Goal: Communication & Community: Answer question/provide support

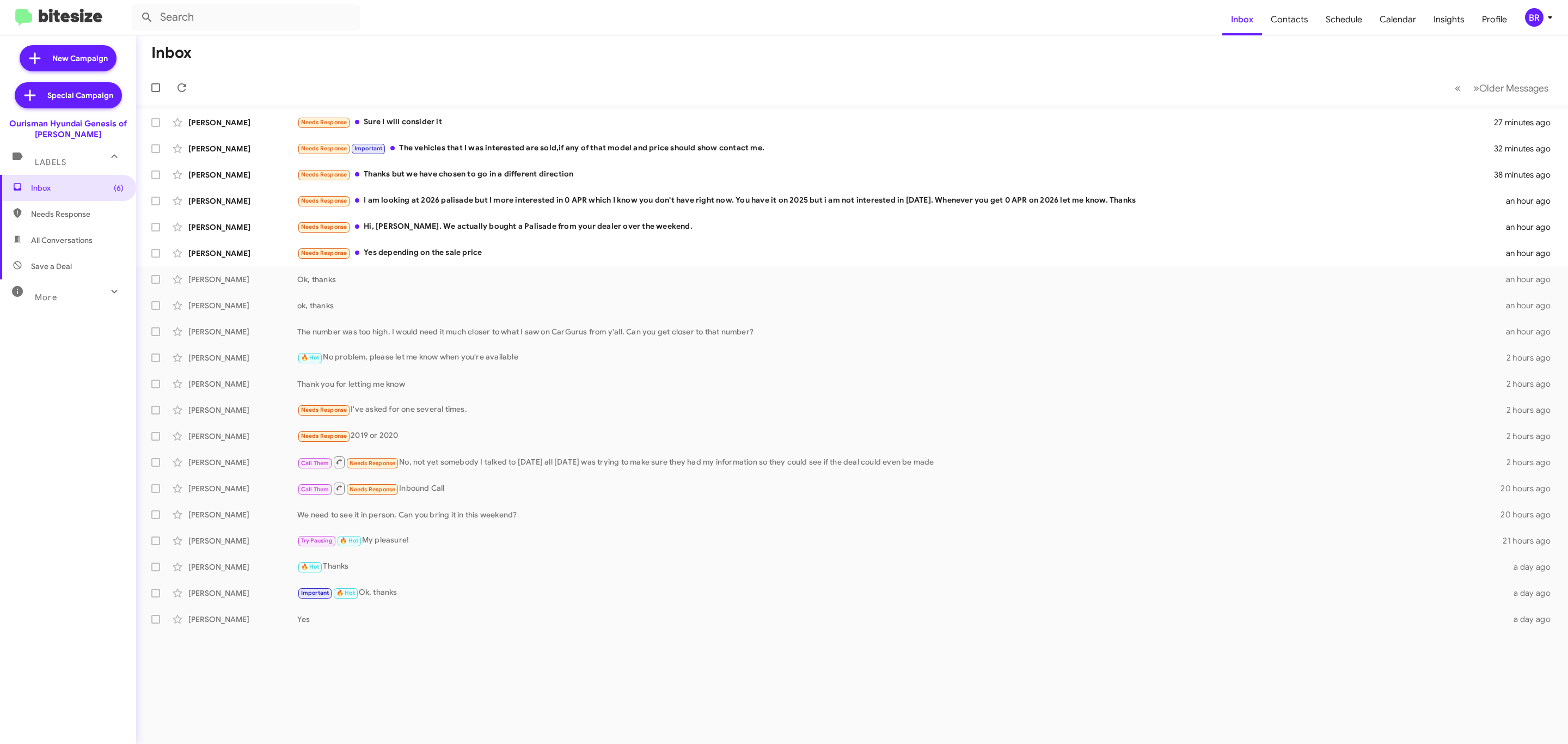
click at [1540, 20] on div "BR" at bounding box center [1534, 17] width 18 height 18
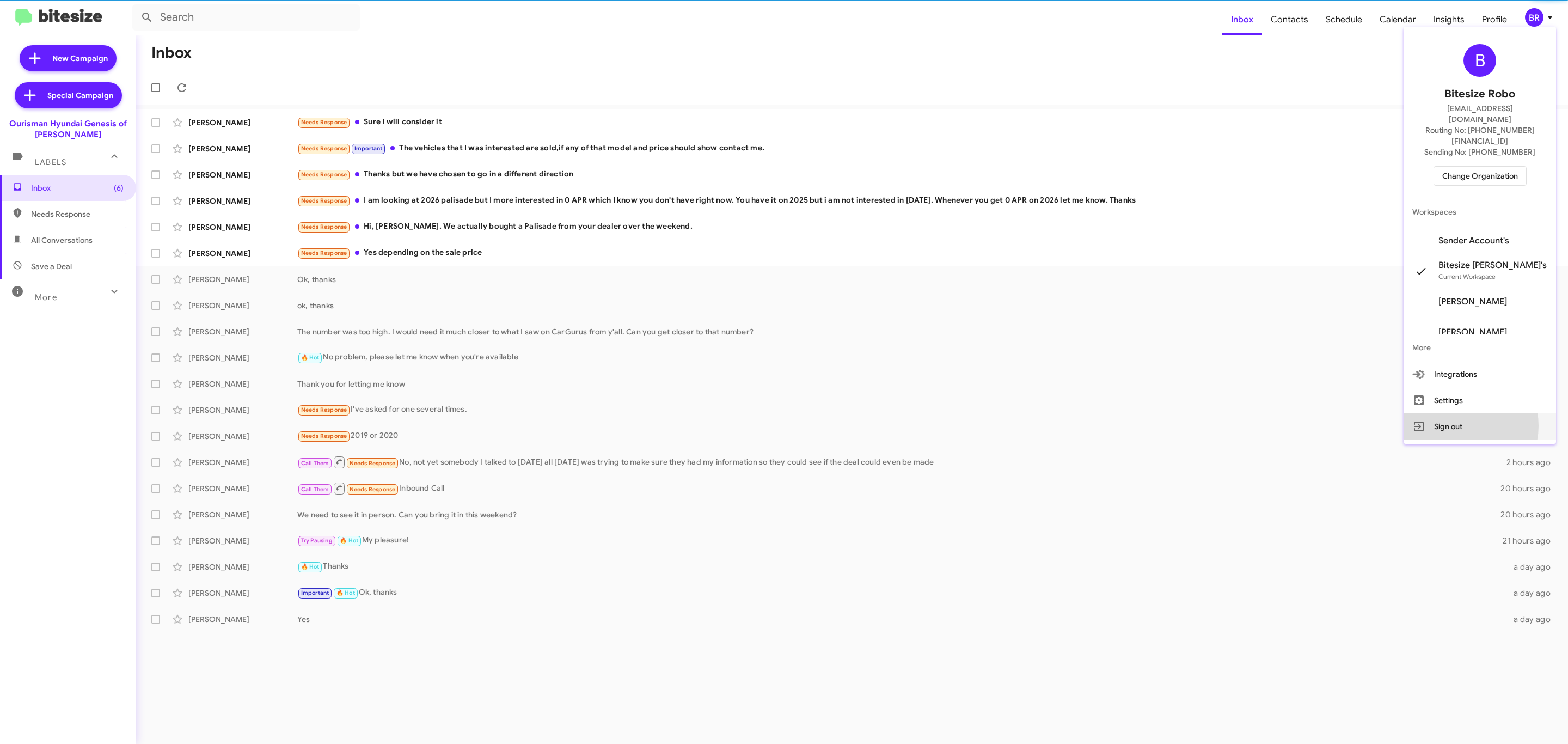
click at [1477, 413] on button "Sign out" at bounding box center [1480, 426] width 152 height 26
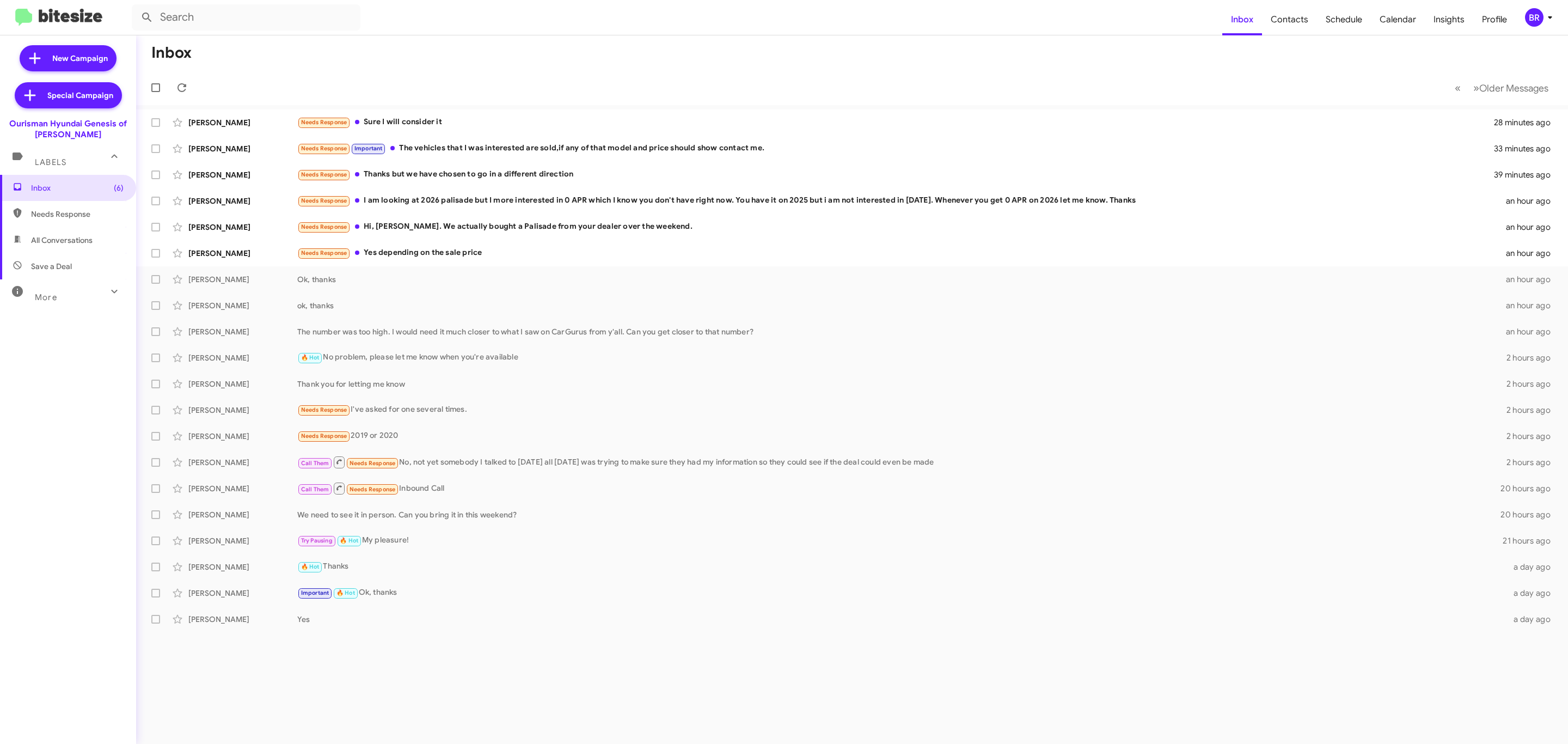
click at [1516, 18] on button "BR" at bounding box center [1536, 17] width 40 height 18
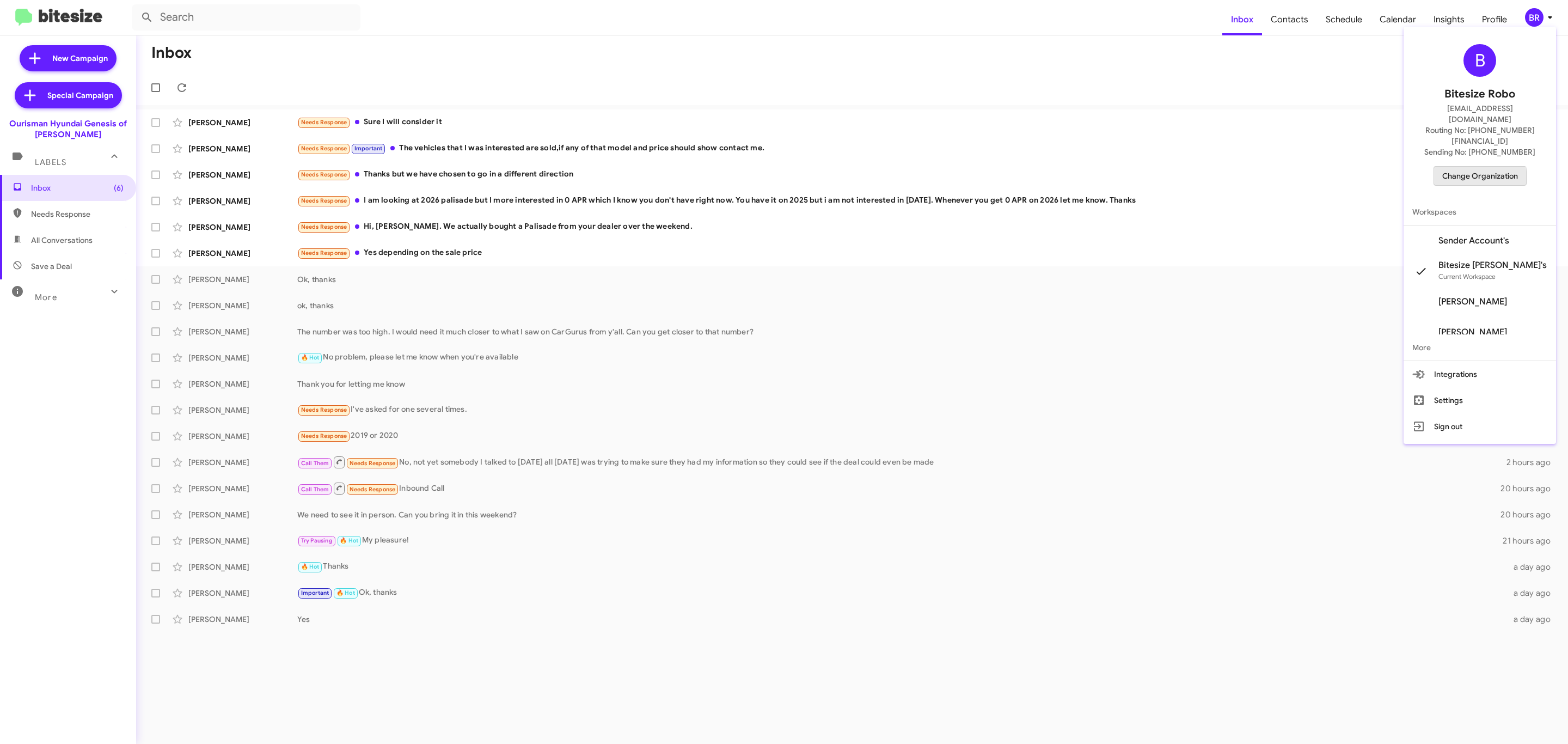
click at [1467, 167] on span "Change Organization" at bounding box center [1480, 176] width 75 height 18
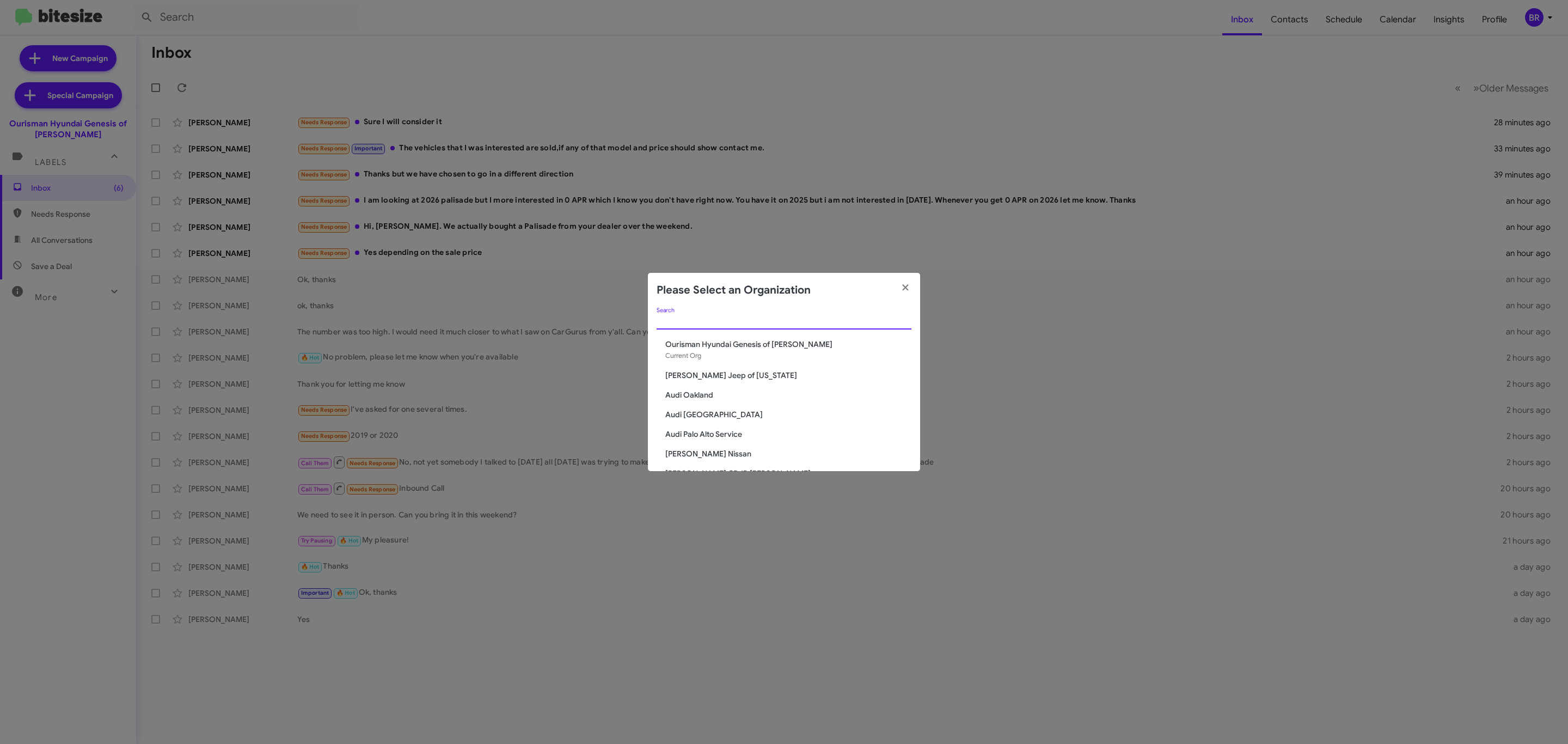
click at [704, 322] on input "Search" at bounding box center [784, 321] width 255 height 9
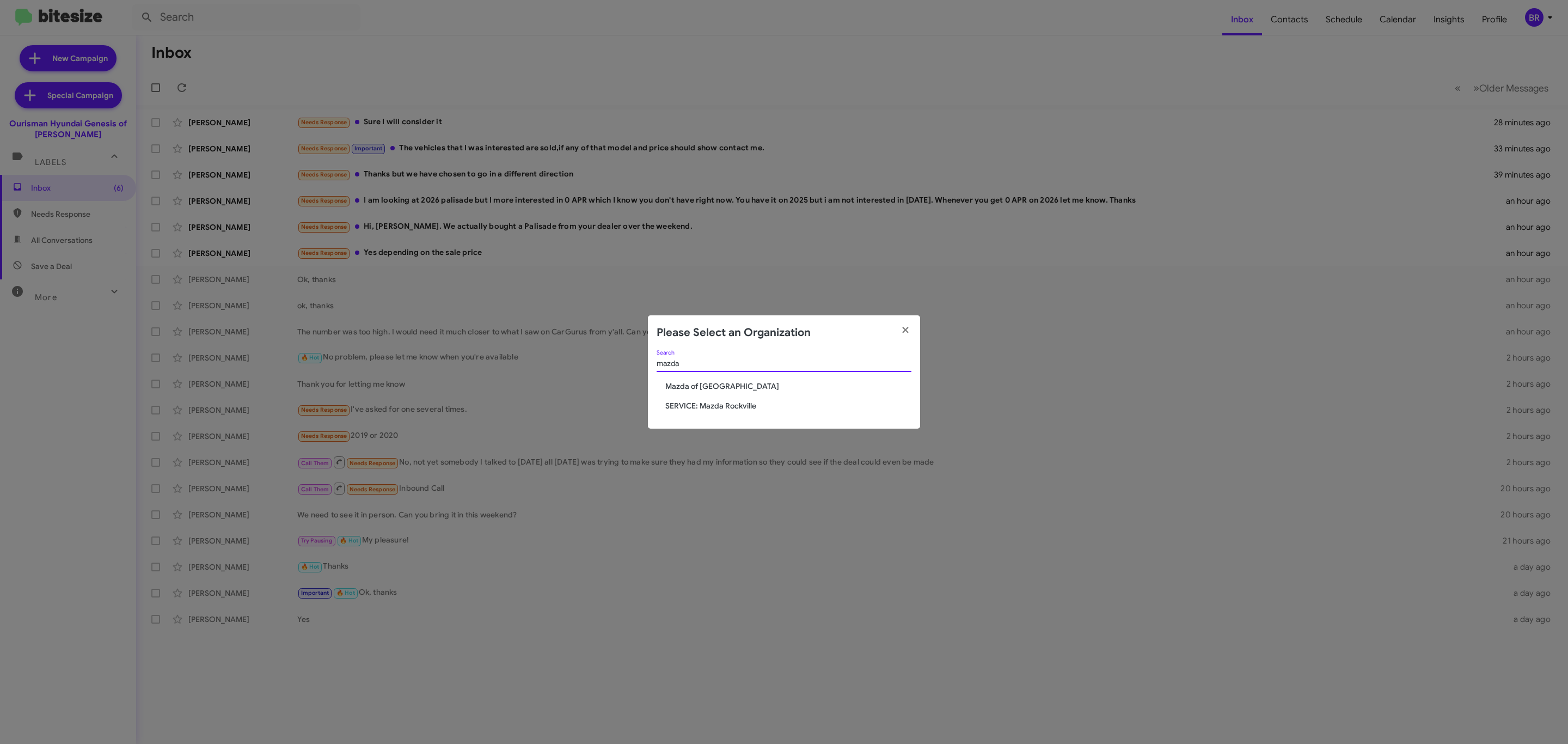
type input "mazda"
click at [704, 384] on span "Mazda of Rockville" at bounding box center [788, 386] width 246 height 11
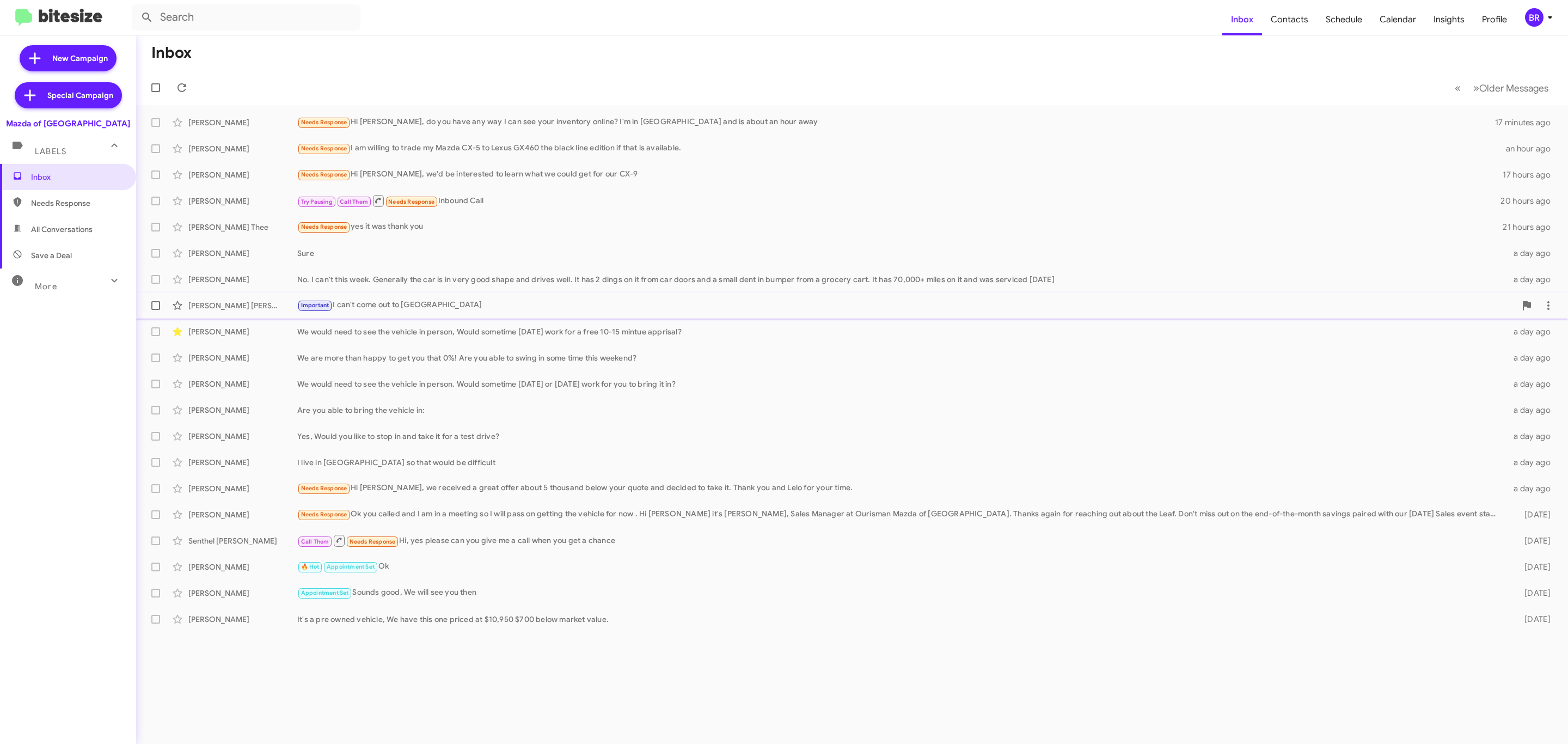
drag, startPoint x: 150, startPoint y: 306, endPoint x: 157, endPoint y: 301, distance: 8.6
click at [151, 306] on label at bounding box center [156, 306] width 22 height 22
click at [155, 310] on input "checkbox" at bounding box center [155, 310] width 1 height 1
checkbox input "true"
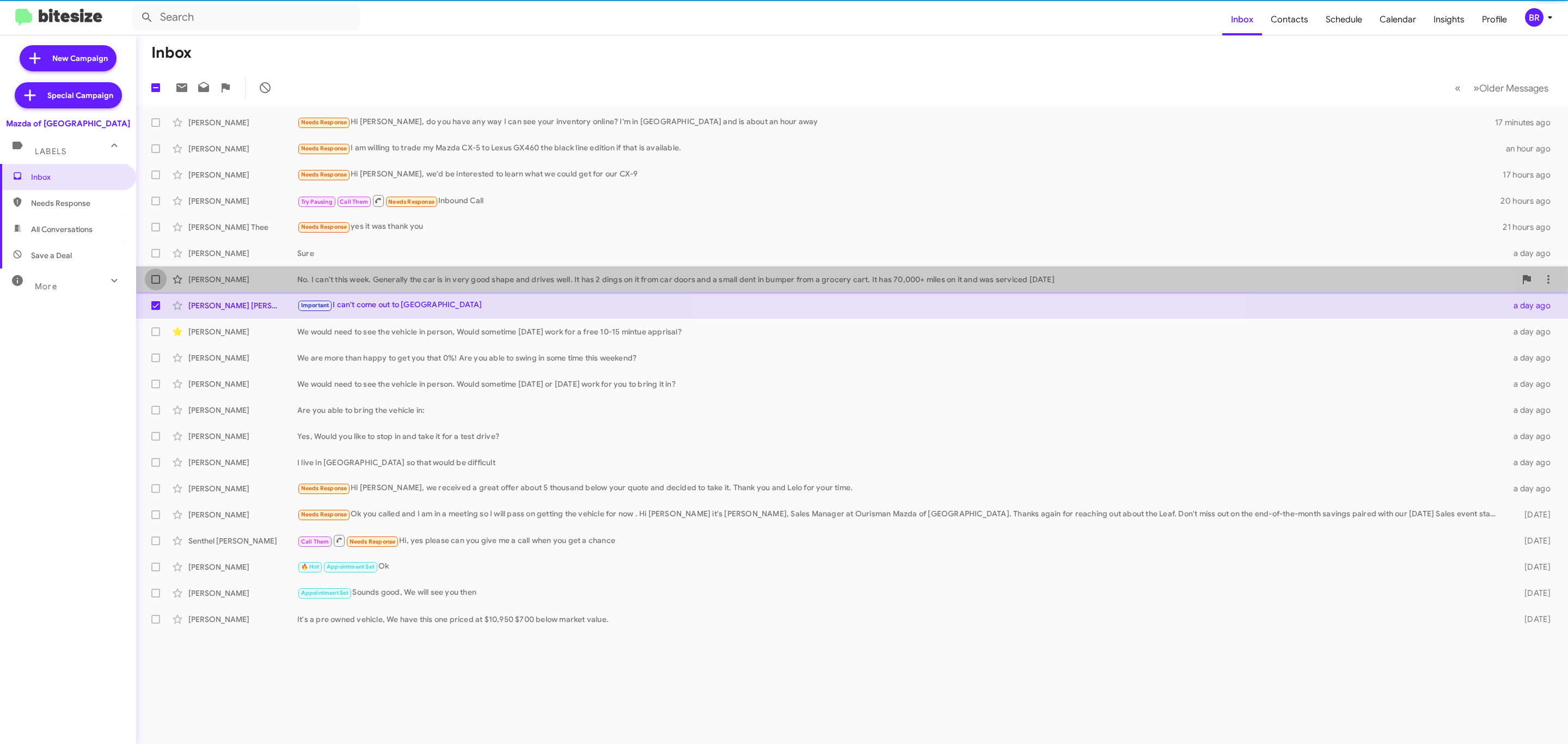
click at [159, 285] on label at bounding box center [156, 279] width 22 height 22
click at [156, 284] on input "checkbox" at bounding box center [155, 284] width 1 height 1
checkbox input "true"
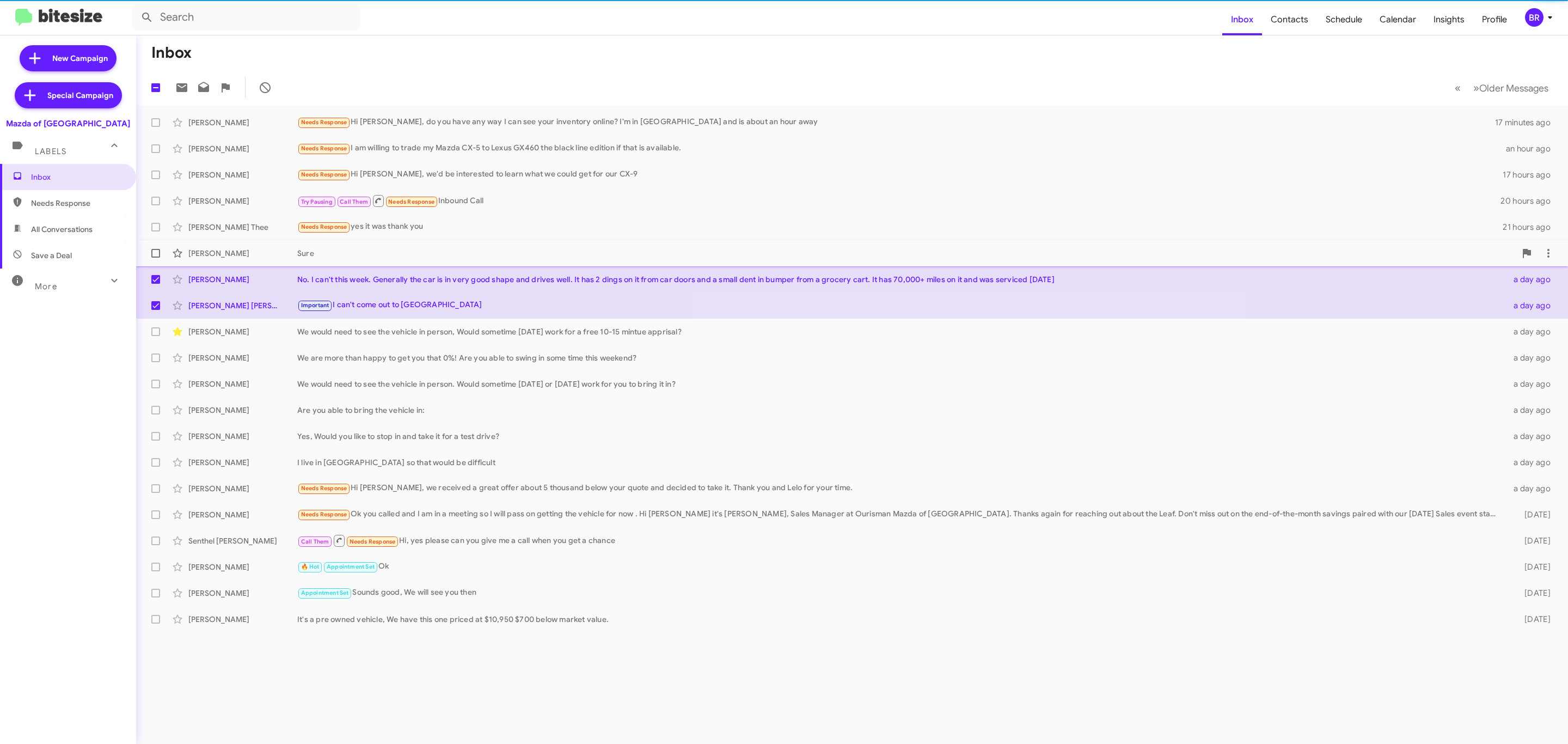
click at [157, 245] on label at bounding box center [156, 253] width 22 height 22
click at [156, 258] on input "checkbox" at bounding box center [155, 258] width 1 height 1
checkbox input "true"
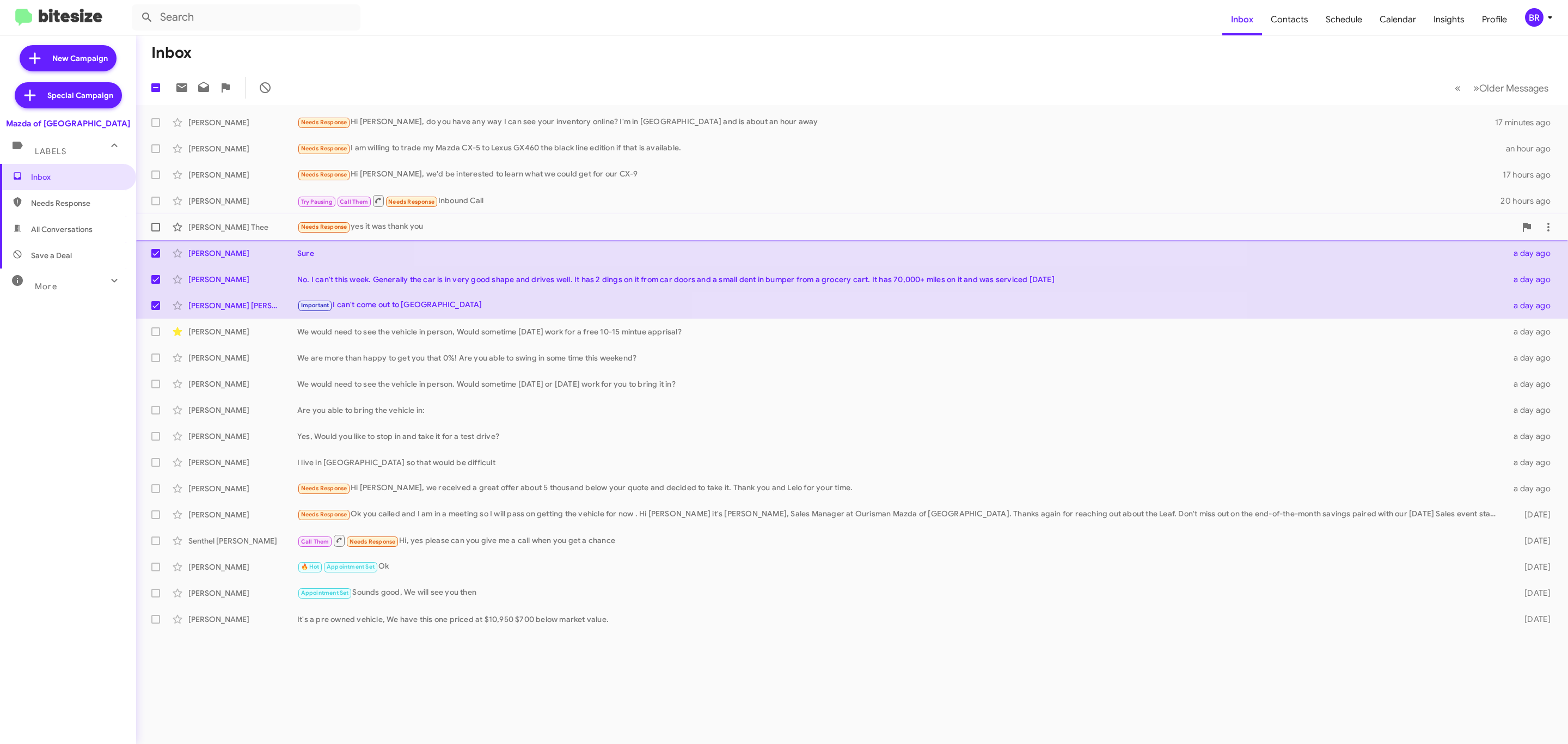
click at [157, 221] on label at bounding box center [156, 227] width 22 height 22
click at [156, 231] on input "checkbox" at bounding box center [155, 231] width 1 height 1
checkbox input "true"
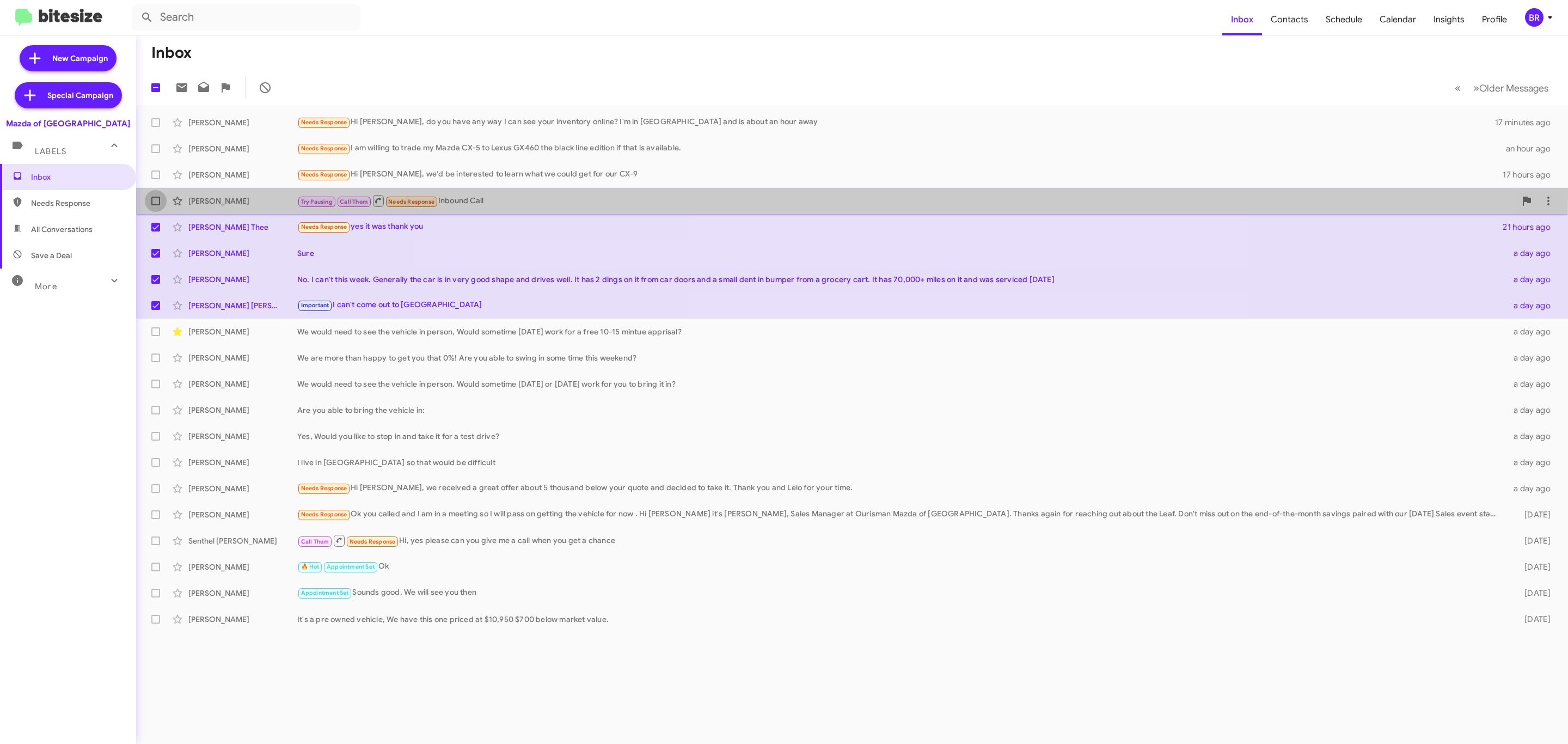
click at [158, 198] on span at bounding box center [156, 201] width 9 height 9
click at [156, 205] on input "checkbox" at bounding box center [155, 205] width 1 height 1
checkbox input "true"
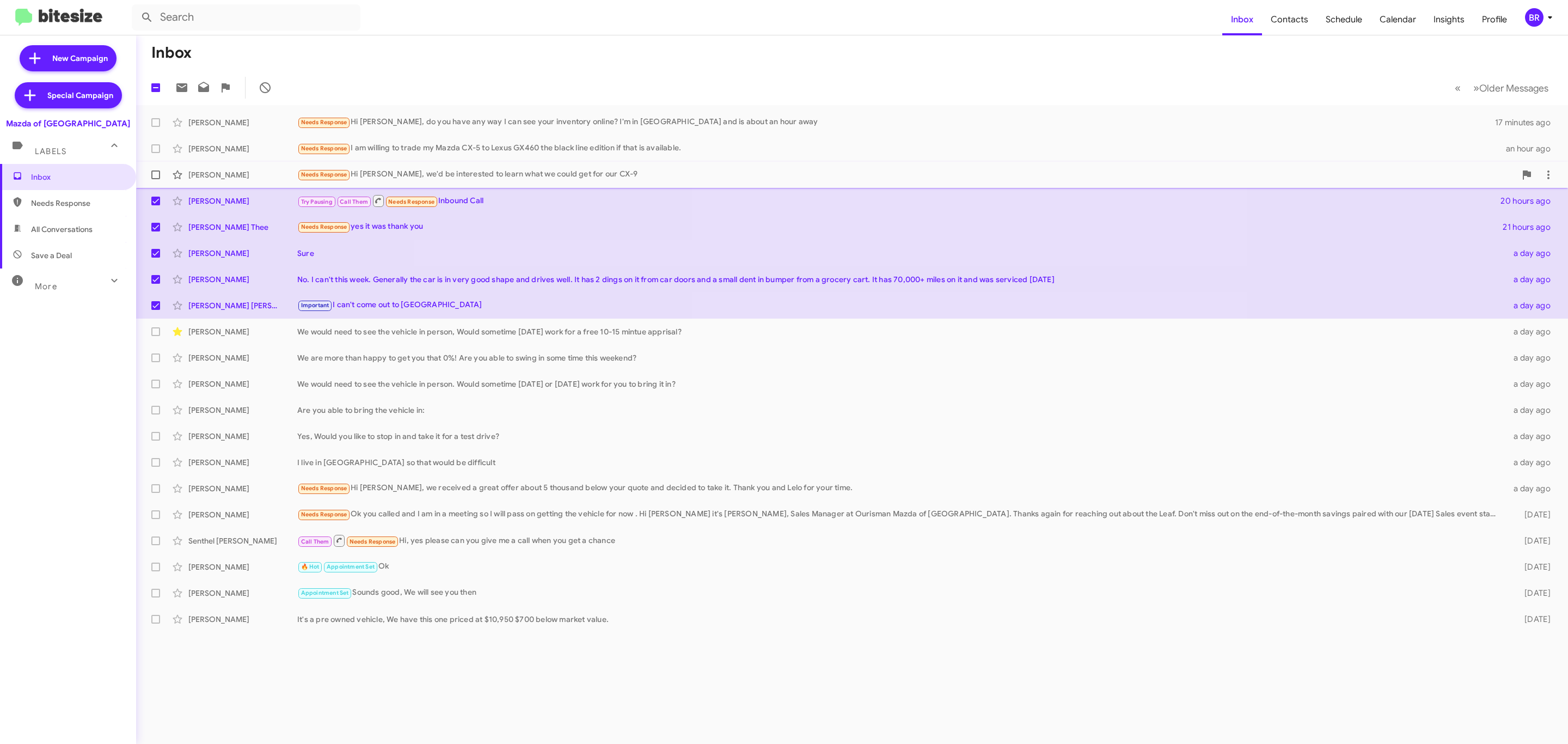
click at [156, 170] on span at bounding box center [156, 175] width 9 height 9
click at [156, 179] on input "checkbox" at bounding box center [155, 179] width 1 height 1
checkbox input "true"
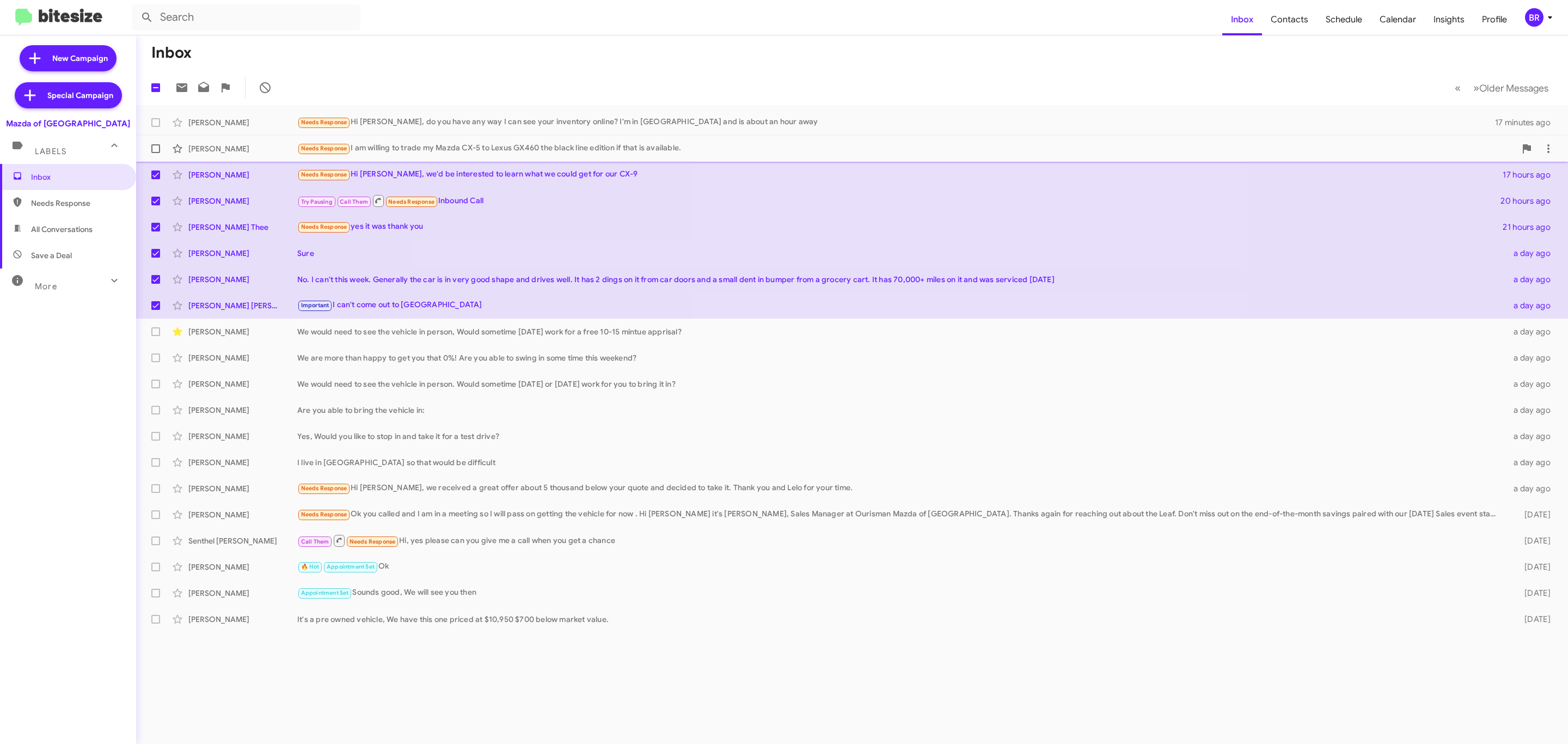
click at [156, 144] on span at bounding box center [156, 149] width 9 height 9
click at [156, 153] on input "checkbox" at bounding box center [155, 153] width 1 height 1
checkbox input "true"
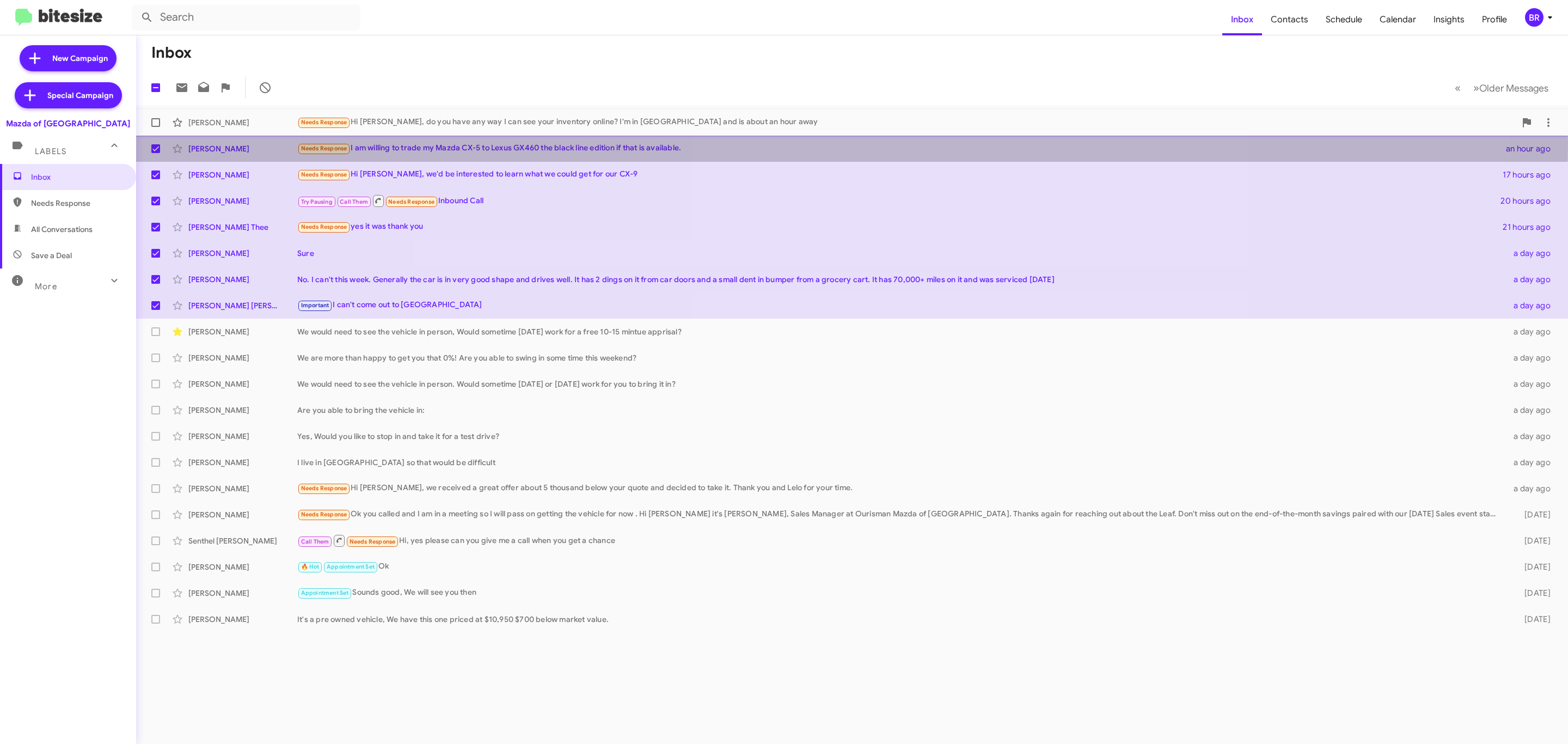
click at [158, 121] on span at bounding box center [156, 122] width 9 height 9
click at [156, 127] on input "checkbox" at bounding box center [155, 127] width 1 height 1
checkbox input "true"
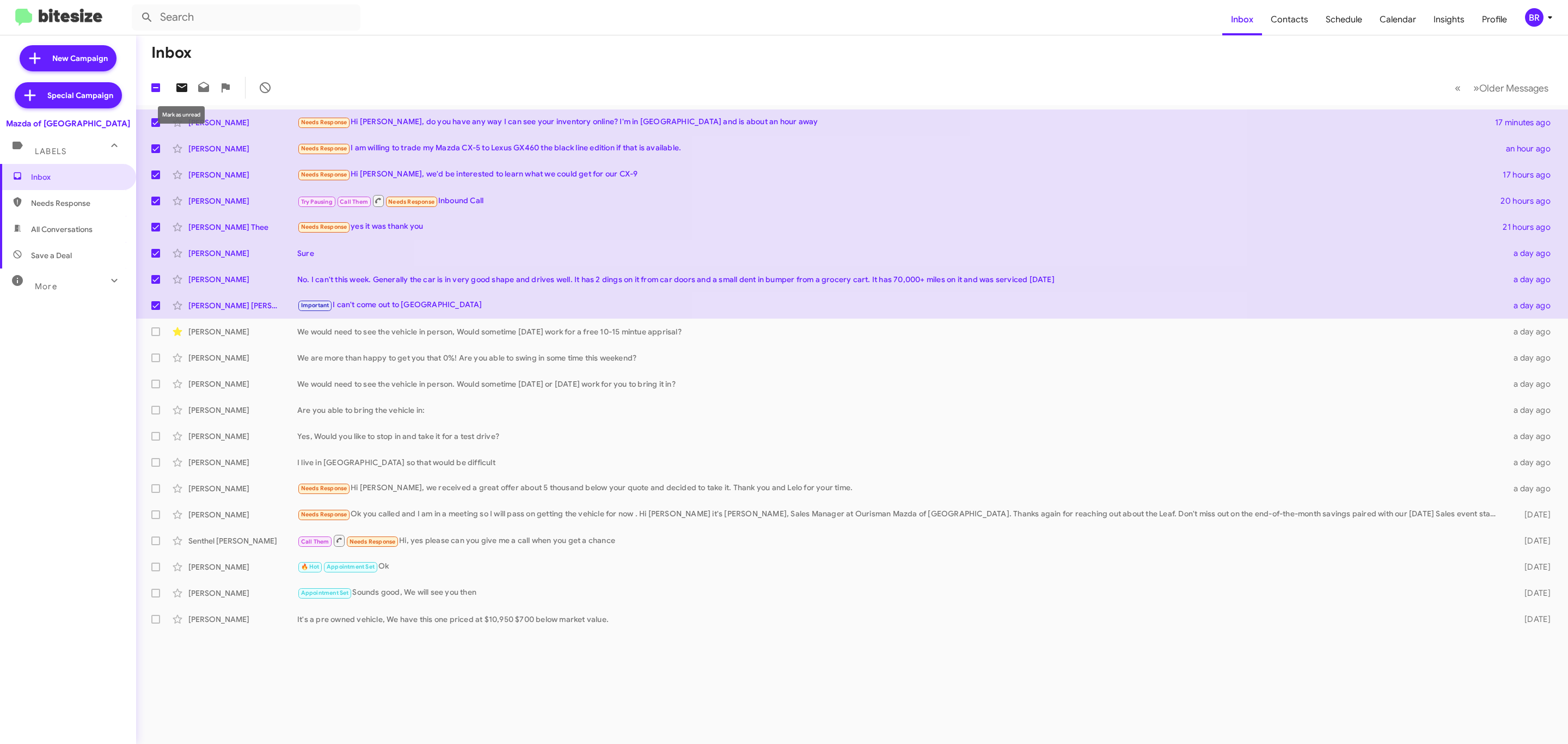
click at [183, 85] on icon at bounding box center [182, 88] width 11 height 9
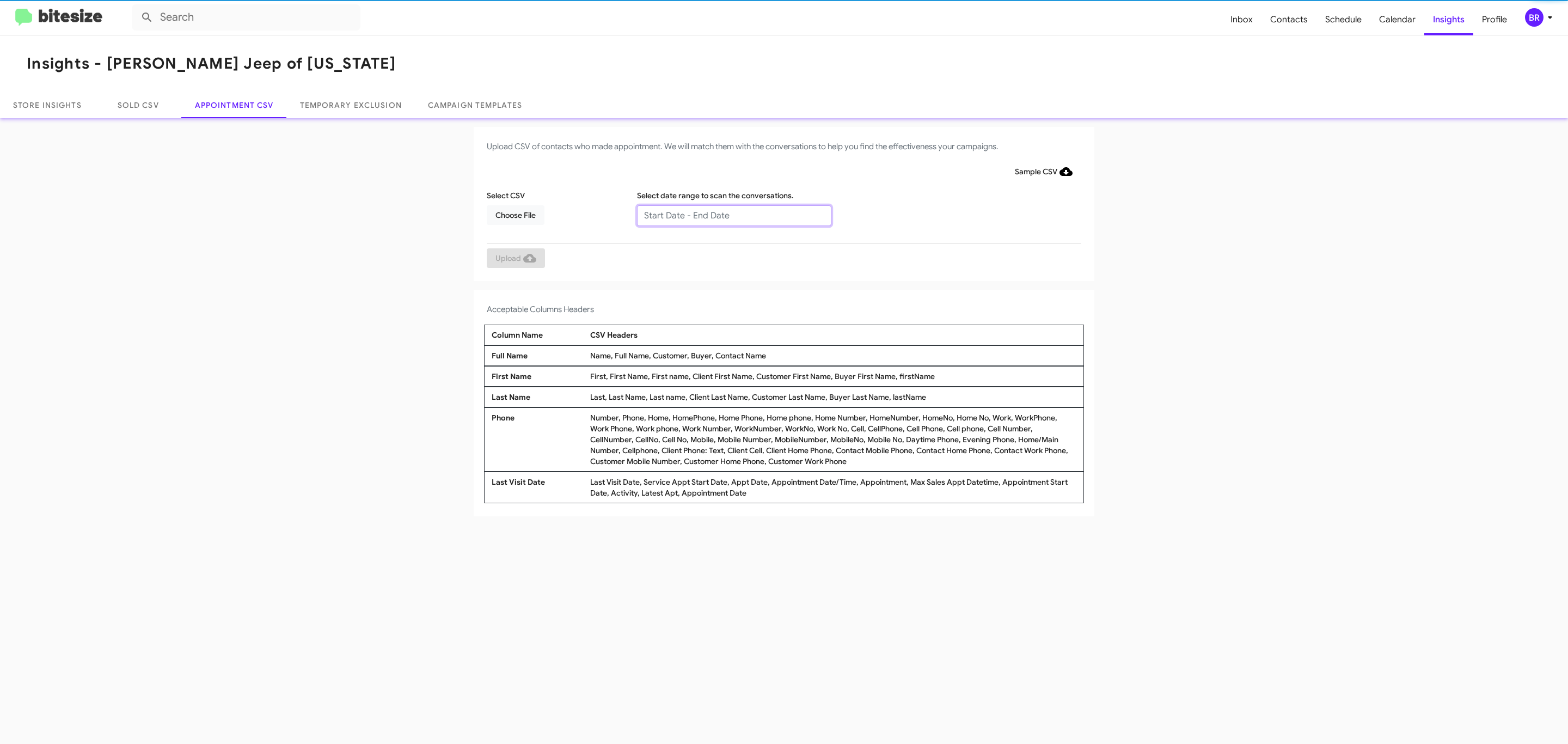
click at [733, 214] on input "text" at bounding box center [733, 216] width 194 height 21
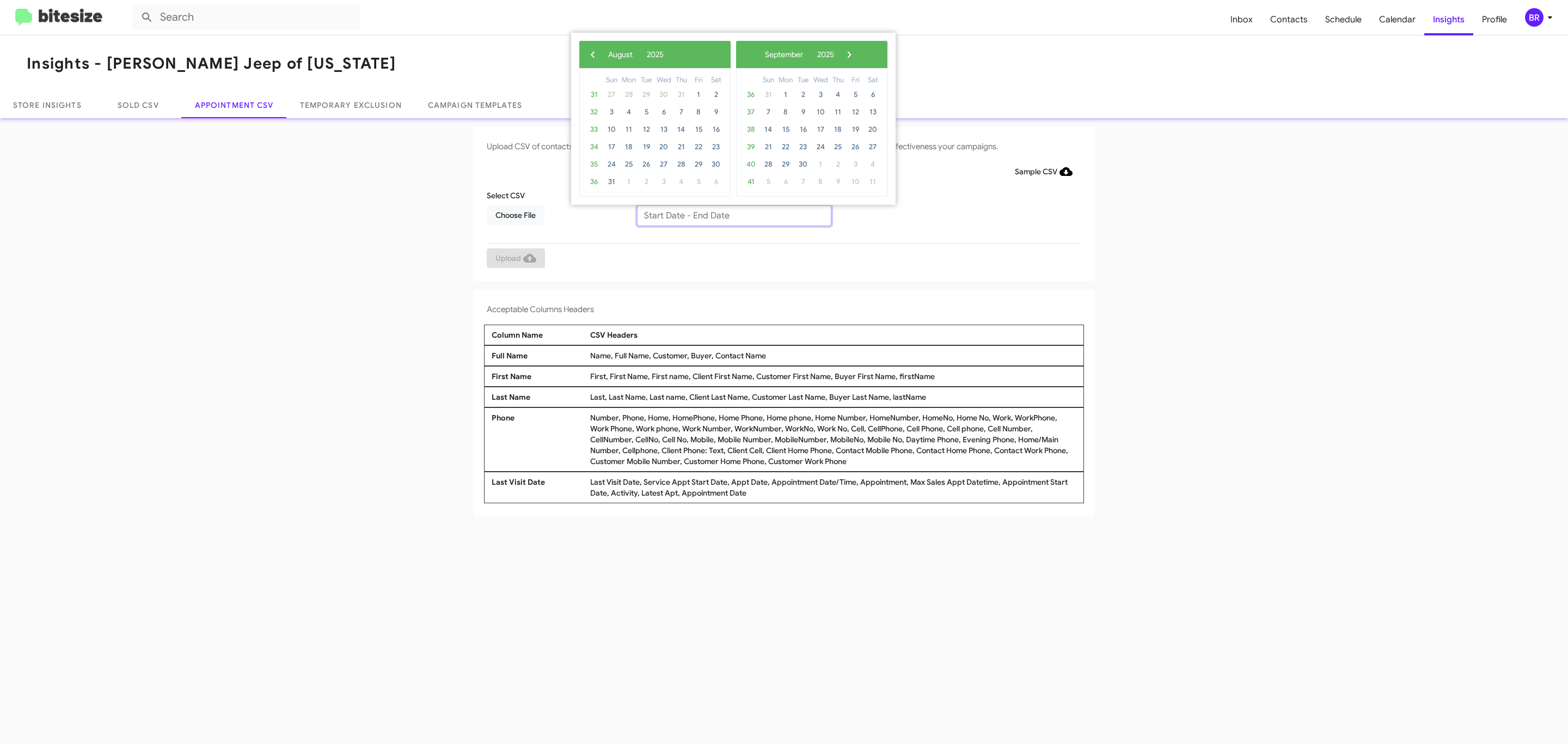
type input "[DATE] - [DATE]"
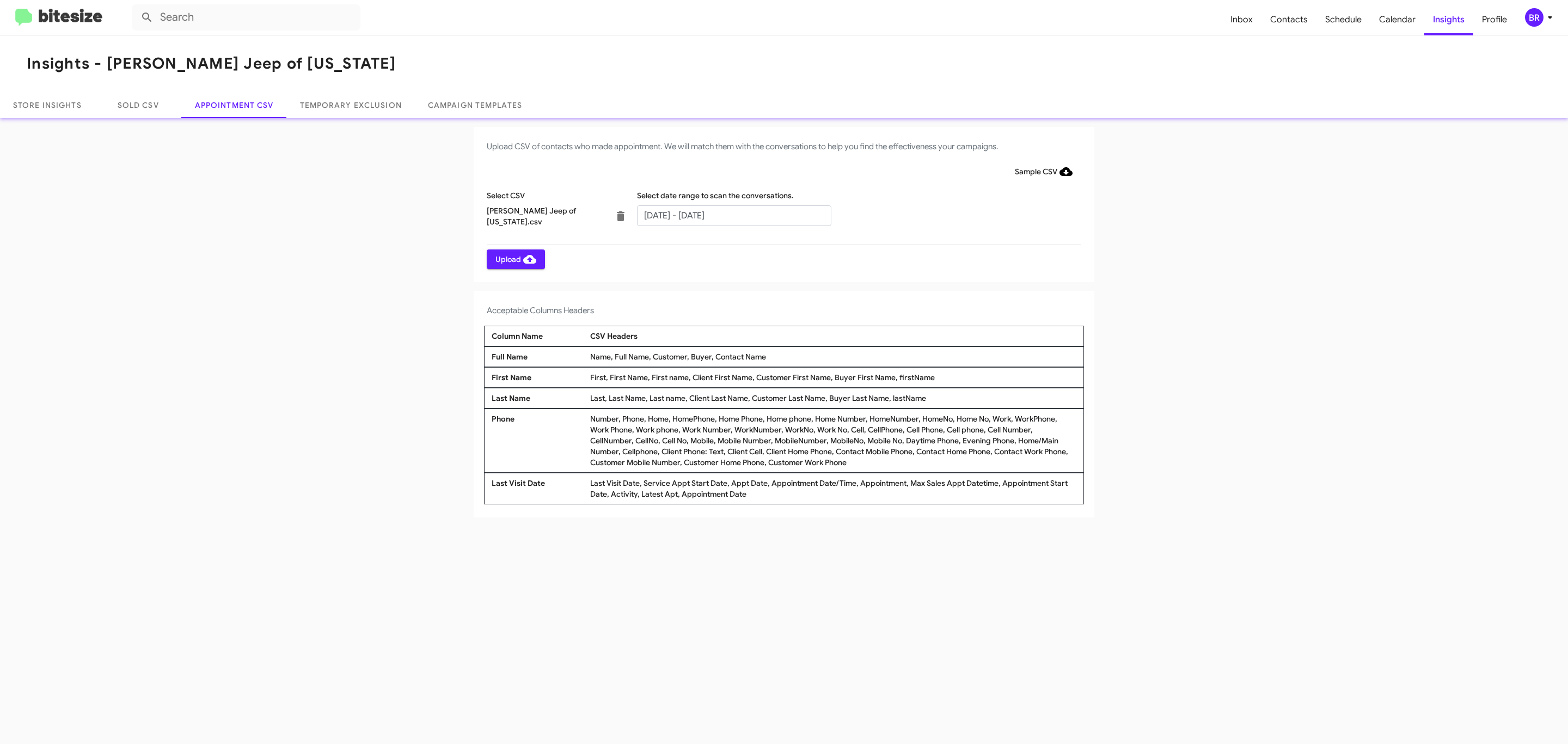
click at [514, 259] on span "Upload" at bounding box center [516, 259] width 41 height 19
click at [733, 214] on input "text" at bounding box center [733, 216] width 194 height 21
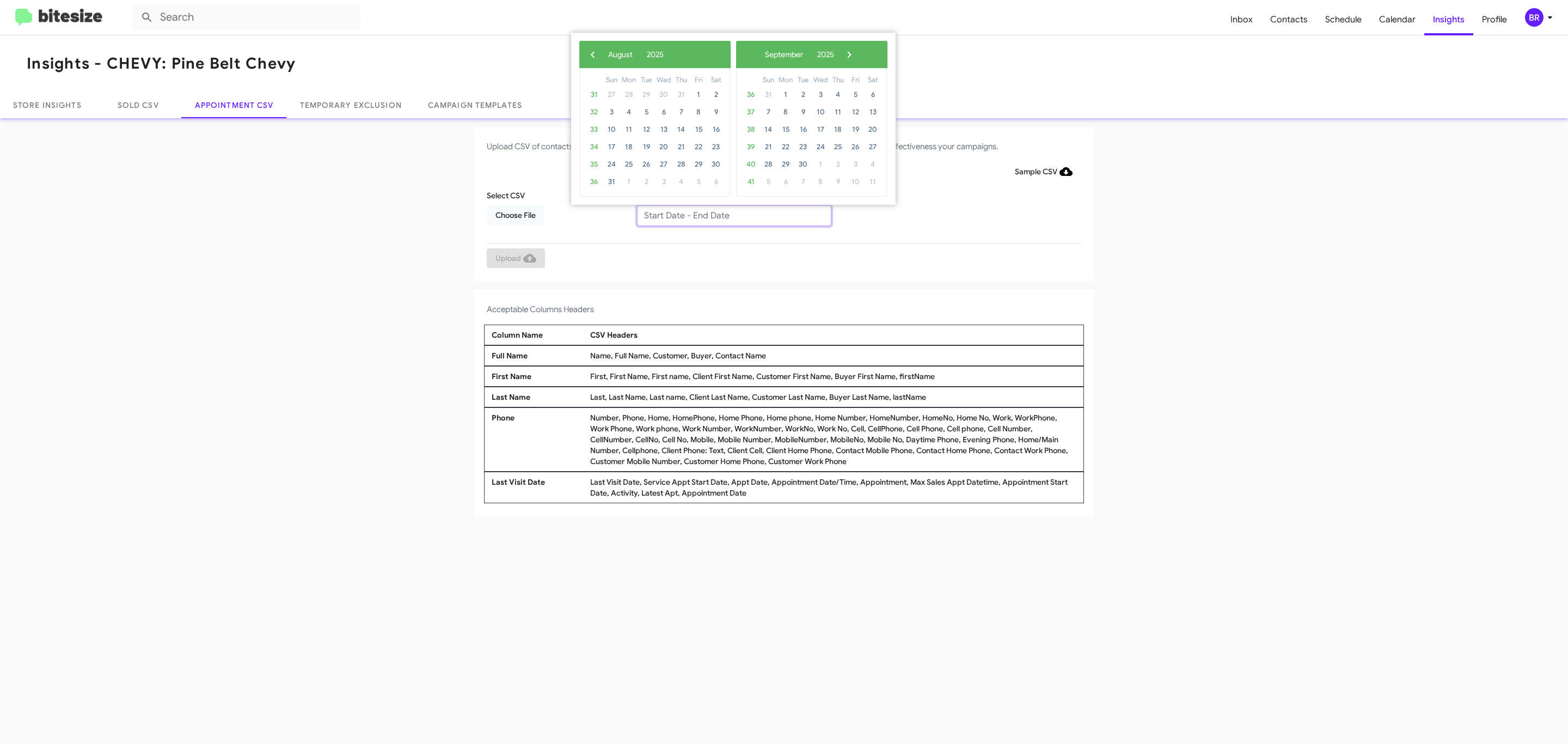
type input "[DATE] - [DATE]"
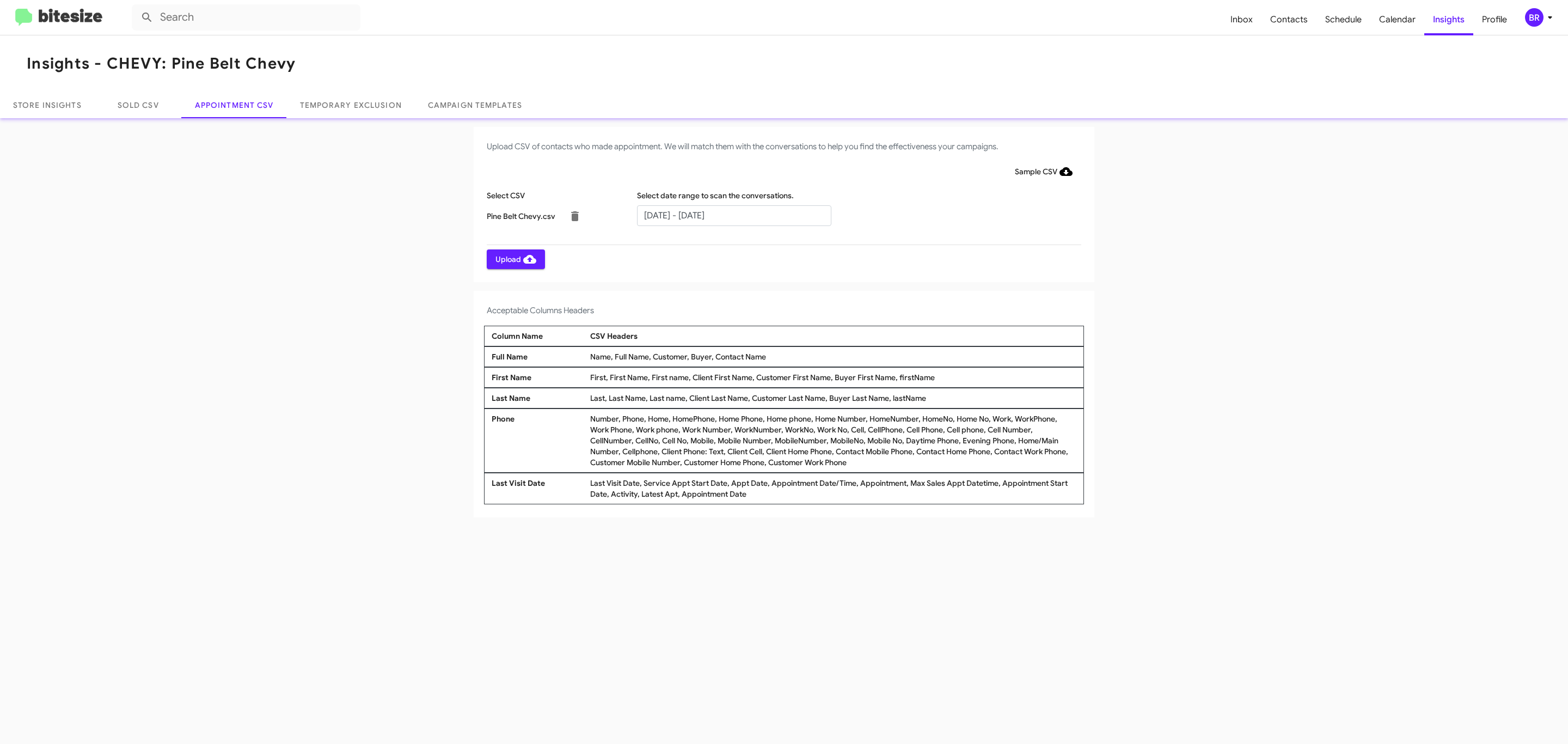
click at [514, 259] on span "Upload" at bounding box center [516, 259] width 41 height 19
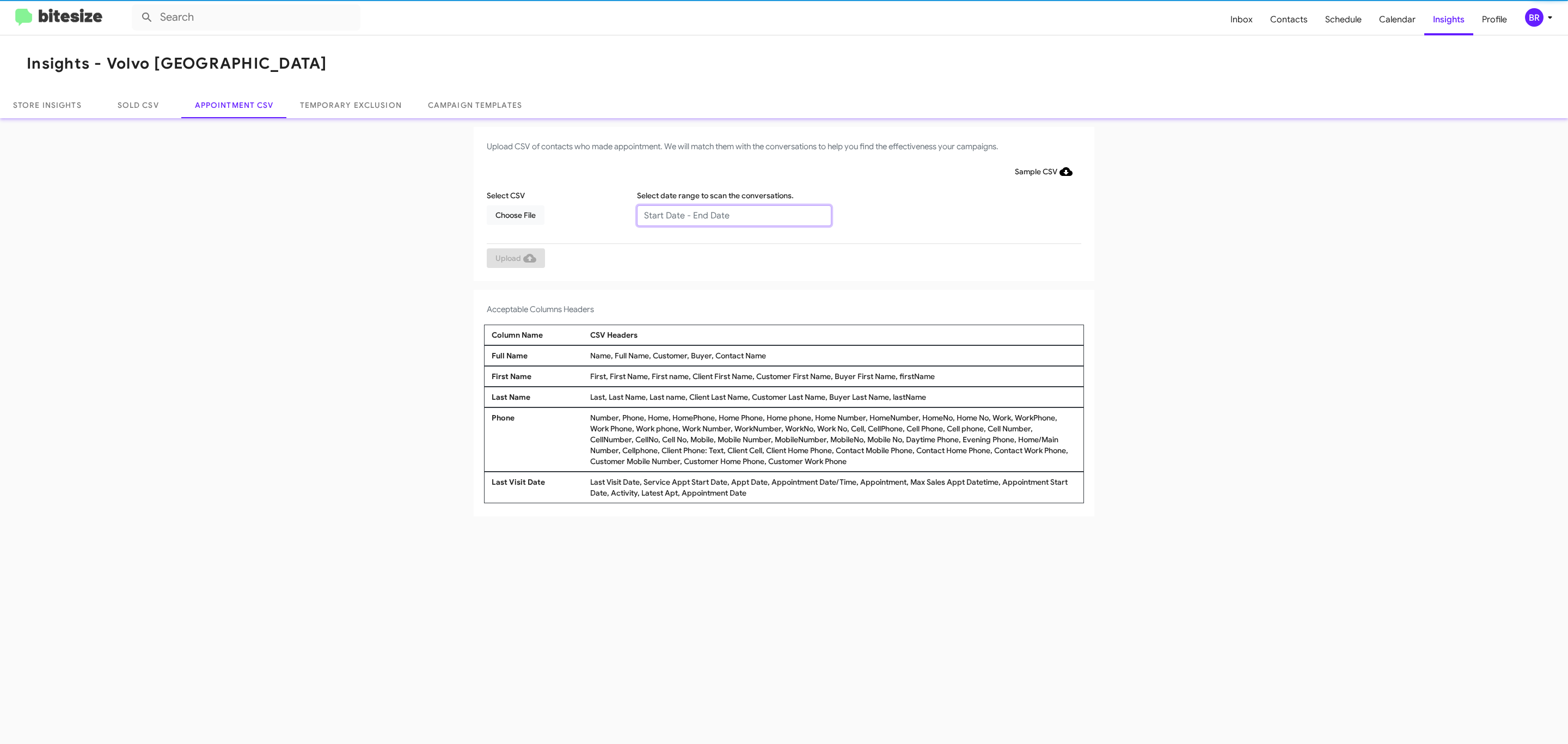
click at [733, 214] on input "text" at bounding box center [733, 216] width 194 height 21
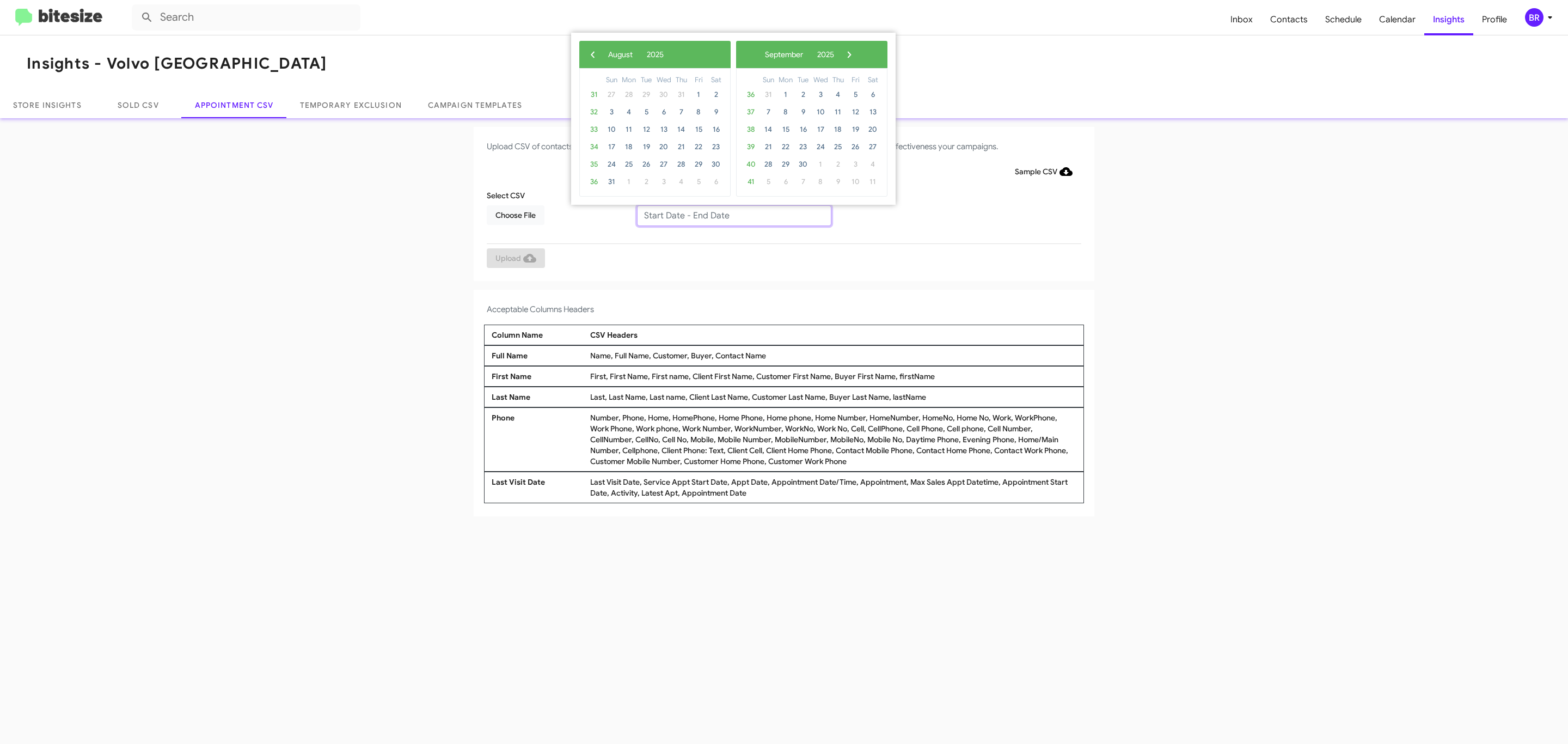
type input "[DATE] - [DATE]"
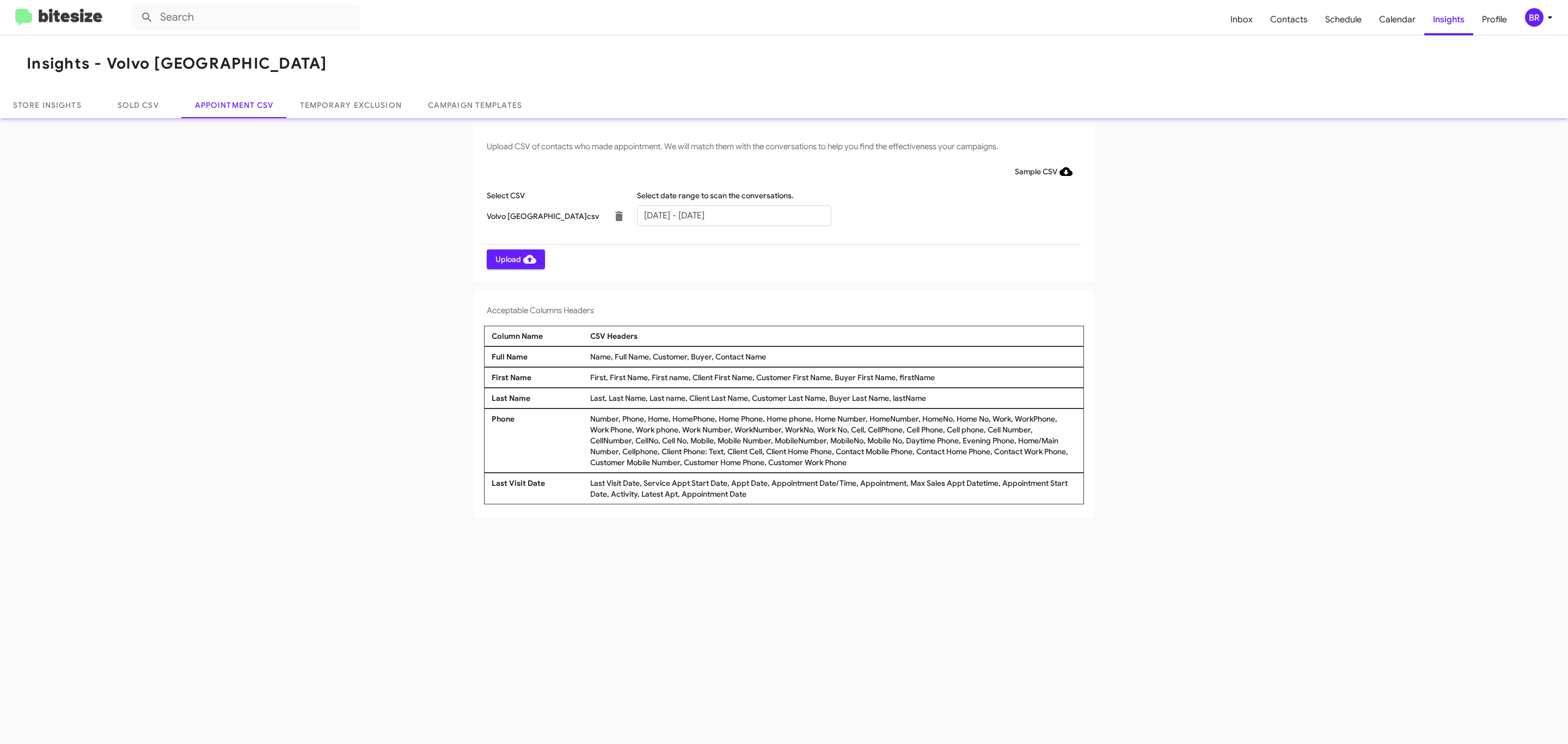
click at [514, 259] on span "Upload" at bounding box center [516, 259] width 41 height 19
click at [733, 214] on input "text" at bounding box center [733, 216] width 194 height 21
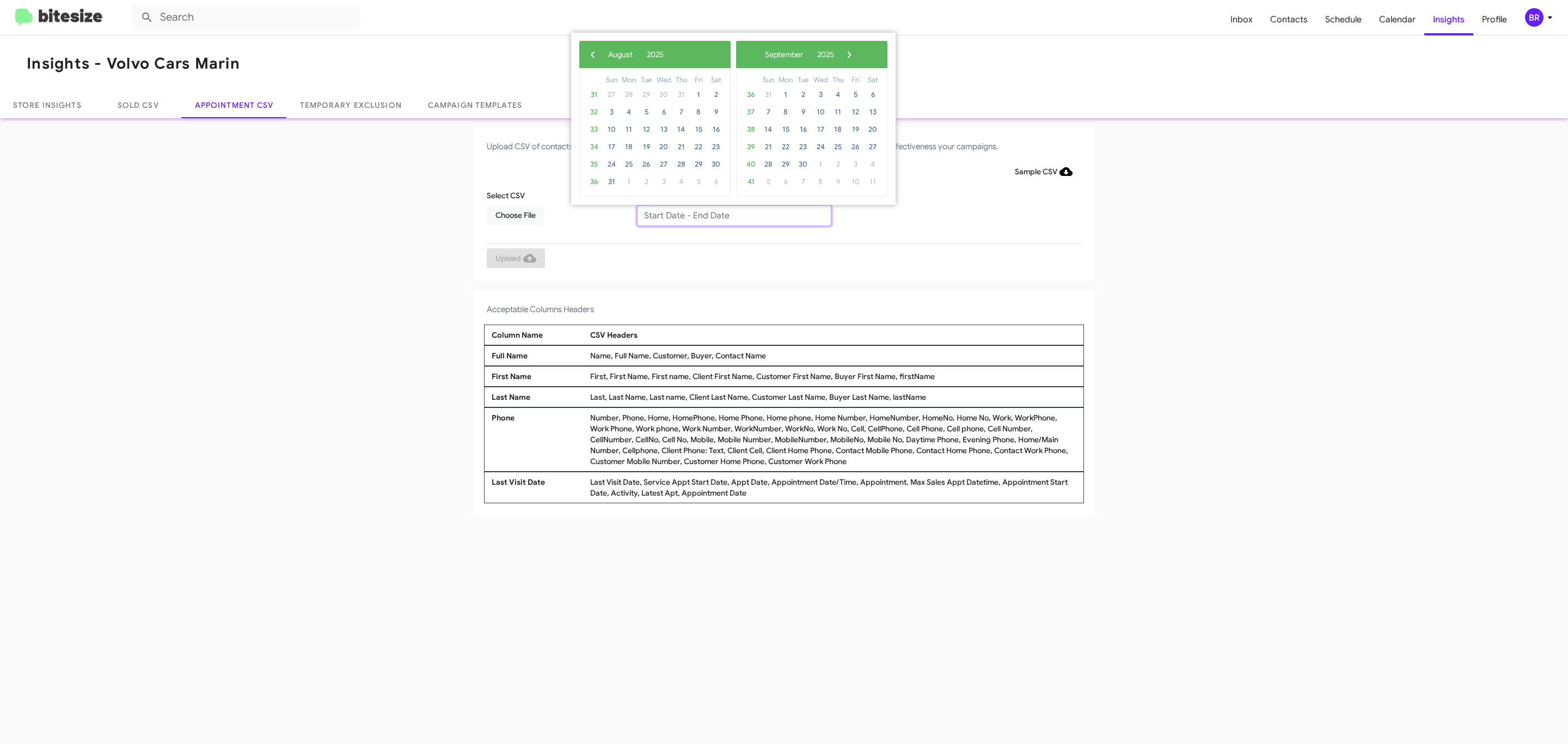
type input "08/21/2025 - 08/28/2025"
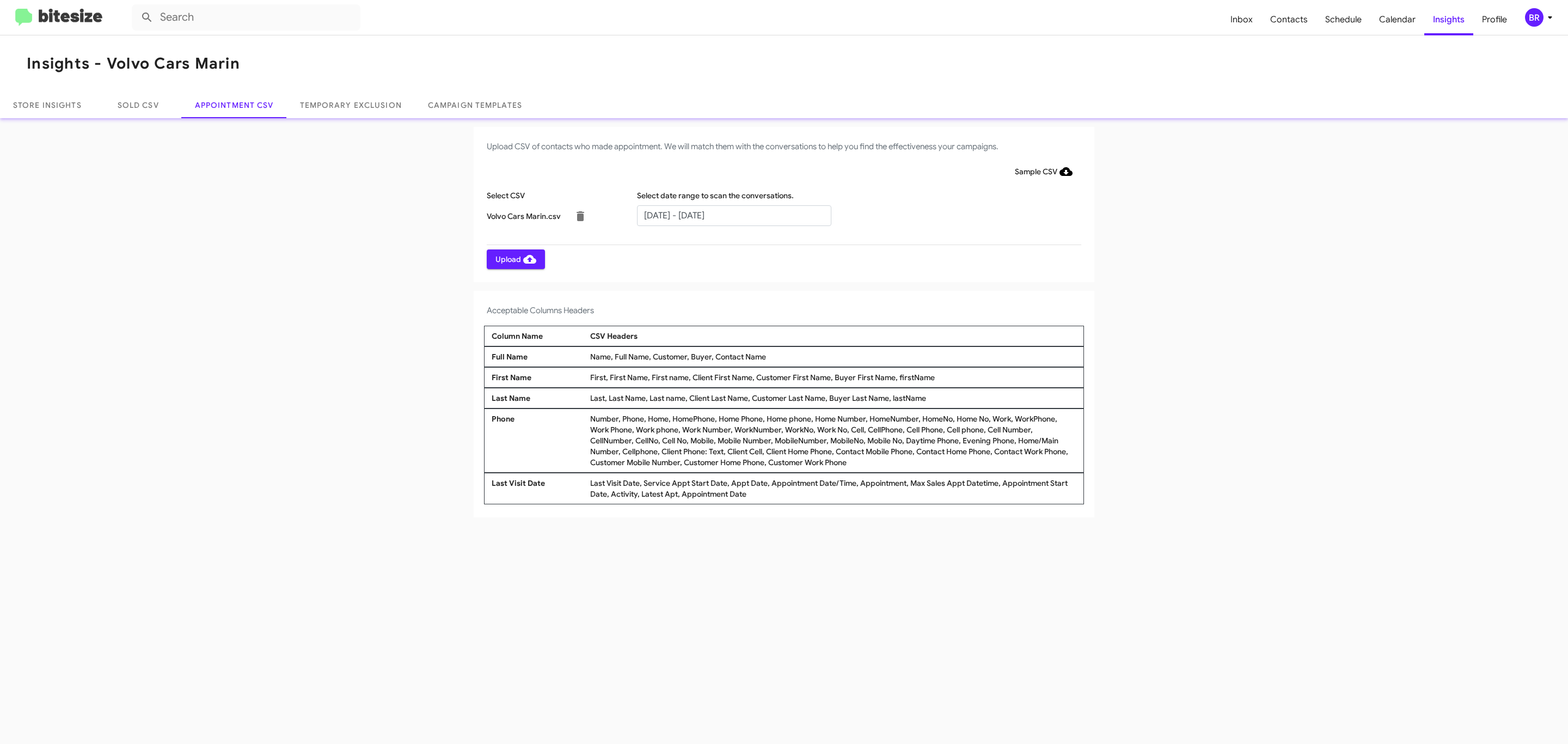
click at [514, 259] on span "Upload" at bounding box center [516, 259] width 41 height 19
click at [733, 214] on input "text" at bounding box center [733, 216] width 194 height 21
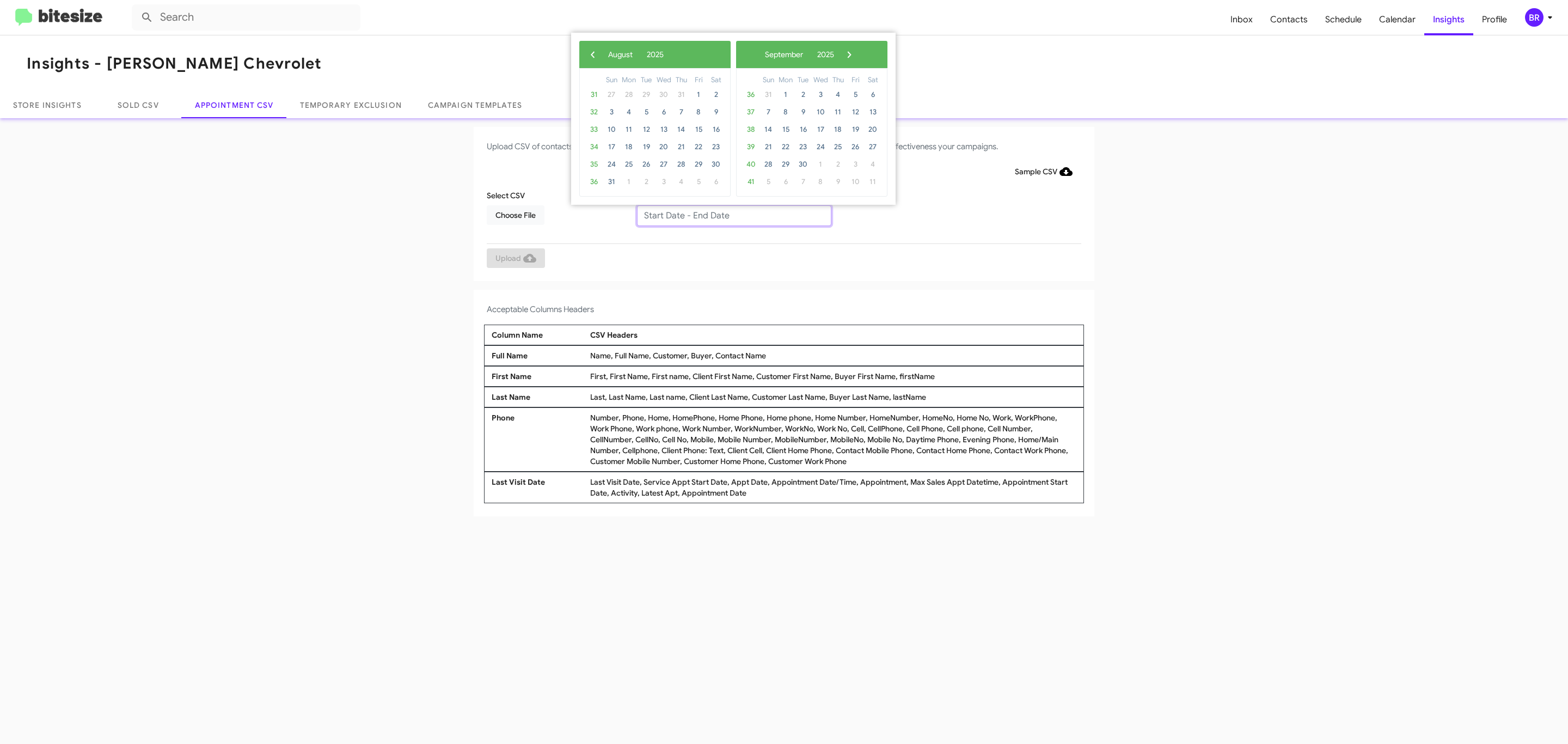
type input "08/21/2025 - 08/28/2025"
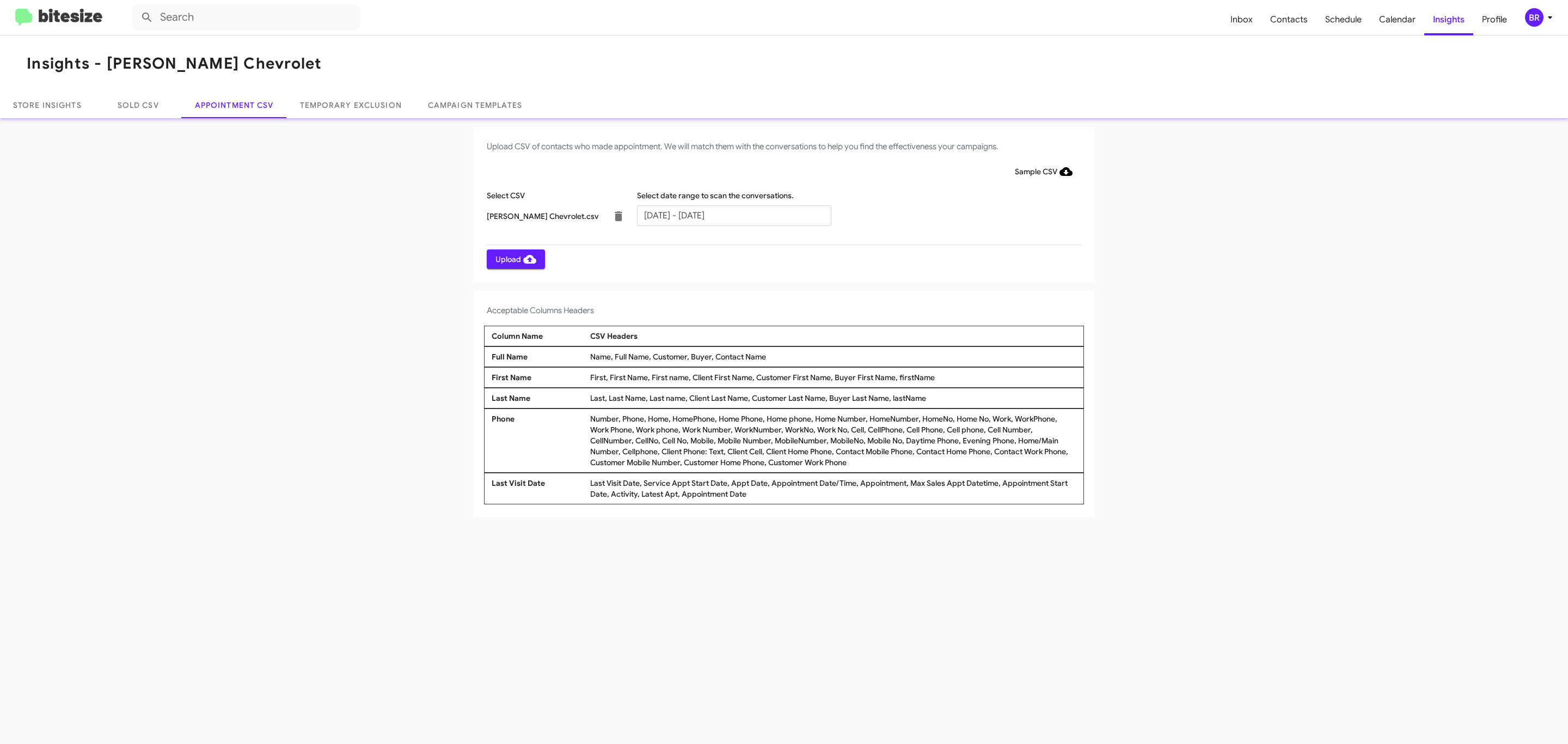
click at [514, 259] on span "Upload" at bounding box center [516, 259] width 41 height 19
click at [733, 214] on input "text" at bounding box center [733, 216] width 194 height 21
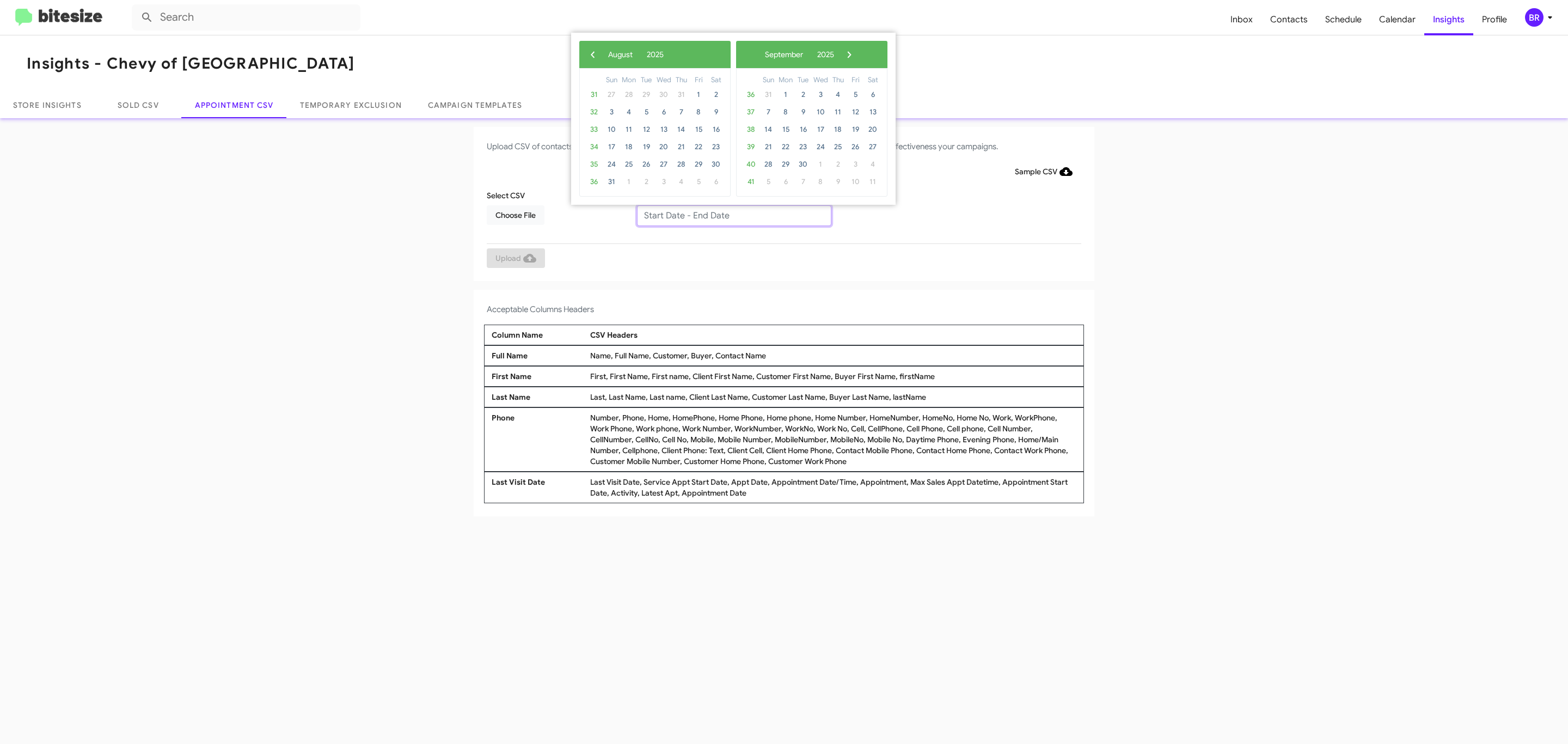
type input "08/21/2025 - 08/28/2025"
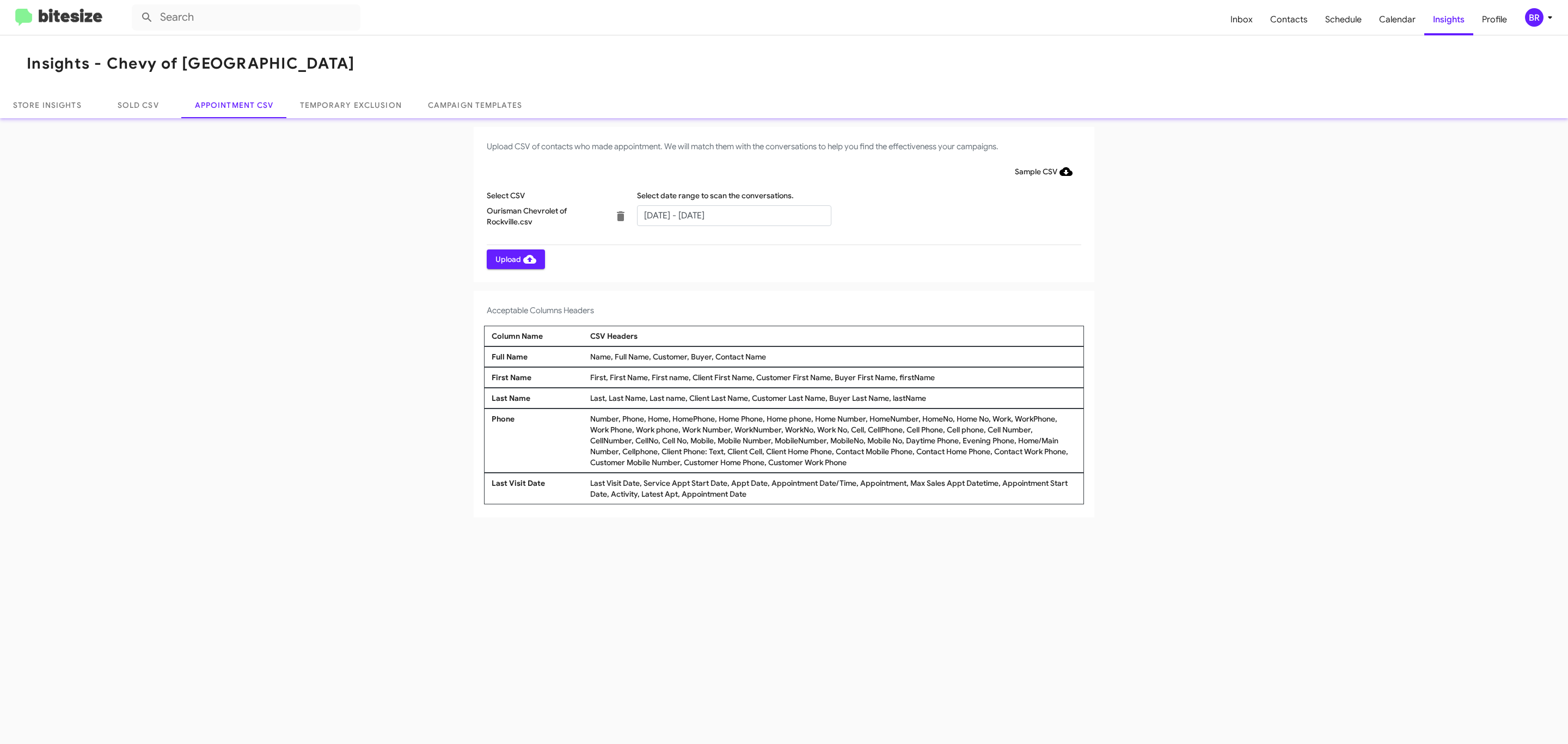
click at [514, 259] on span "Upload" at bounding box center [516, 259] width 41 height 19
click at [733, 214] on input "text" at bounding box center [733, 216] width 194 height 21
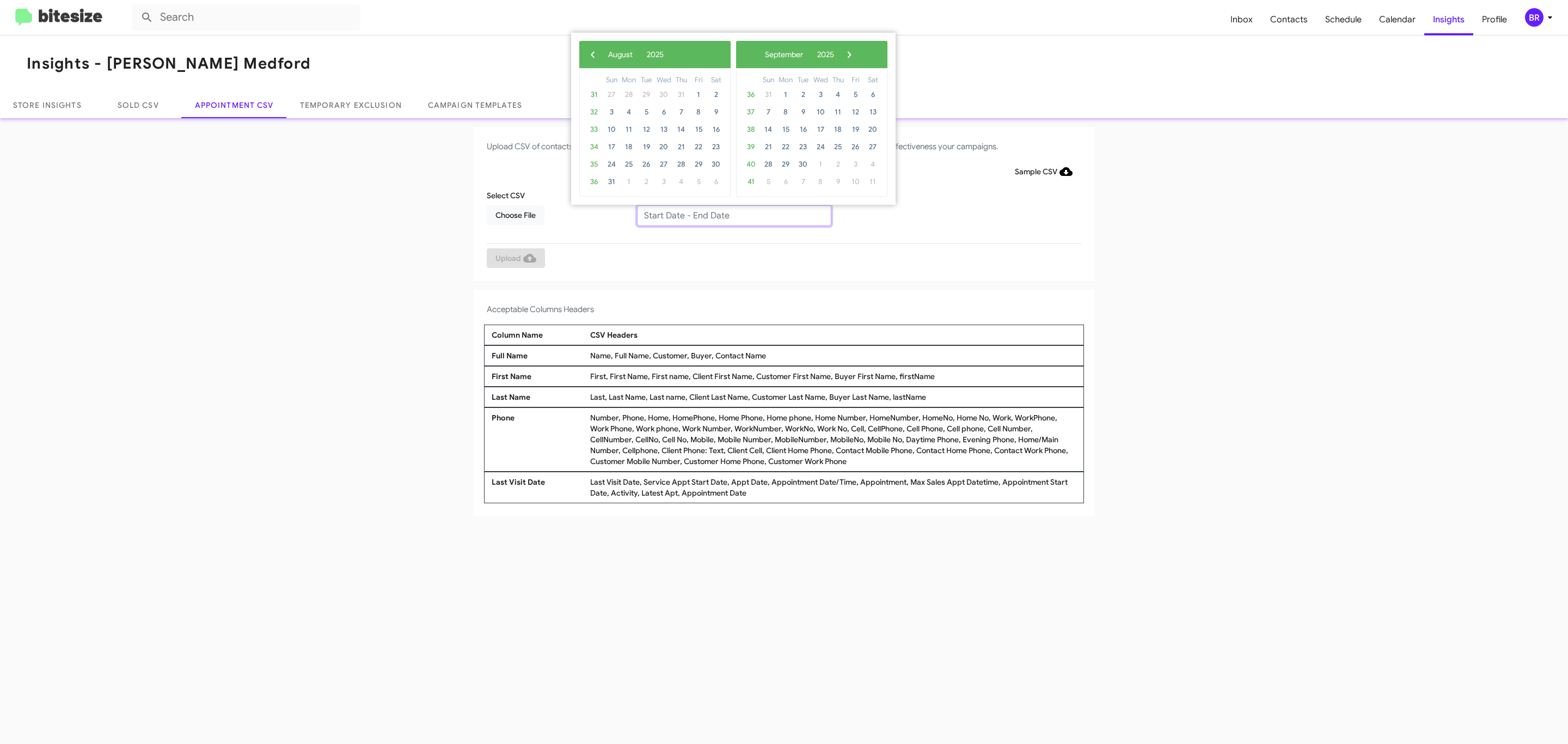
type input "08/21/2025 - 08/28/2025"
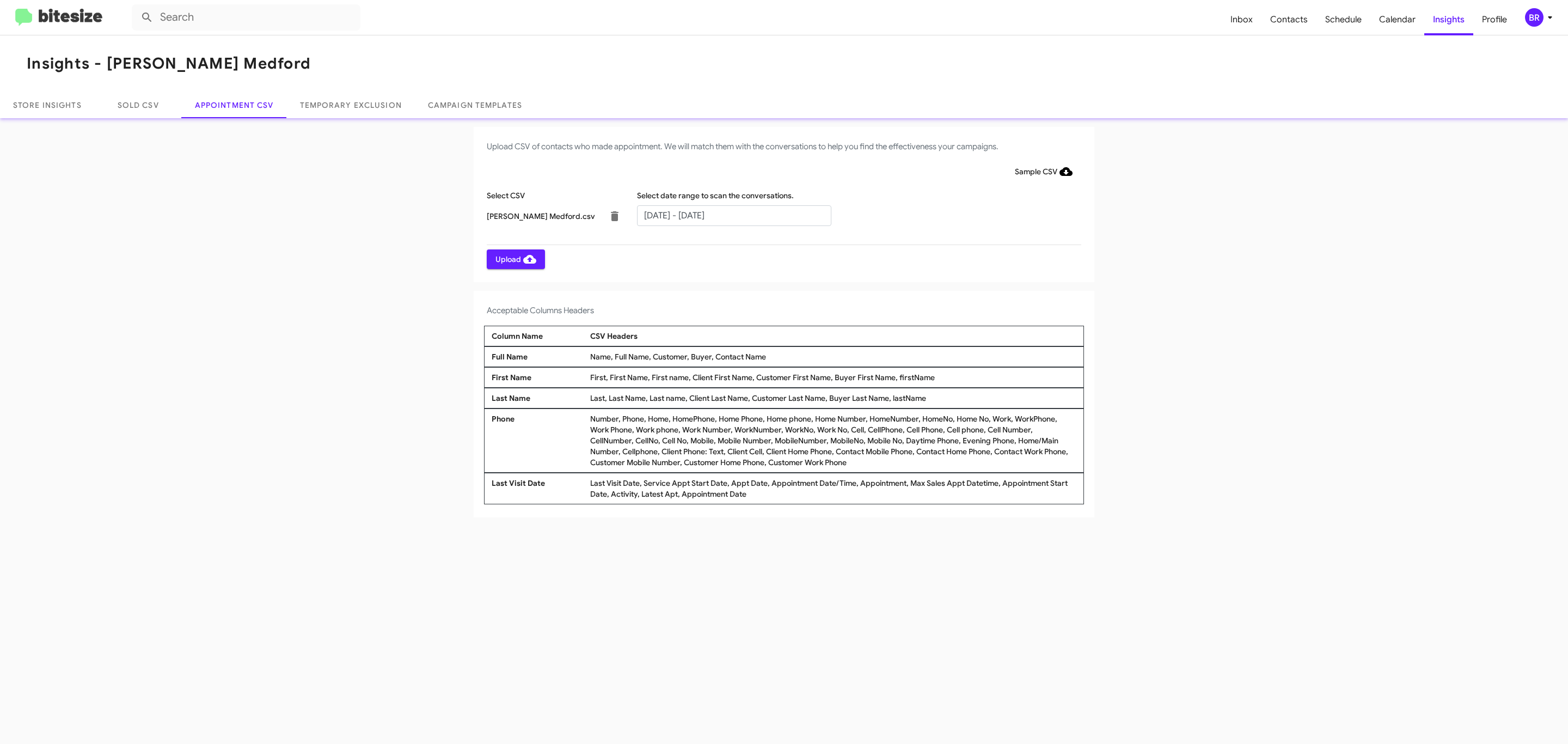
click at [514, 259] on span "Upload" at bounding box center [516, 259] width 41 height 19
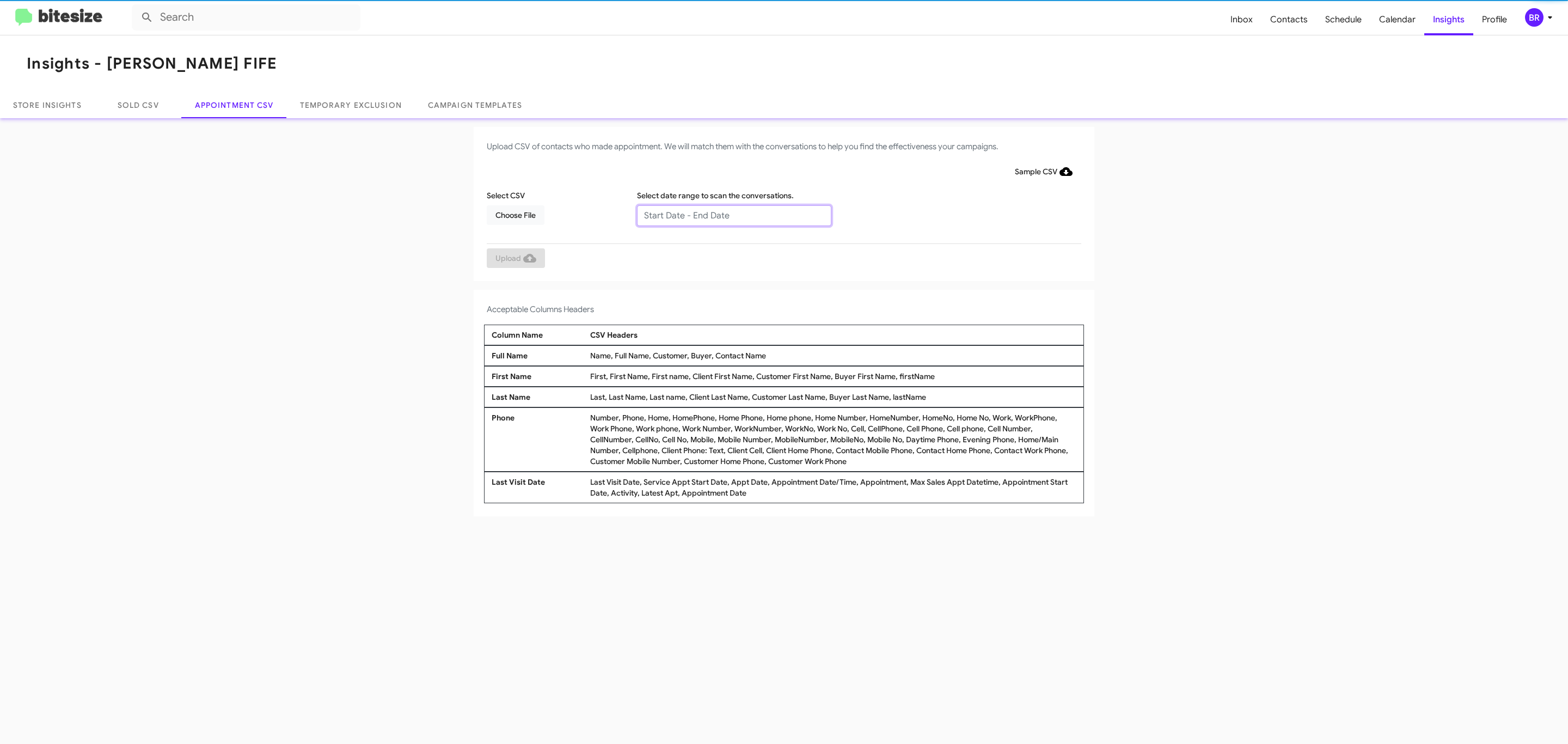
click at [733, 214] on input "text" at bounding box center [733, 216] width 194 height 21
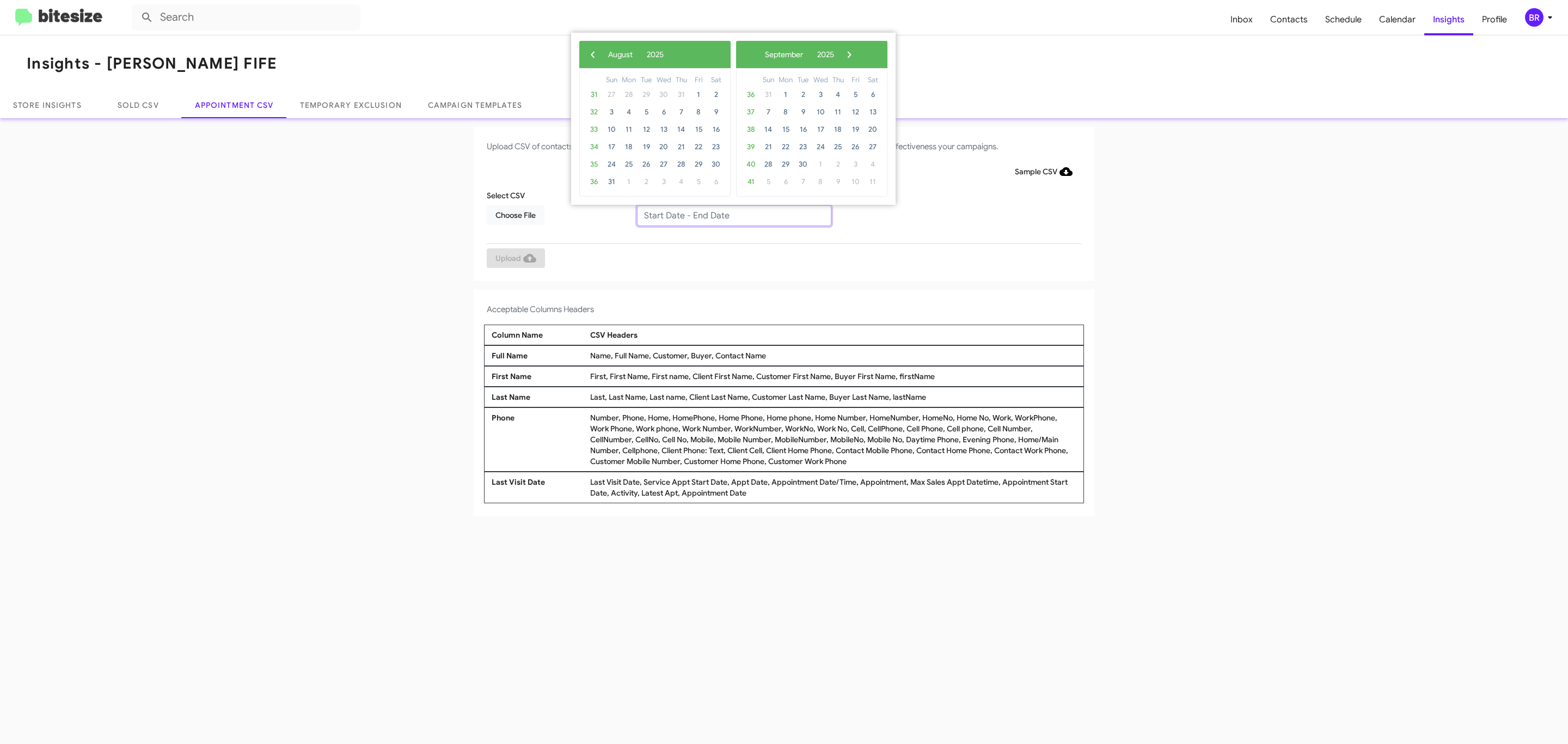
type input "08/21/2025 - 08/28/2025"
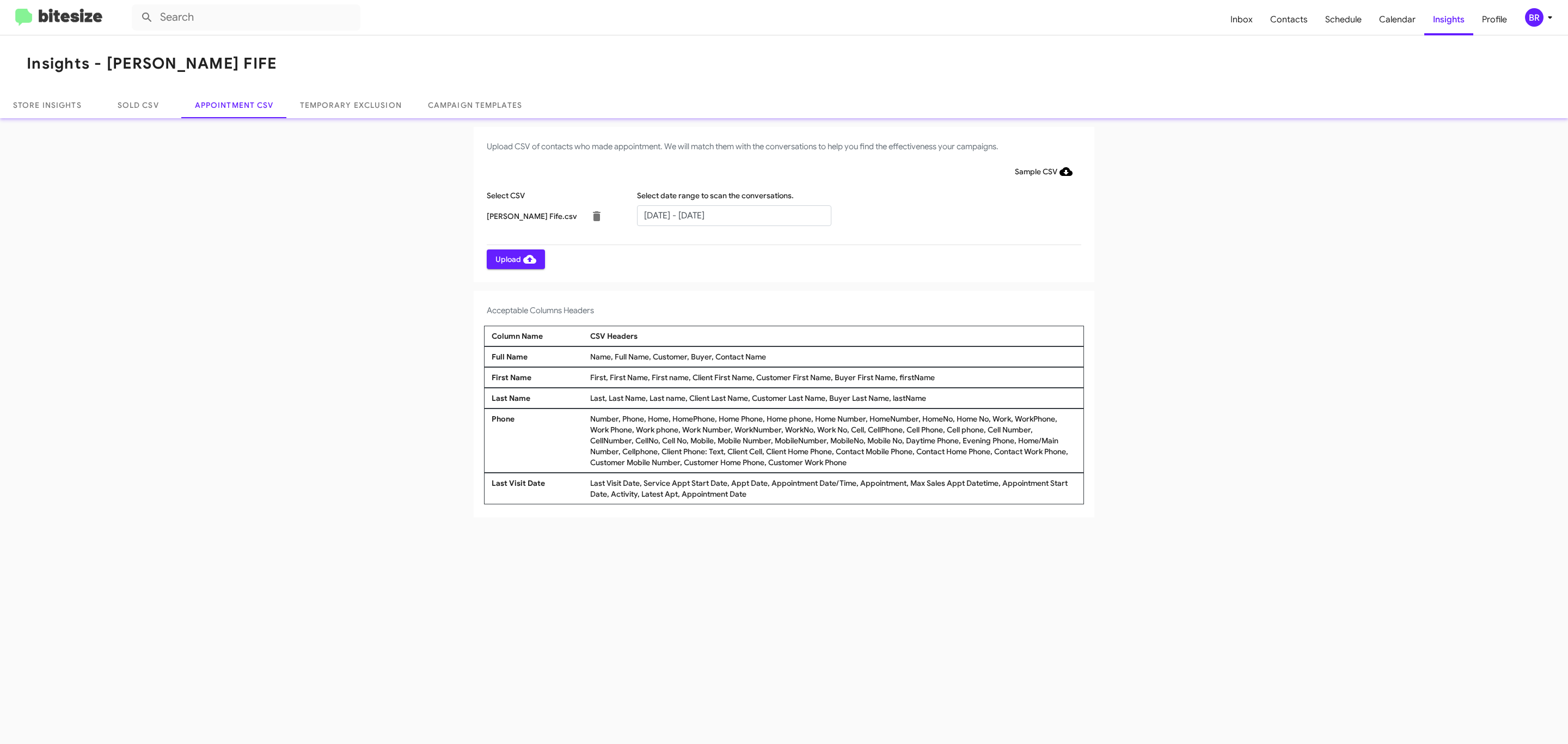
click at [514, 259] on span "Upload" at bounding box center [516, 259] width 41 height 19
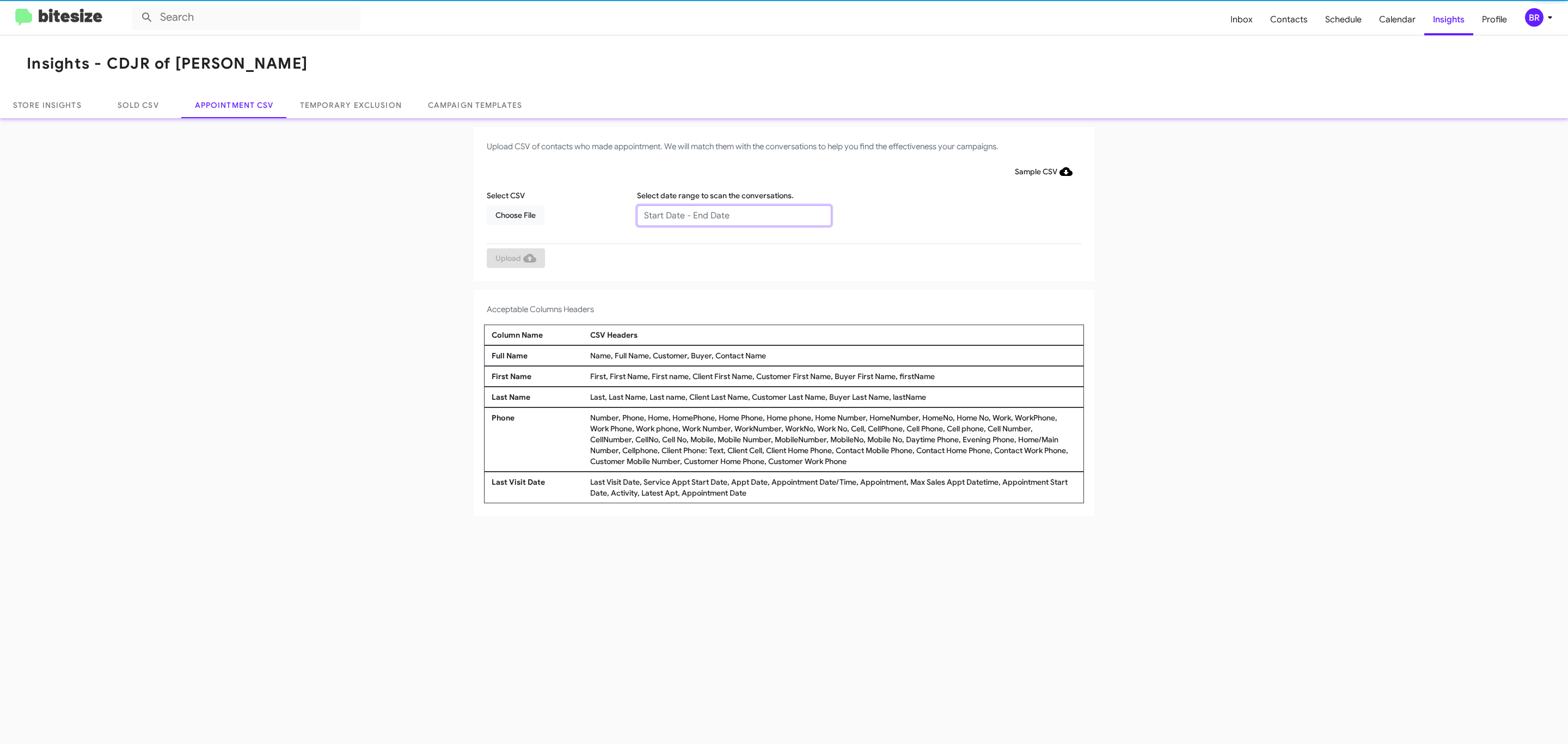
click at [733, 214] on input "text" at bounding box center [733, 216] width 194 height 21
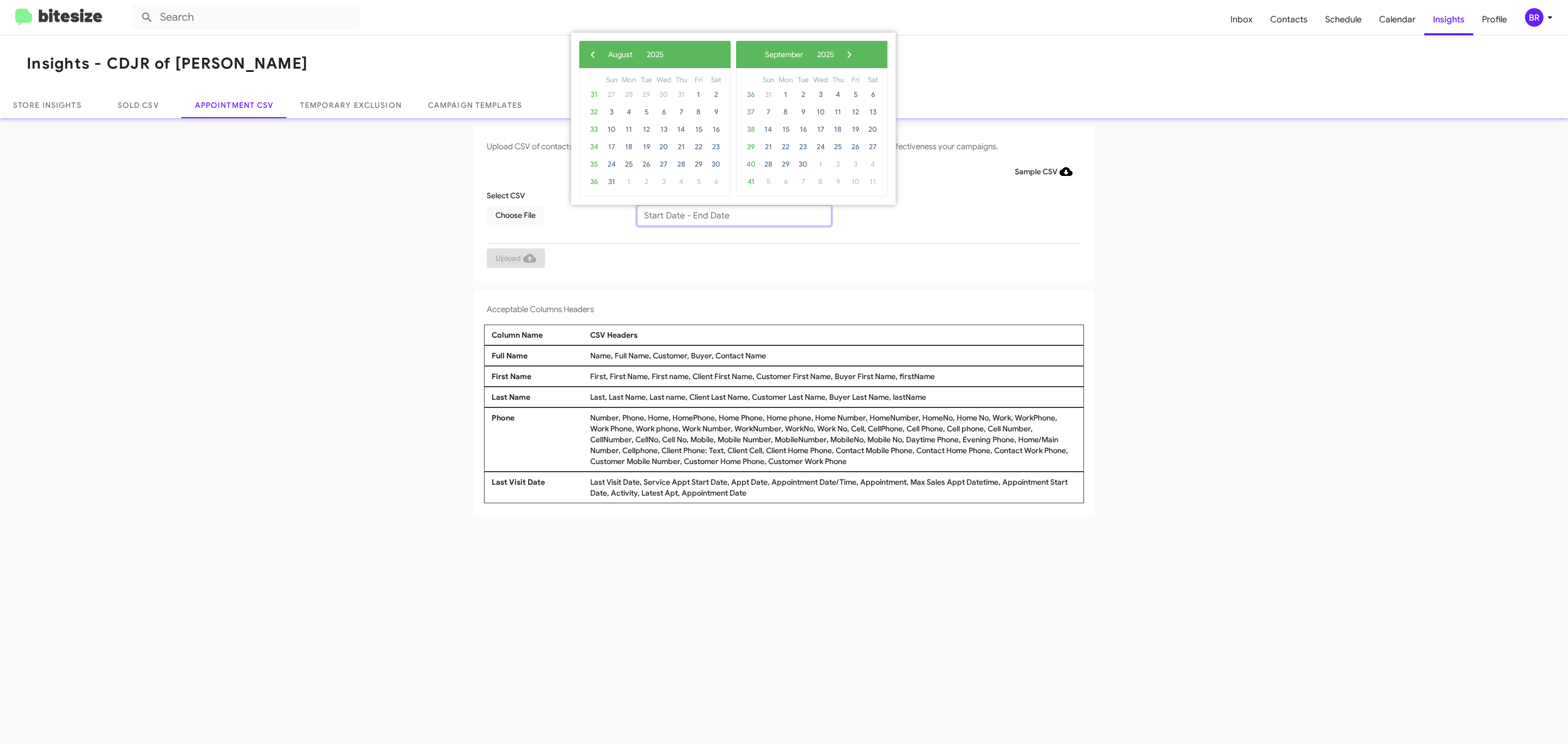
type input "08/21/2025 - 08/28/2025"
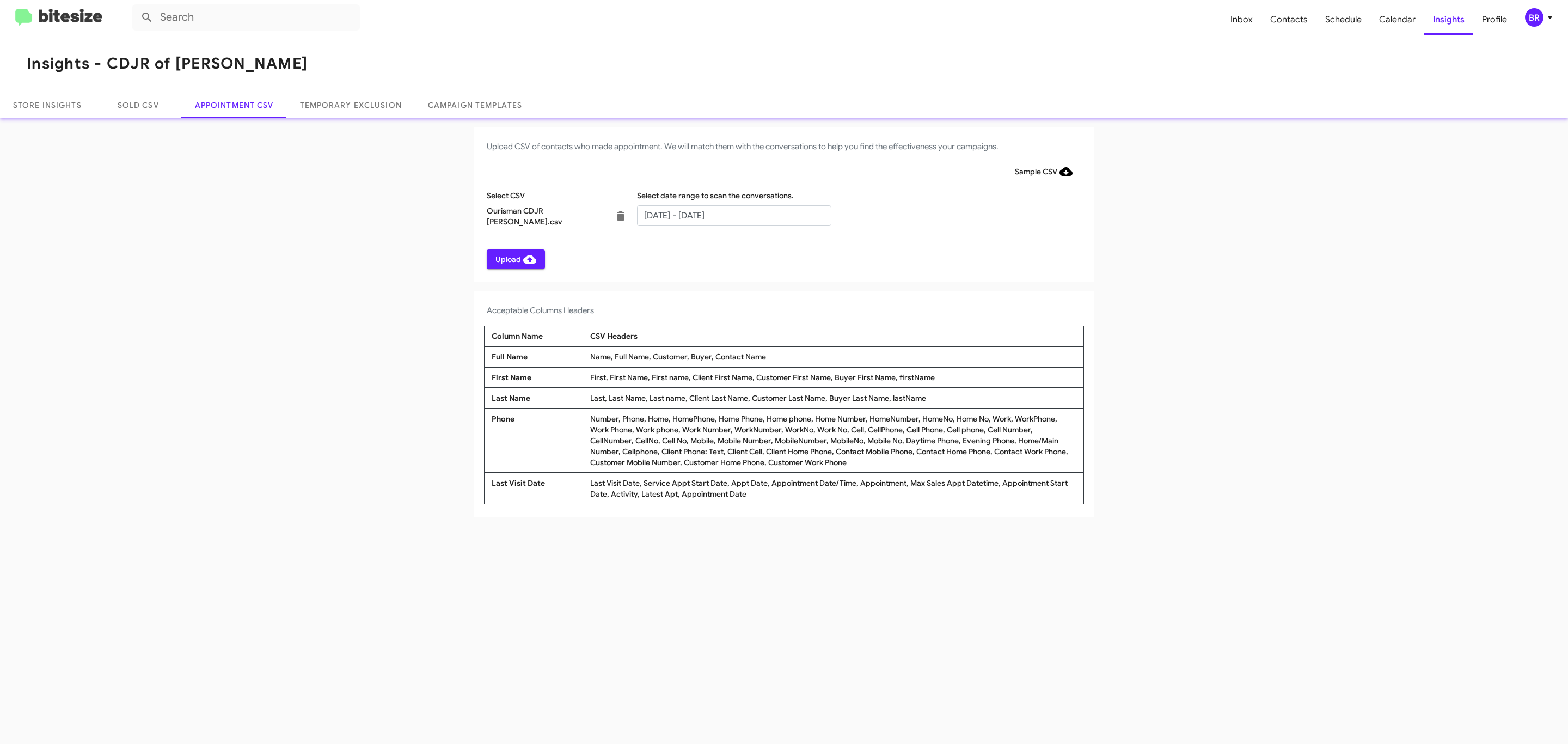
click at [514, 259] on span "Upload" at bounding box center [516, 259] width 41 height 19
click at [733, 214] on input "text" at bounding box center [733, 216] width 194 height 21
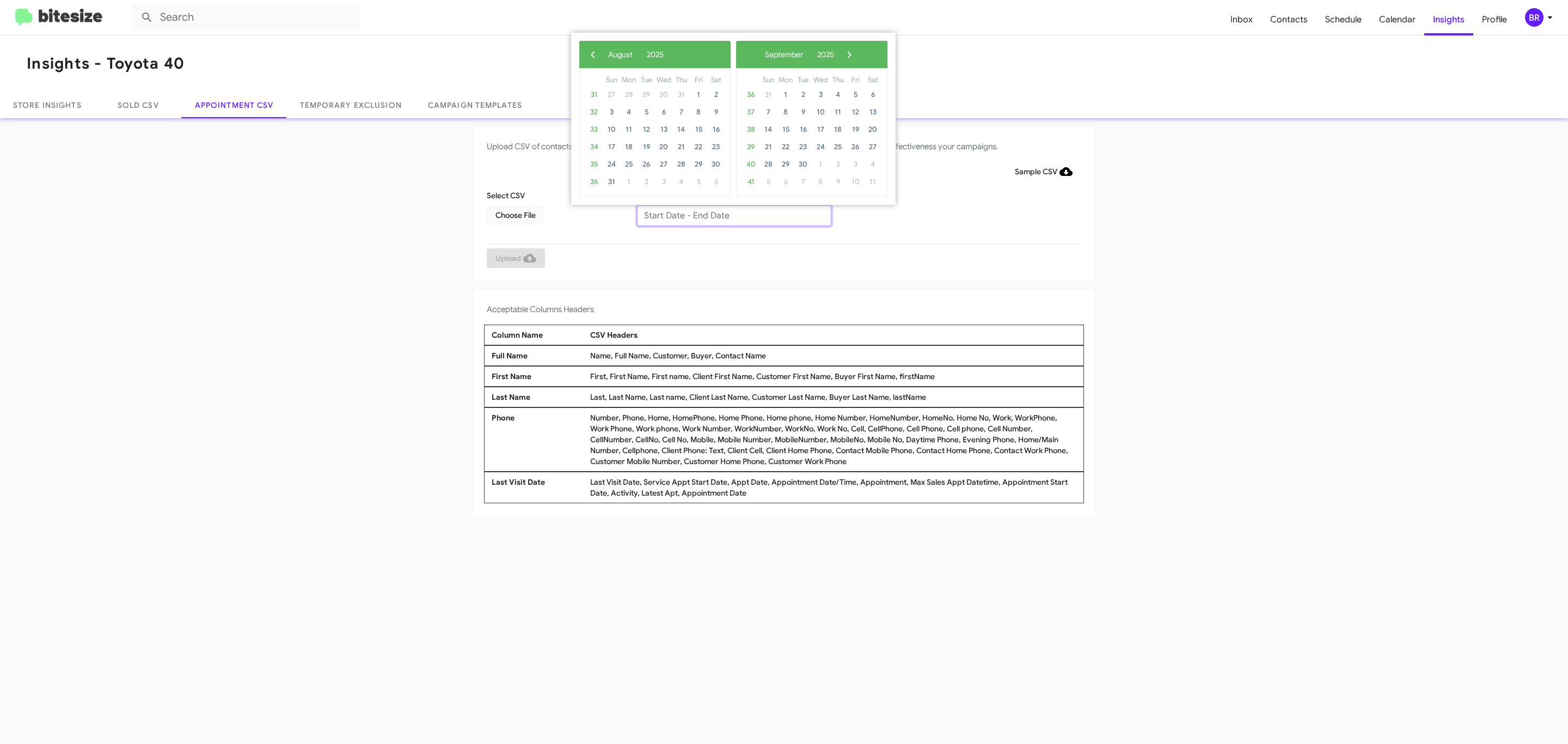
type input "08/21/2025 - 08/28/2025"
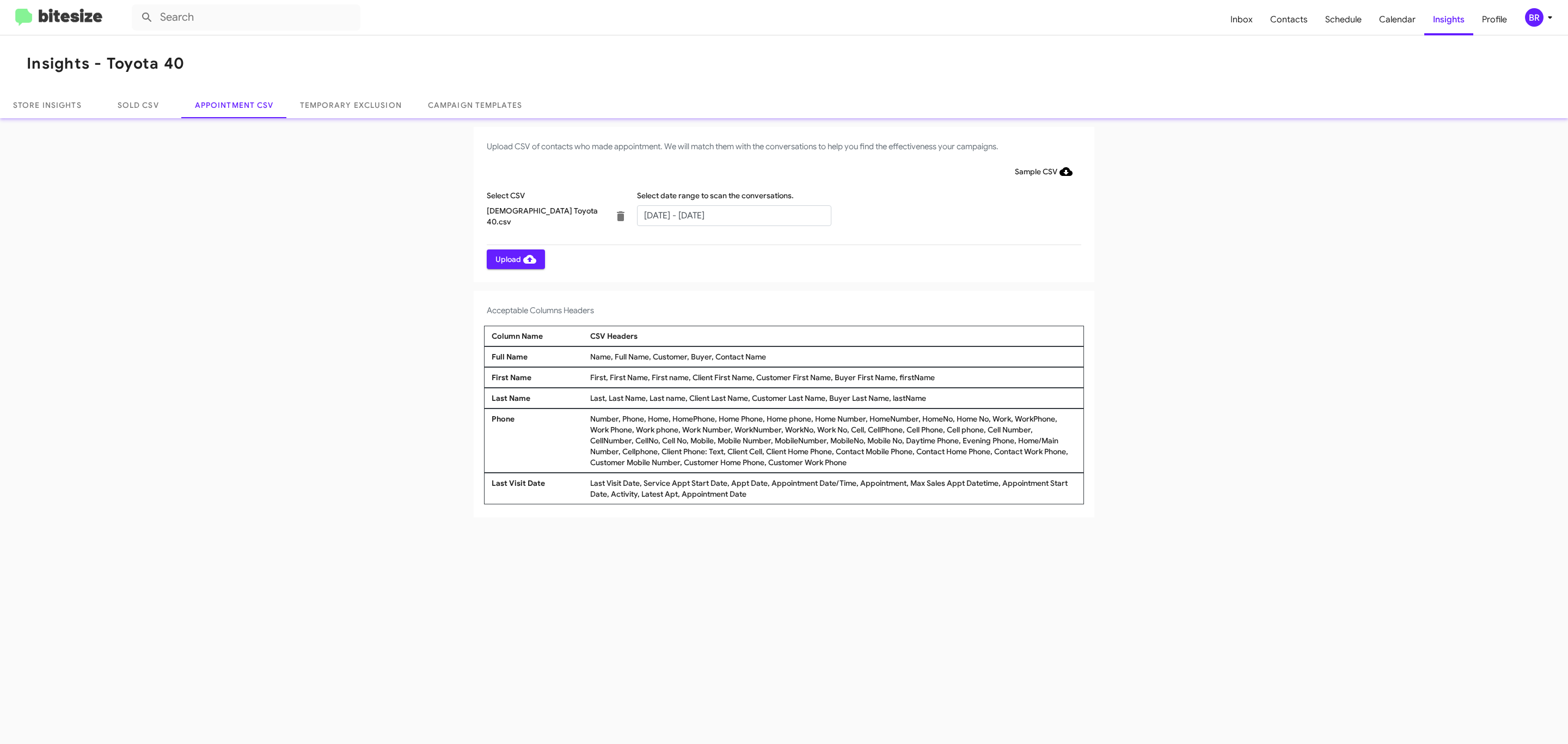
click at [514, 259] on span "Upload" at bounding box center [516, 259] width 41 height 19
click at [733, 214] on input "text" at bounding box center [733, 216] width 194 height 21
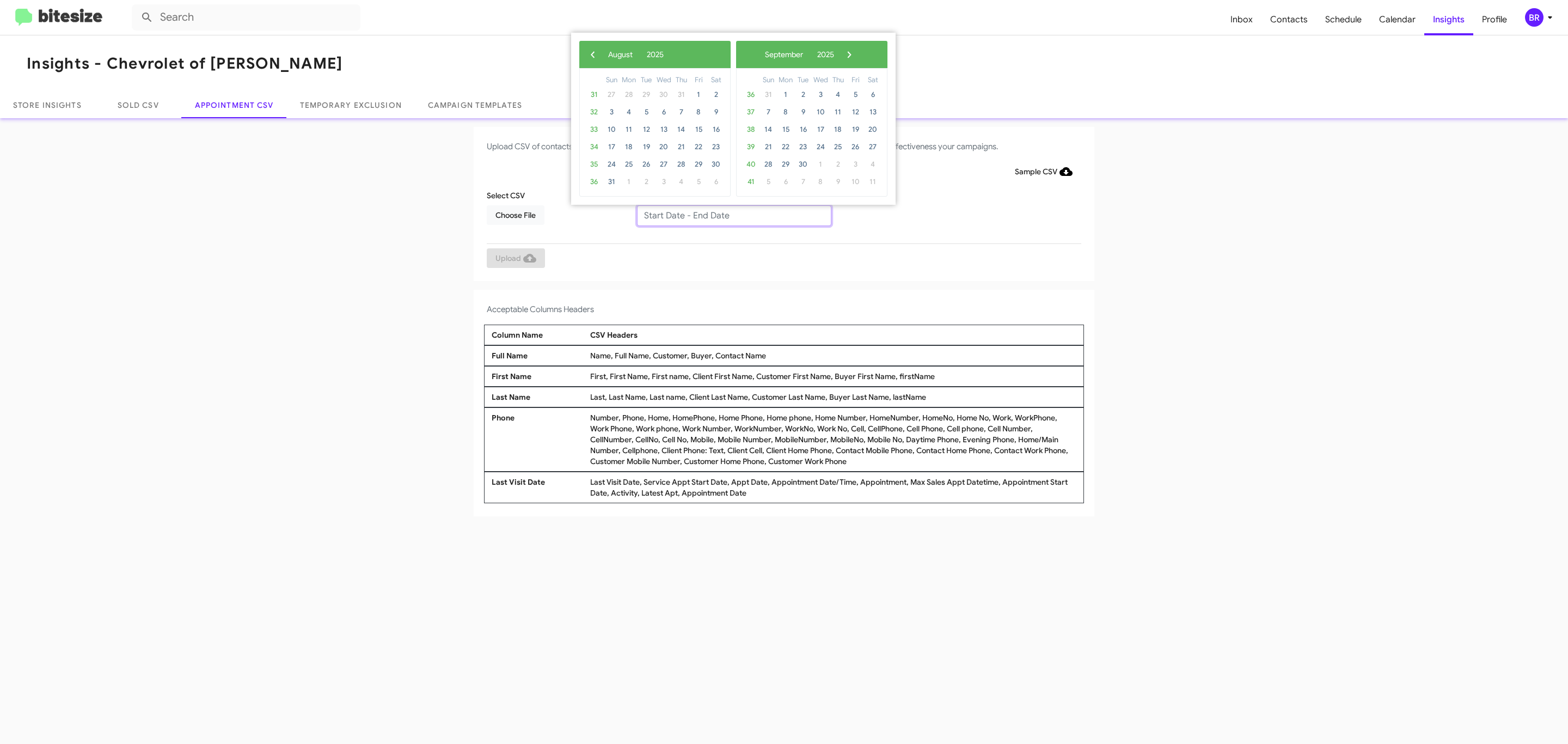
type input "08/21/2025 - 08/28/2025"
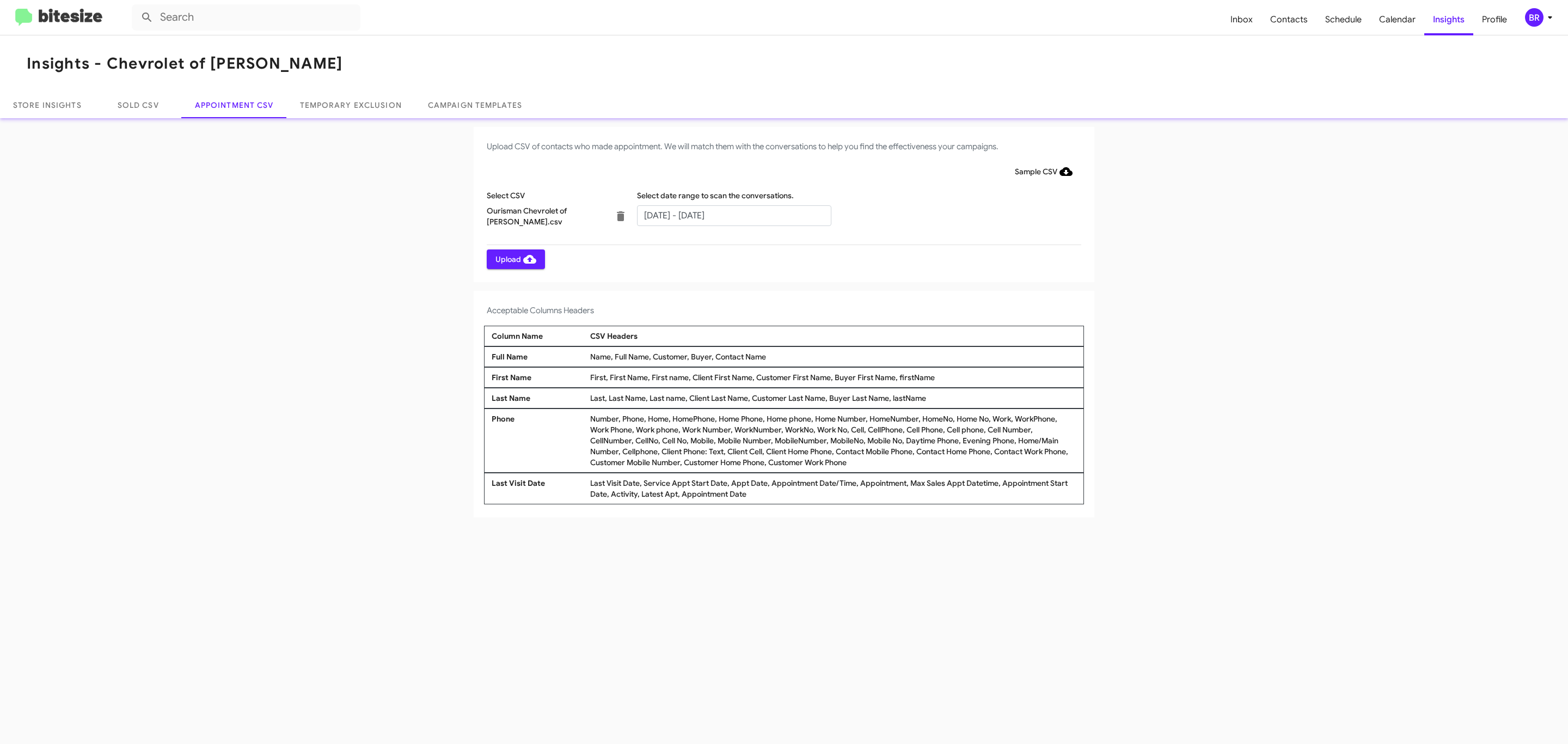
click at [514, 259] on span "Upload" at bounding box center [516, 259] width 41 height 19
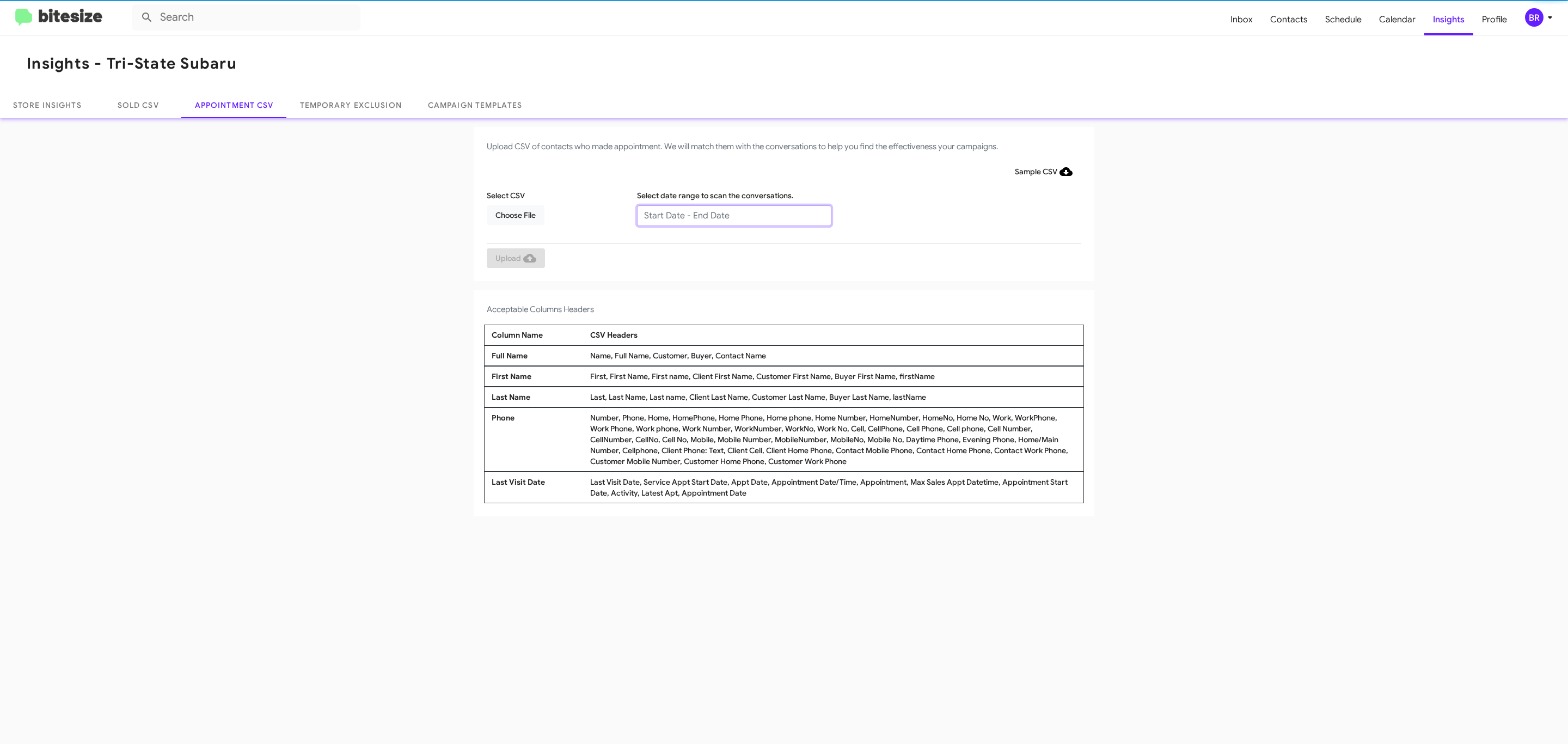
click at [733, 214] on input "text" at bounding box center [733, 216] width 194 height 21
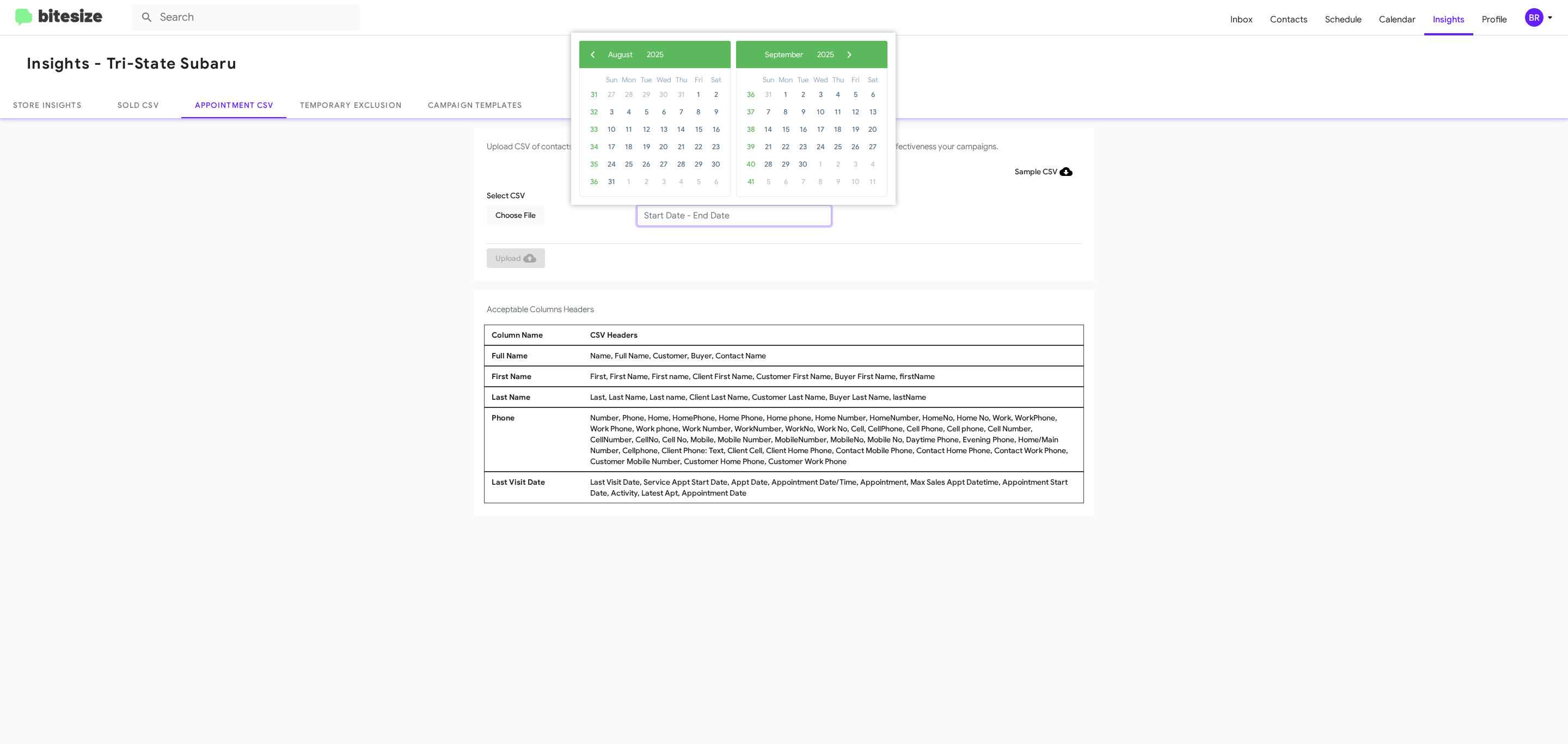
type input "08/21/2025 - 08/28/2025"
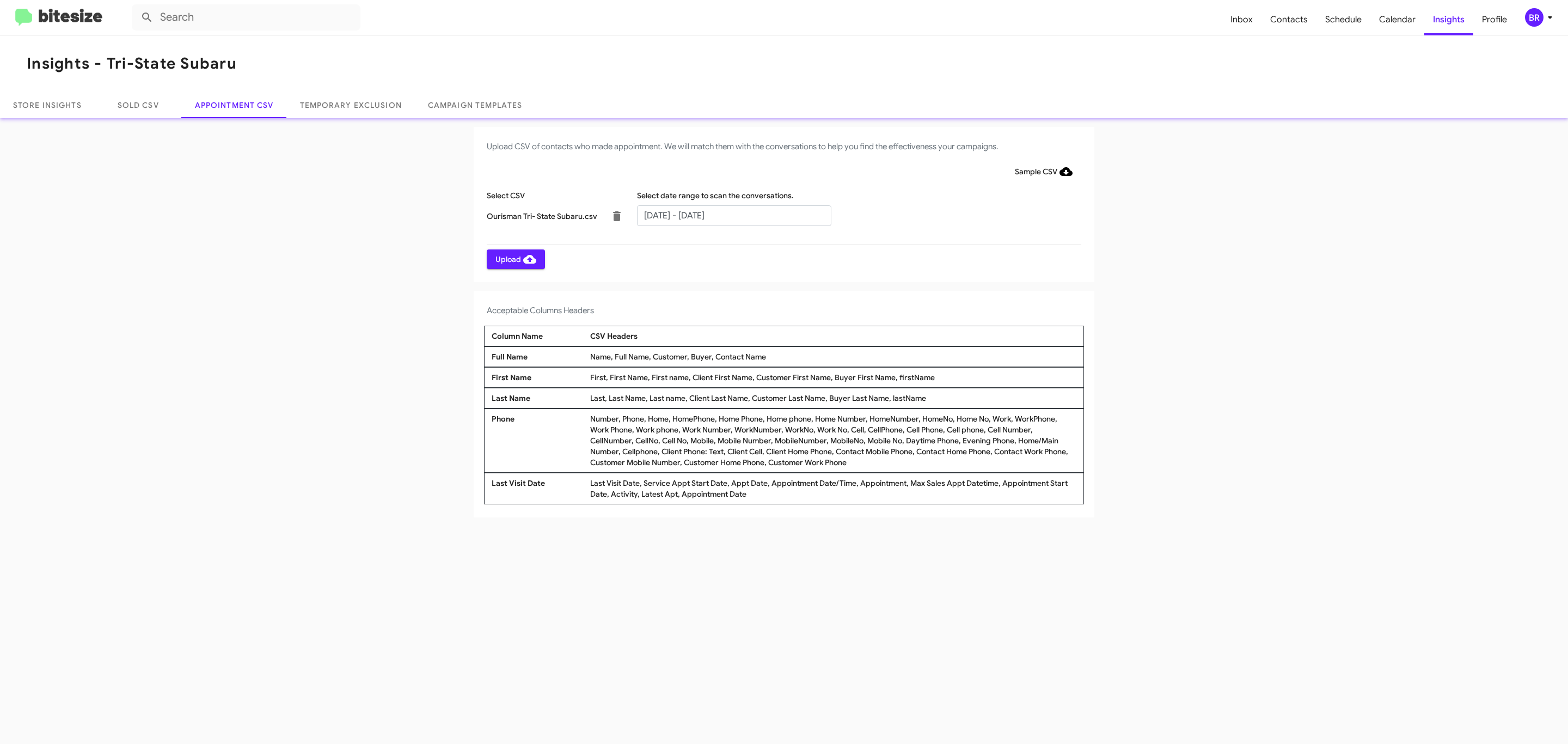
click at [514, 259] on span "Upload" at bounding box center [516, 259] width 41 height 19
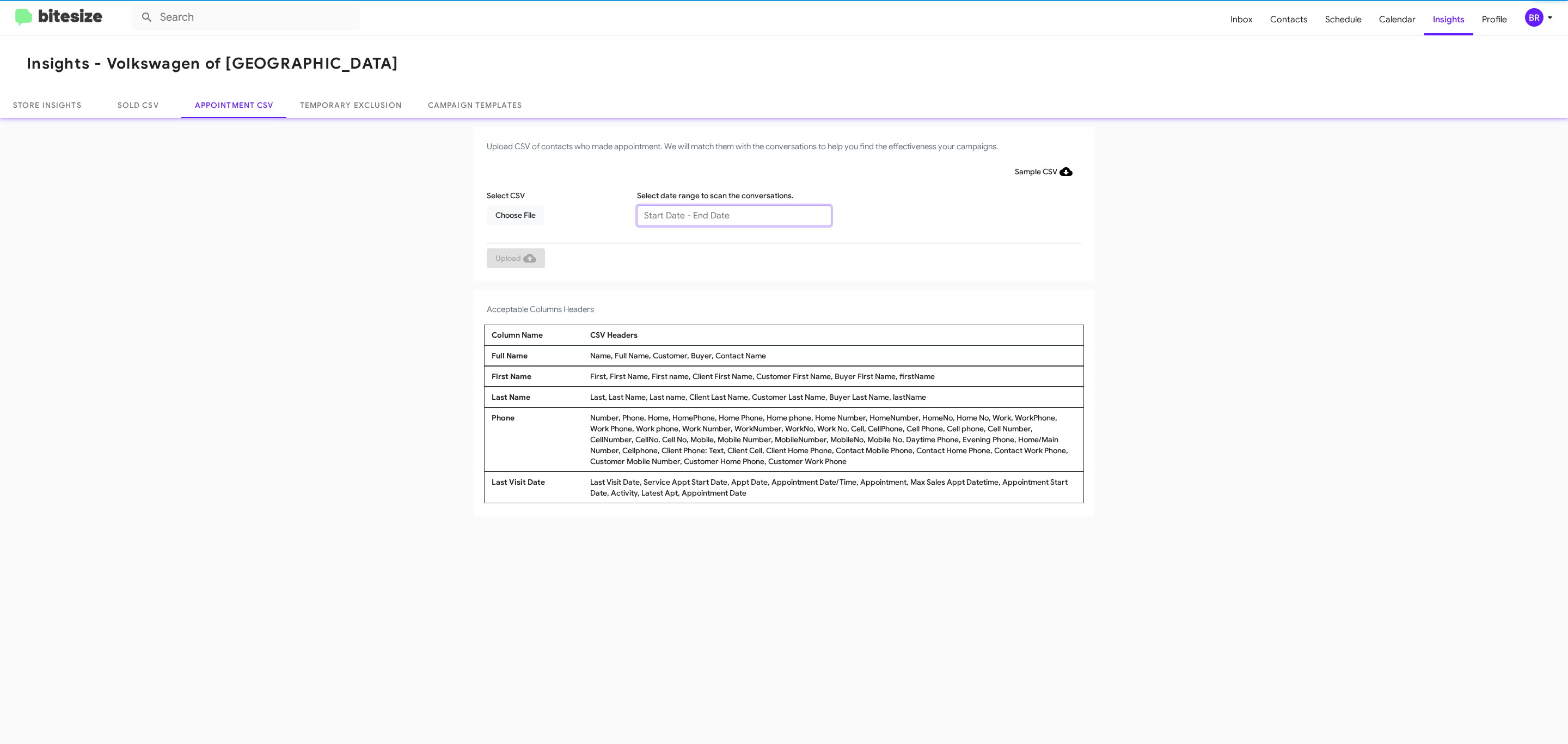
click at [733, 214] on input "text" at bounding box center [733, 216] width 194 height 21
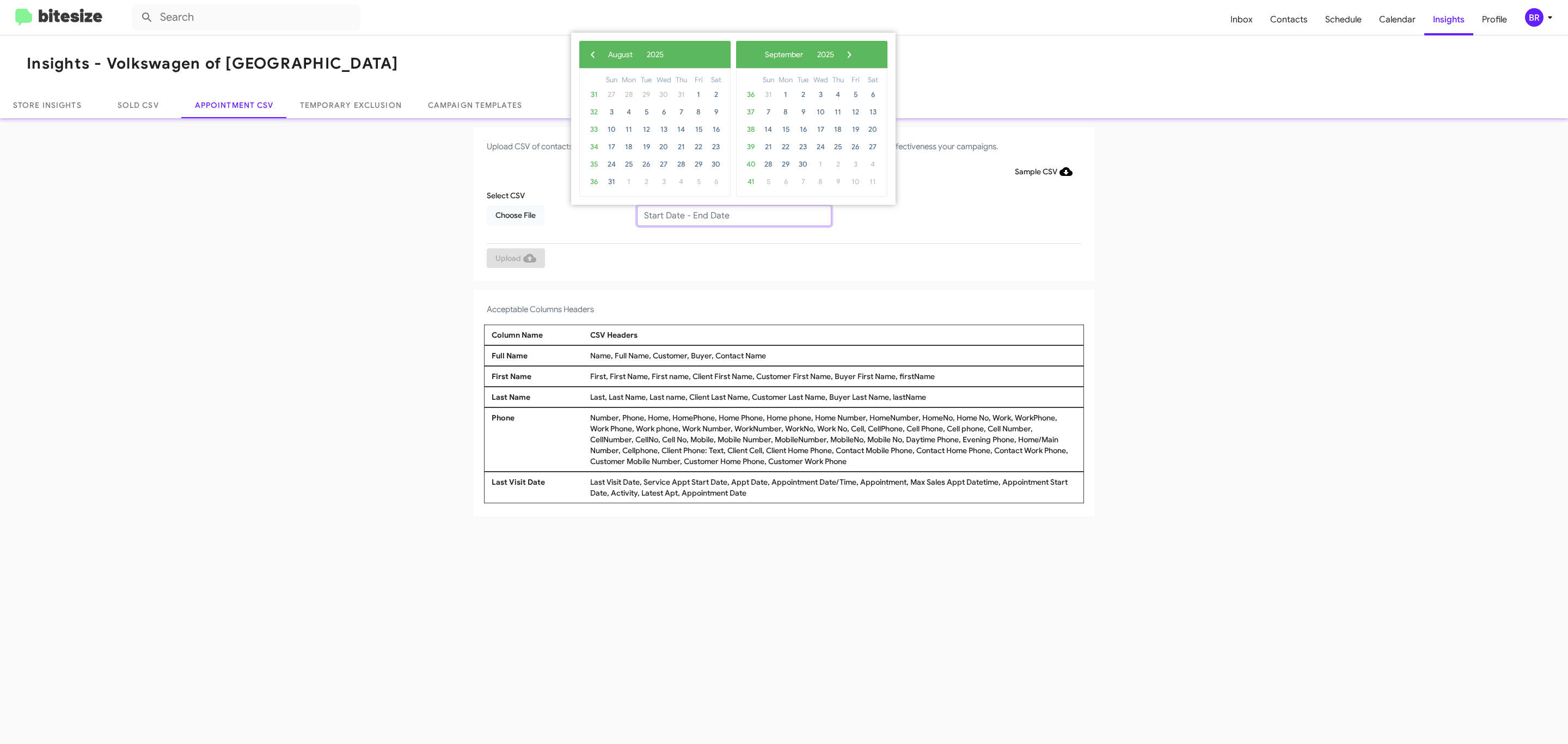
type input "08/21/2025 - 08/28/2025"
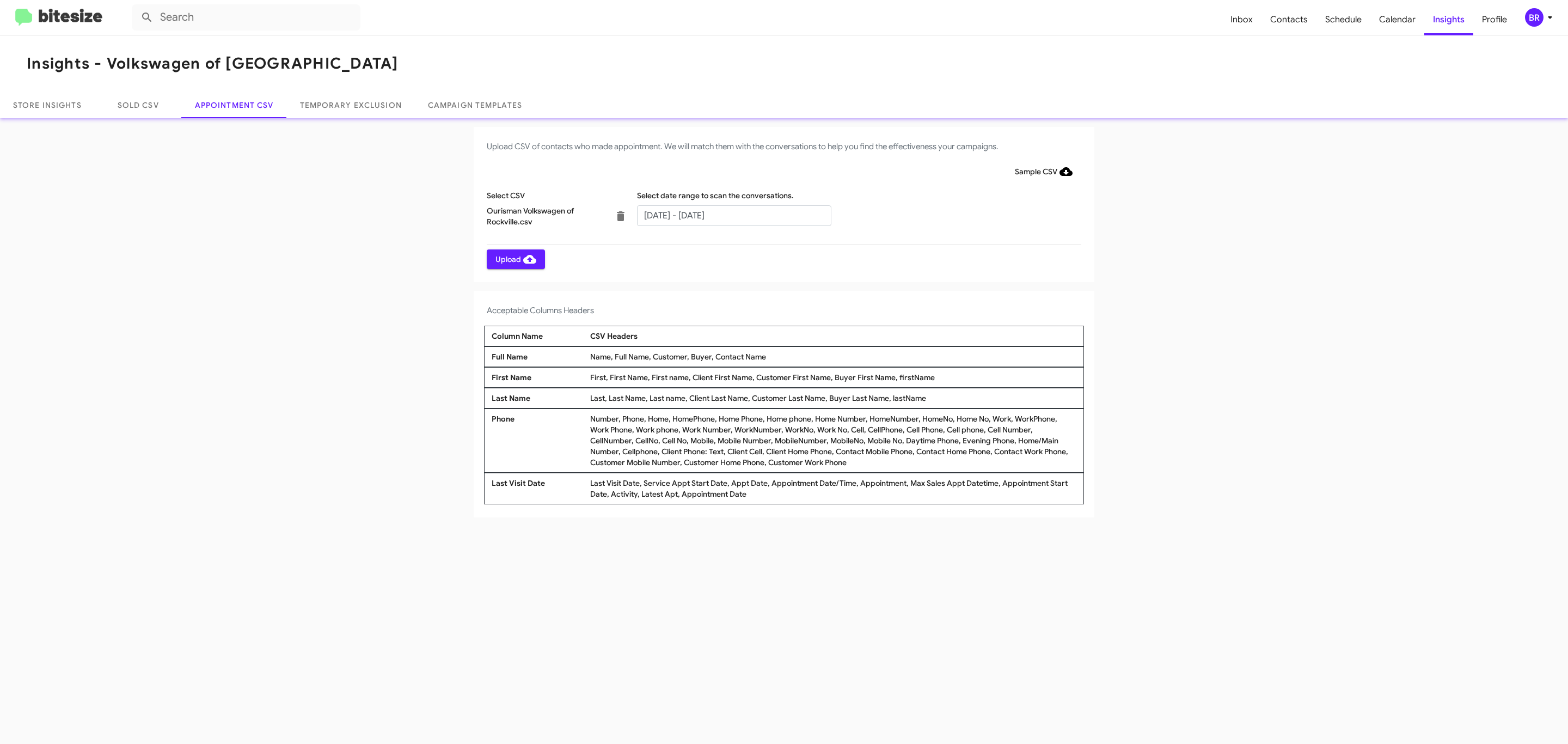
click at [514, 259] on span "Upload" at bounding box center [516, 259] width 41 height 19
click at [733, 214] on input "text" at bounding box center [733, 216] width 194 height 21
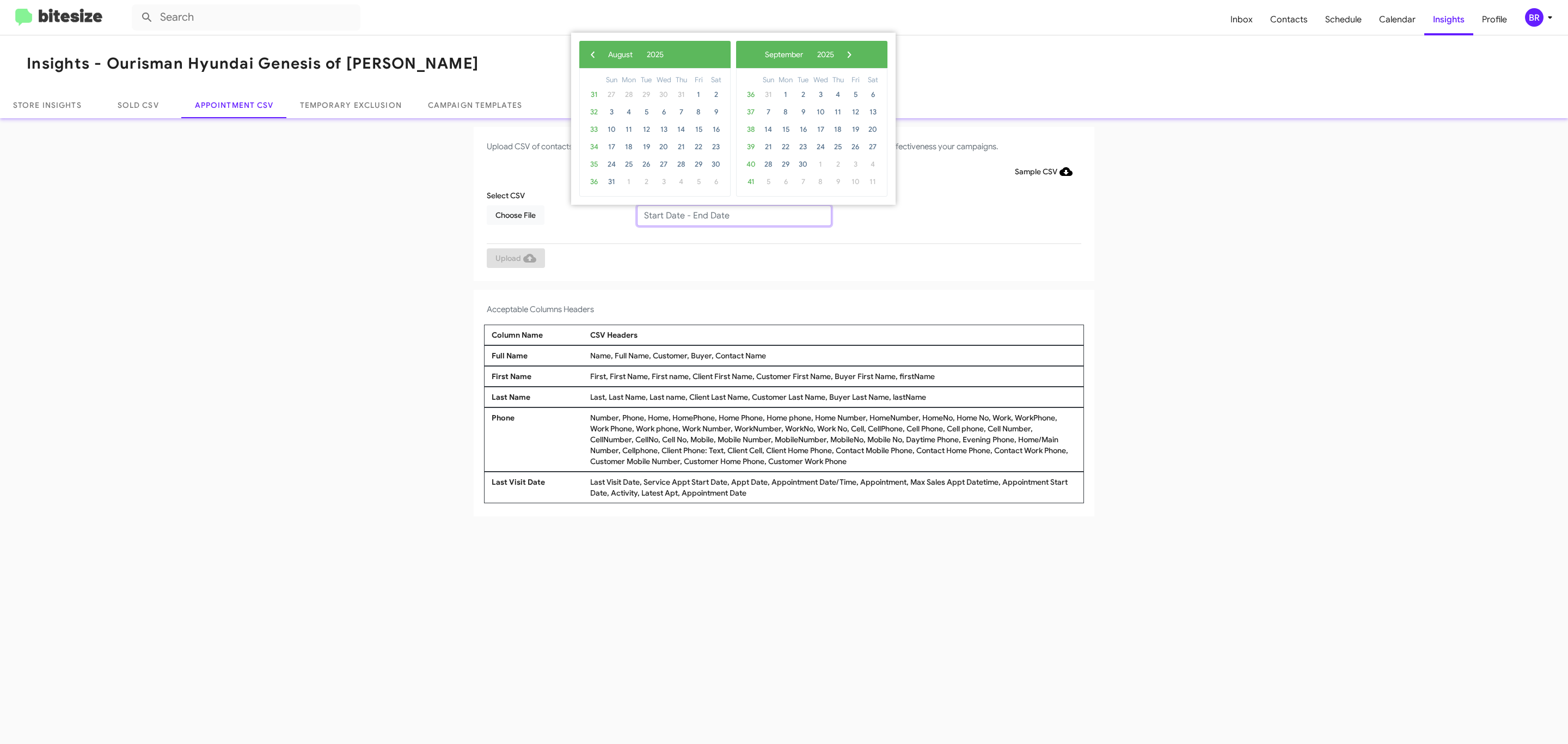
type input "08/21/2025 - 08/28/2025"
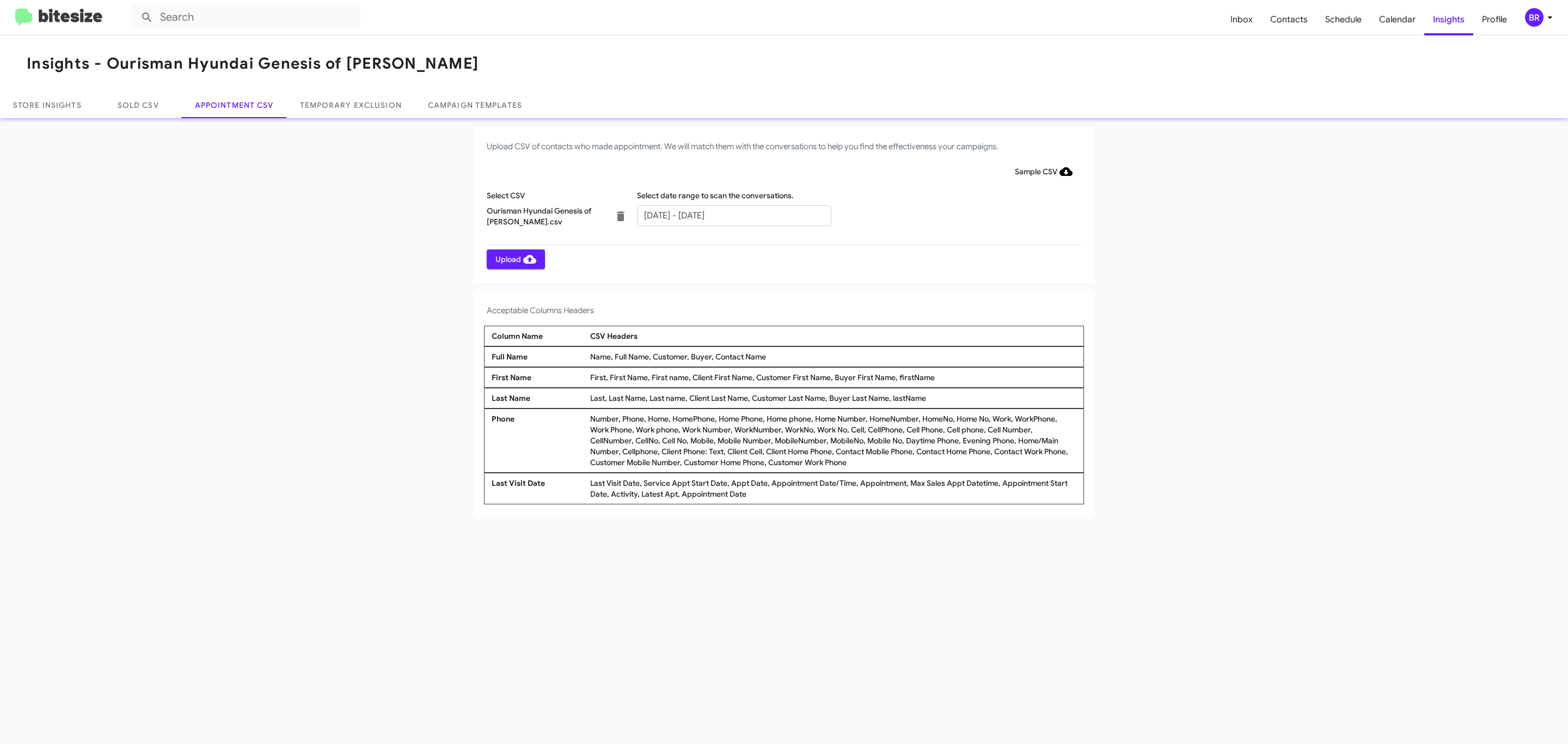
click at [514, 259] on span "Upload" at bounding box center [516, 259] width 41 height 19
click at [733, 214] on input "text" at bounding box center [733, 216] width 194 height 21
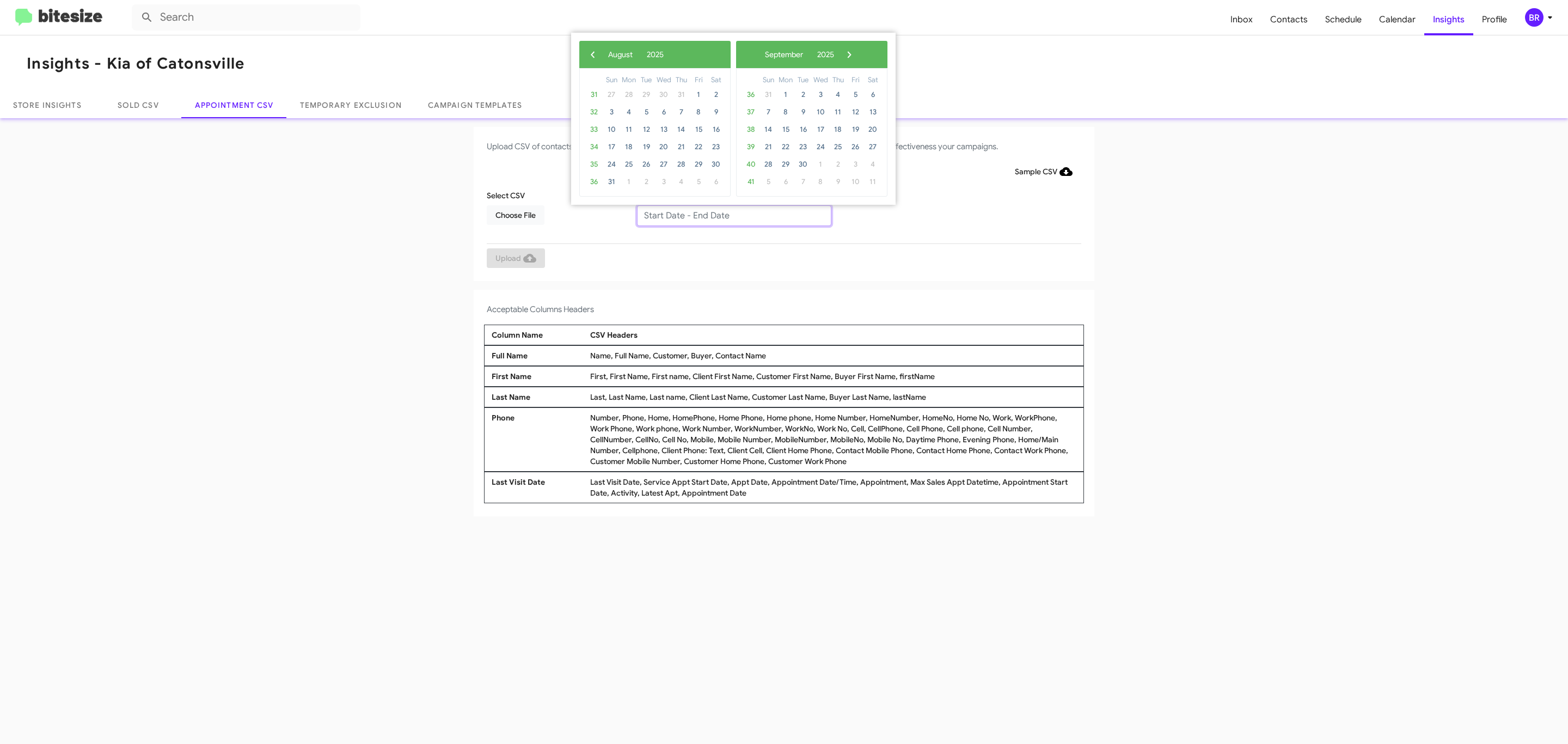
type input "08/21/2025 - 08/28/2025"
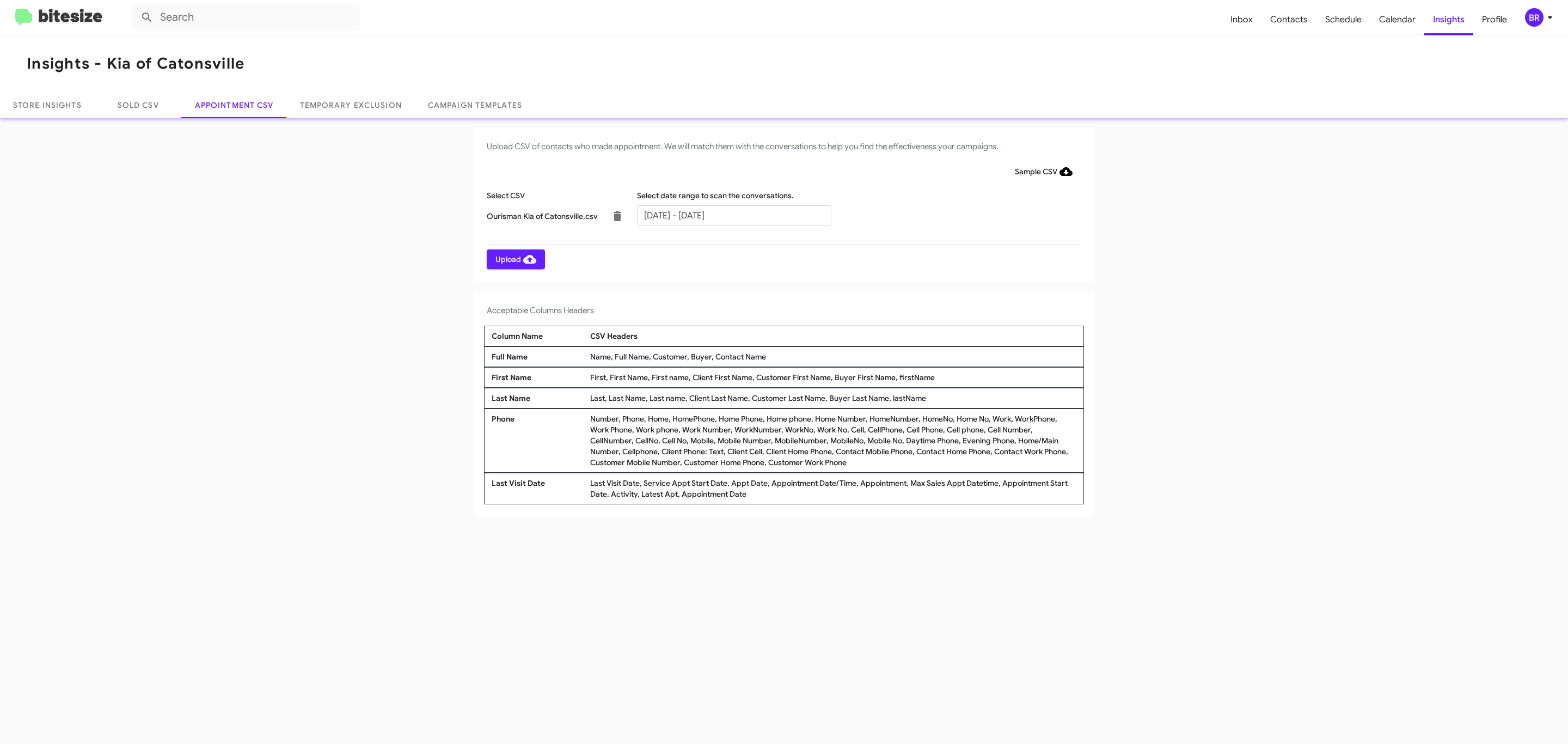
click at [514, 259] on span "Upload" at bounding box center [516, 259] width 41 height 19
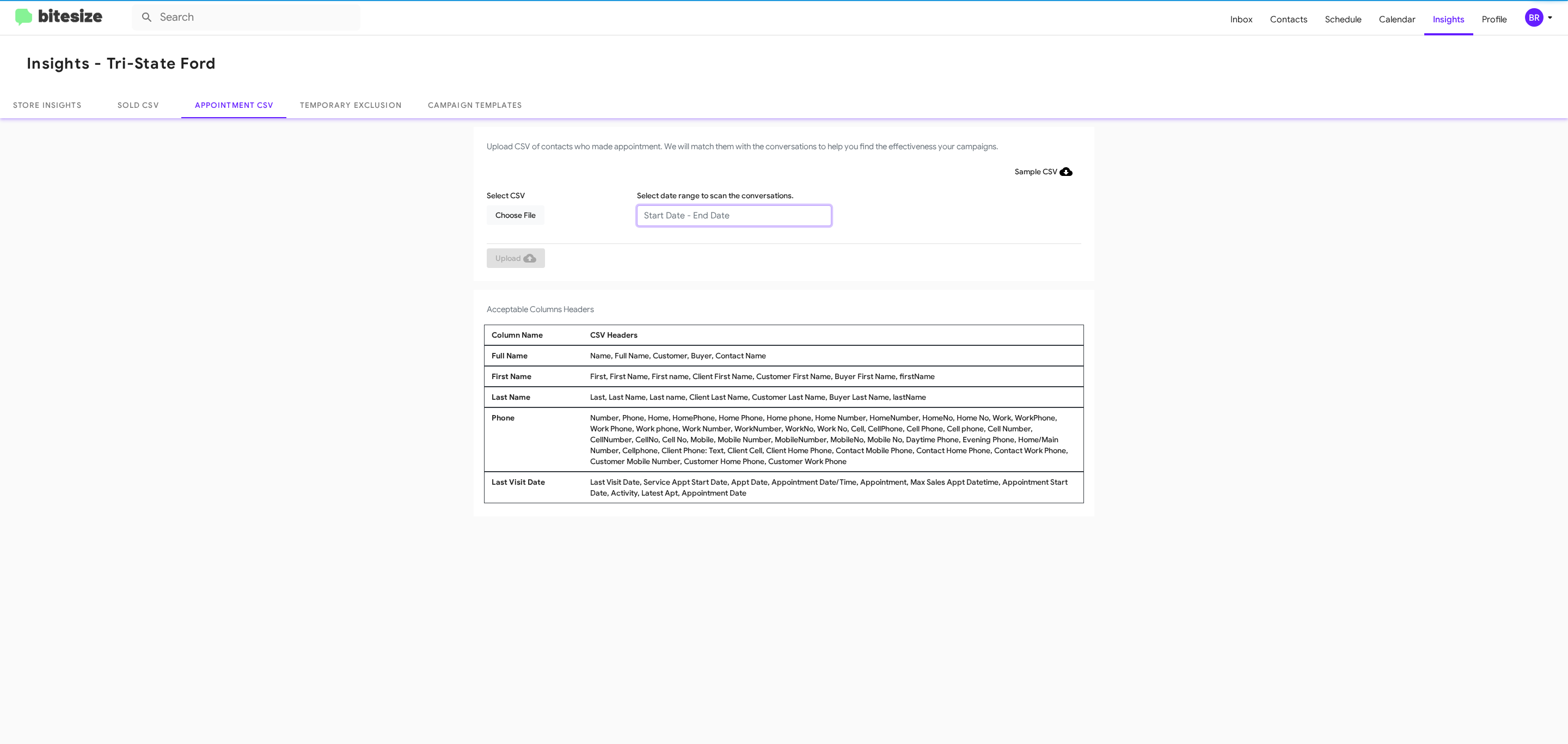
click at [733, 214] on input "text" at bounding box center [733, 216] width 194 height 21
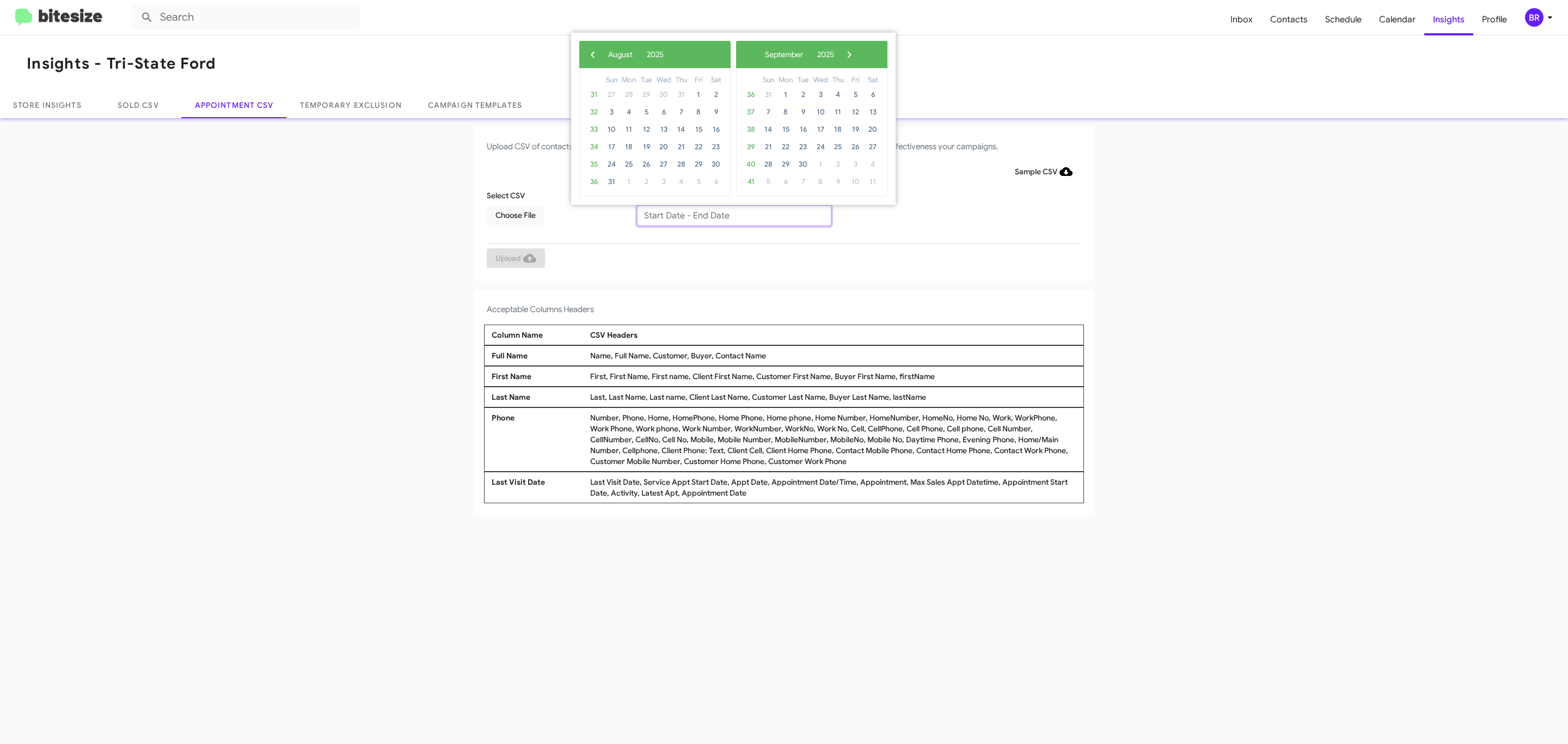
type input "08/21/2025 - 08/28/2025"
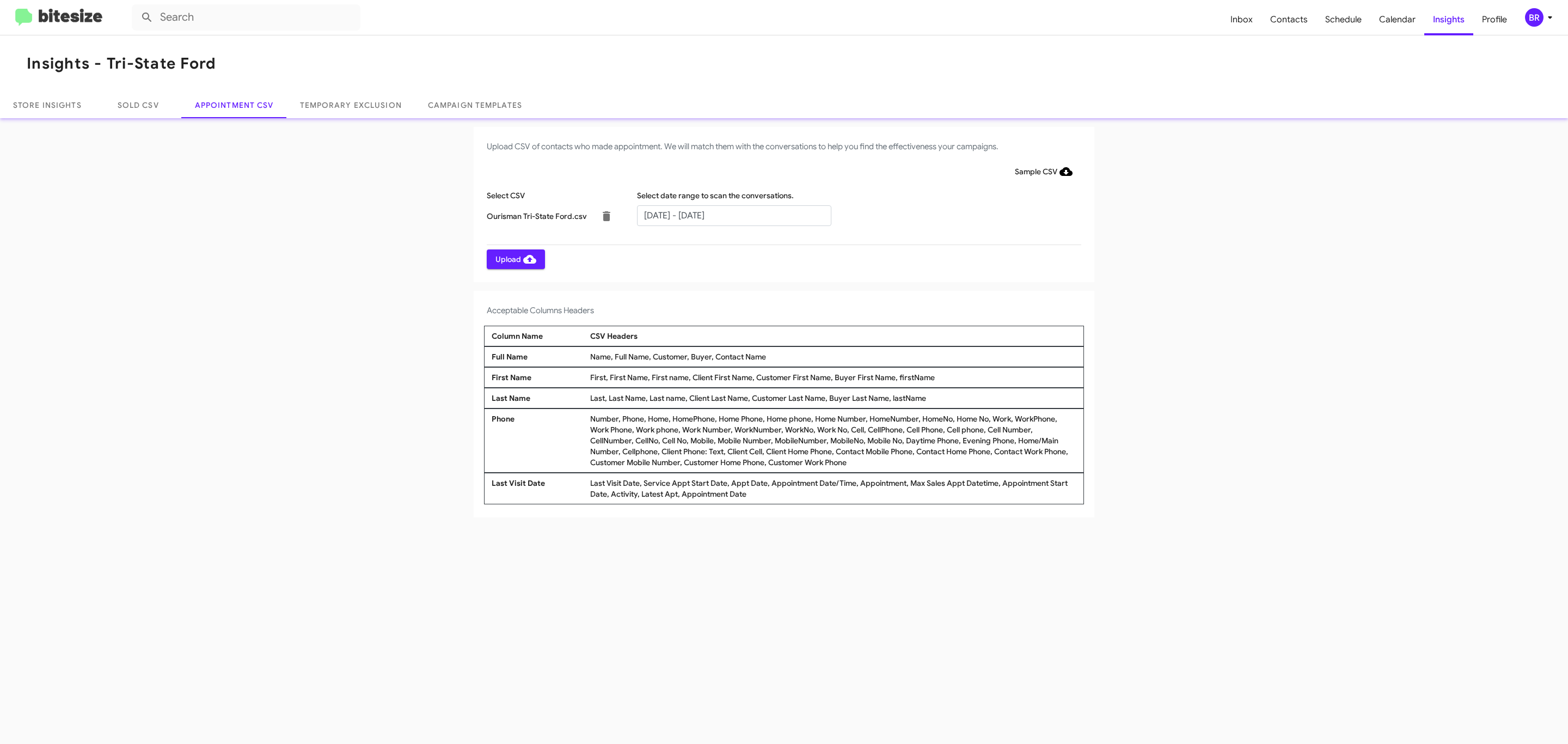
click at [514, 259] on span "Upload" at bounding box center [516, 259] width 41 height 19
click at [733, 214] on input "text" at bounding box center [733, 216] width 194 height 21
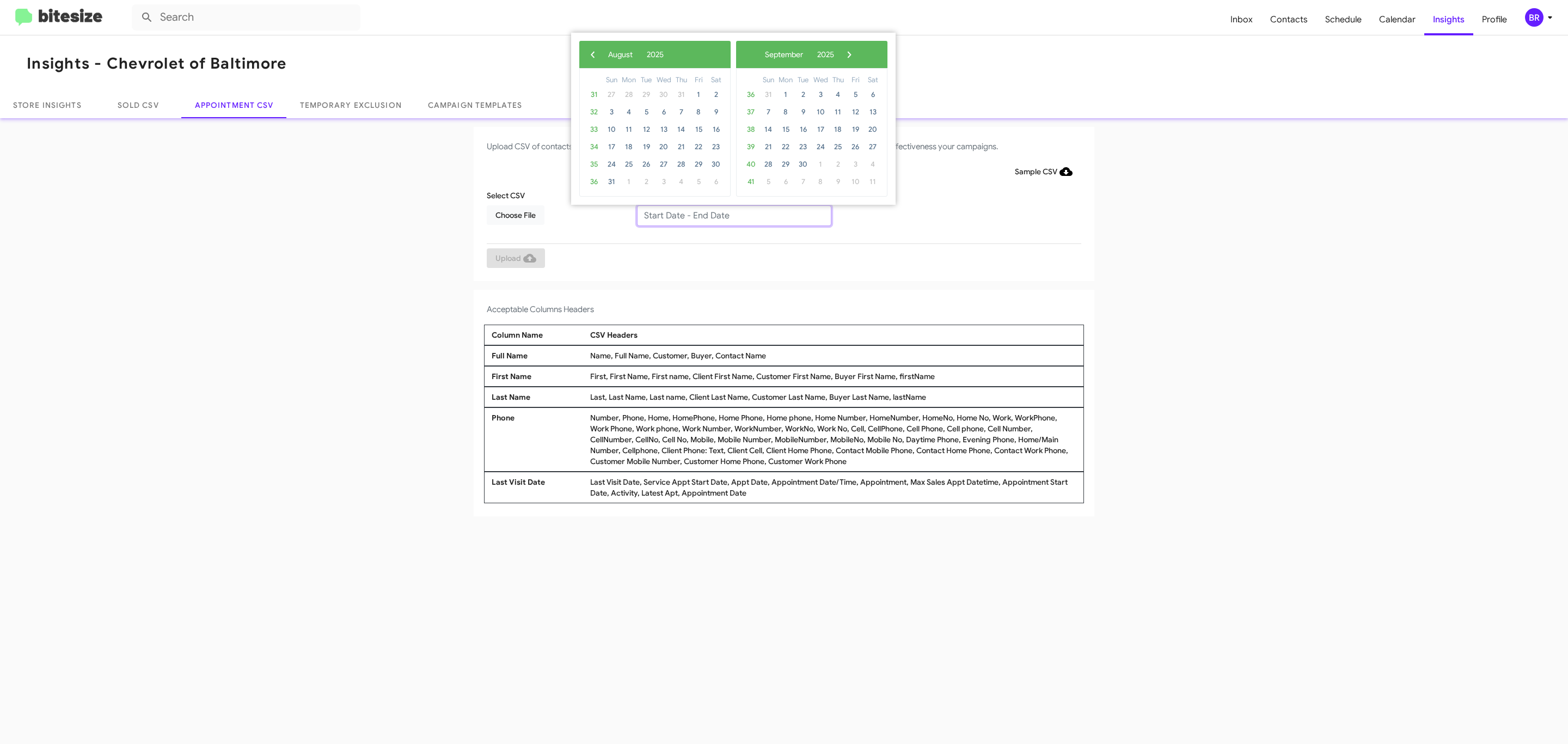
type input "[DATE] - [DATE]"
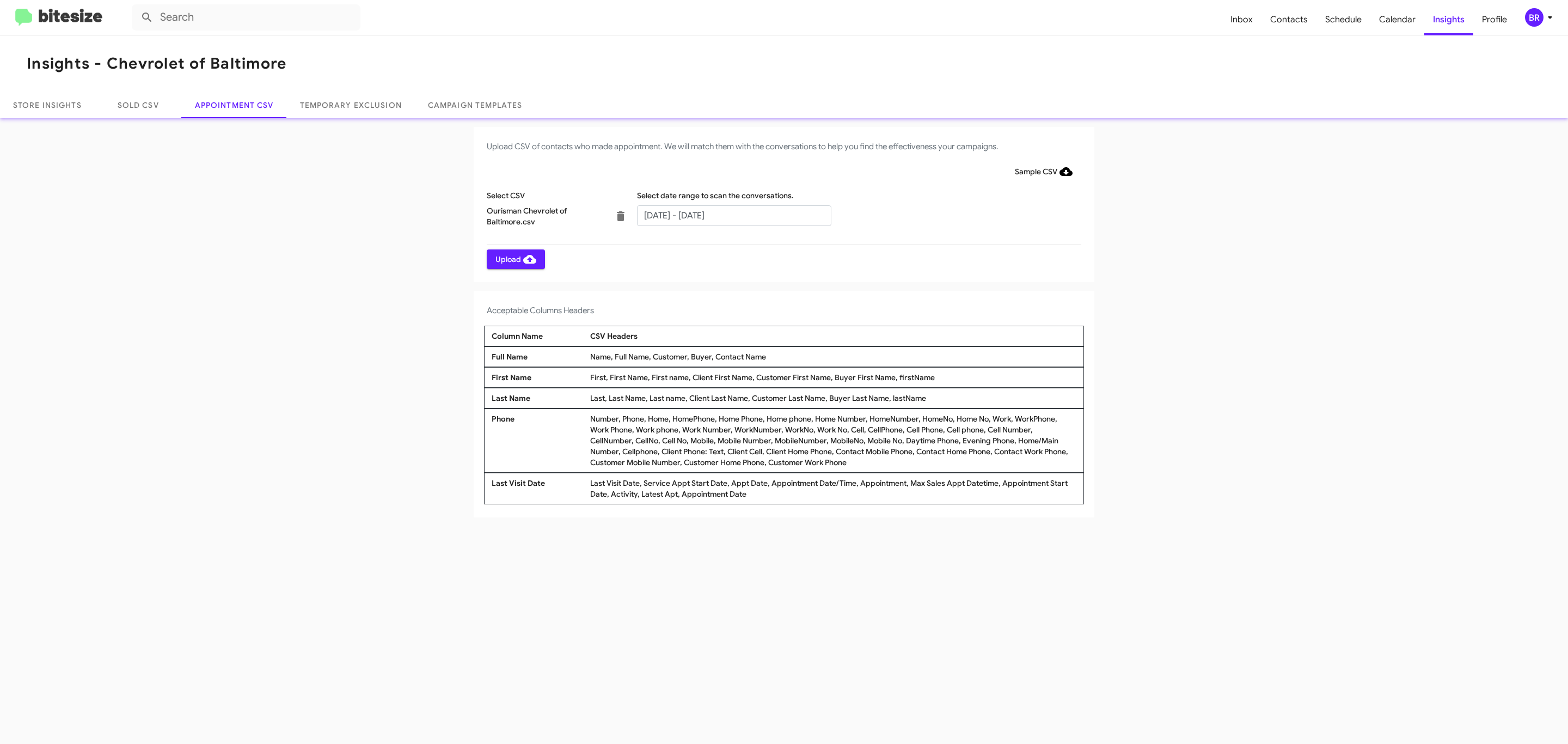
click at [514, 259] on span "Upload" at bounding box center [516, 259] width 41 height 19
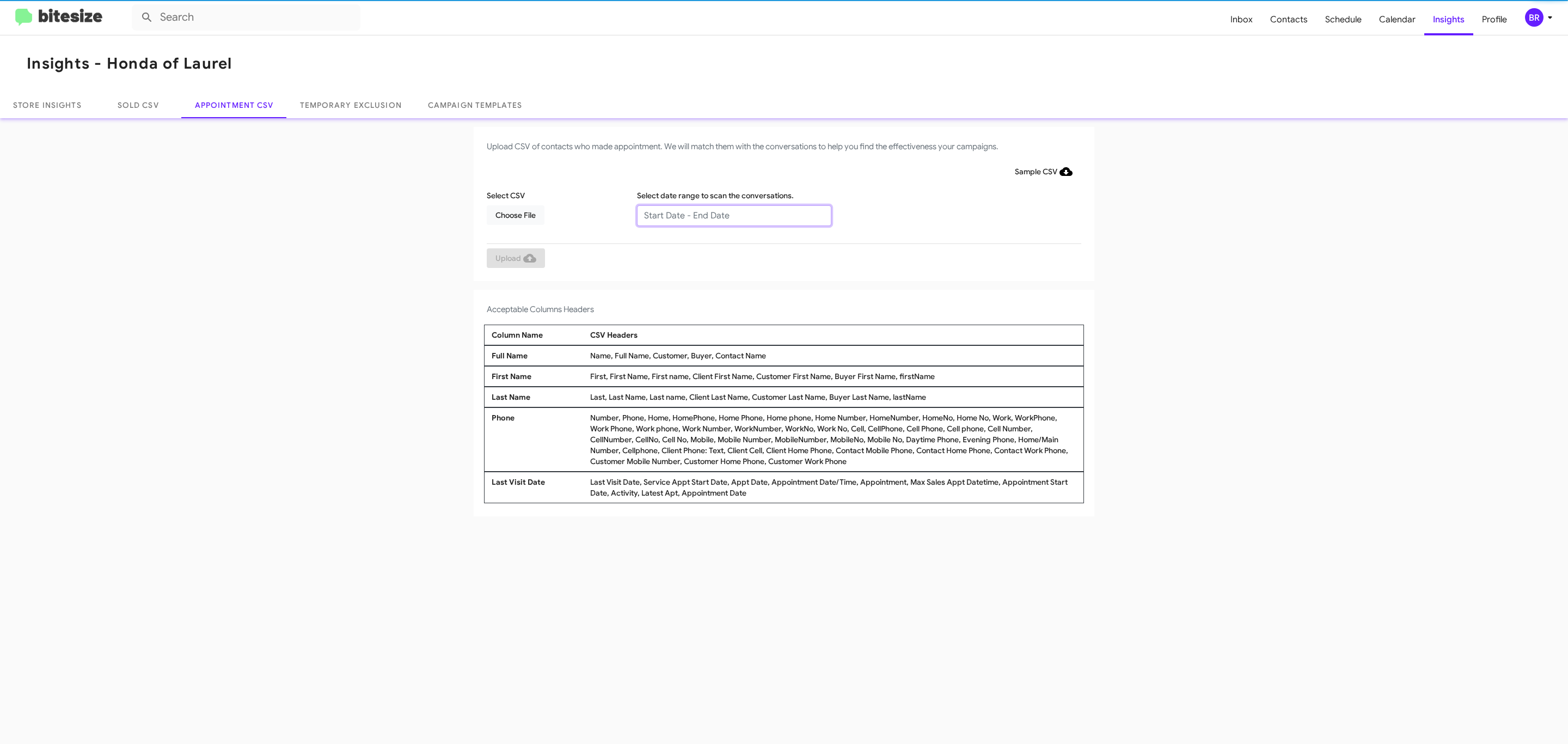
click at [733, 214] on input "text" at bounding box center [733, 216] width 194 height 21
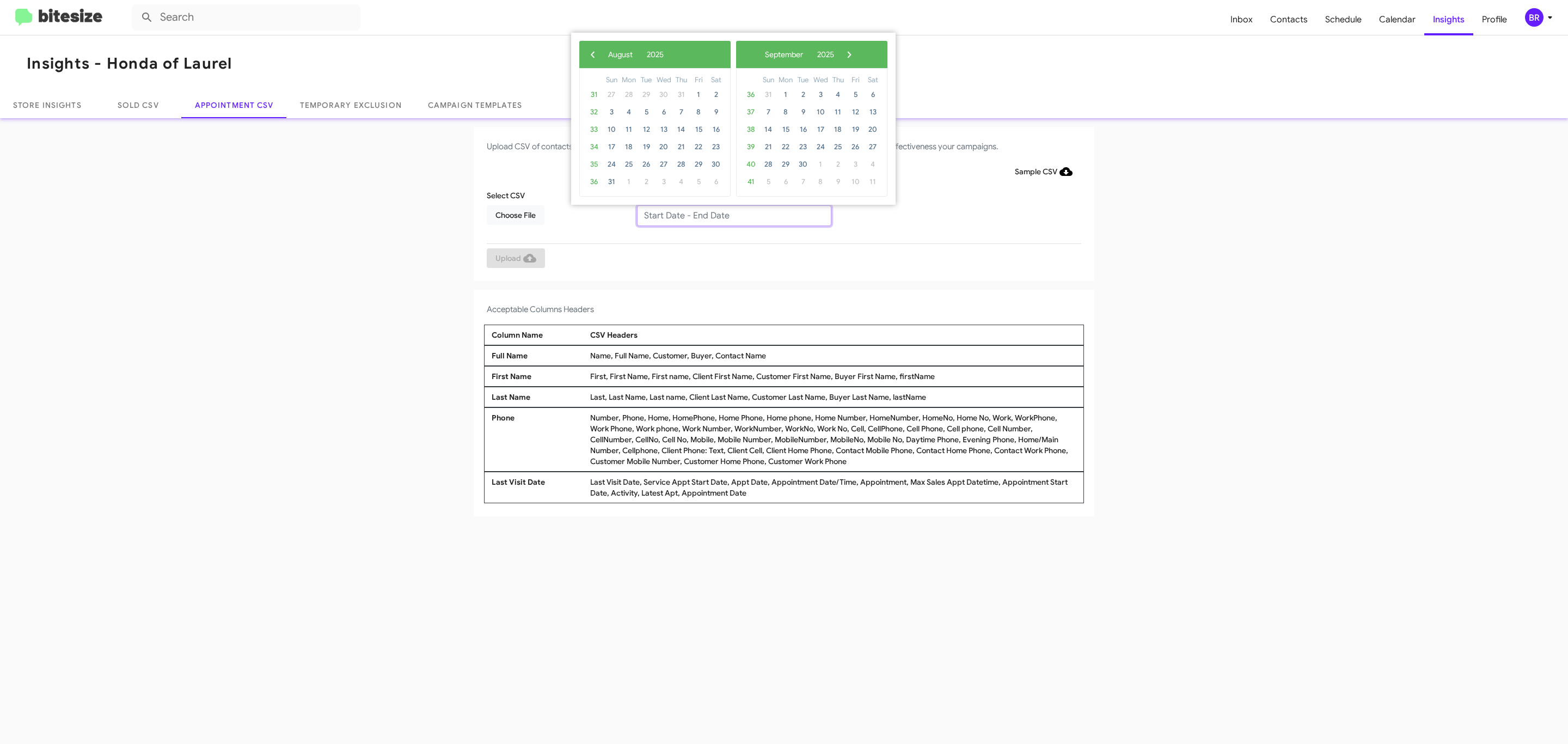
type input "08/21/2025 - 08/28/2025"
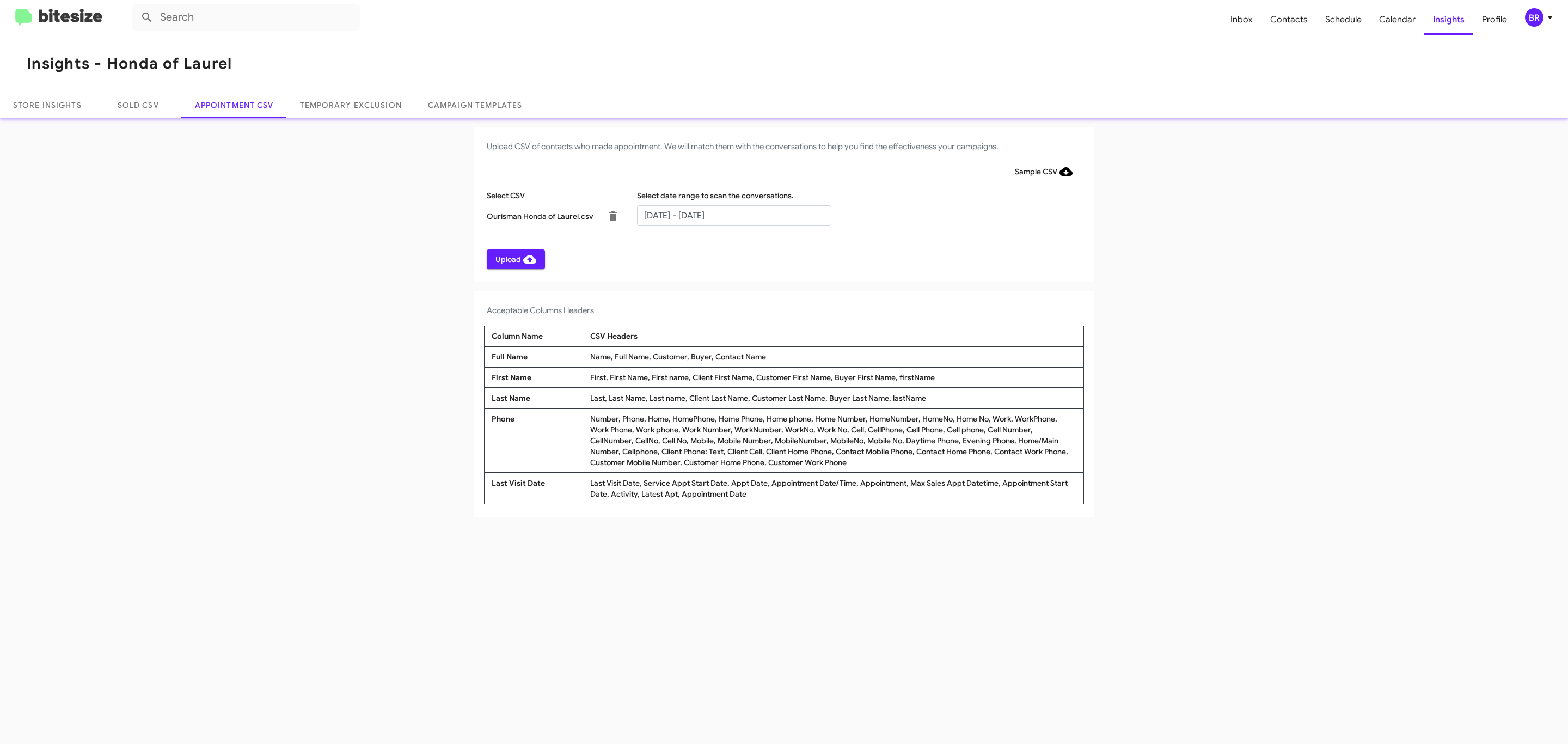
click at [514, 259] on span "Upload" at bounding box center [516, 259] width 41 height 19
click at [733, 214] on input "text" at bounding box center [733, 216] width 194 height 21
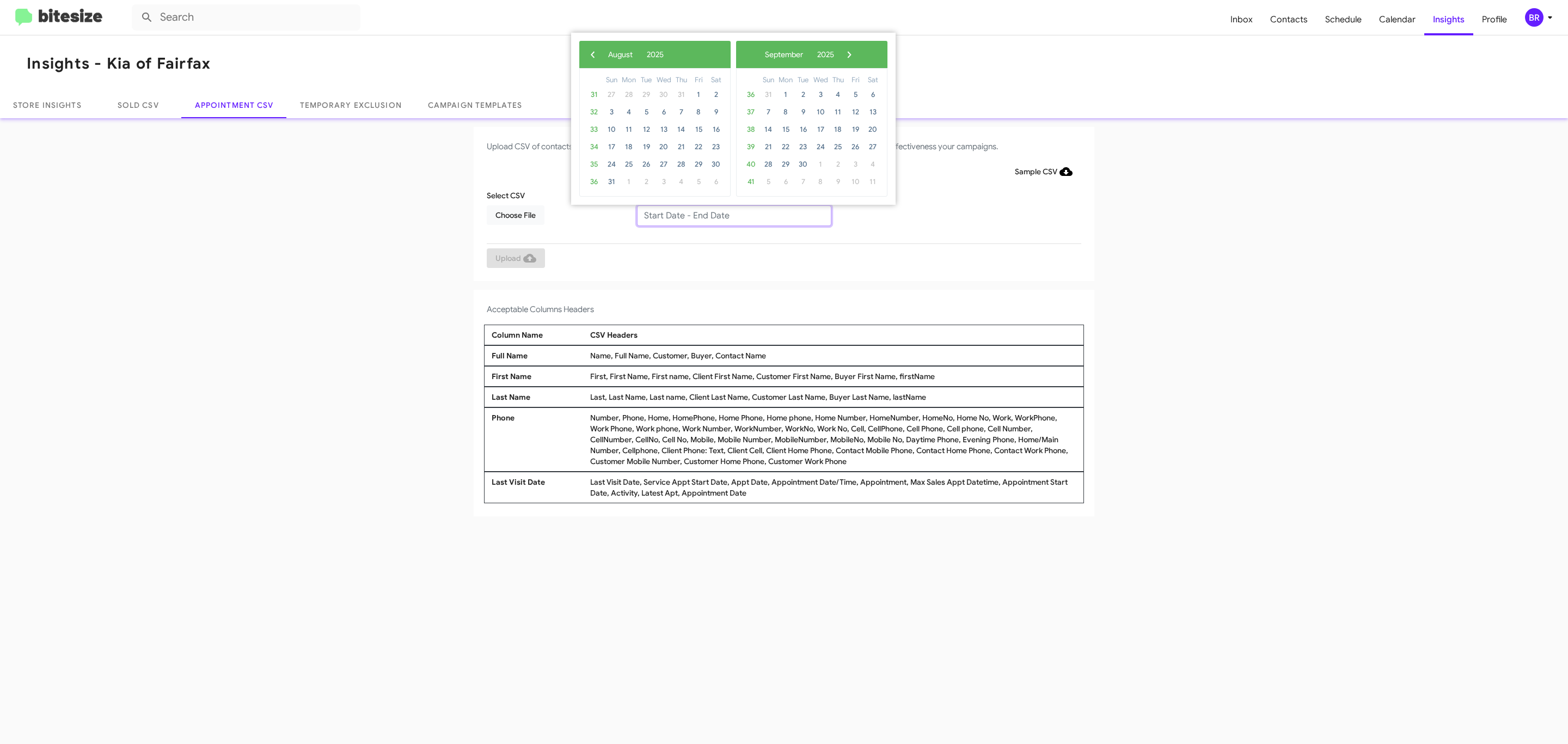
type input "[DATE] - [DATE]"
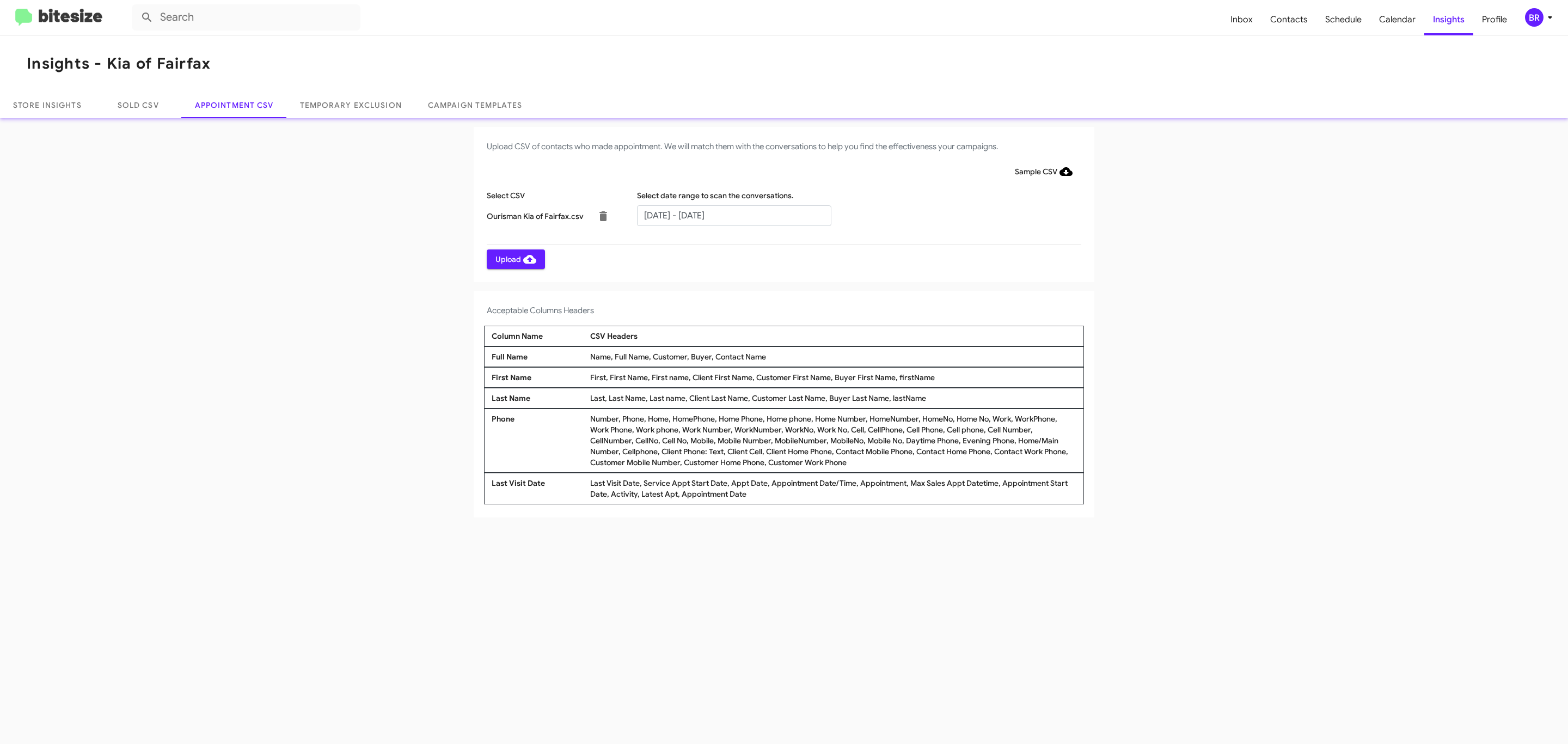
click at [514, 259] on span "Upload" at bounding box center [516, 259] width 41 height 19
click at [733, 214] on input "text" at bounding box center [733, 216] width 194 height 21
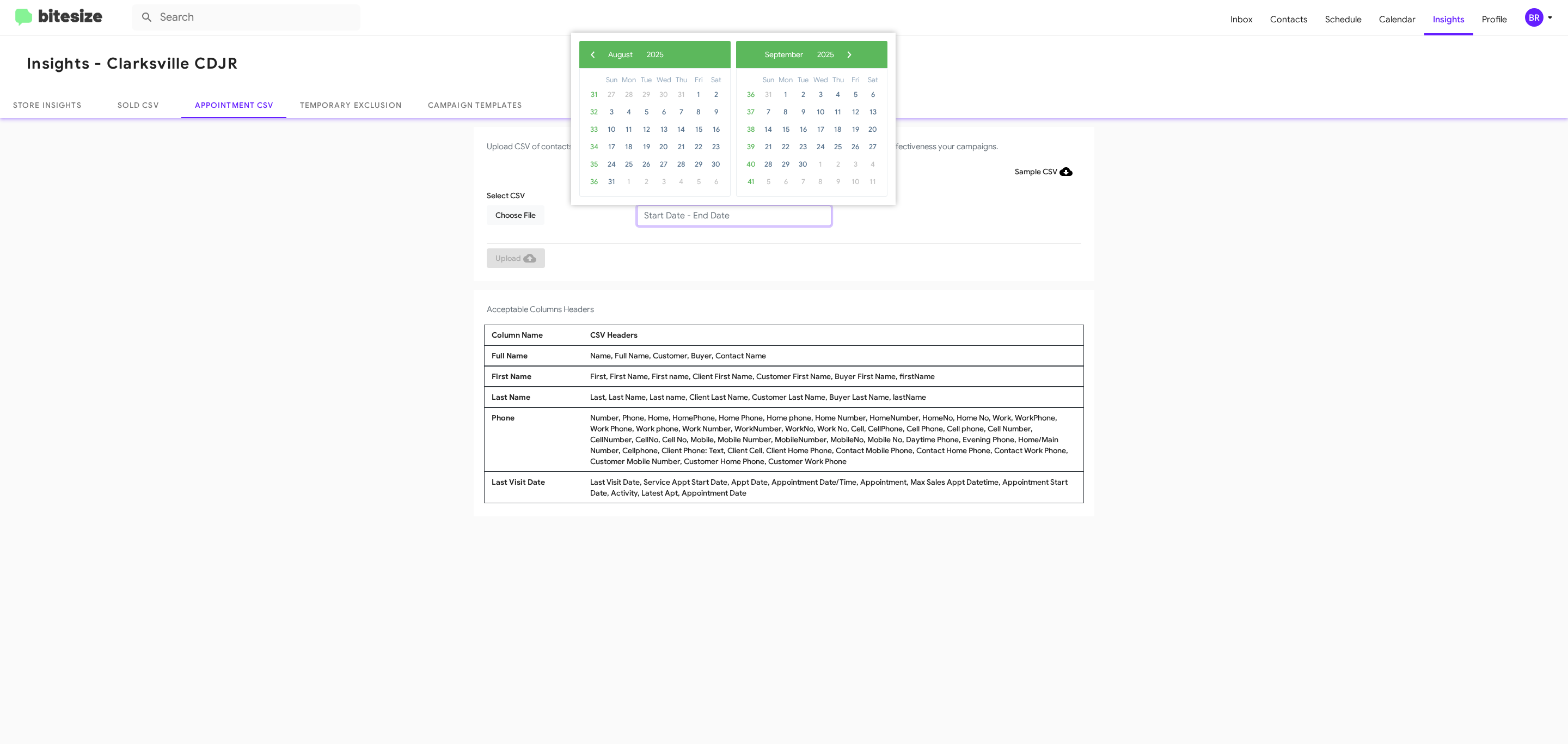
type input "[DATE] - [DATE]"
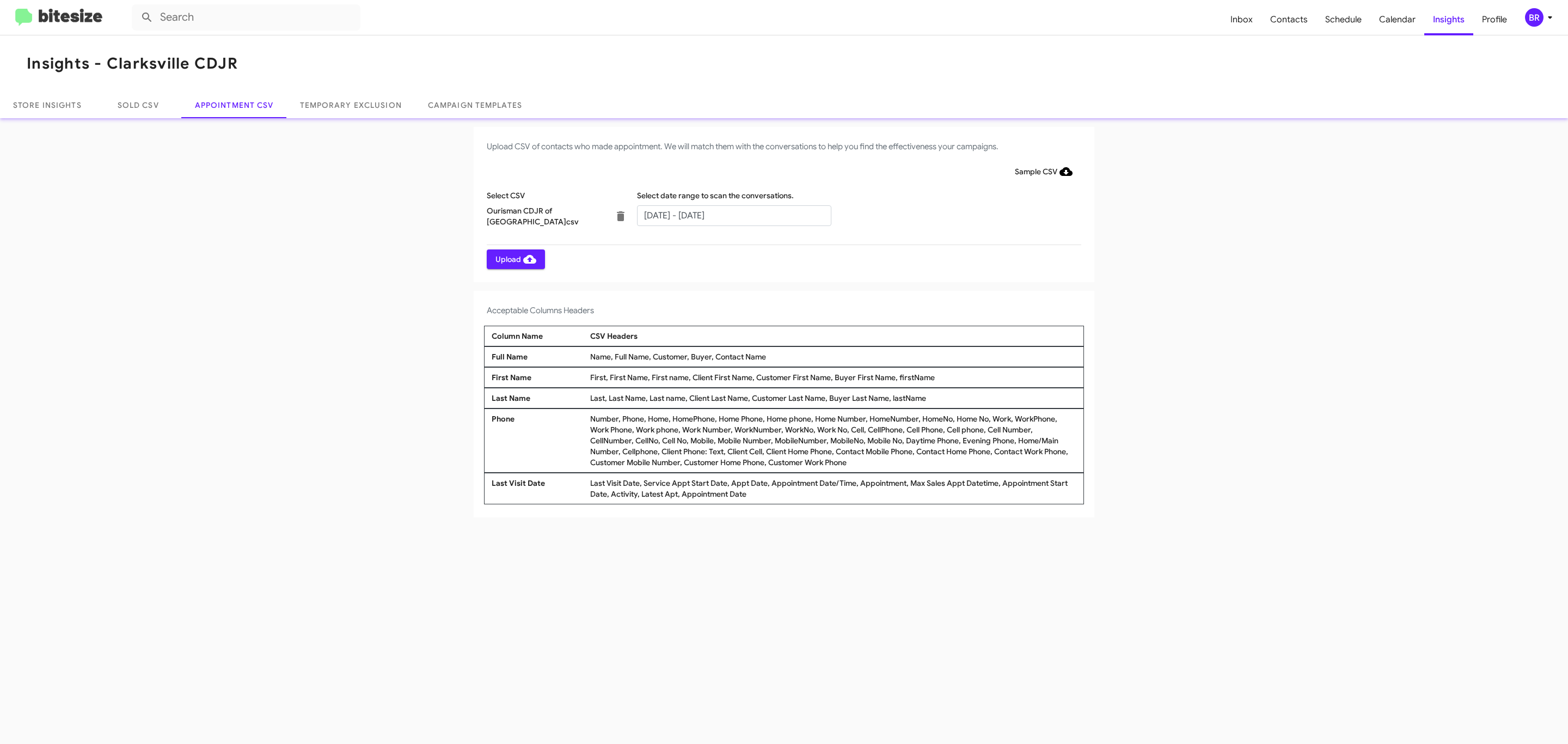
click at [514, 259] on span "Upload" at bounding box center [516, 259] width 41 height 19
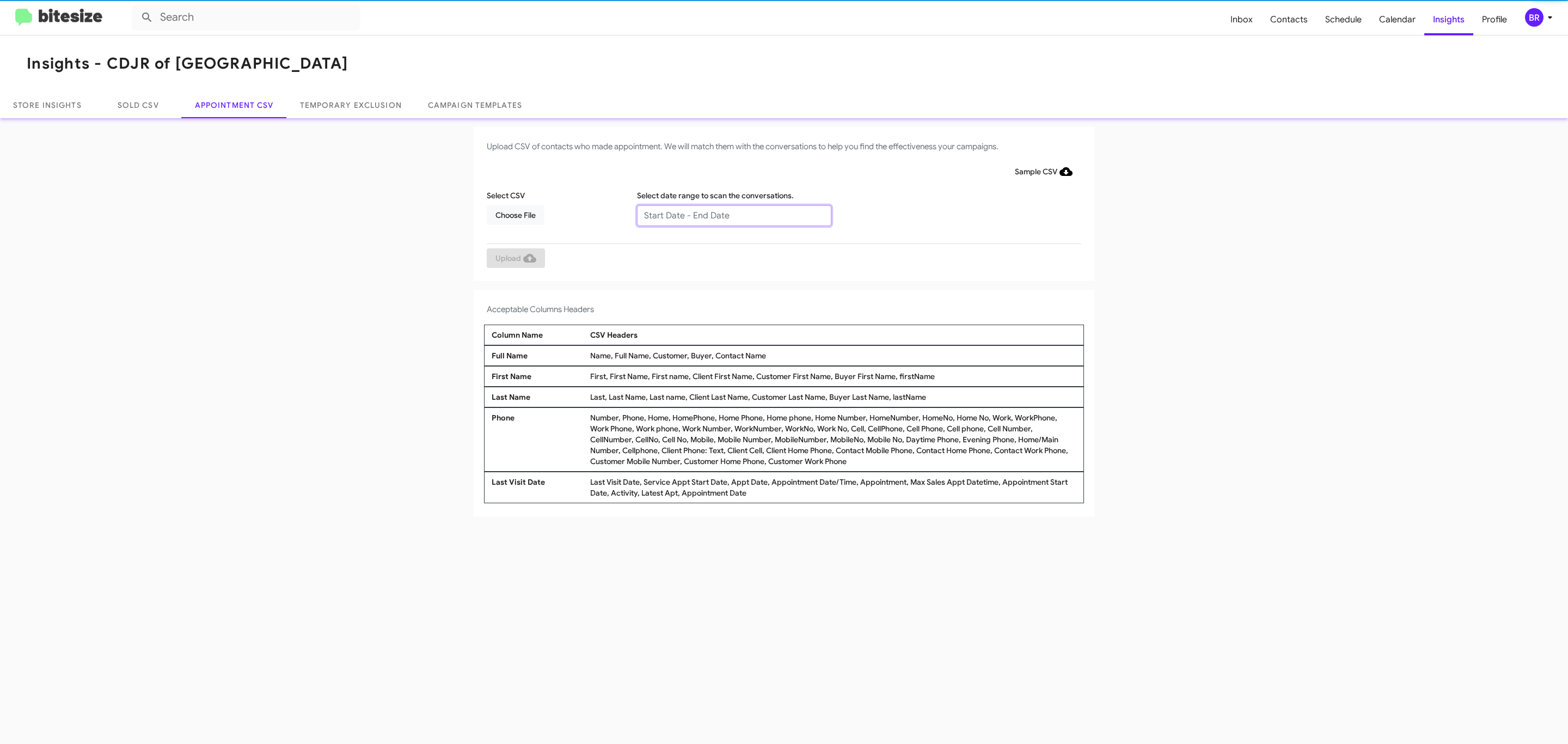
click at [733, 214] on input "text" at bounding box center [733, 216] width 194 height 21
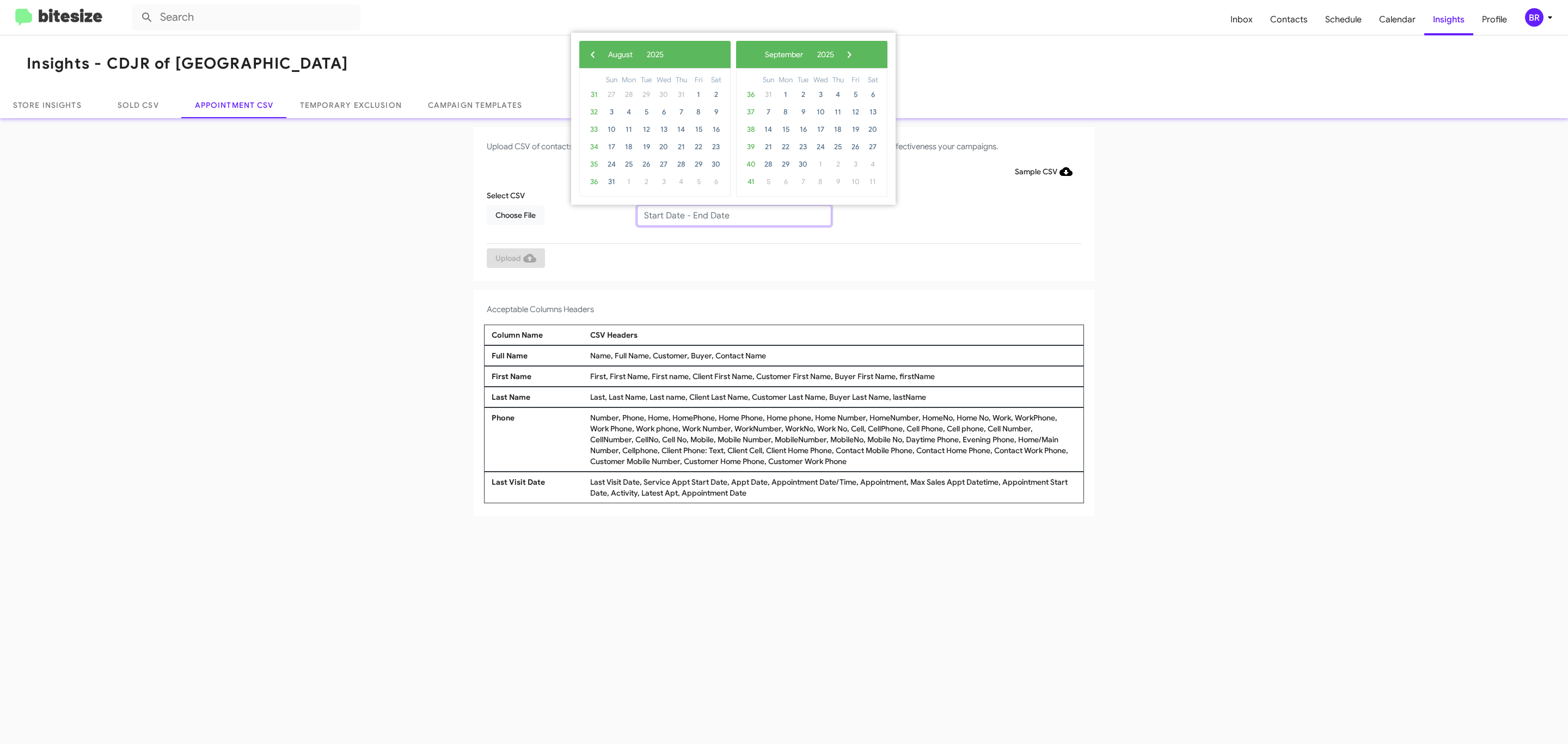
type input "08/21/2025 - 08/28/2025"
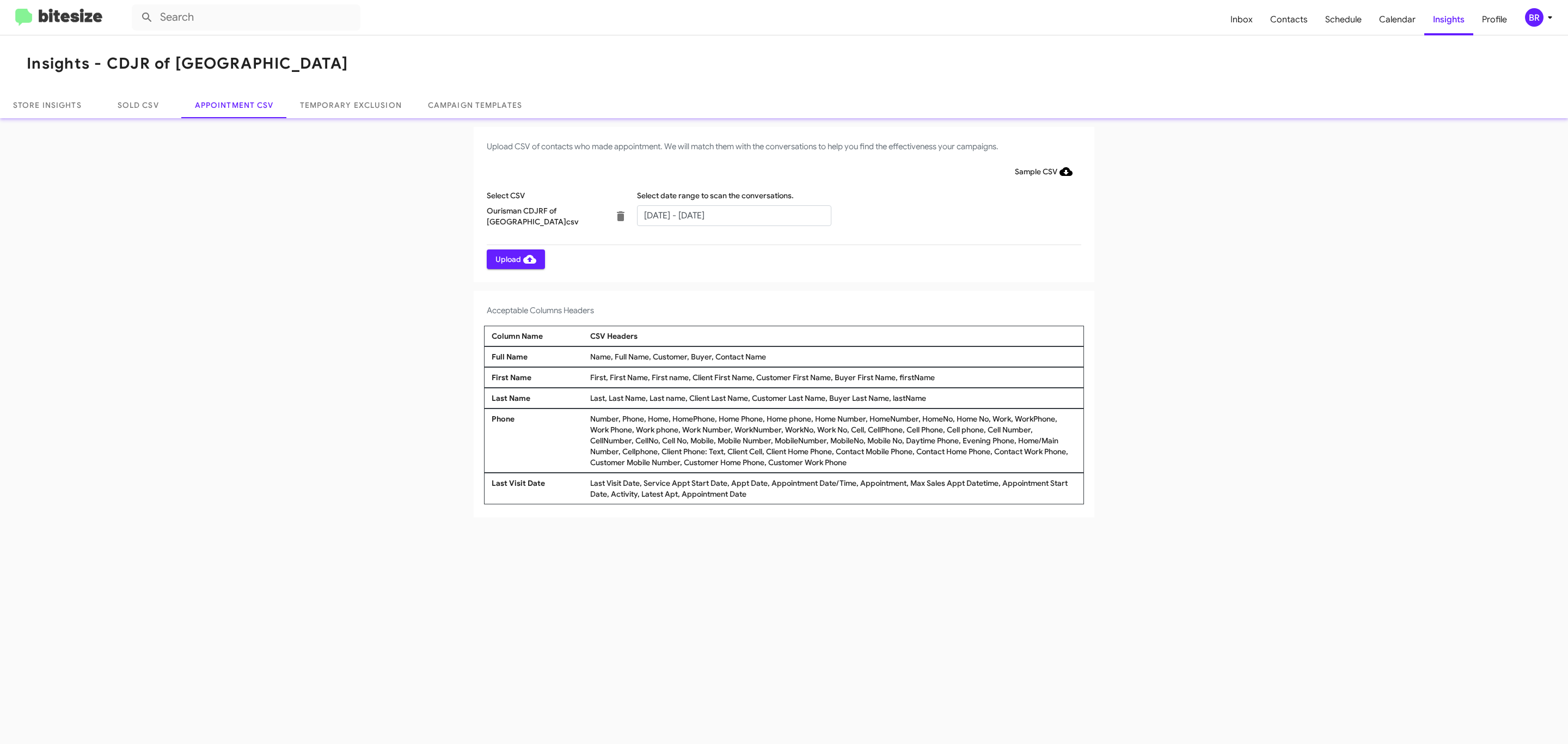
click at [514, 259] on span "Upload" at bounding box center [516, 259] width 41 height 19
click at [733, 214] on input "text" at bounding box center [733, 216] width 194 height 21
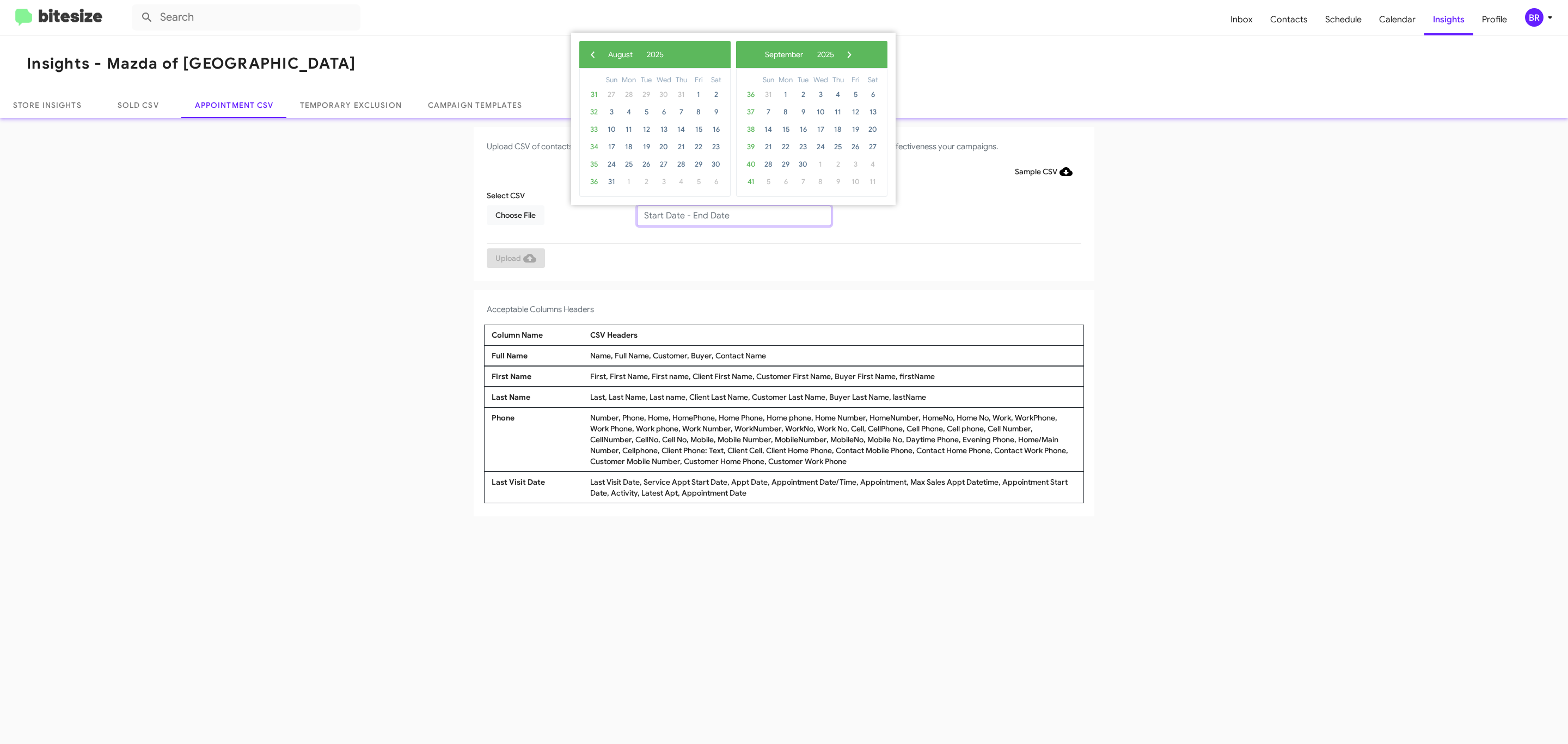
type input "[DATE] - [DATE]"
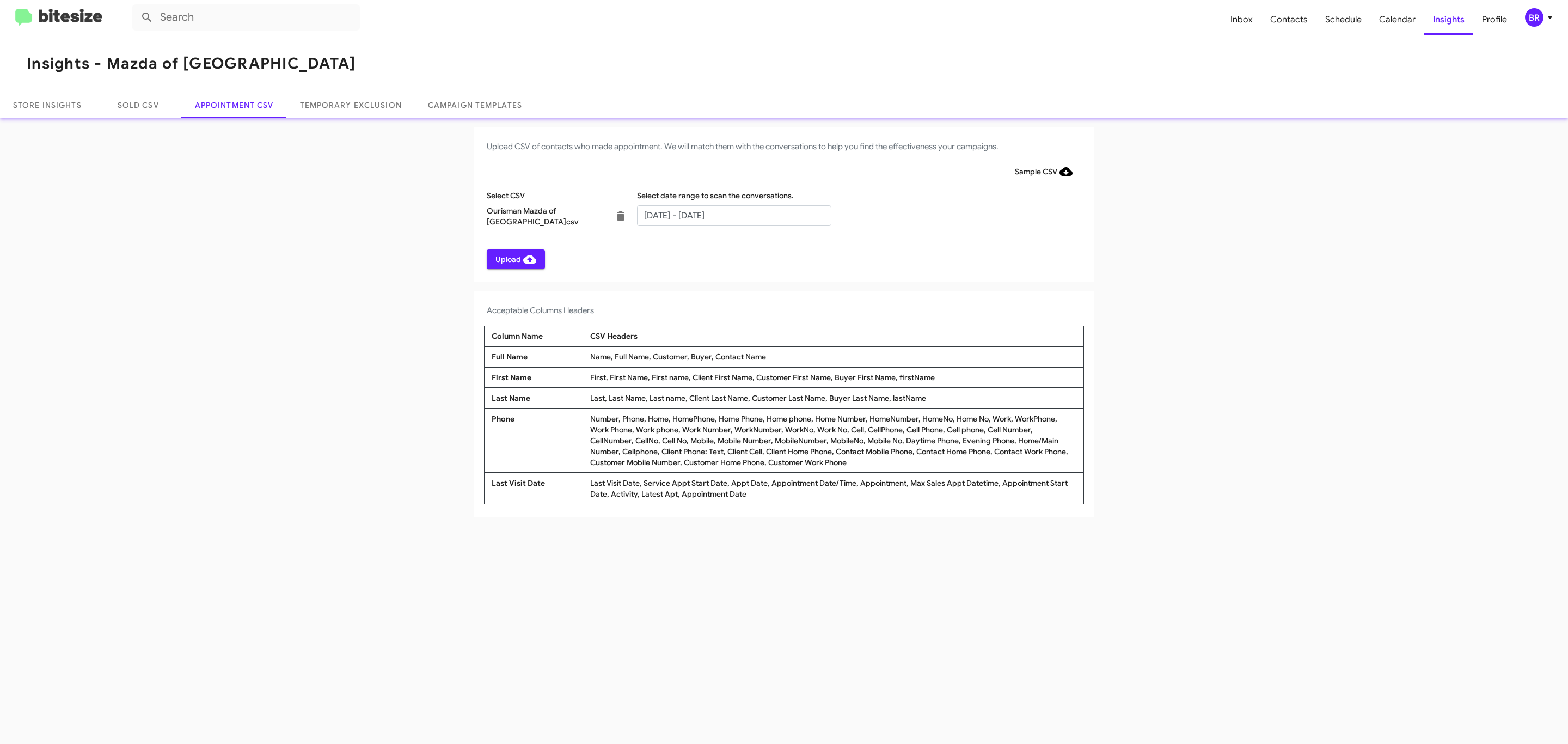
click at [514, 259] on span "Upload" at bounding box center [516, 259] width 41 height 19
click at [733, 214] on input "text" at bounding box center [733, 216] width 194 height 21
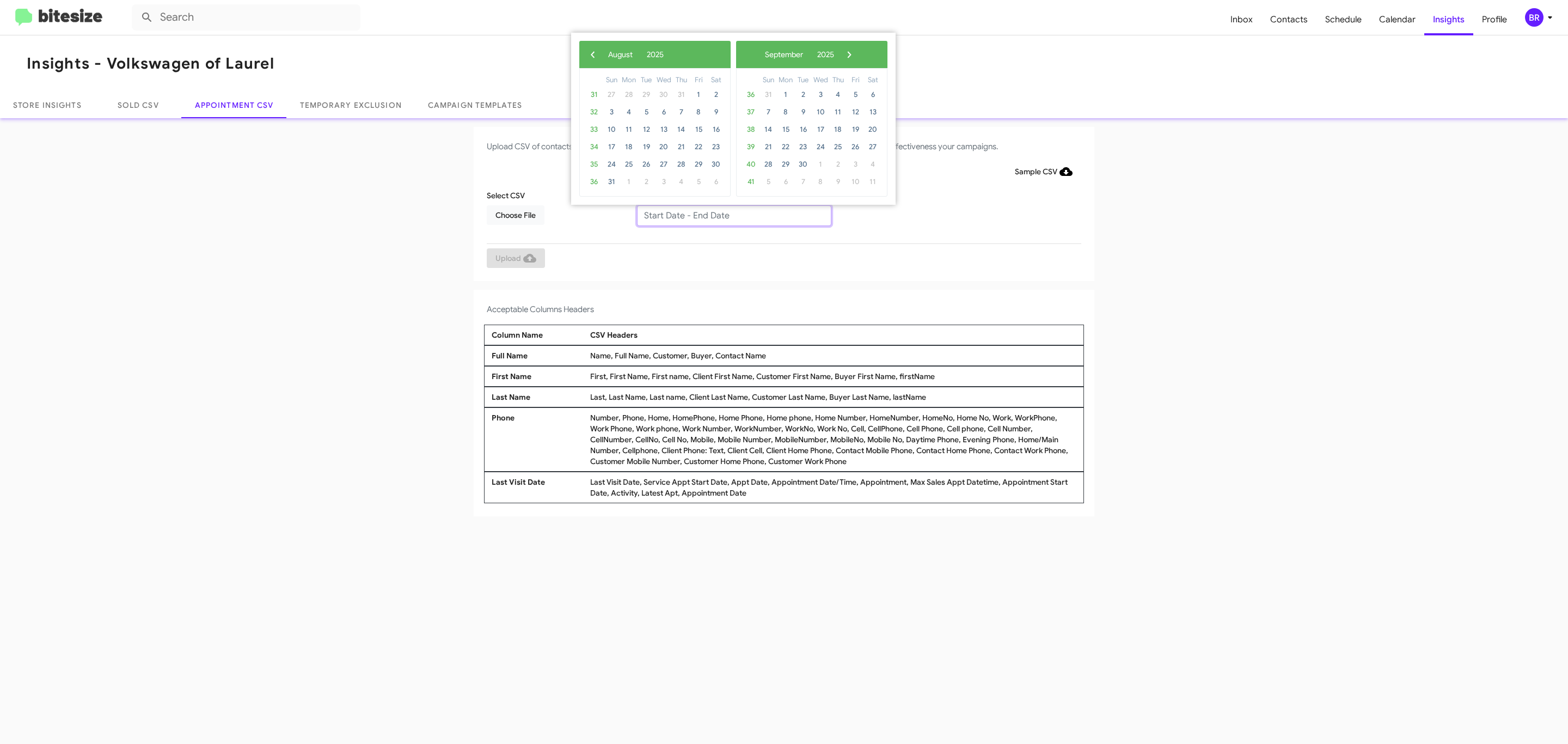
type input "08/21/2025 - 08/28/2025"
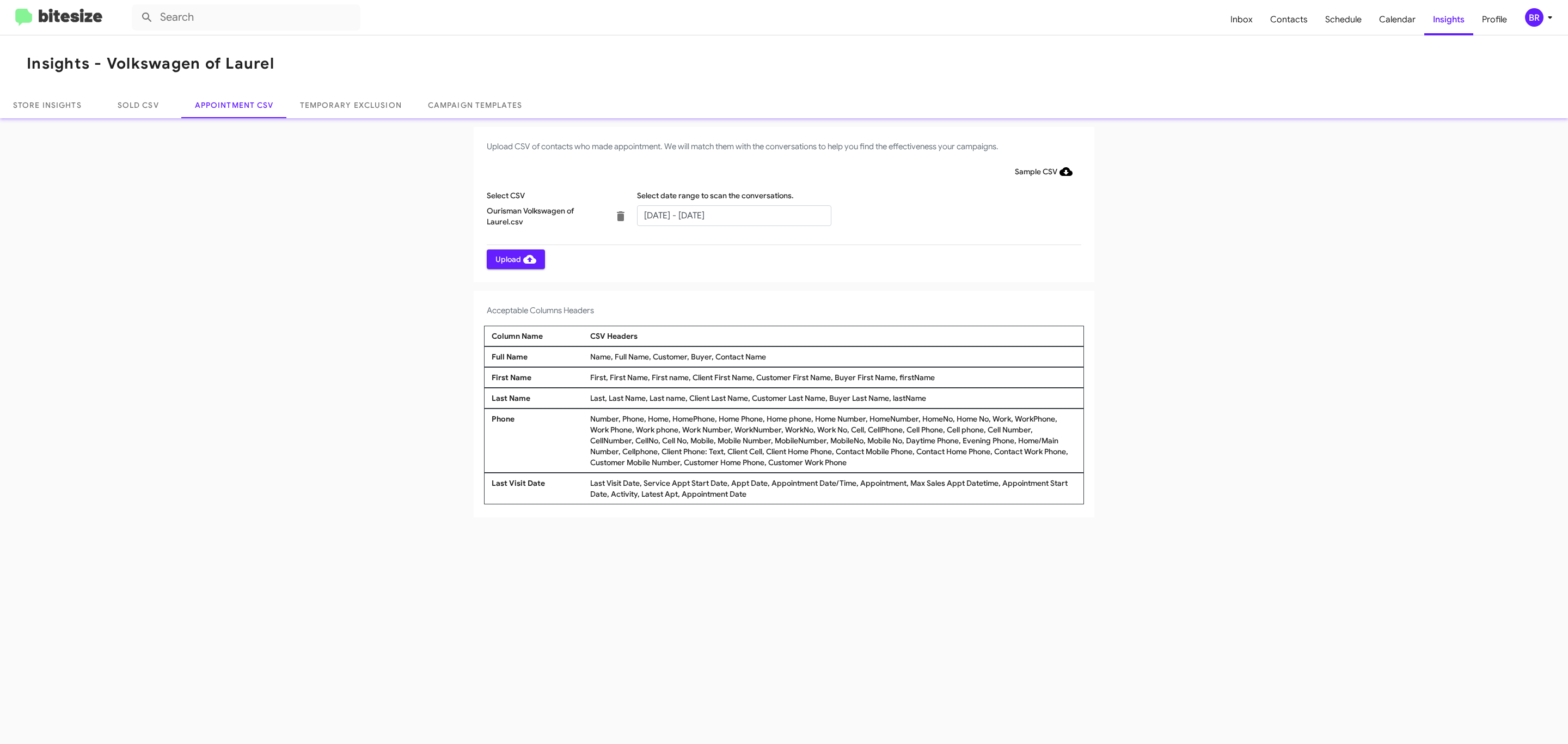
click at [514, 259] on span "Upload" at bounding box center [516, 259] width 41 height 19
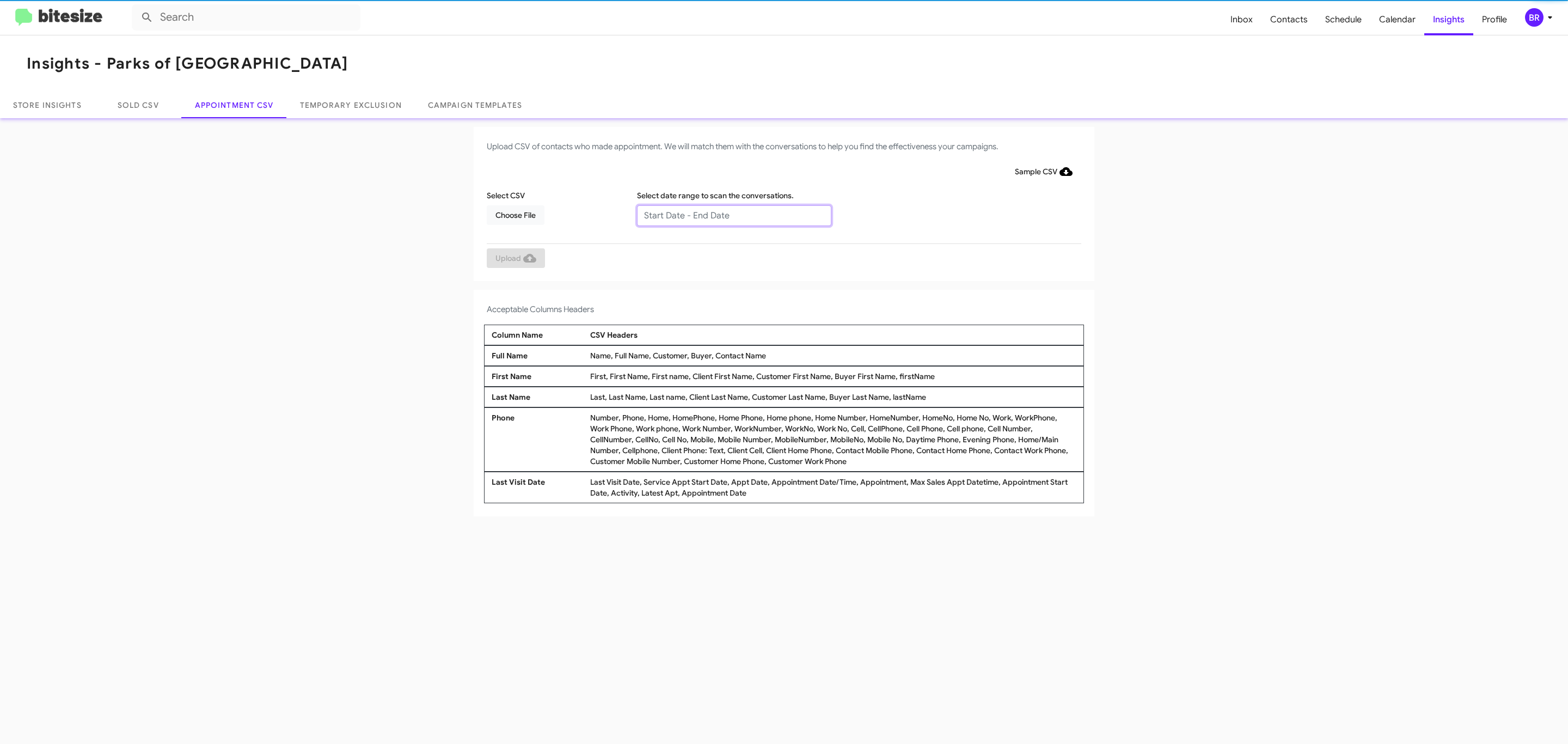
click at [733, 214] on input "text" at bounding box center [733, 216] width 194 height 21
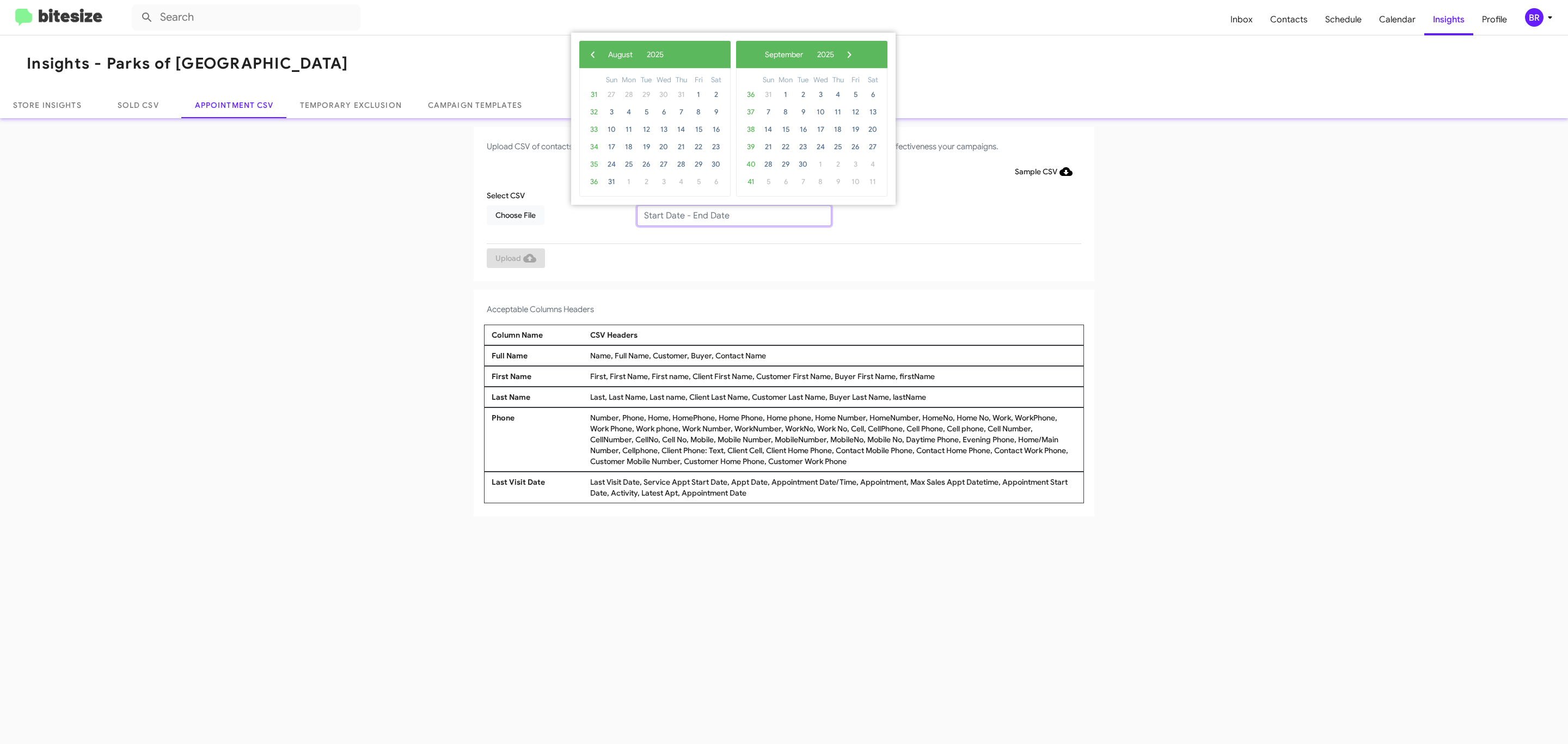
type input "08/21/2025 - 08/28/2025"
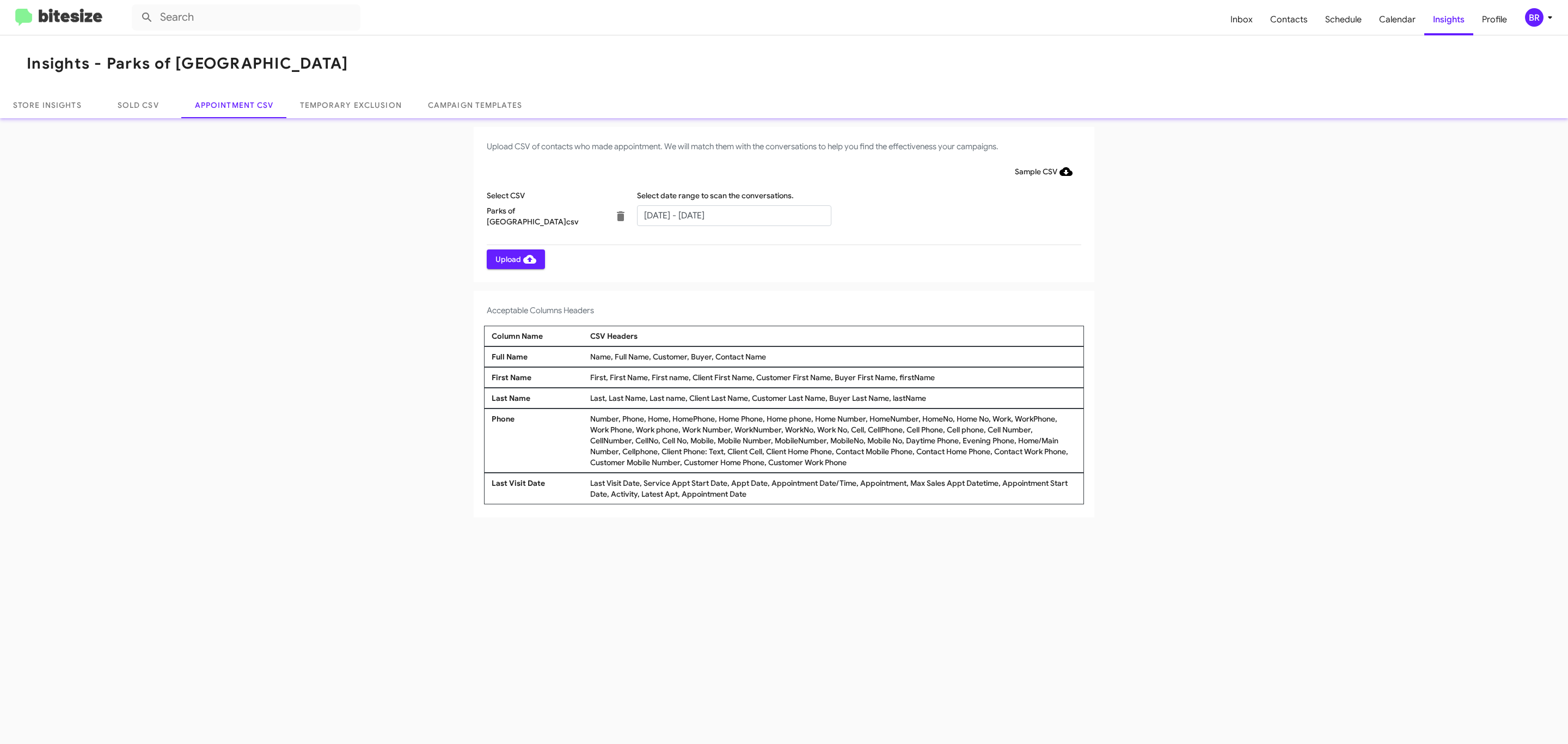
click at [514, 259] on span "Upload" at bounding box center [516, 259] width 41 height 19
click at [733, 214] on input "text" at bounding box center [733, 216] width 194 height 21
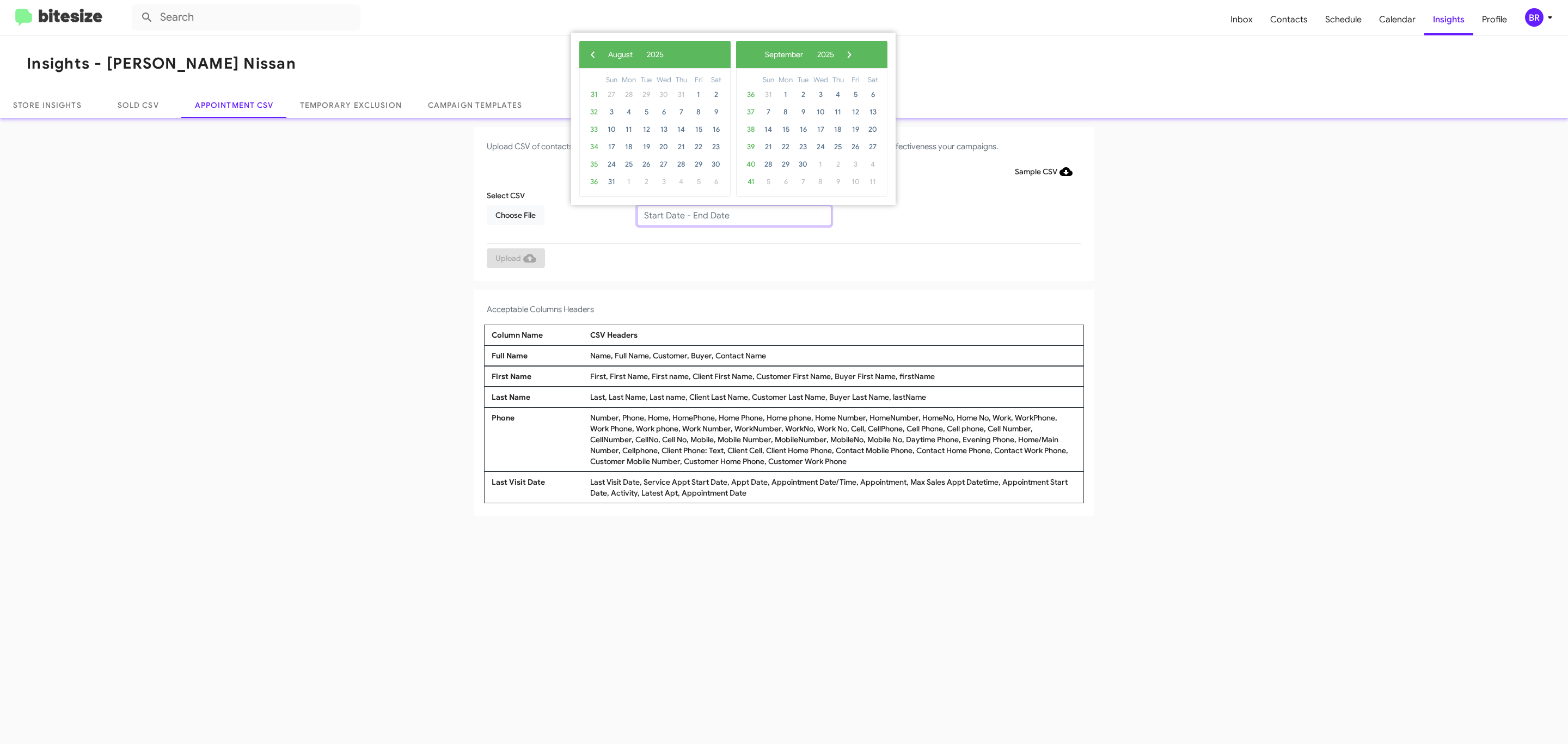
type input "[DATE] - [DATE]"
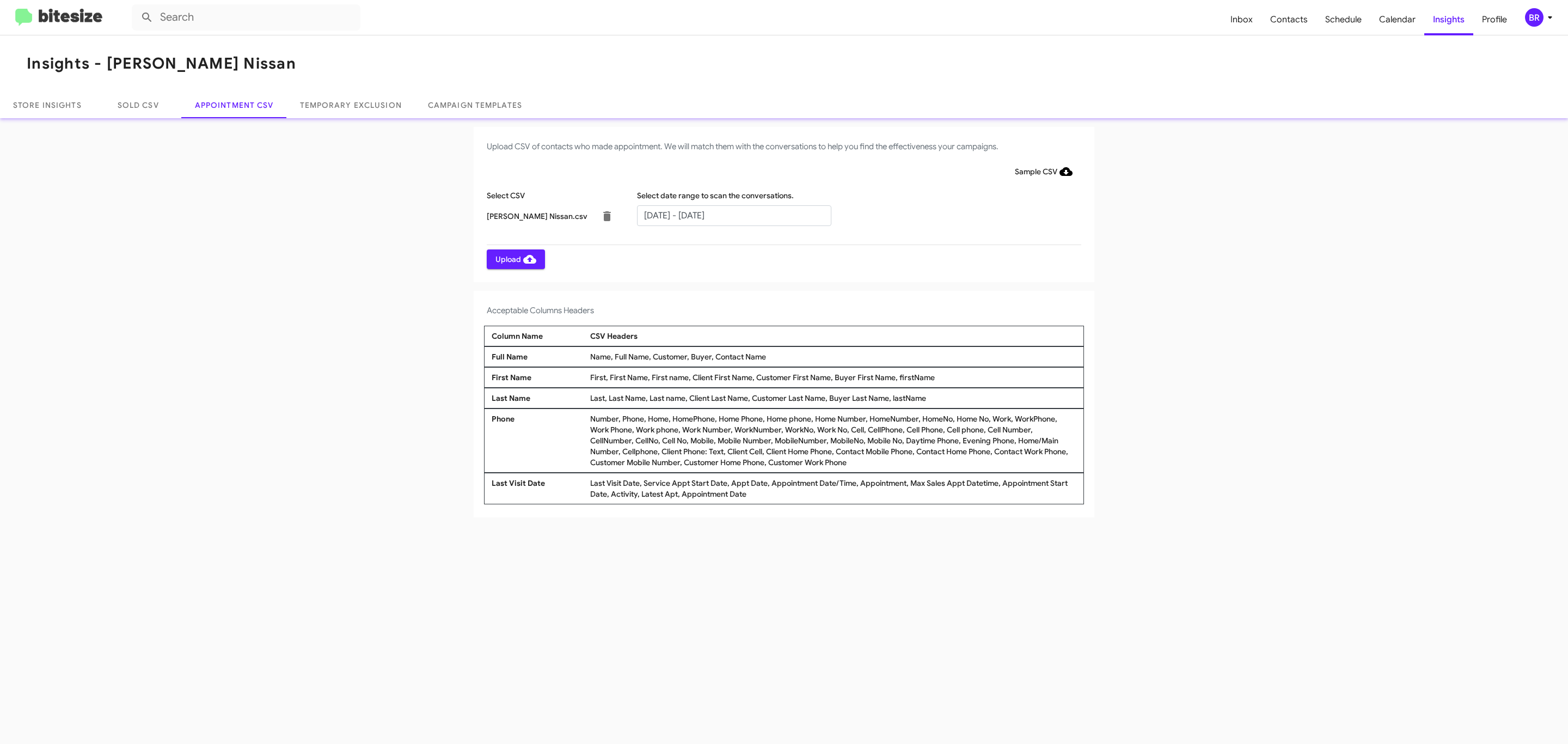
click at [514, 259] on span "Upload" at bounding box center [516, 259] width 41 height 19
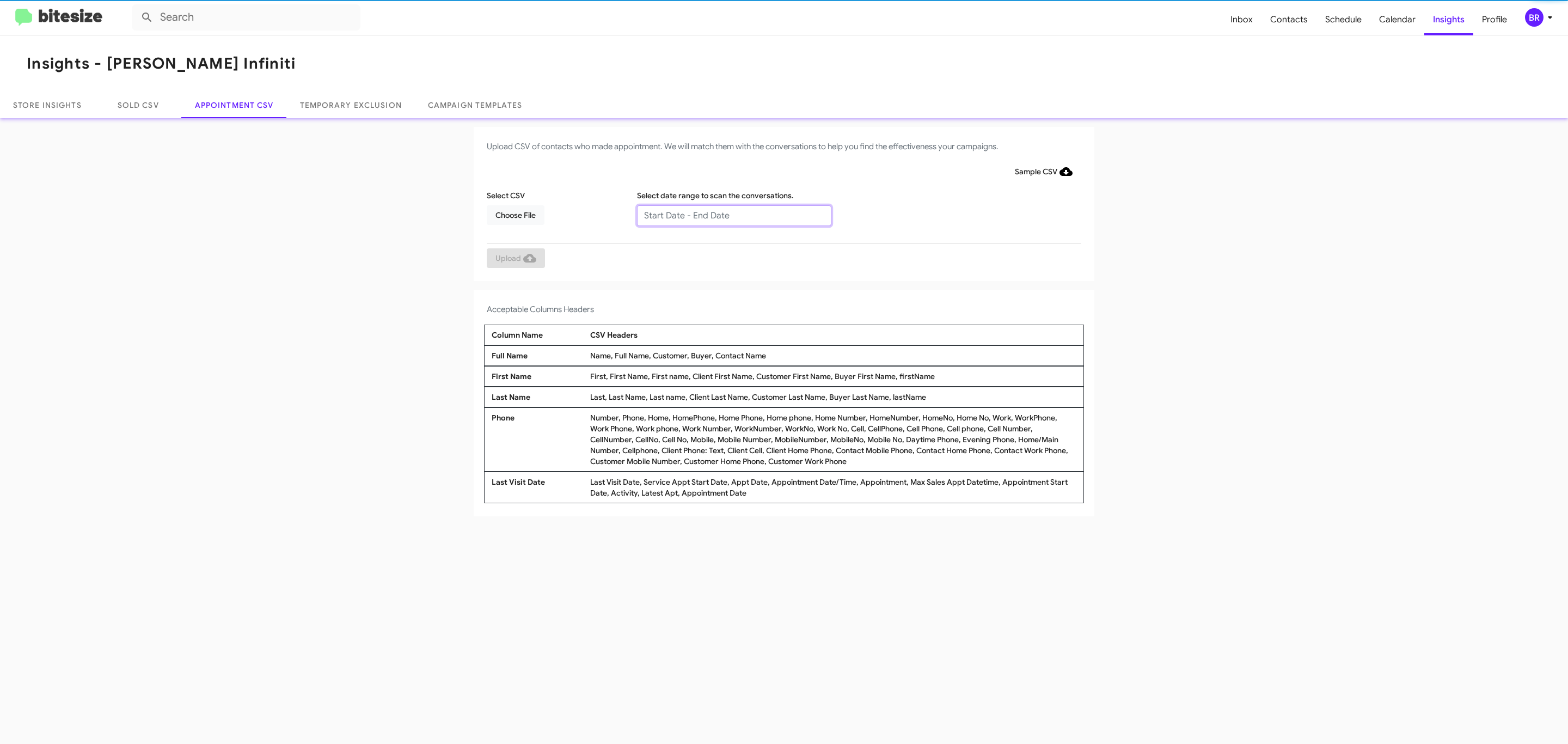
click at [733, 214] on input "text" at bounding box center [733, 216] width 194 height 21
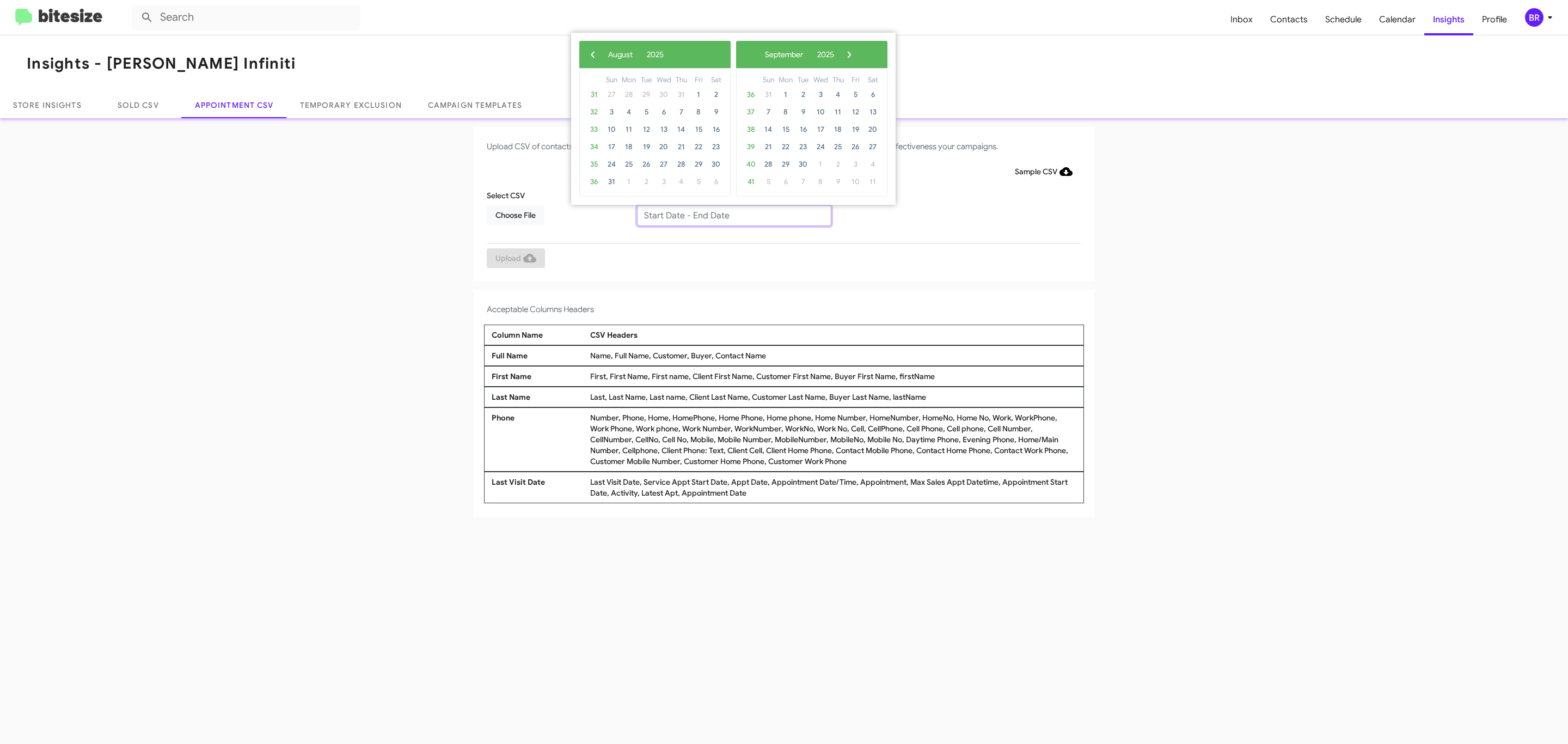
type input "08/21/2025 - 08/28/2025"
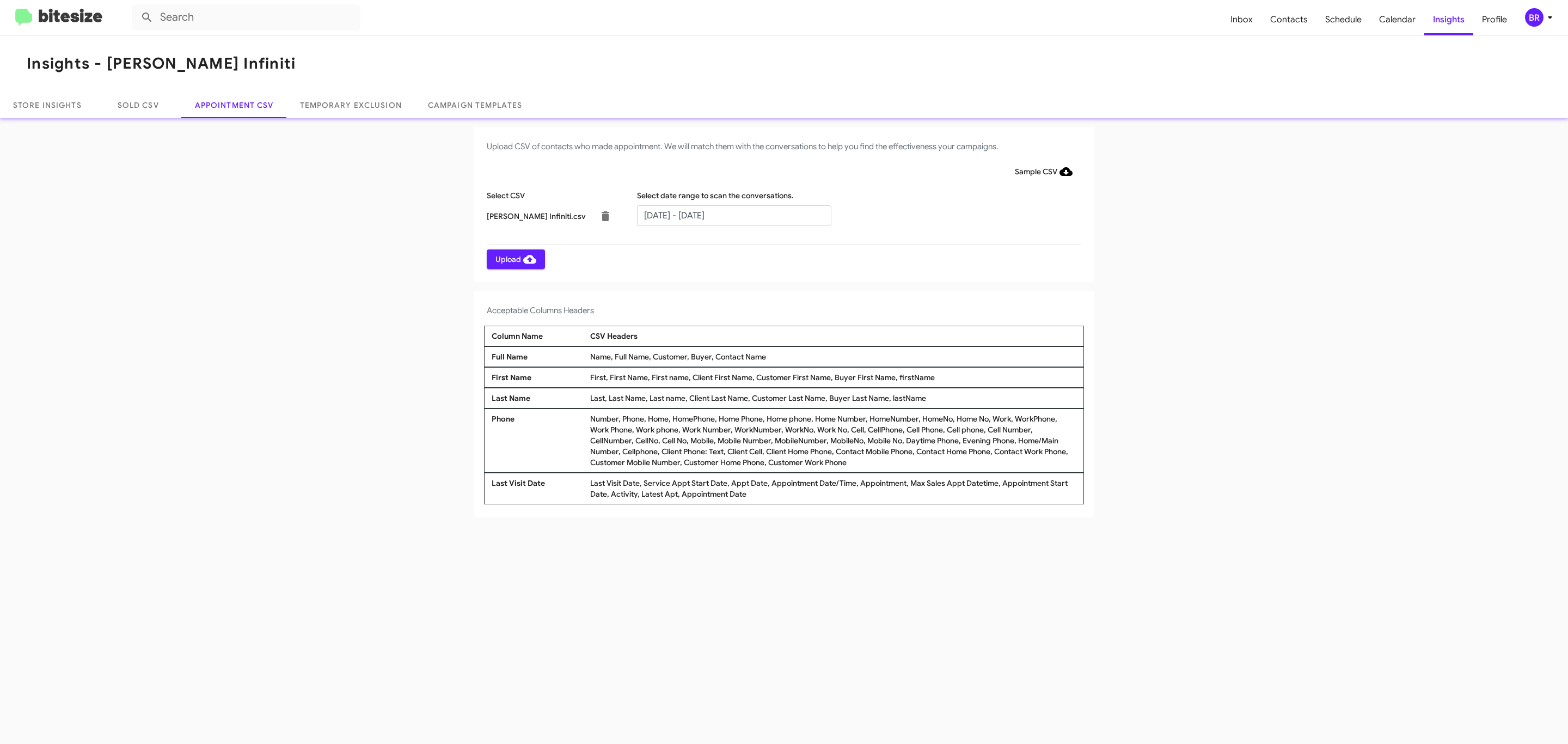
click at [514, 259] on span "Upload" at bounding box center [516, 259] width 41 height 19
click at [733, 214] on input "text" at bounding box center [733, 216] width 194 height 21
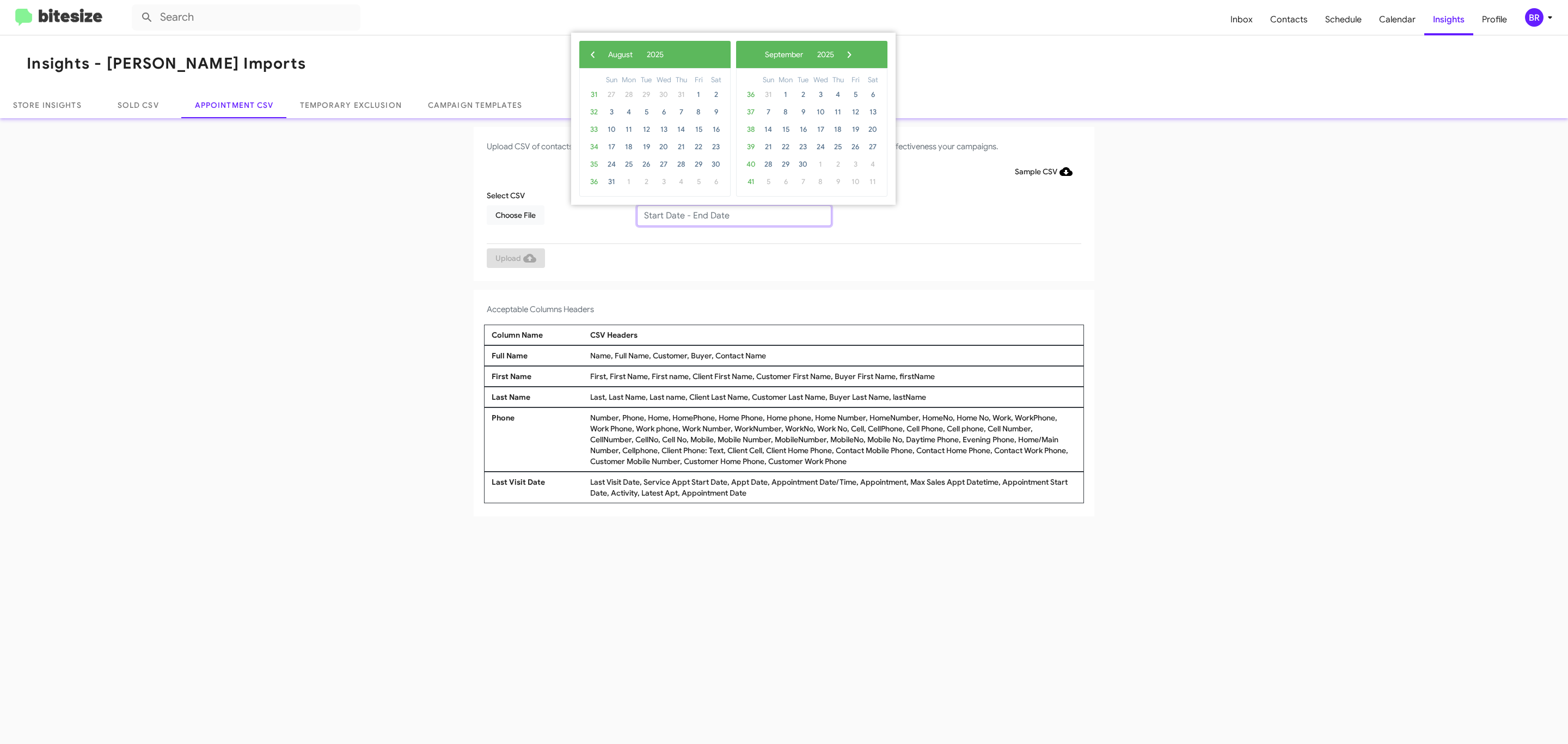
type input "08/21/2025 - 08/28/2025"
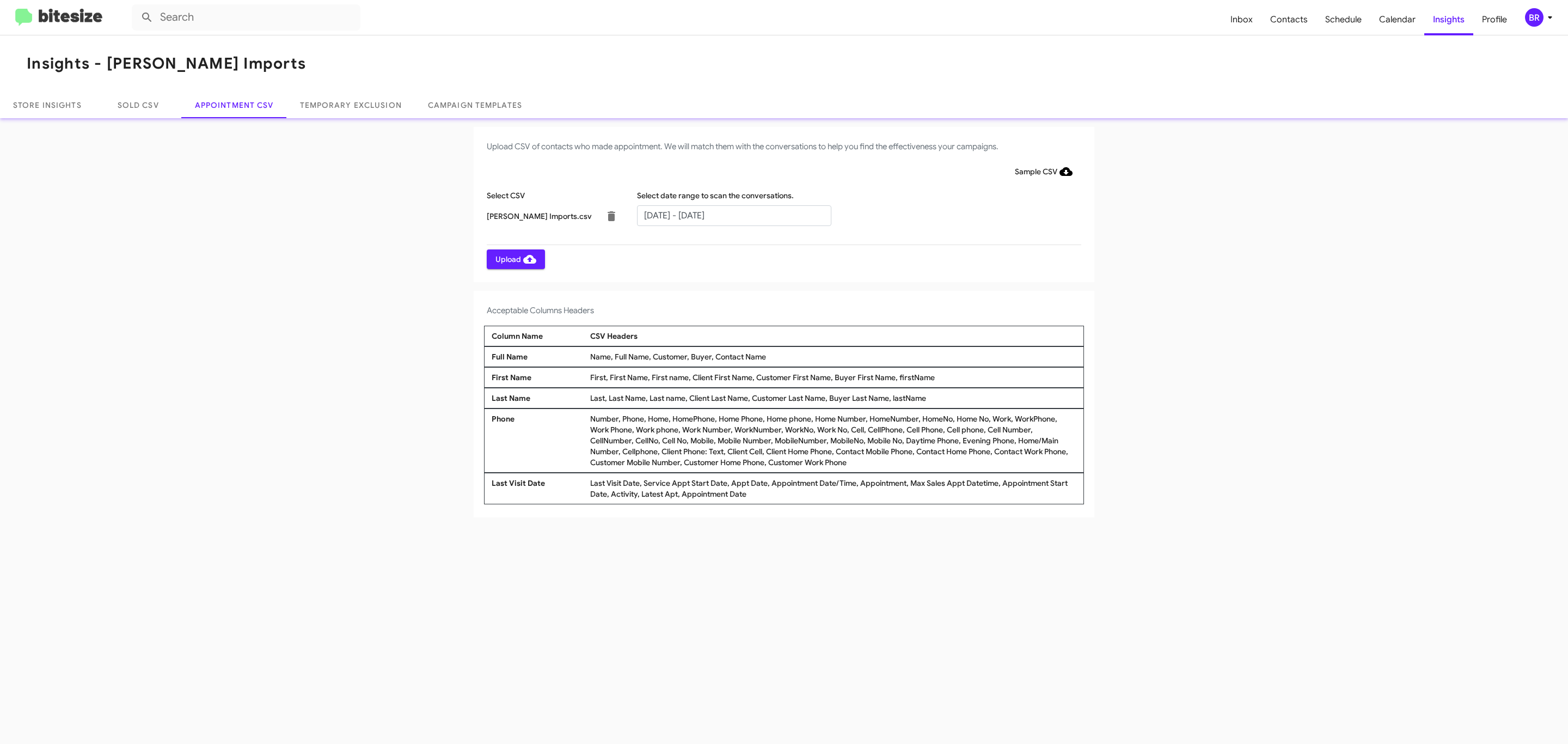
click at [514, 259] on span "Upload" at bounding box center [516, 259] width 41 height 19
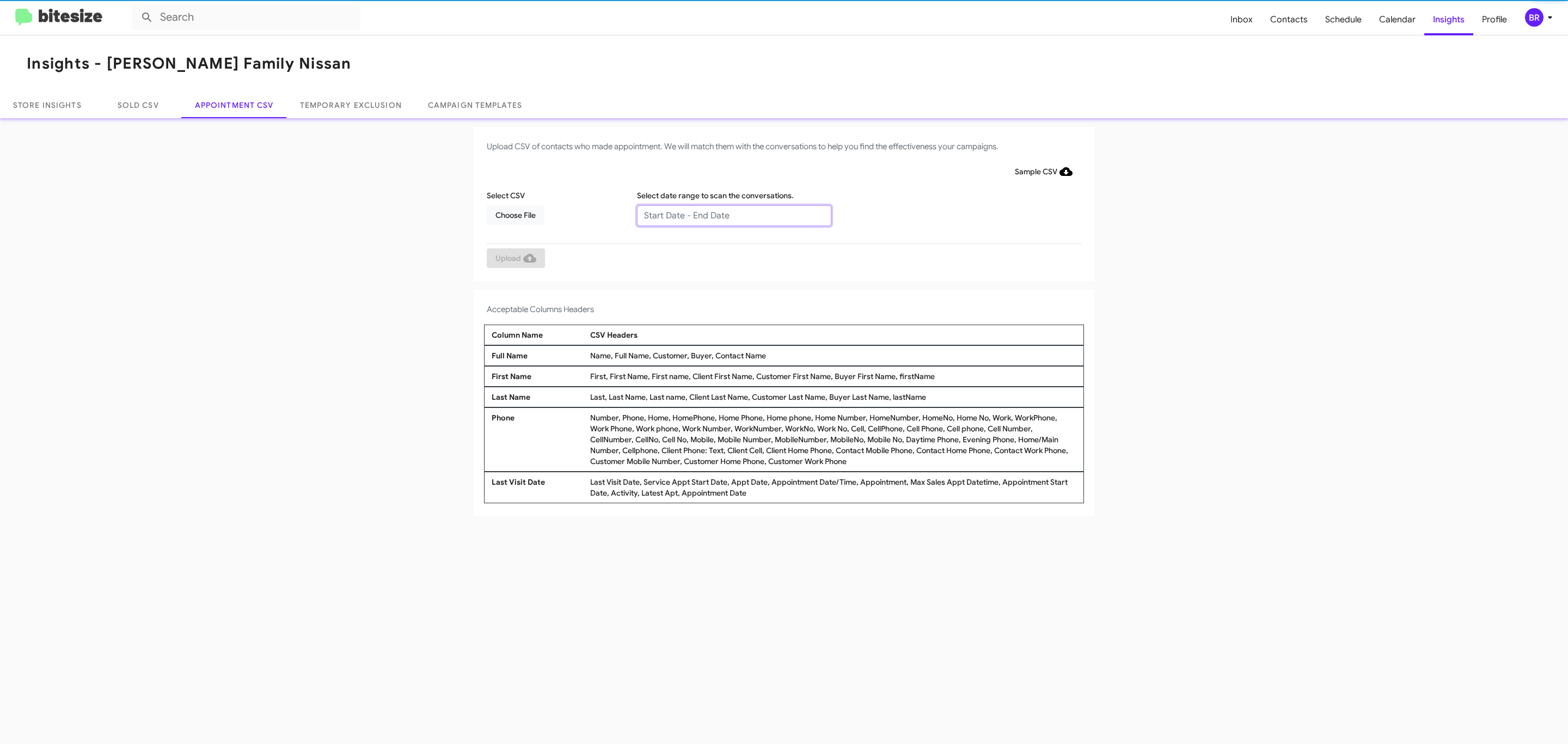
click at [733, 214] on input "text" at bounding box center [733, 216] width 194 height 21
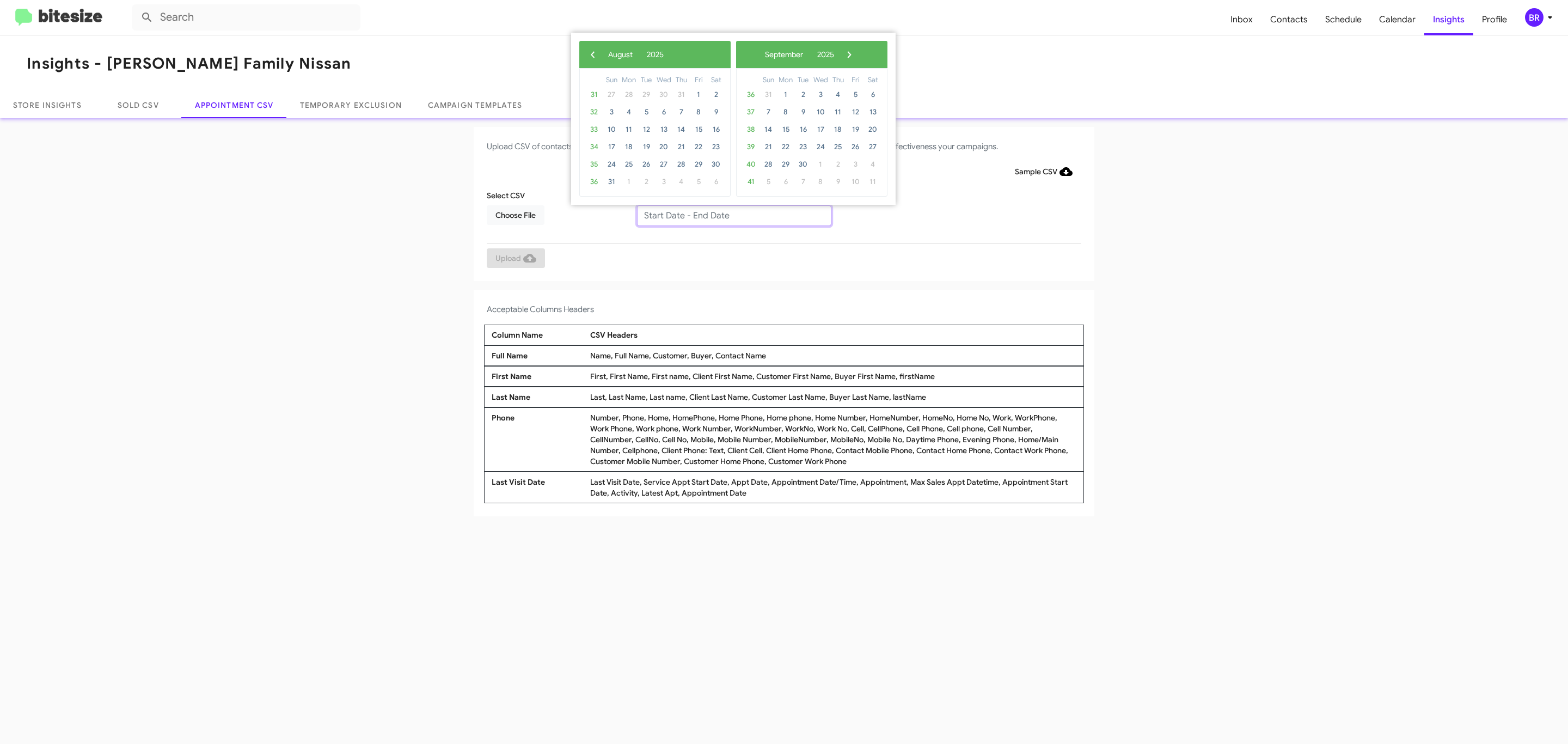
type input "[DATE] - [DATE]"
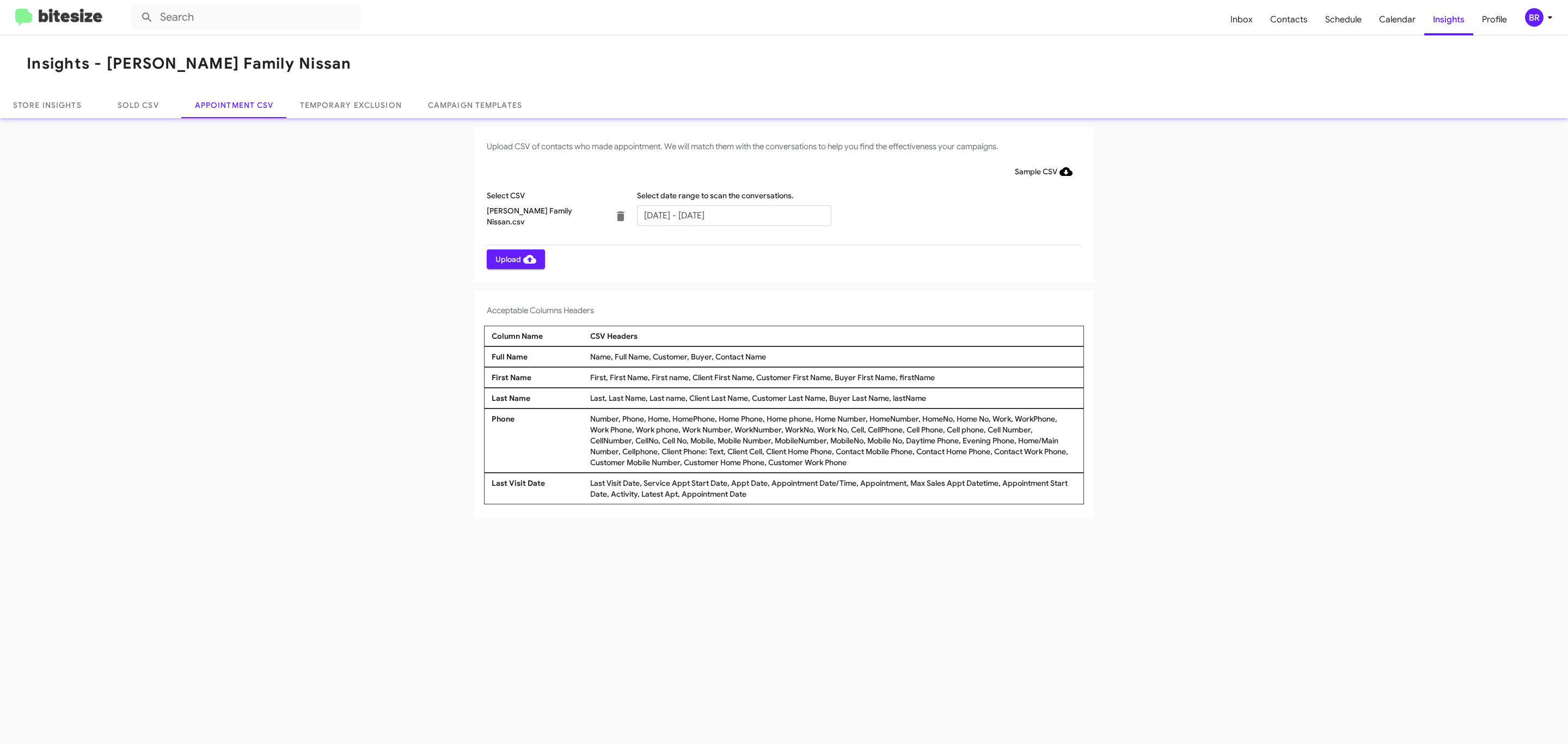
click at [514, 259] on span "Upload" at bounding box center [516, 259] width 41 height 19
click at [733, 214] on input "text" at bounding box center [733, 216] width 194 height 21
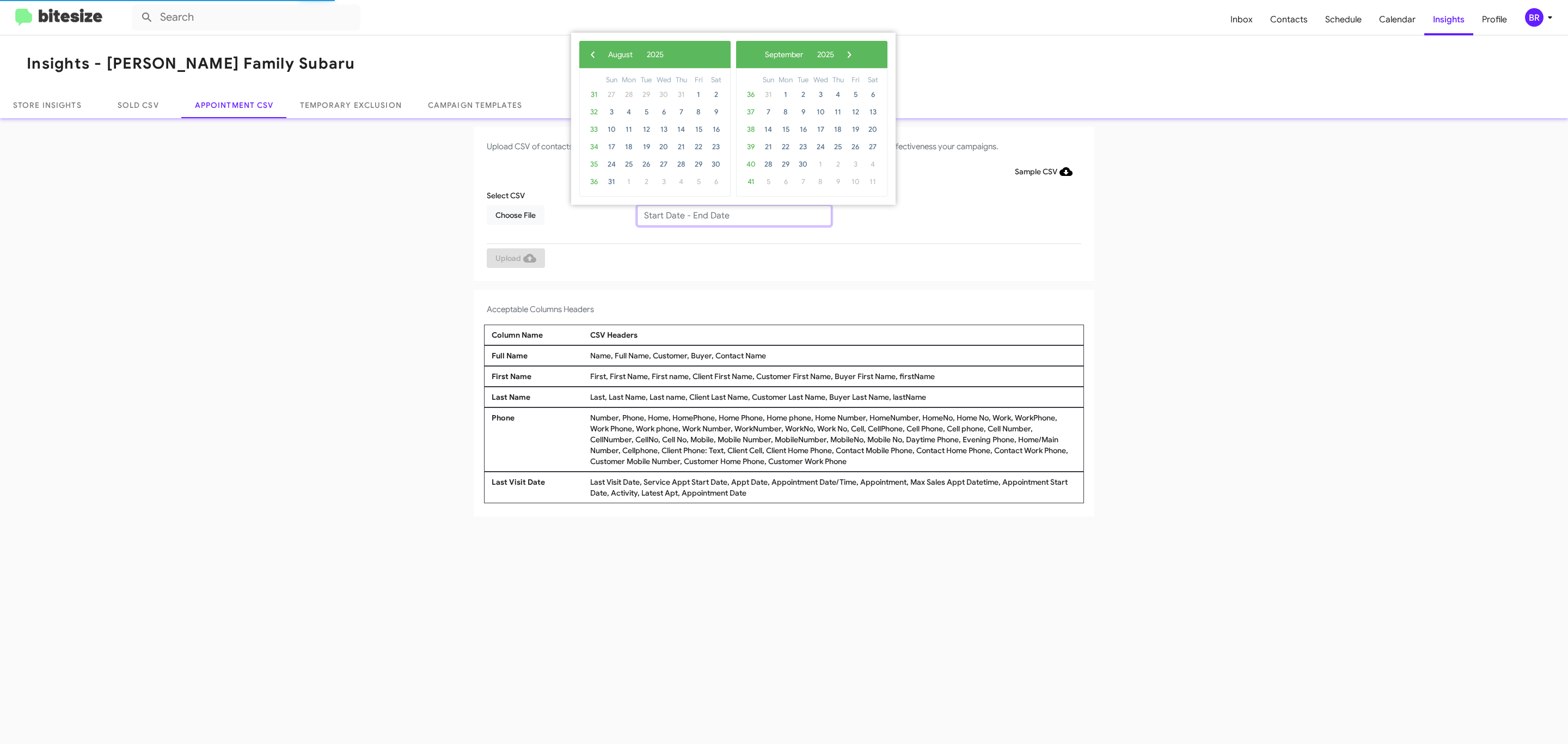
type input "08/21/2025 - 08/28/2025"
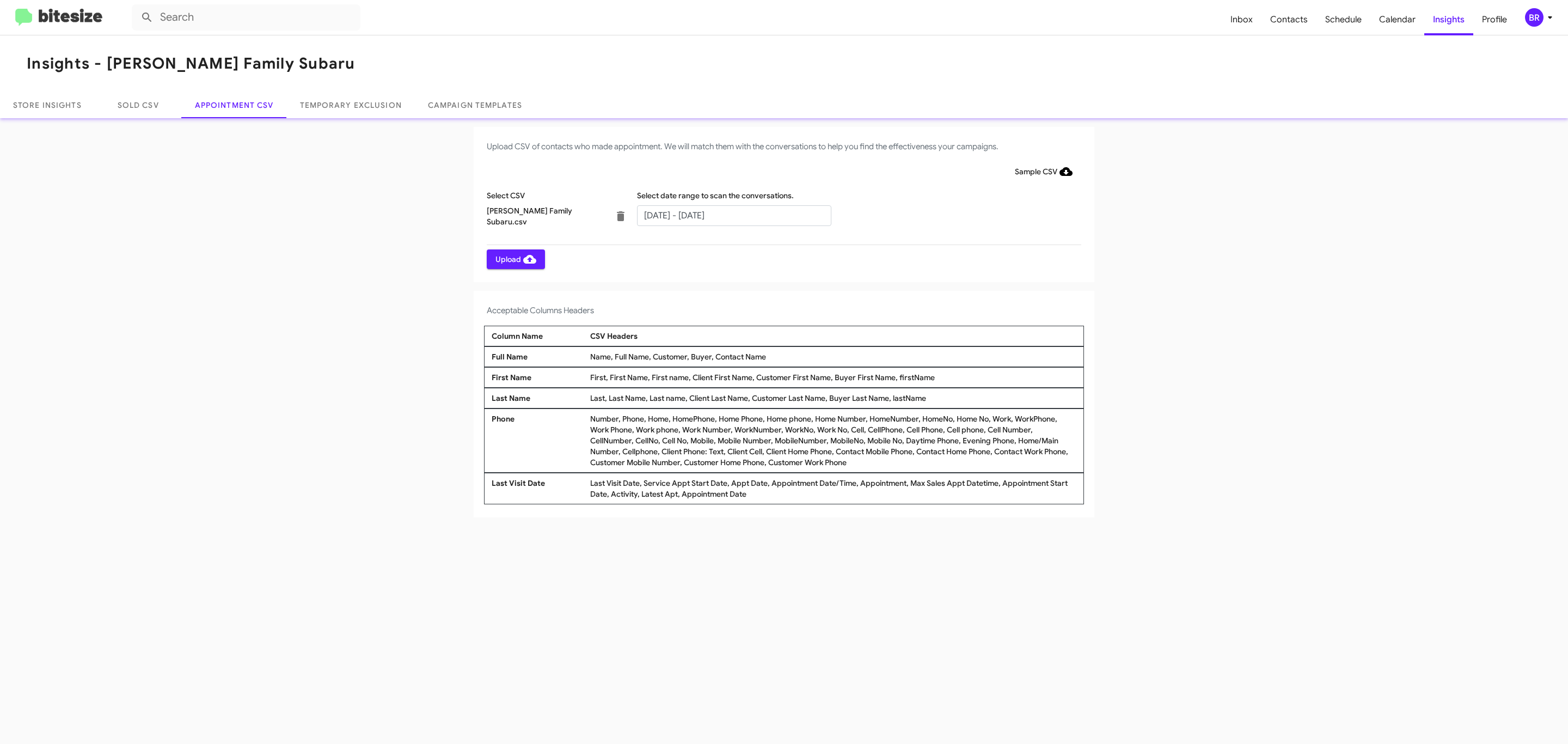
click at [514, 259] on span "Upload" at bounding box center [516, 259] width 41 height 19
click at [733, 214] on input "text" at bounding box center [733, 216] width 194 height 21
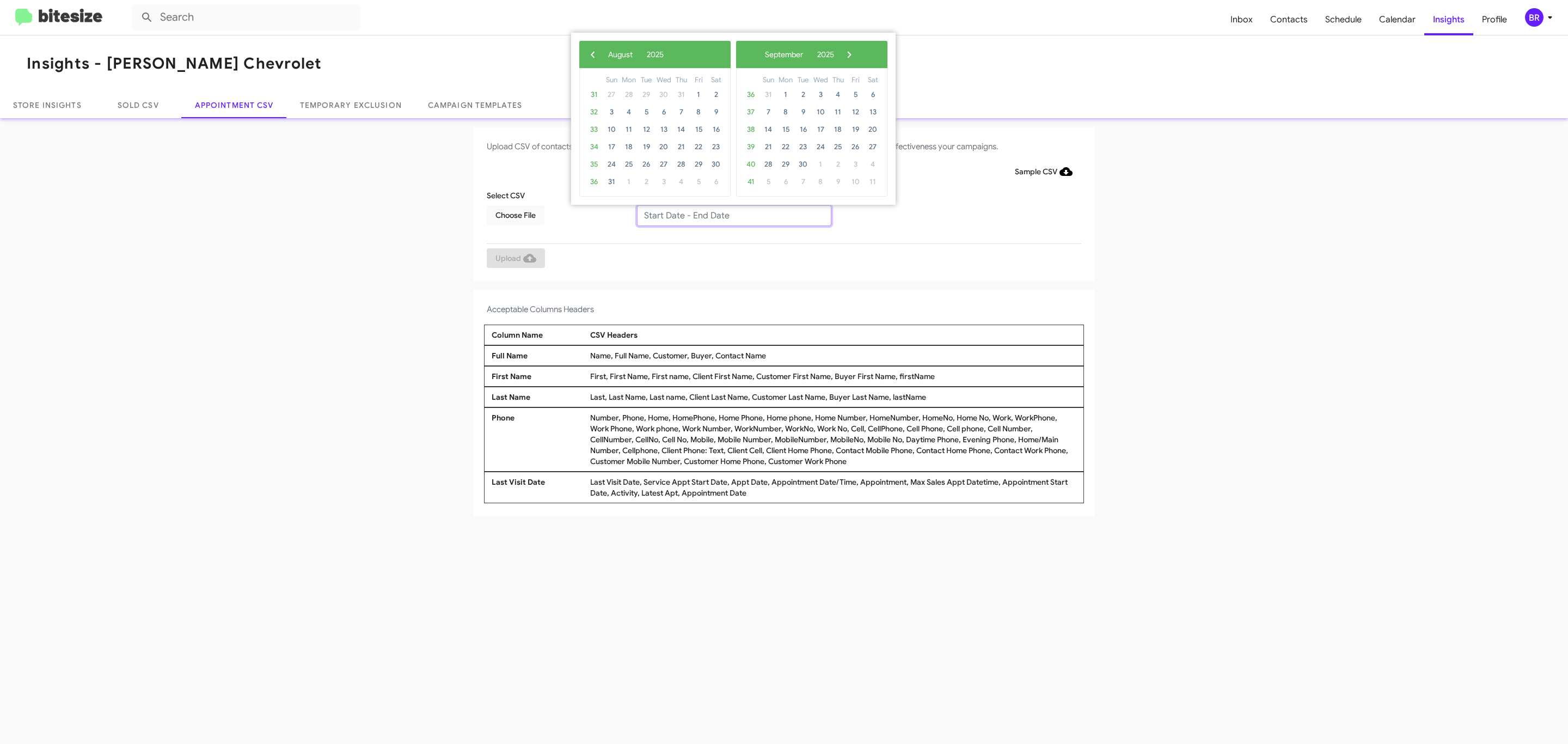
type input "08/21/2025 - 08/28/2025"
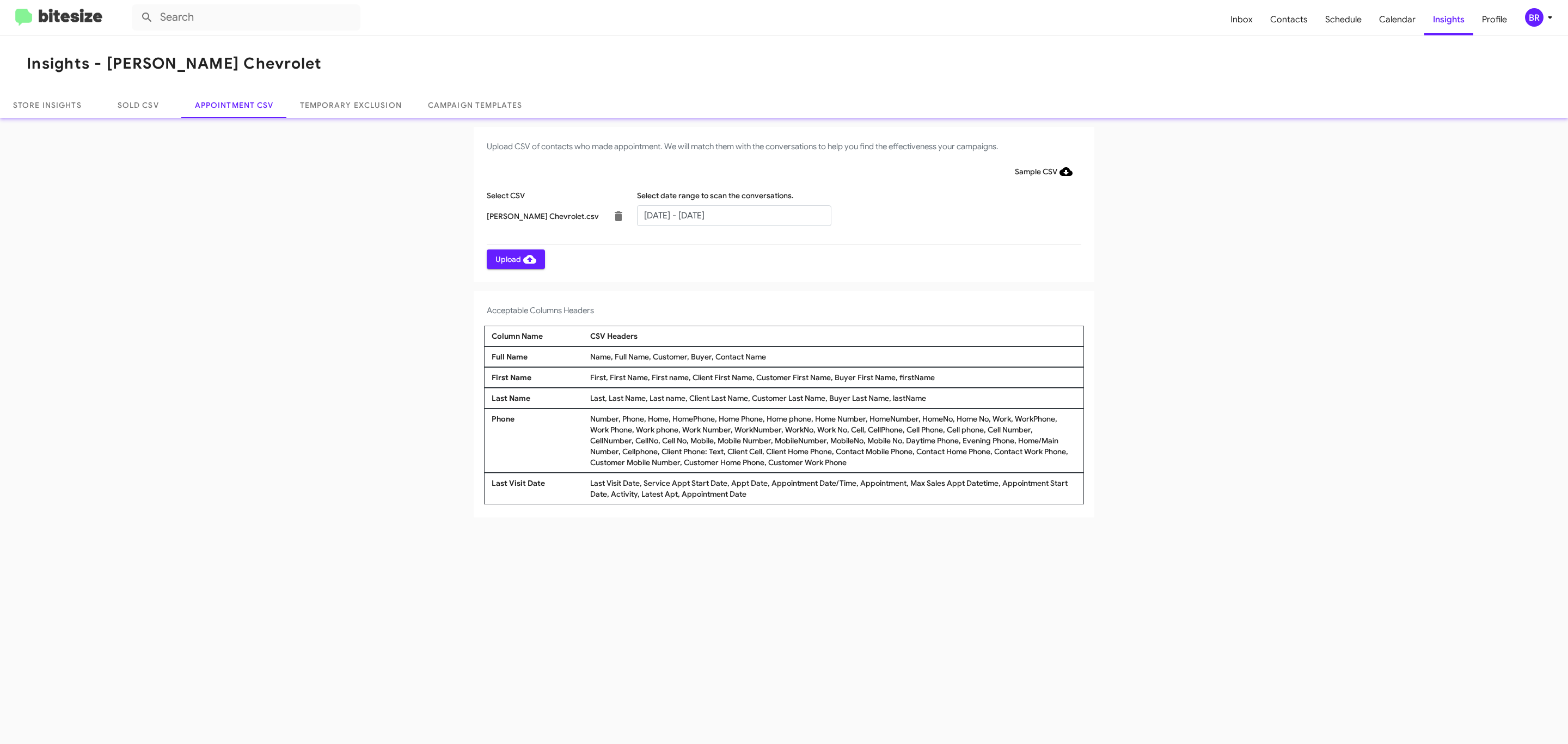
click at [514, 259] on span "Upload" at bounding box center [516, 259] width 41 height 19
click at [733, 214] on input "text" at bounding box center [733, 216] width 194 height 21
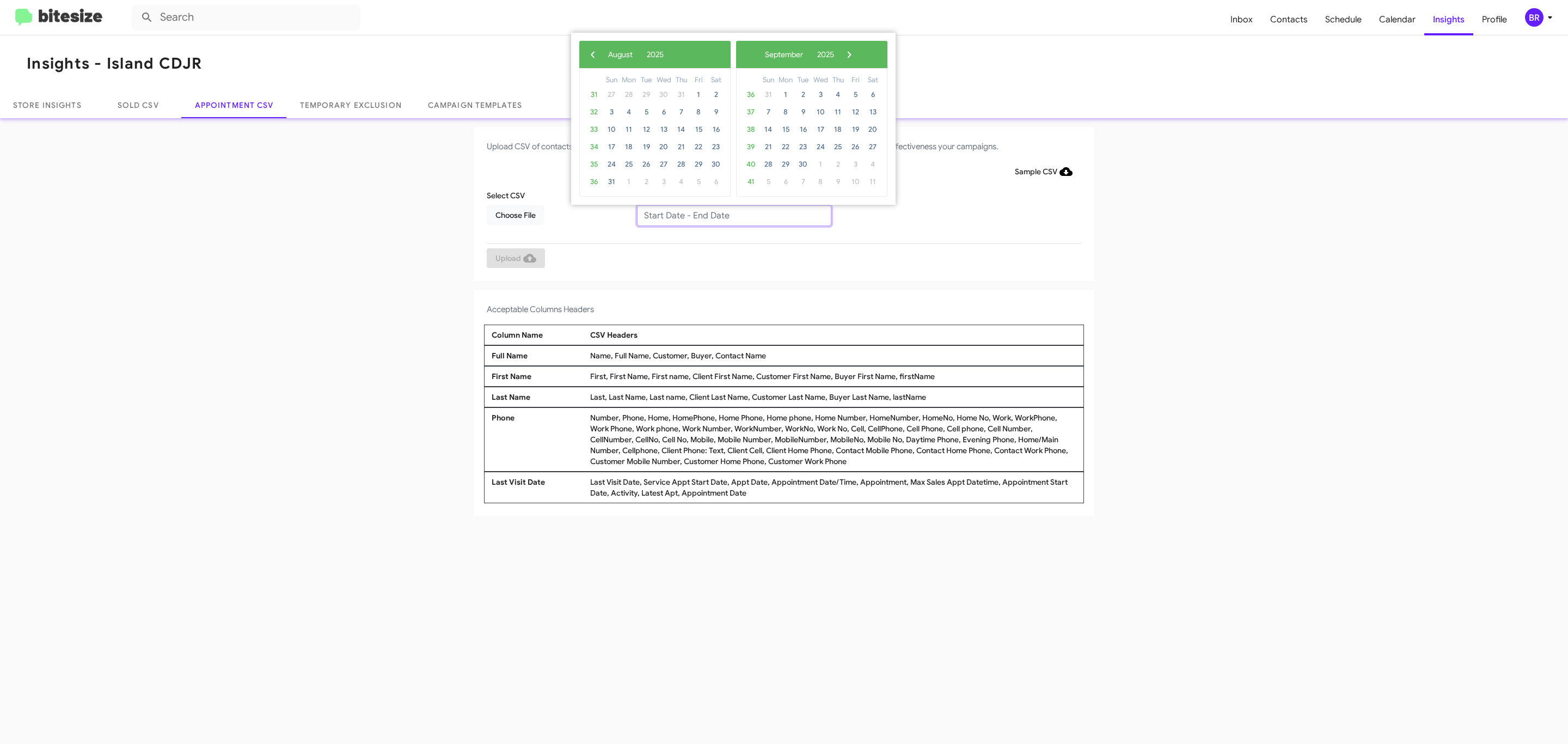
type input "[DATE] - [DATE]"
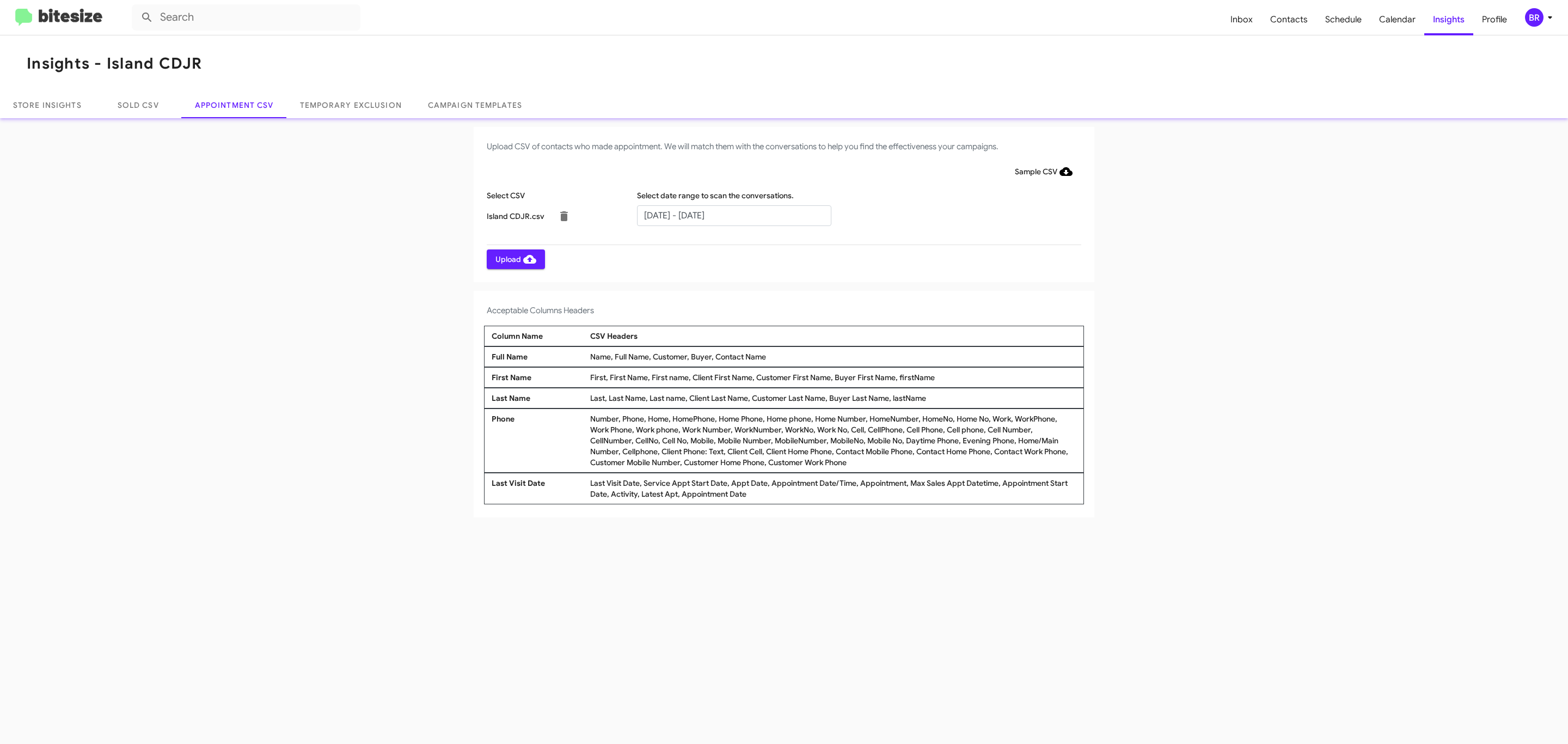
click at [514, 259] on span "Upload" at bounding box center [516, 259] width 41 height 19
click at [733, 214] on input "text" at bounding box center [733, 216] width 194 height 21
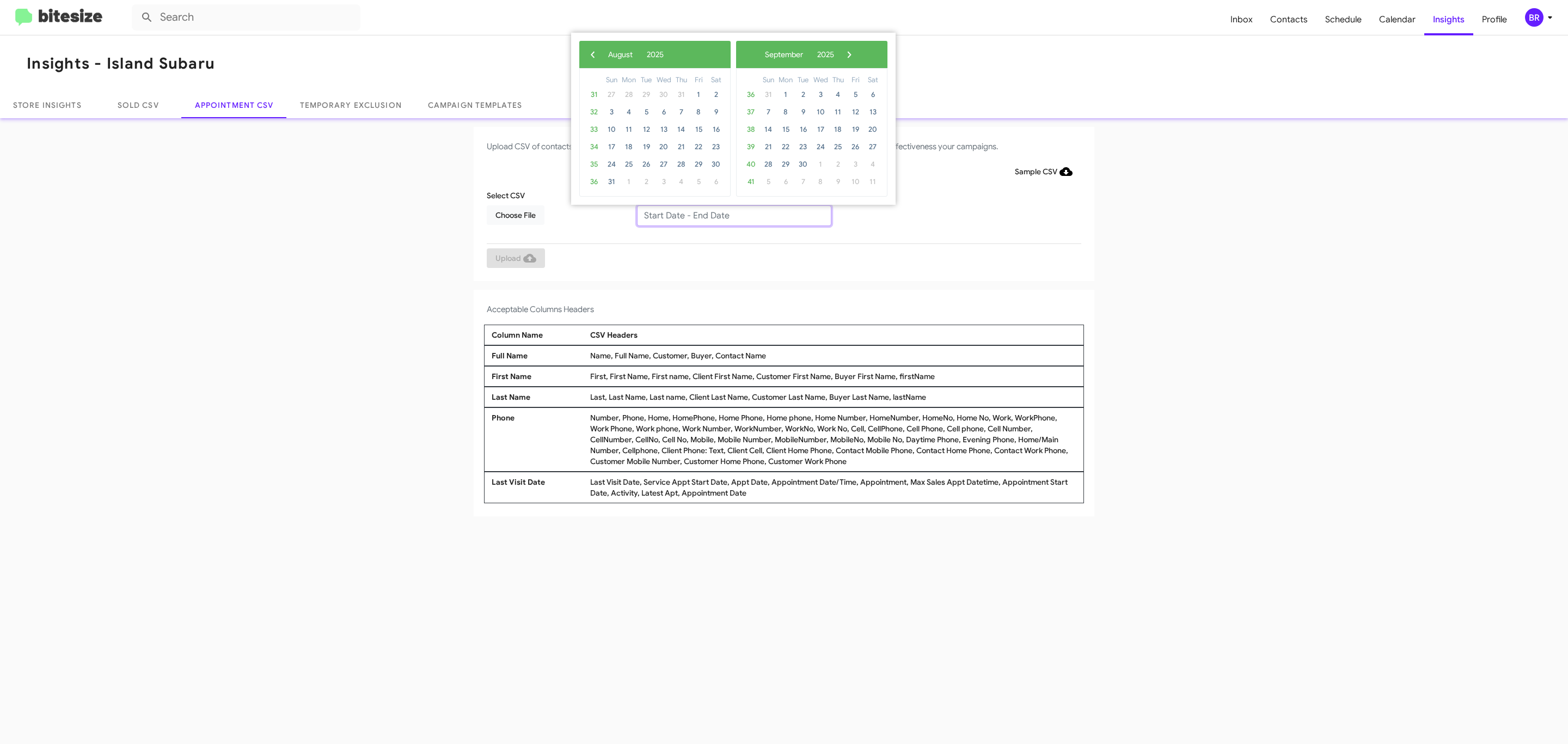
type input "[DATE] - [DATE]"
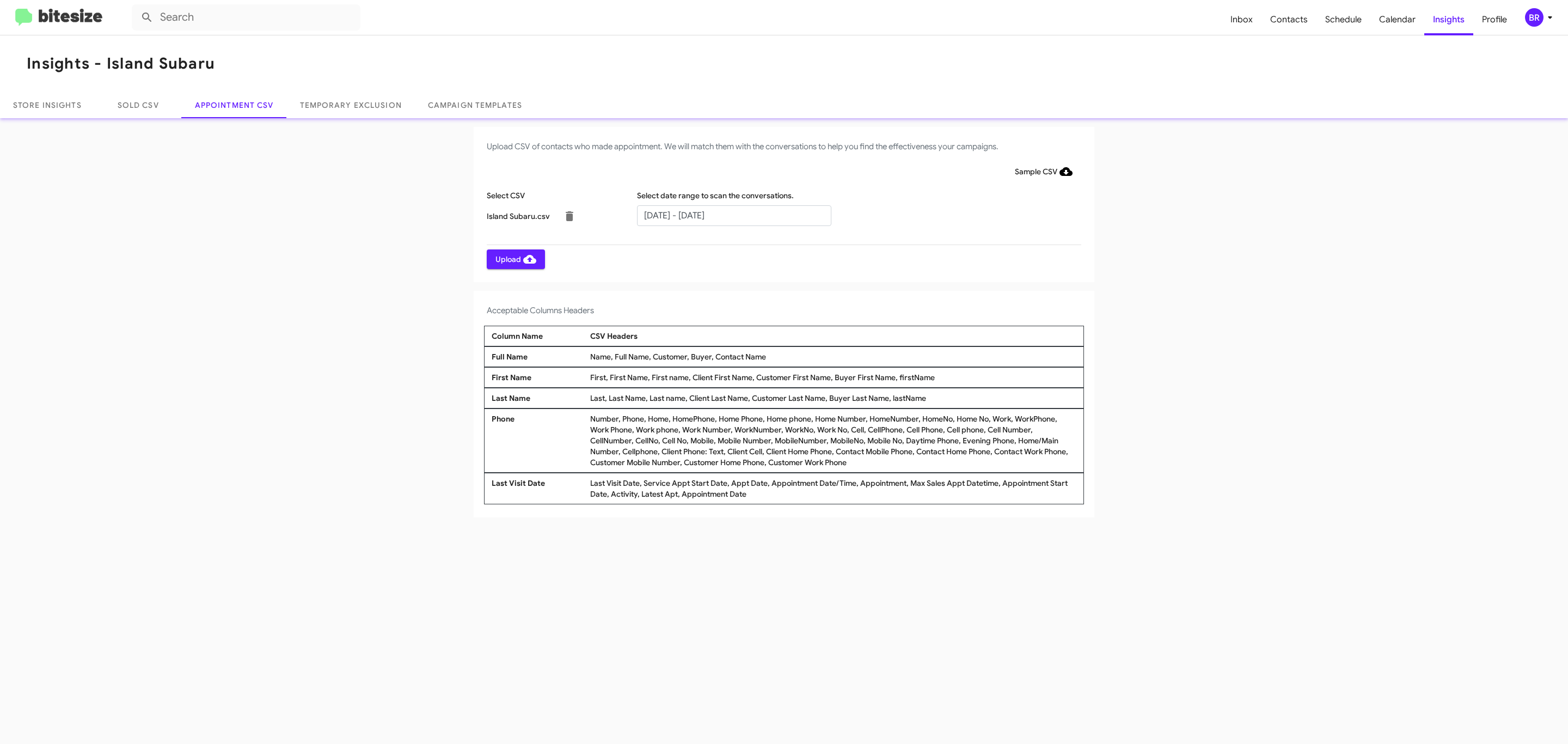
click at [514, 259] on span "Upload" at bounding box center [516, 259] width 41 height 19
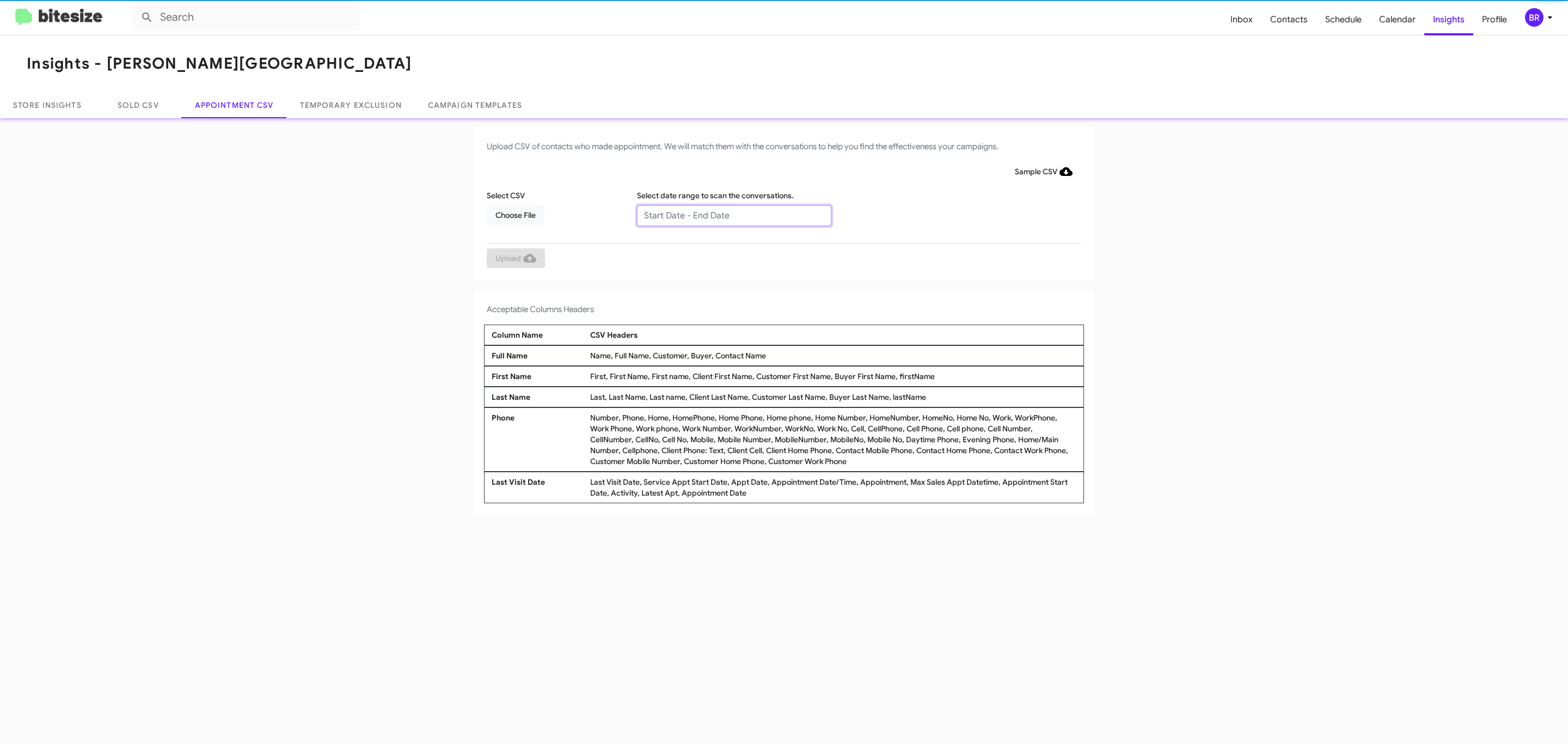
click at [733, 214] on input "text" at bounding box center [733, 216] width 194 height 21
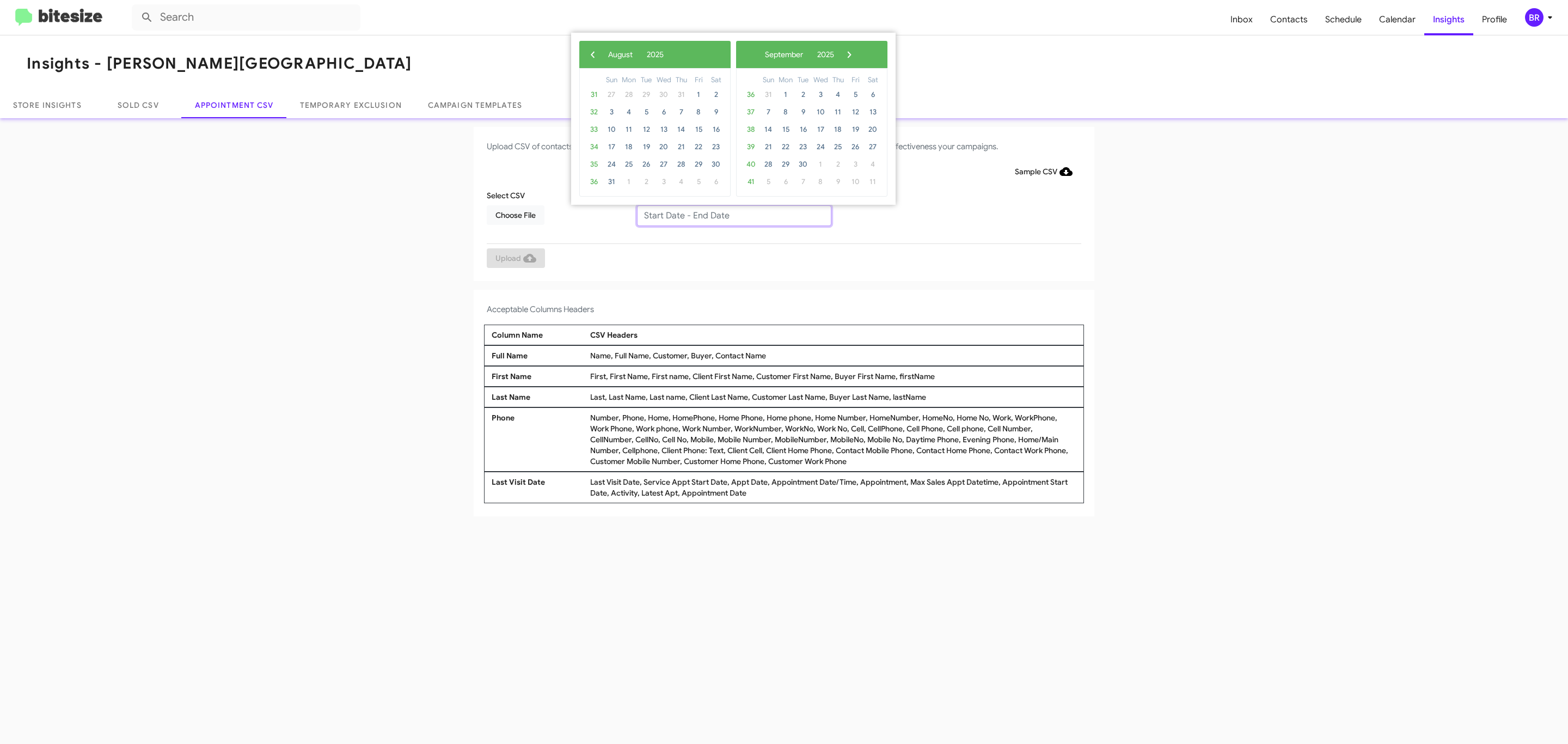
type input "08/21/2025 - 08/28/2025"
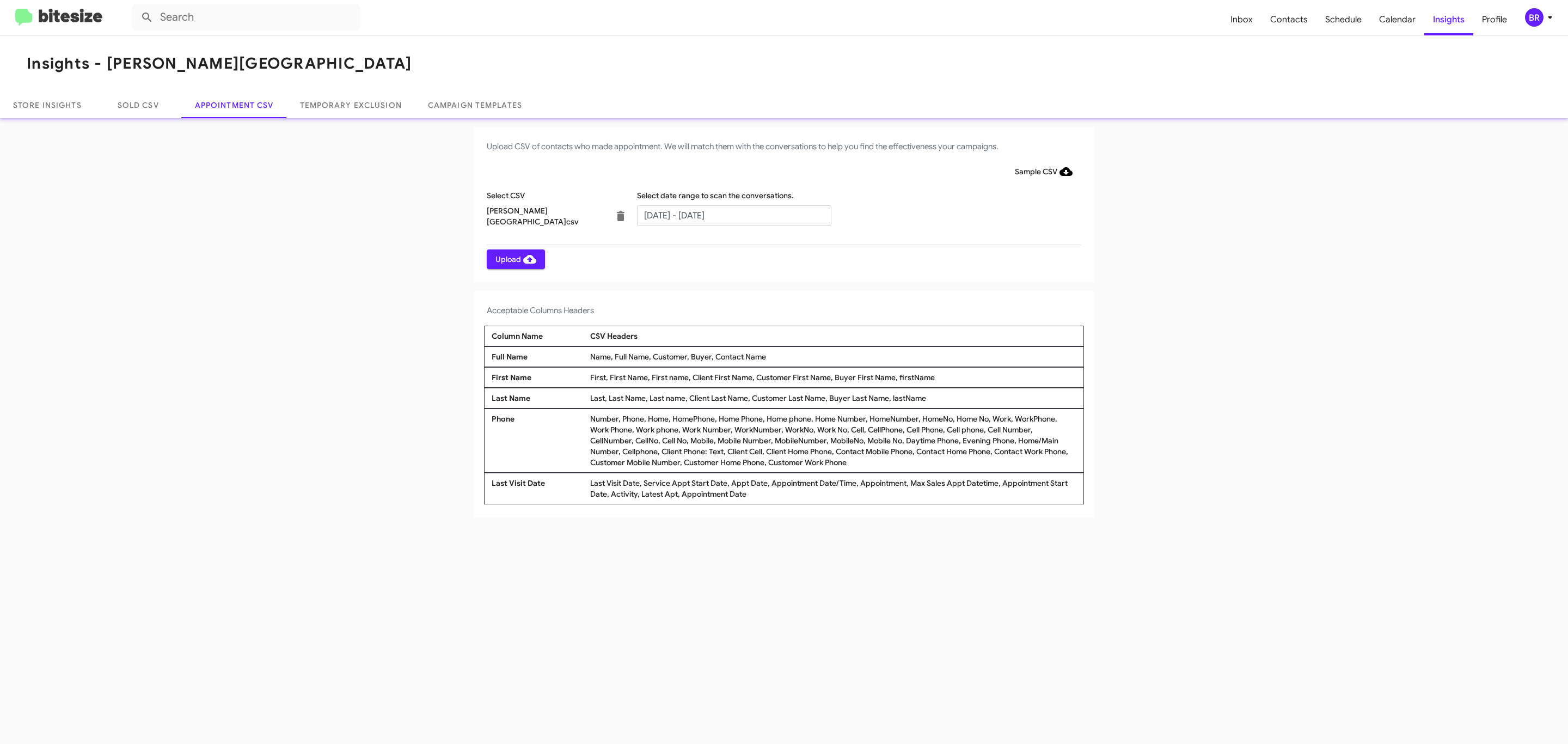
click at [514, 259] on span "Upload" at bounding box center [516, 259] width 41 height 19
click at [733, 214] on input "text" at bounding box center [733, 216] width 194 height 21
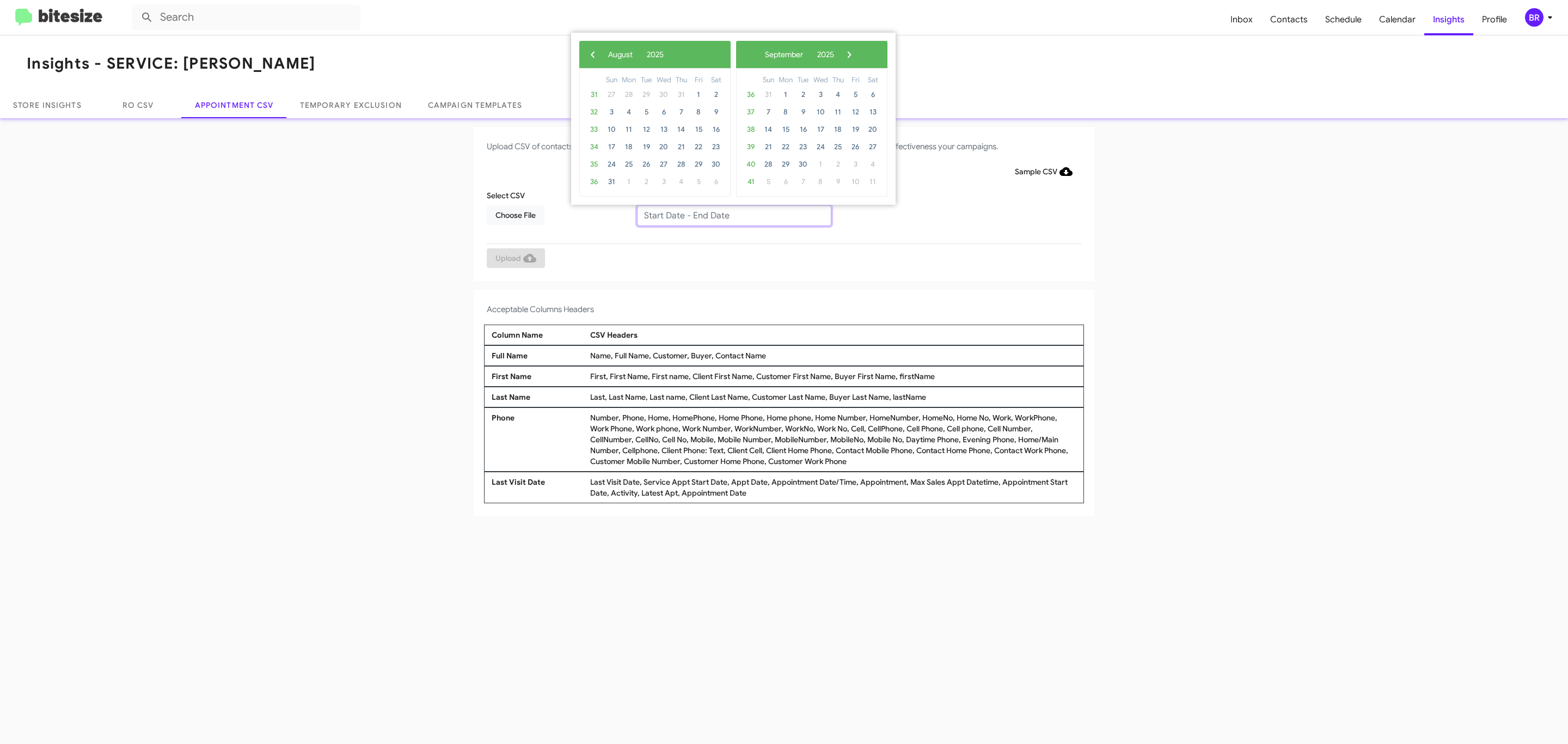
type input "08/21/2025 - 08/28/2025"
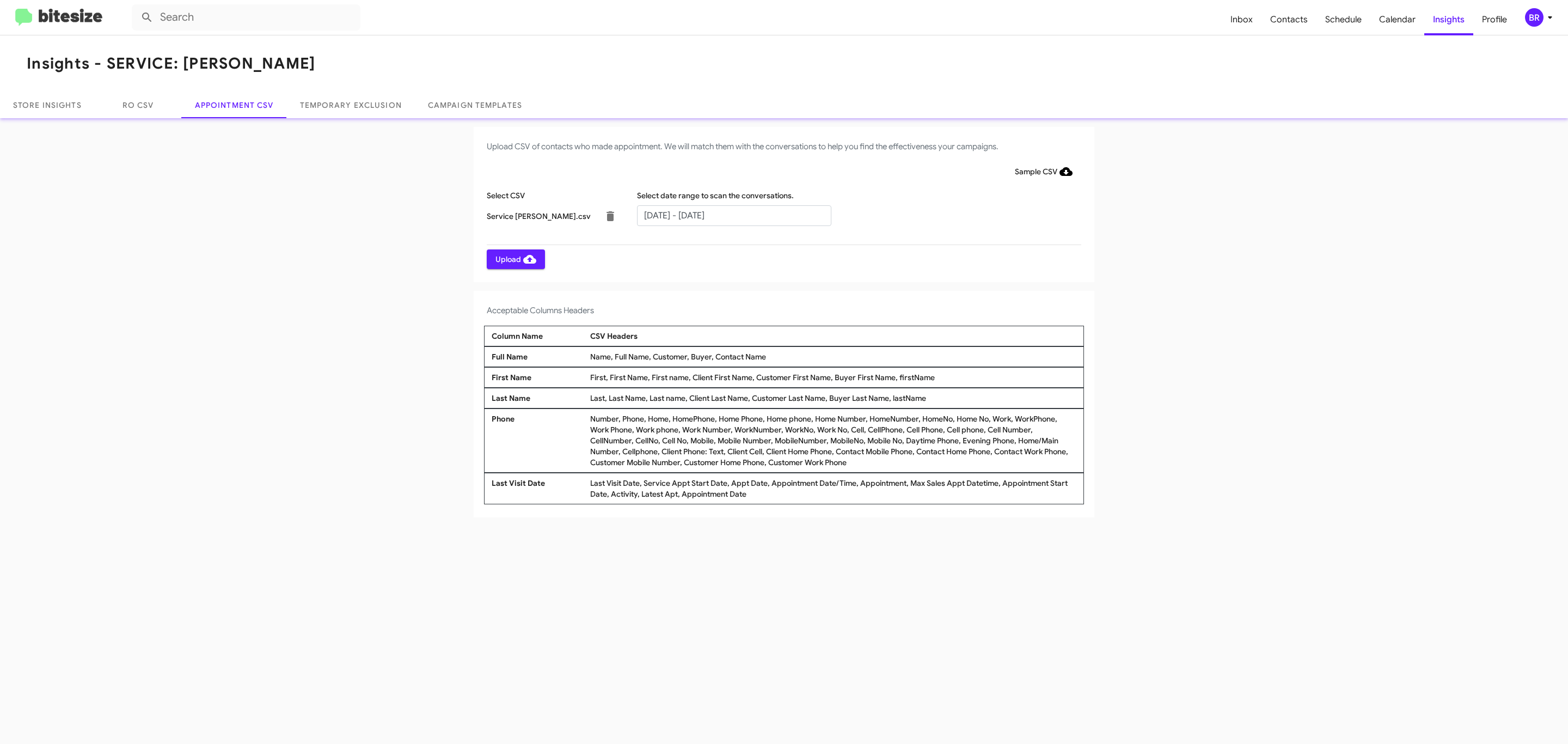
click at [514, 259] on span "Upload" at bounding box center [516, 259] width 41 height 19
click at [733, 214] on input "text" at bounding box center [733, 216] width 194 height 21
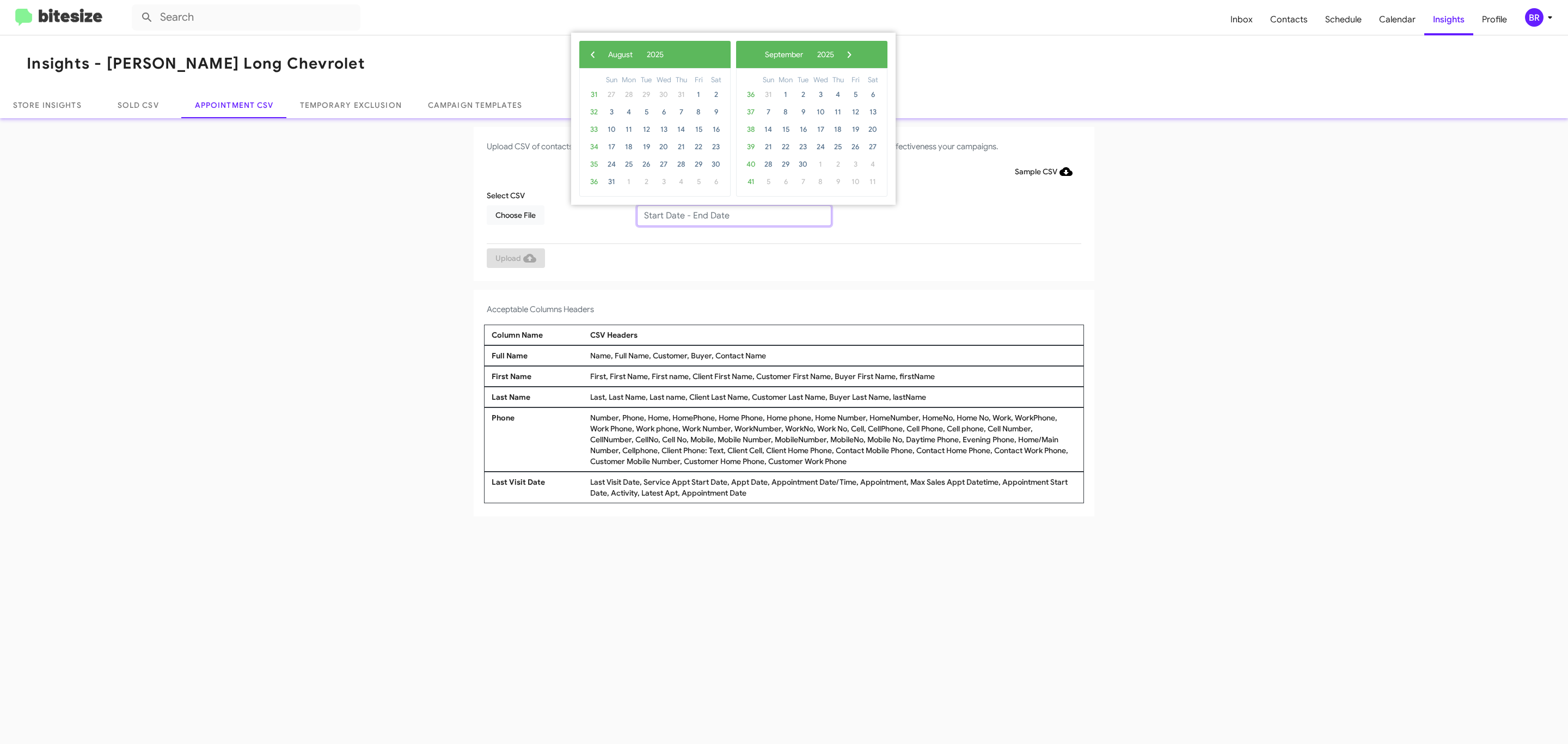
type input "08/21/2025 - 08/28/2025"
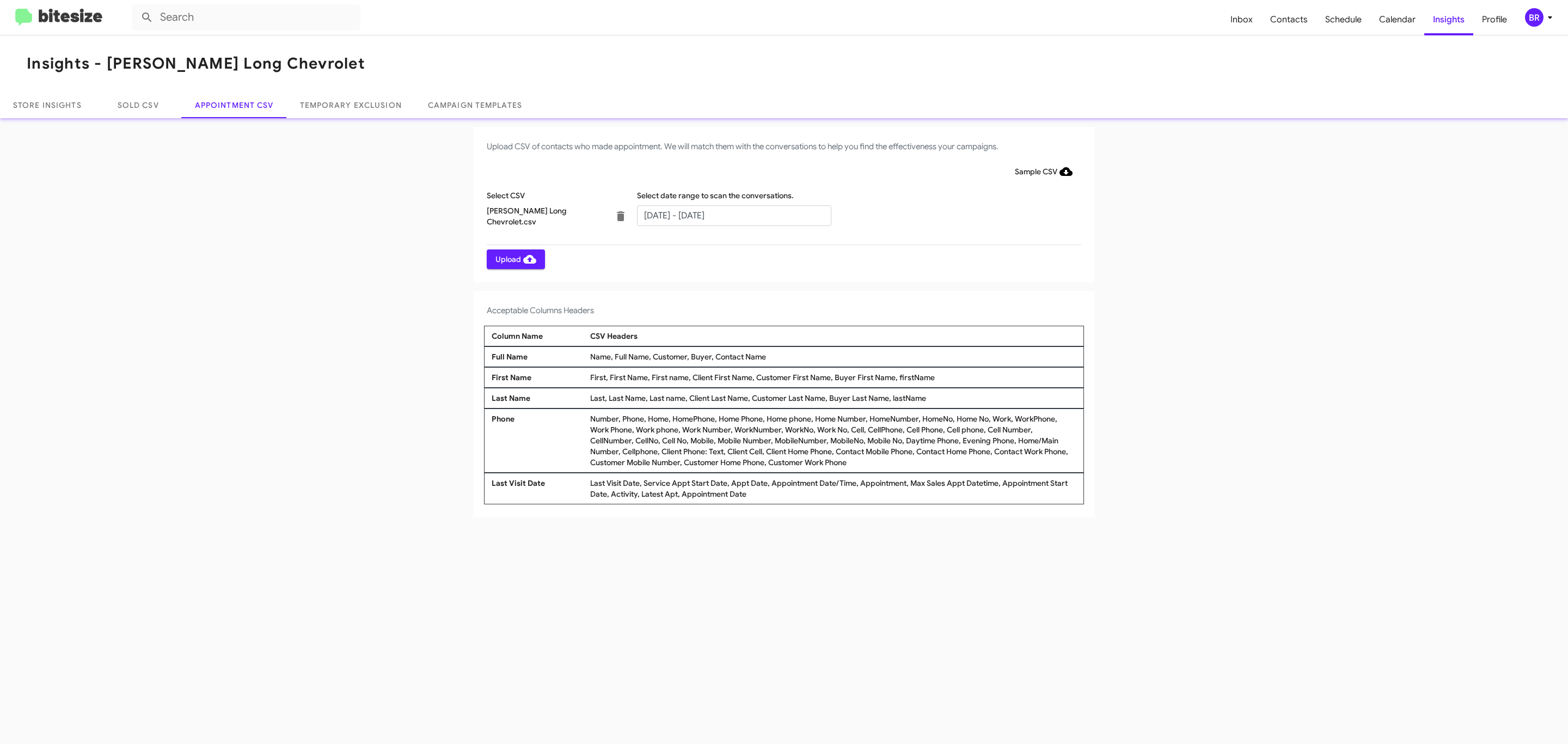
click at [514, 259] on span "Upload" at bounding box center [516, 259] width 41 height 19
click at [733, 214] on input "text" at bounding box center [733, 216] width 194 height 21
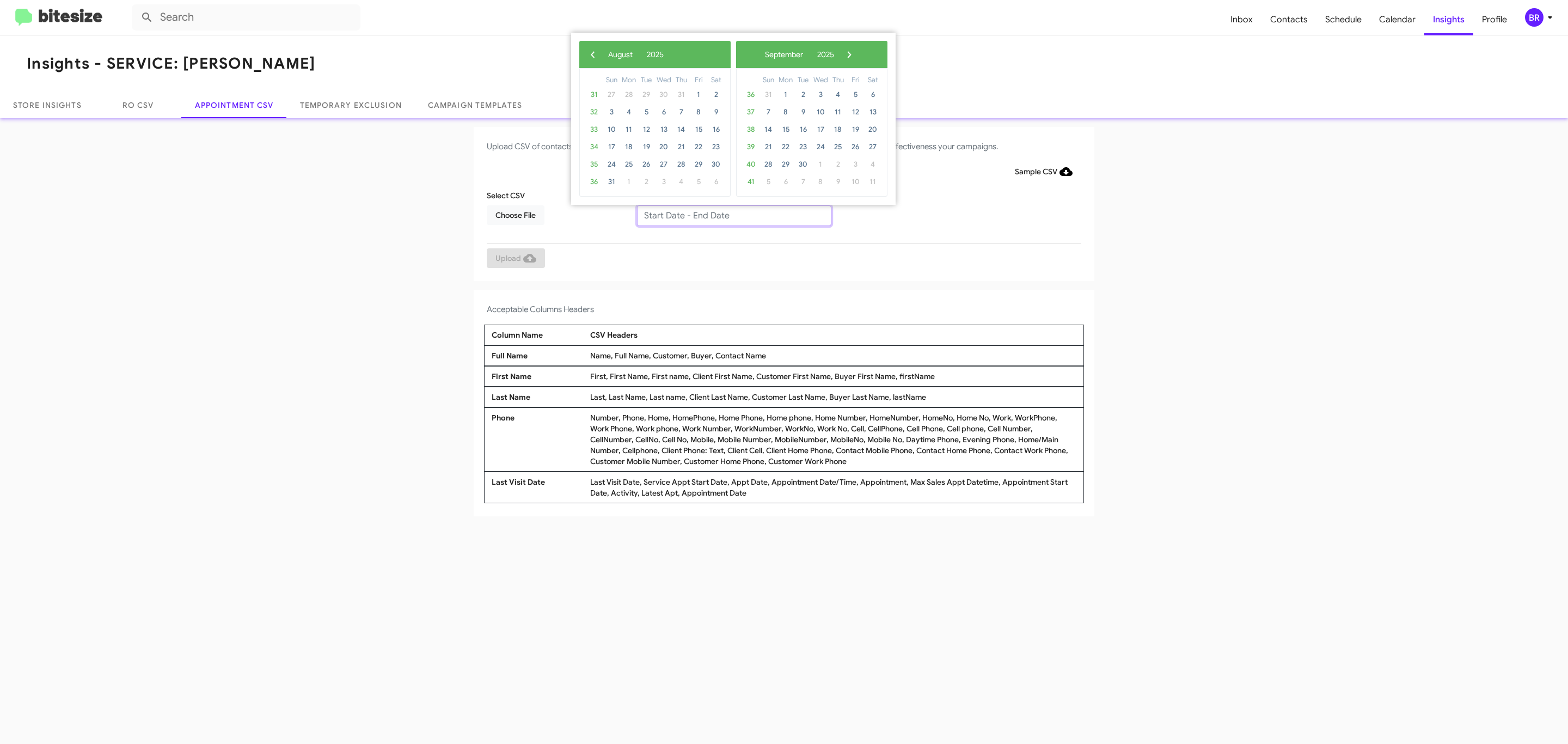
type input "08/21/2025 - 08/28/2025"
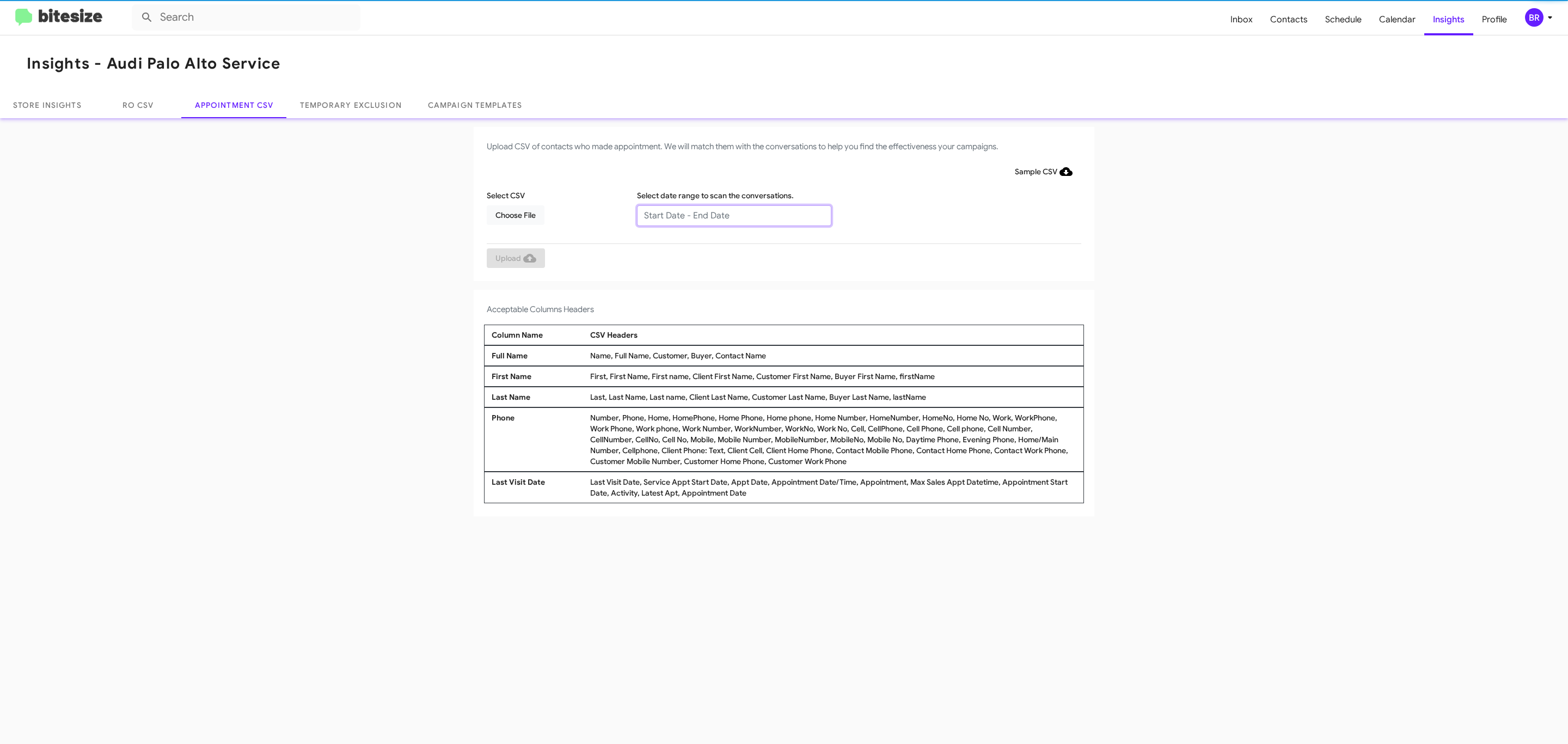
click at [733, 214] on input "text" at bounding box center [733, 216] width 194 height 21
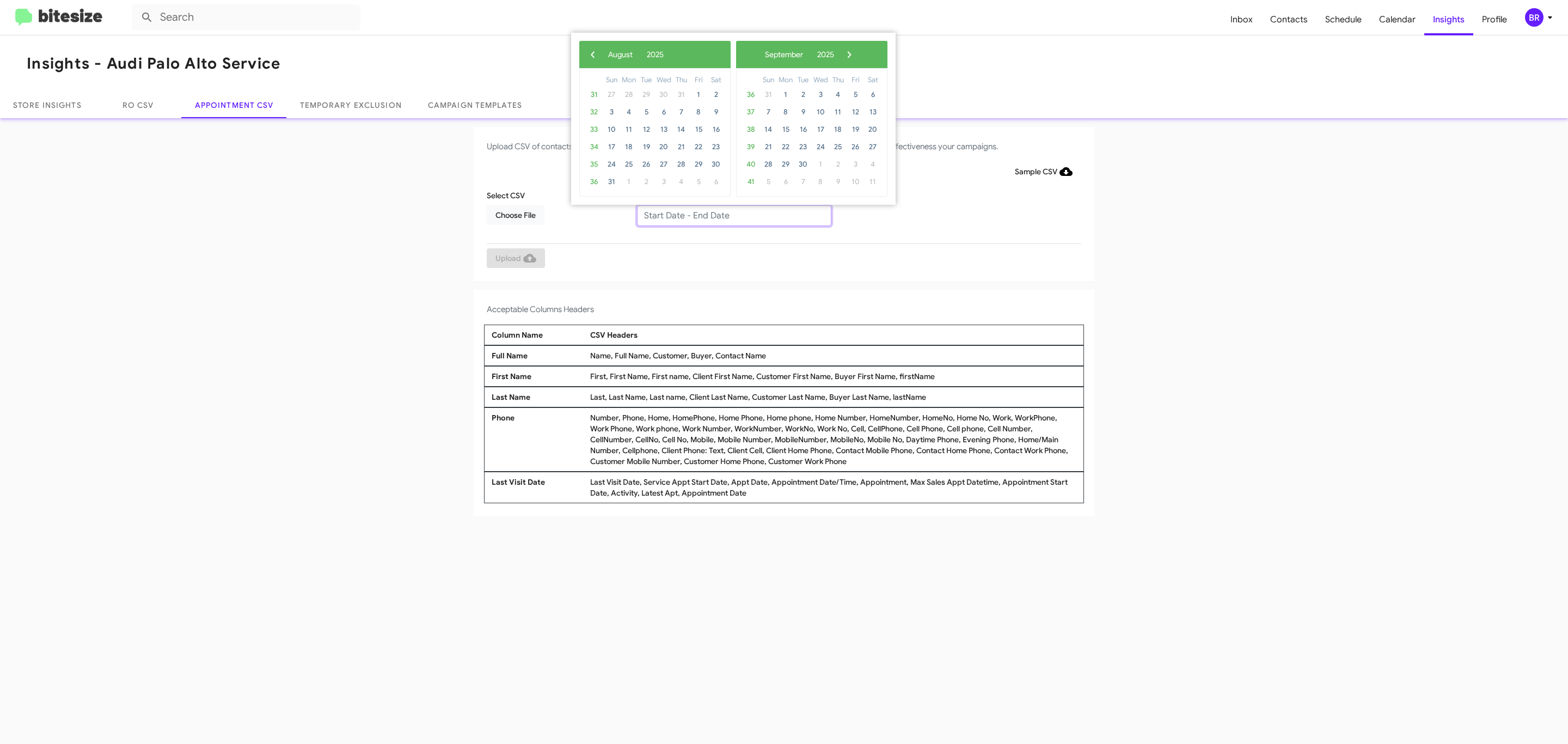
type input "[DATE] - [DATE]"
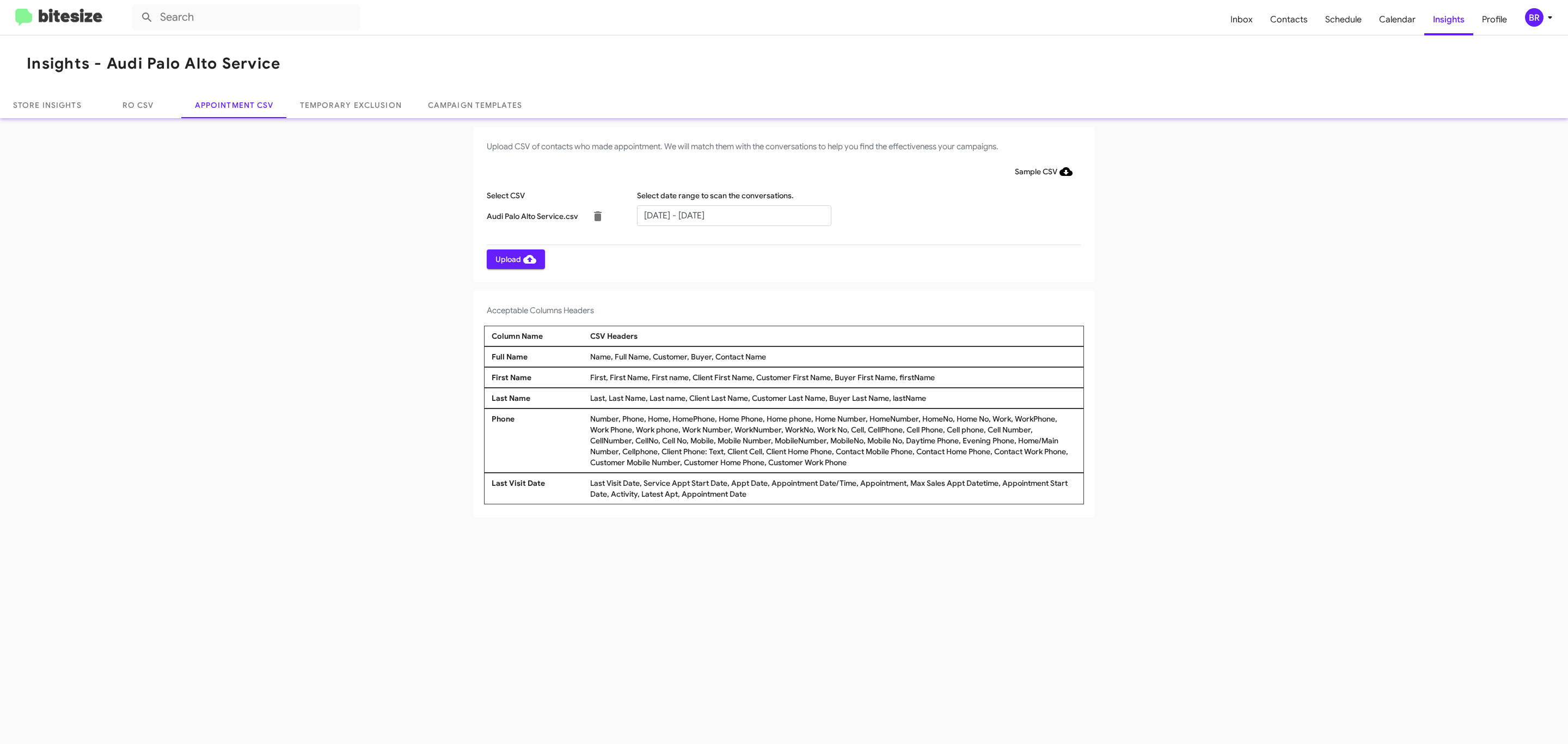
click at [514, 259] on span "Upload" at bounding box center [516, 259] width 41 height 19
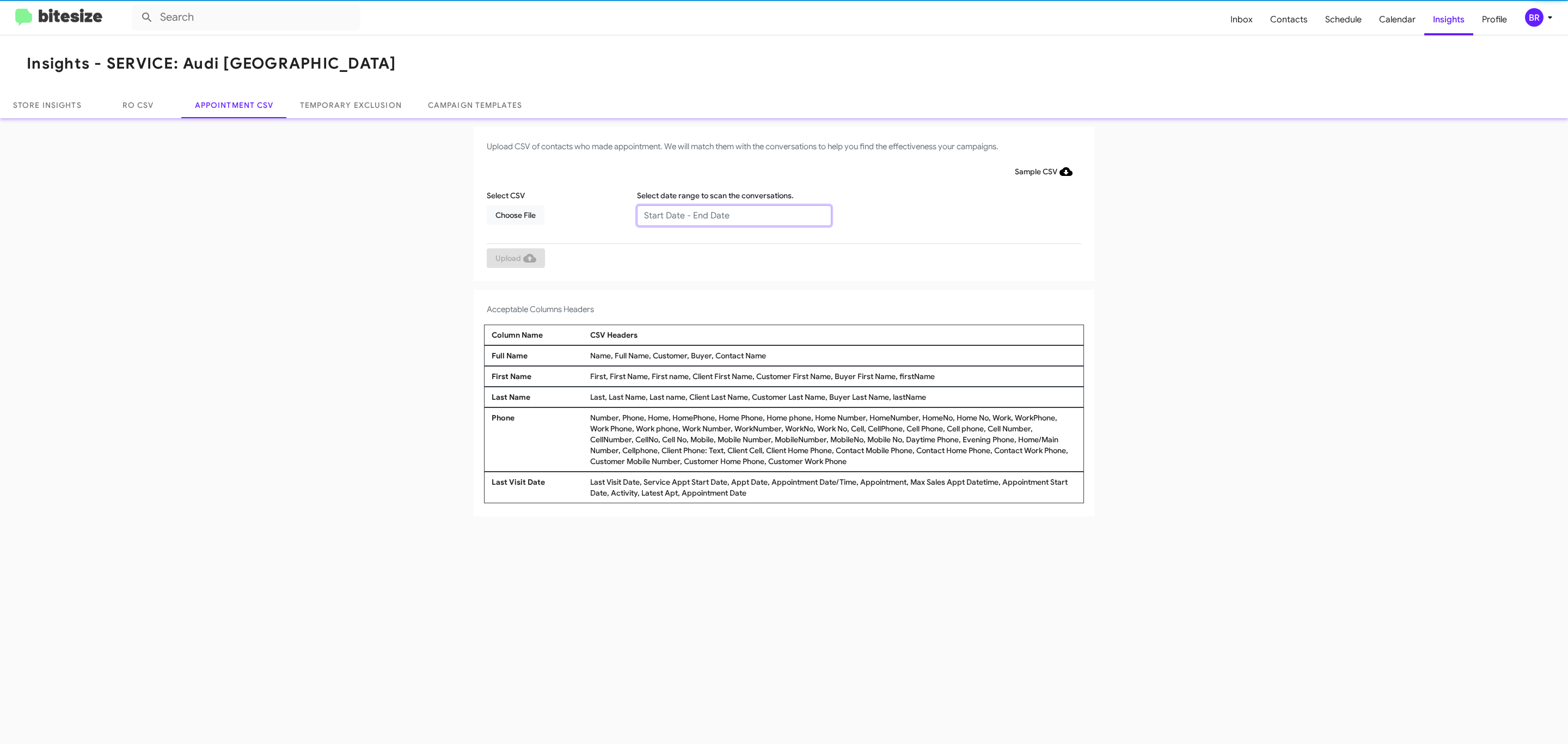
click at [733, 214] on input "text" at bounding box center [733, 216] width 194 height 21
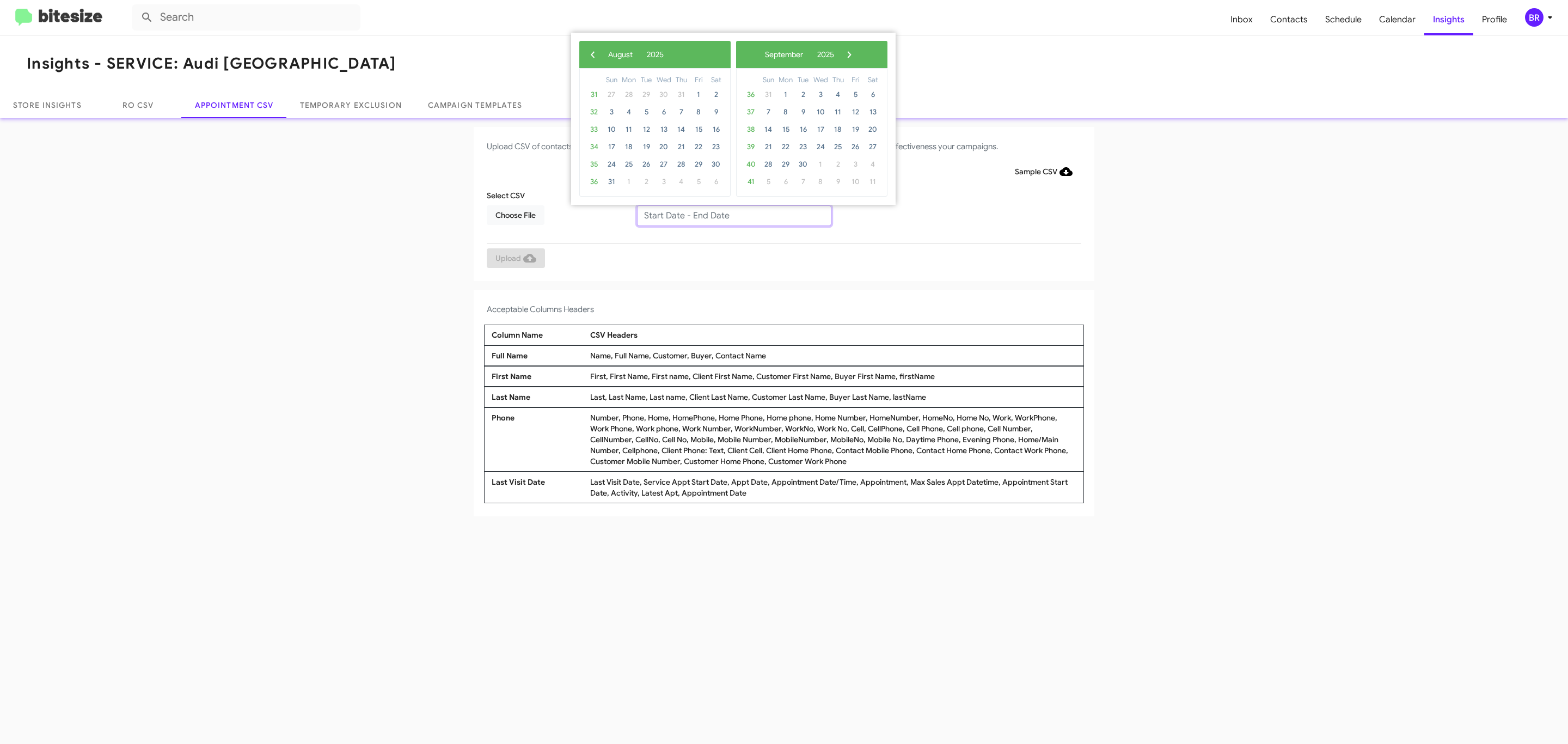
type input "[DATE] - [DATE]"
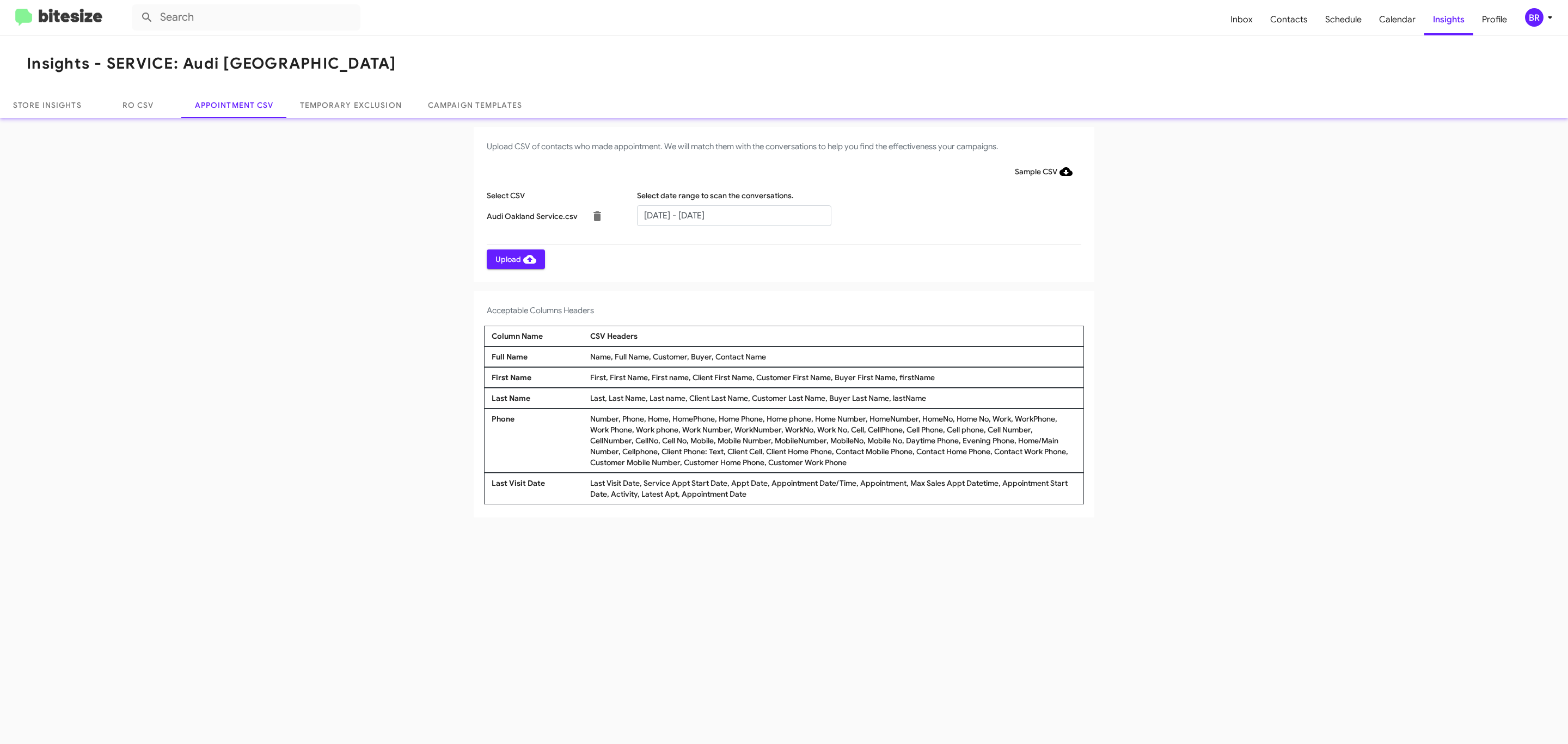
click at [514, 259] on span "Upload" at bounding box center [516, 259] width 41 height 19
click at [733, 214] on input "text" at bounding box center [733, 216] width 194 height 21
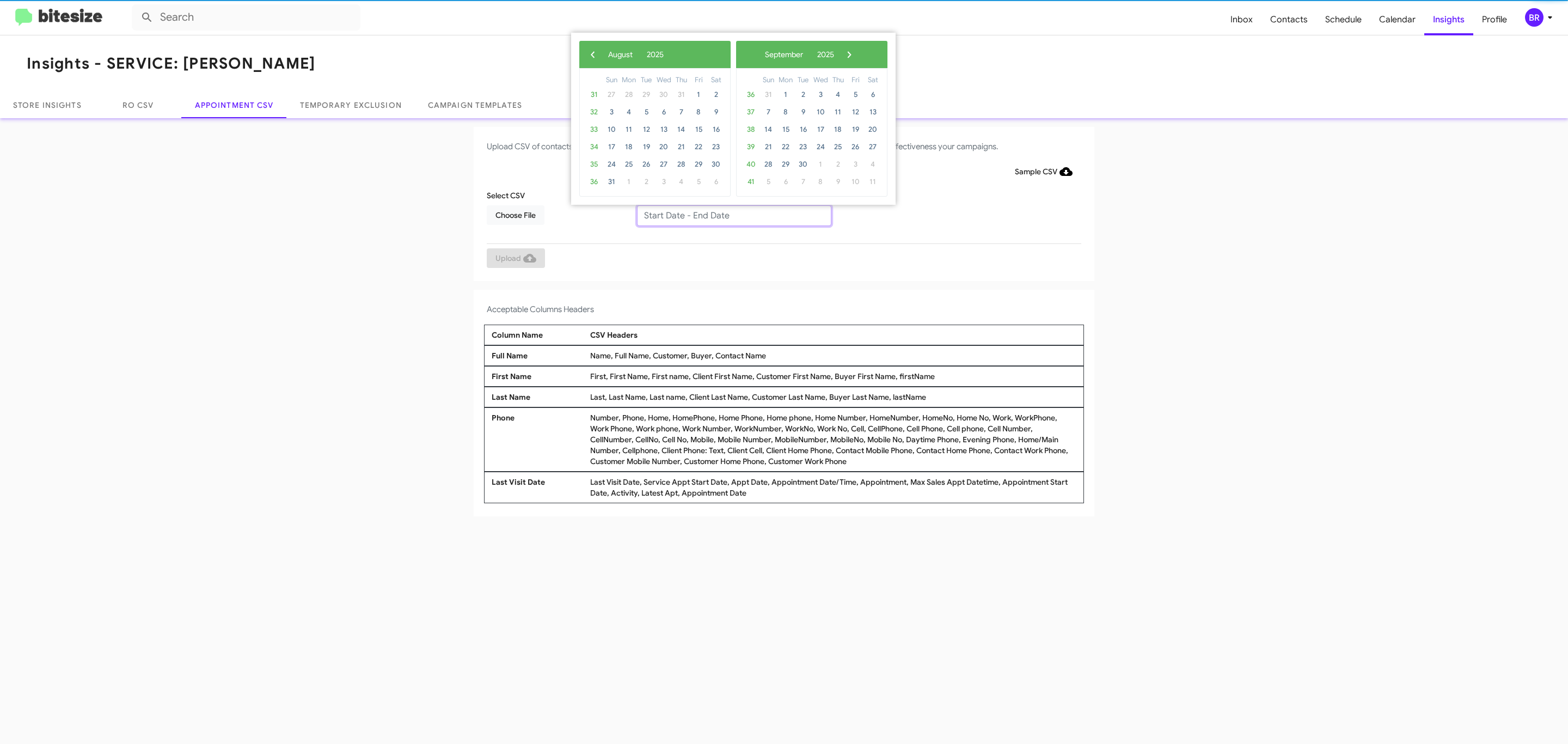
type input "08/21/2025 - 08/28/2025"
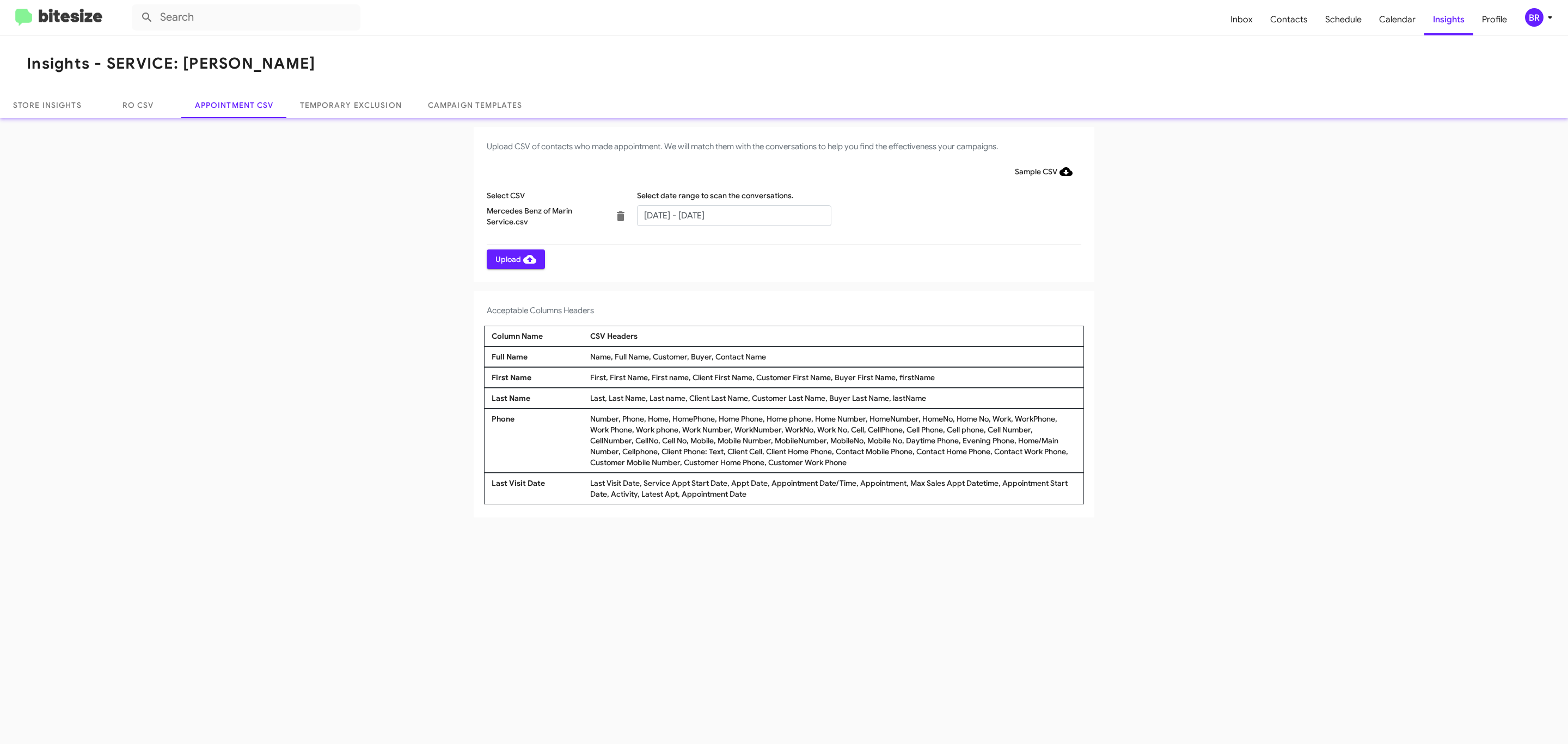
click at [514, 259] on span "Upload" at bounding box center [516, 259] width 41 height 19
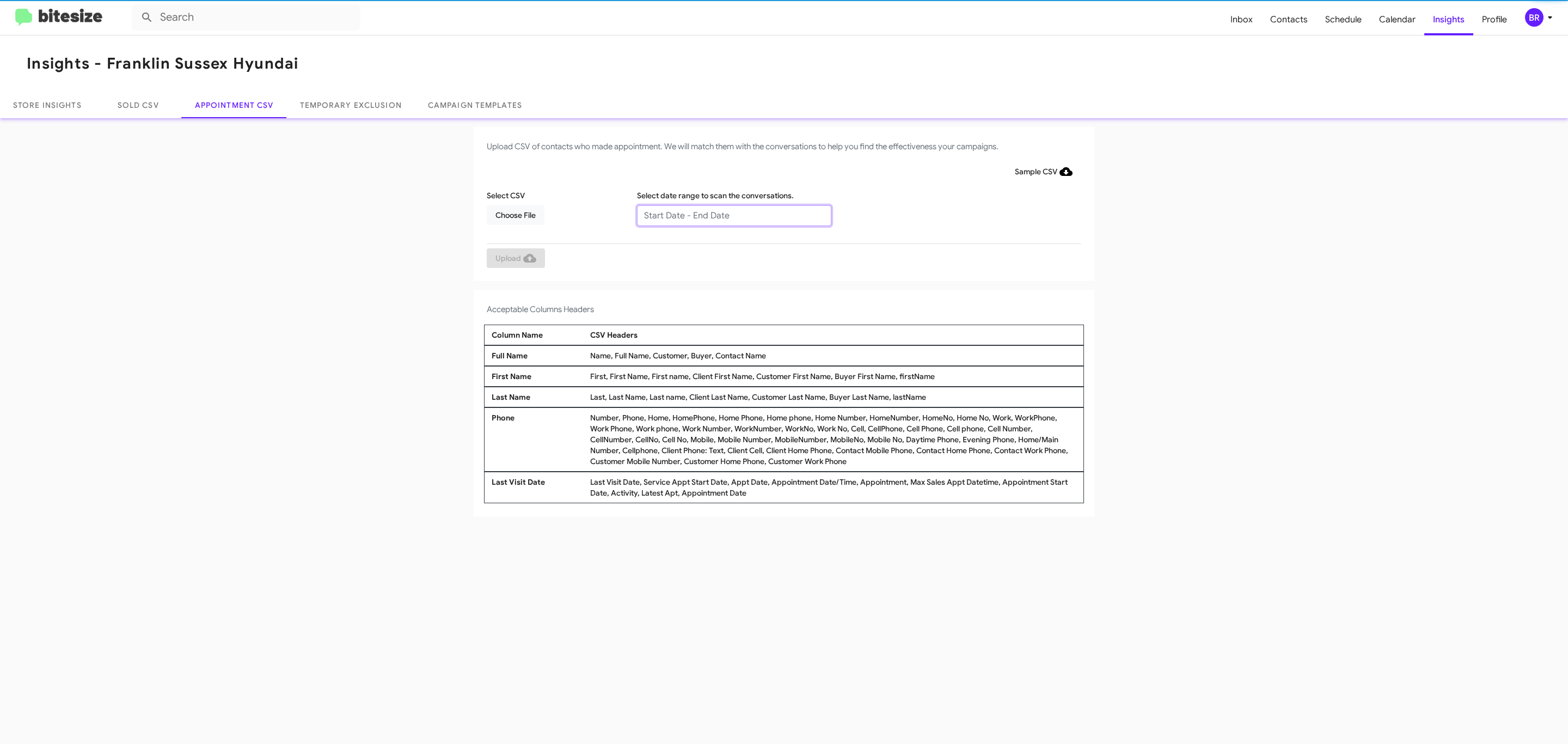
click at [733, 214] on input "text" at bounding box center [733, 216] width 194 height 21
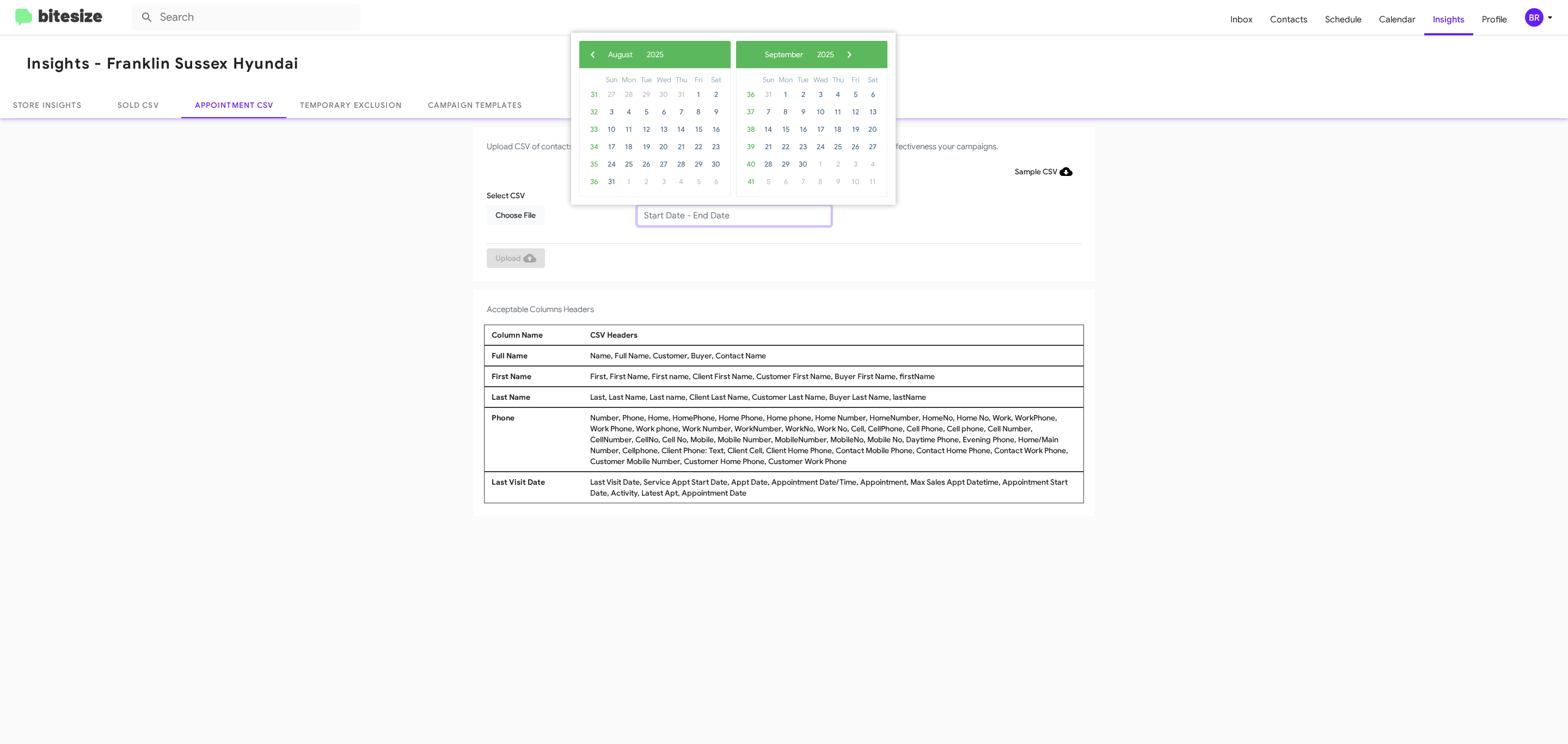
type input "[DATE] - [DATE]"
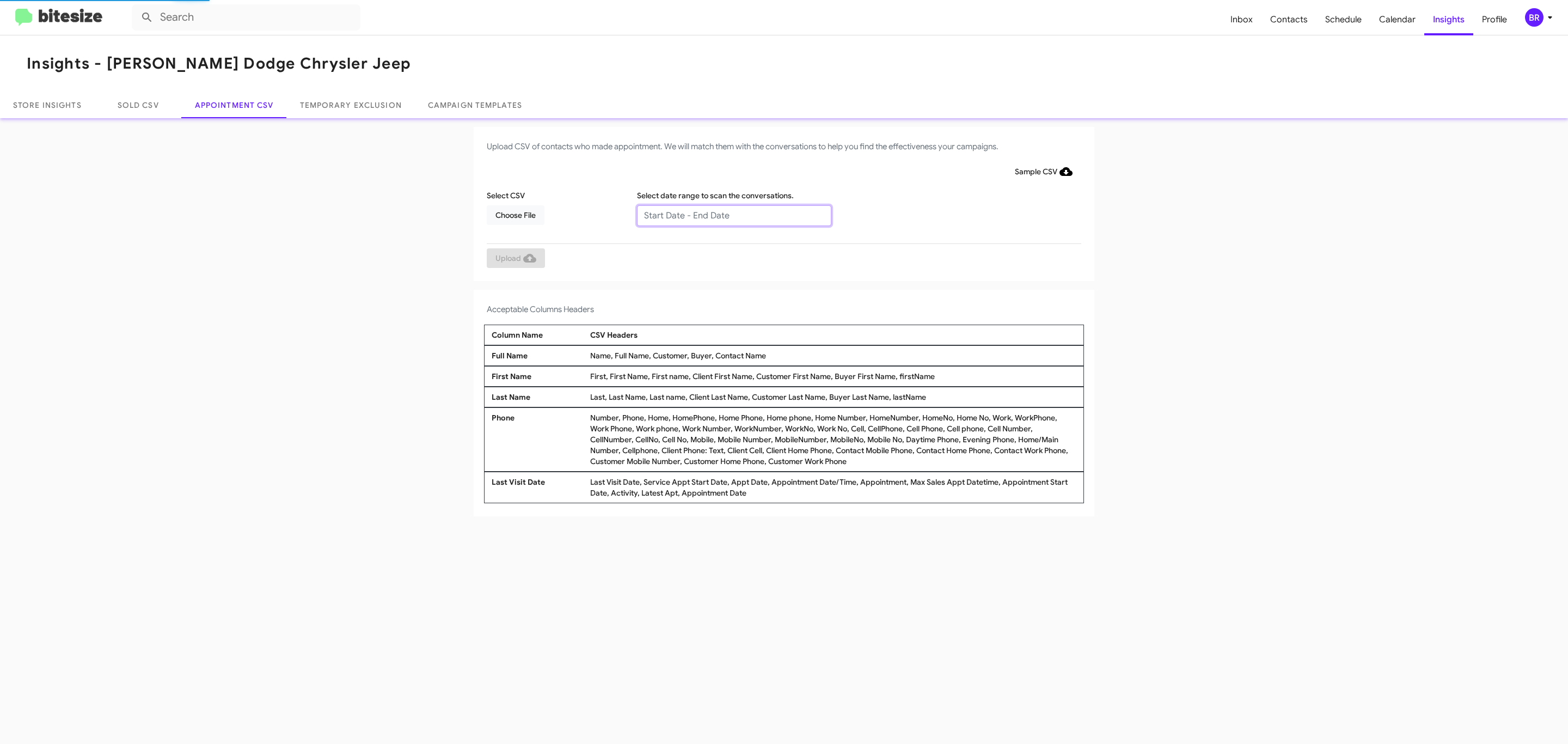
click at [733, 214] on input "text" at bounding box center [733, 216] width 194 height 21
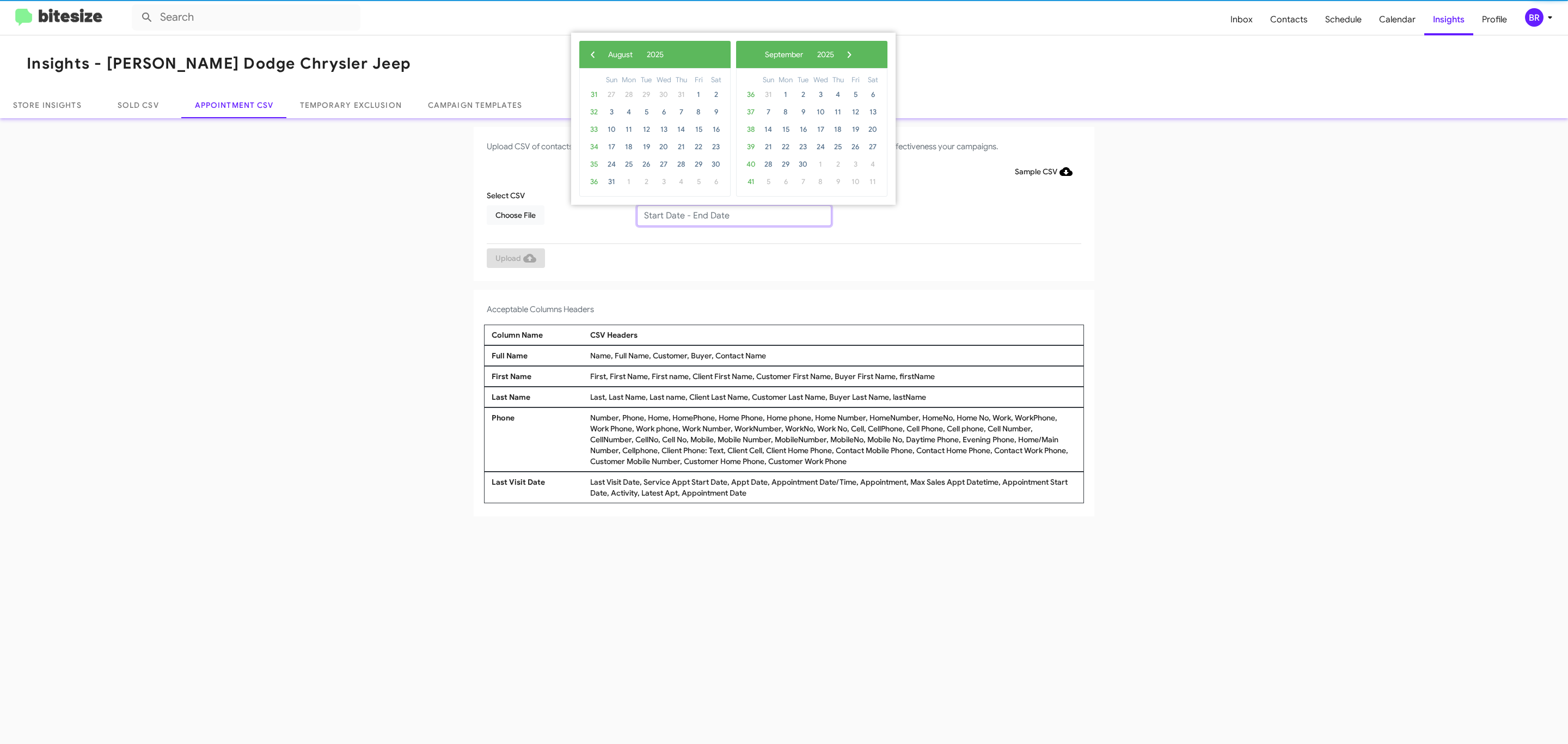
type input "[DATE] - [DATE]"
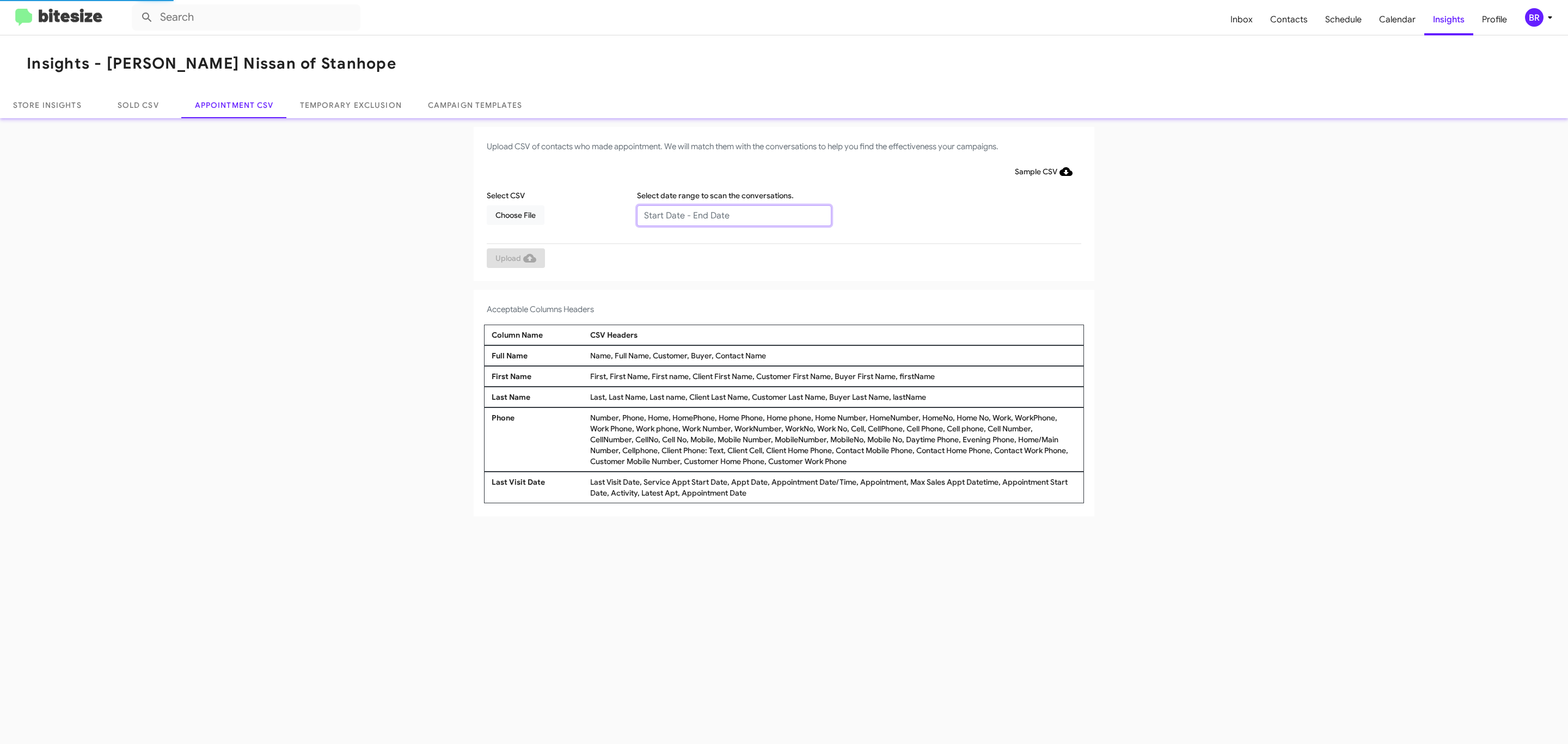
click at [733, 214] on input "text" at bounding box center [733, 216] width 194 height 21
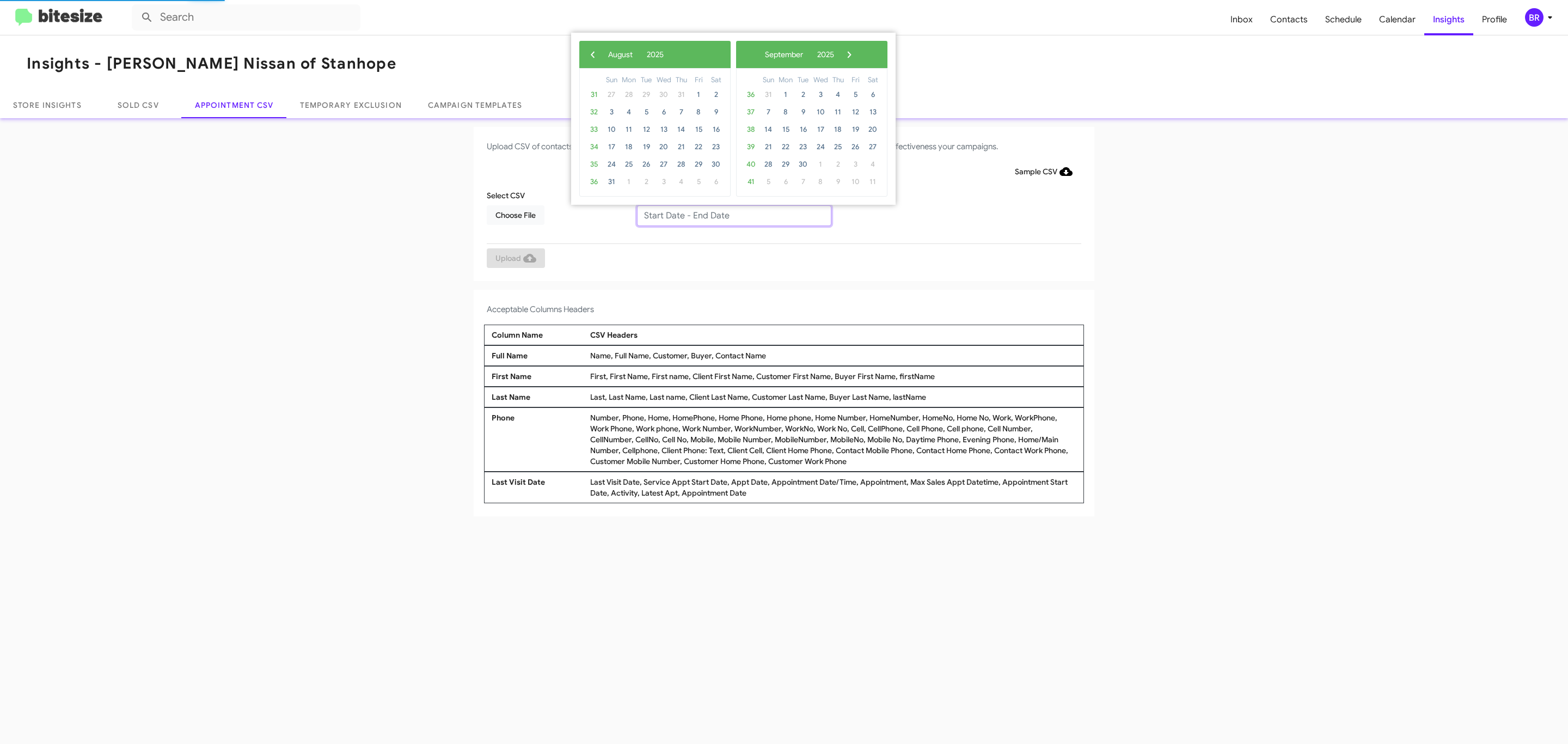
type input "[DATE] - [DATE]"
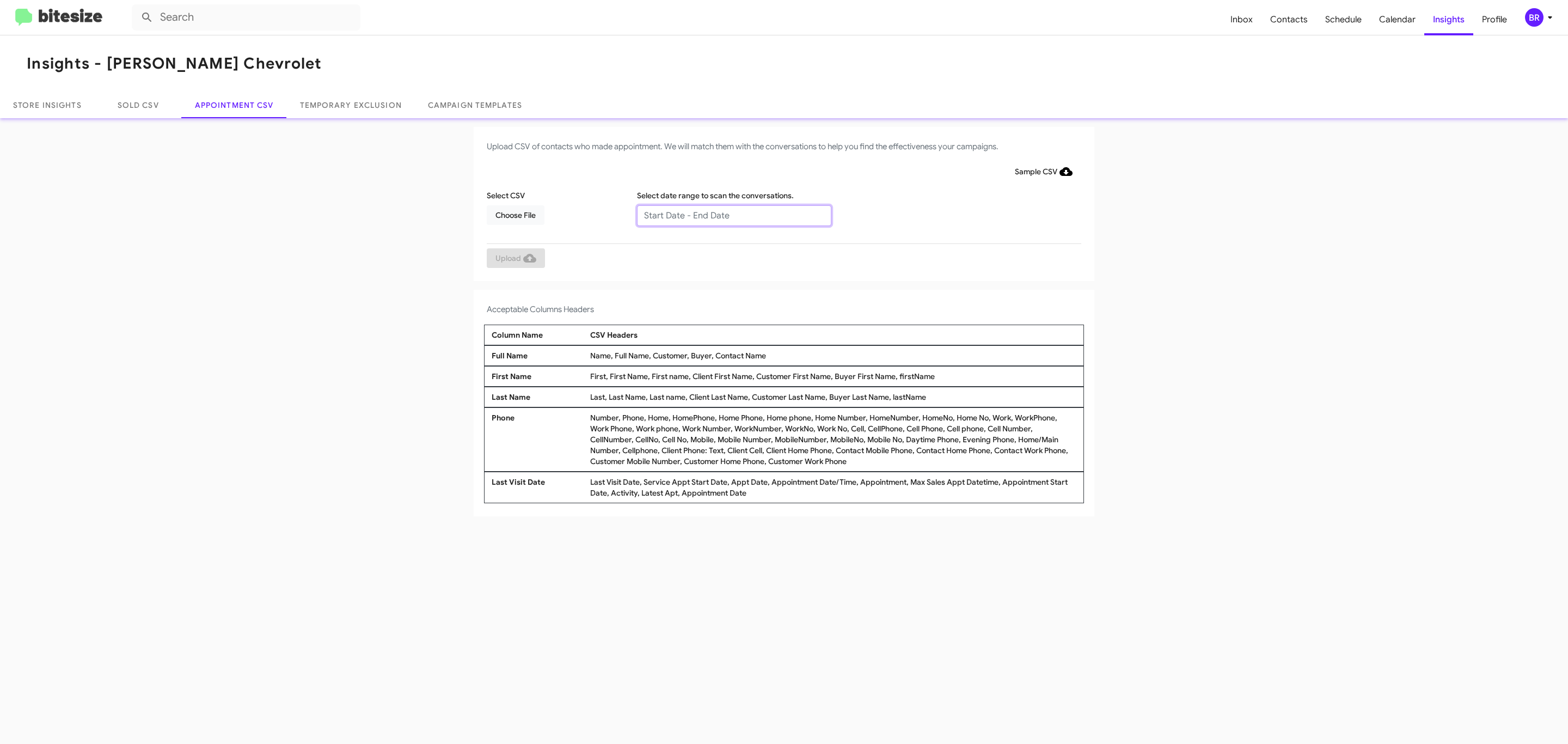
click at [733, 214] on input "text" at bounding box center [733, 216] width 194 height 21
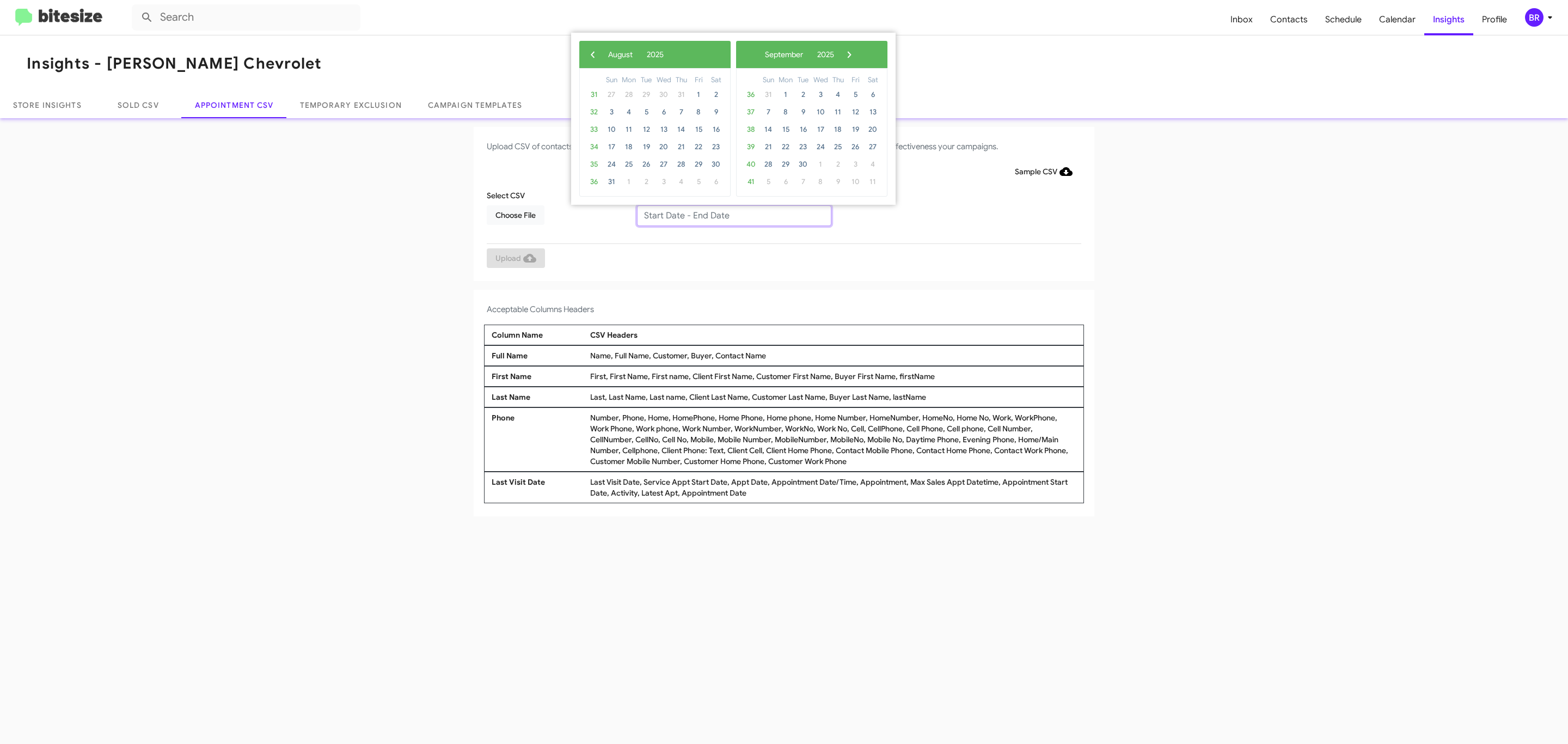
type input "08/21/2025 - 08/28/2025"
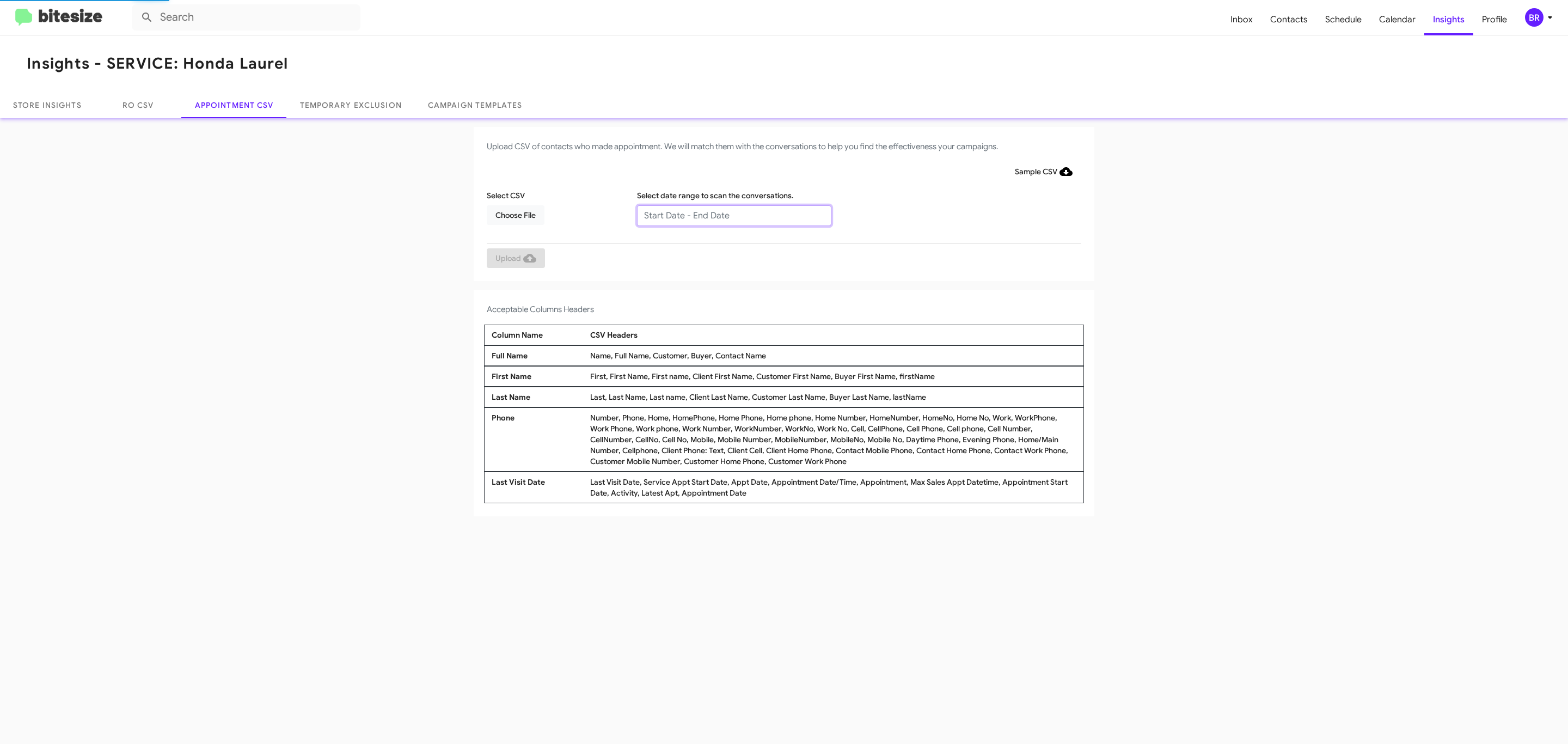
click at [733, 214] on input "text" at bounding box center [733, 216] width 194 height 21
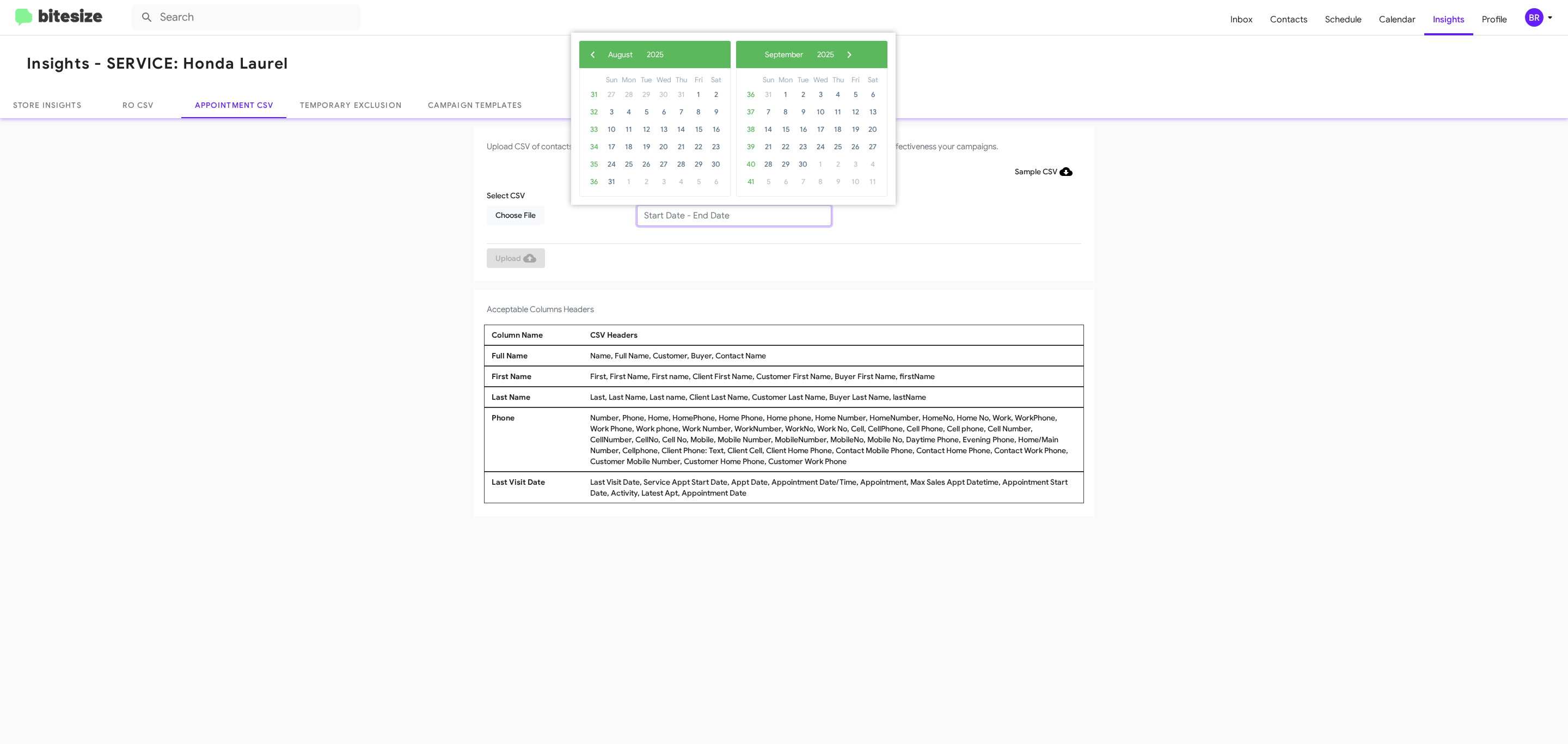
type input "08/28/2025 - 09/28/2025"
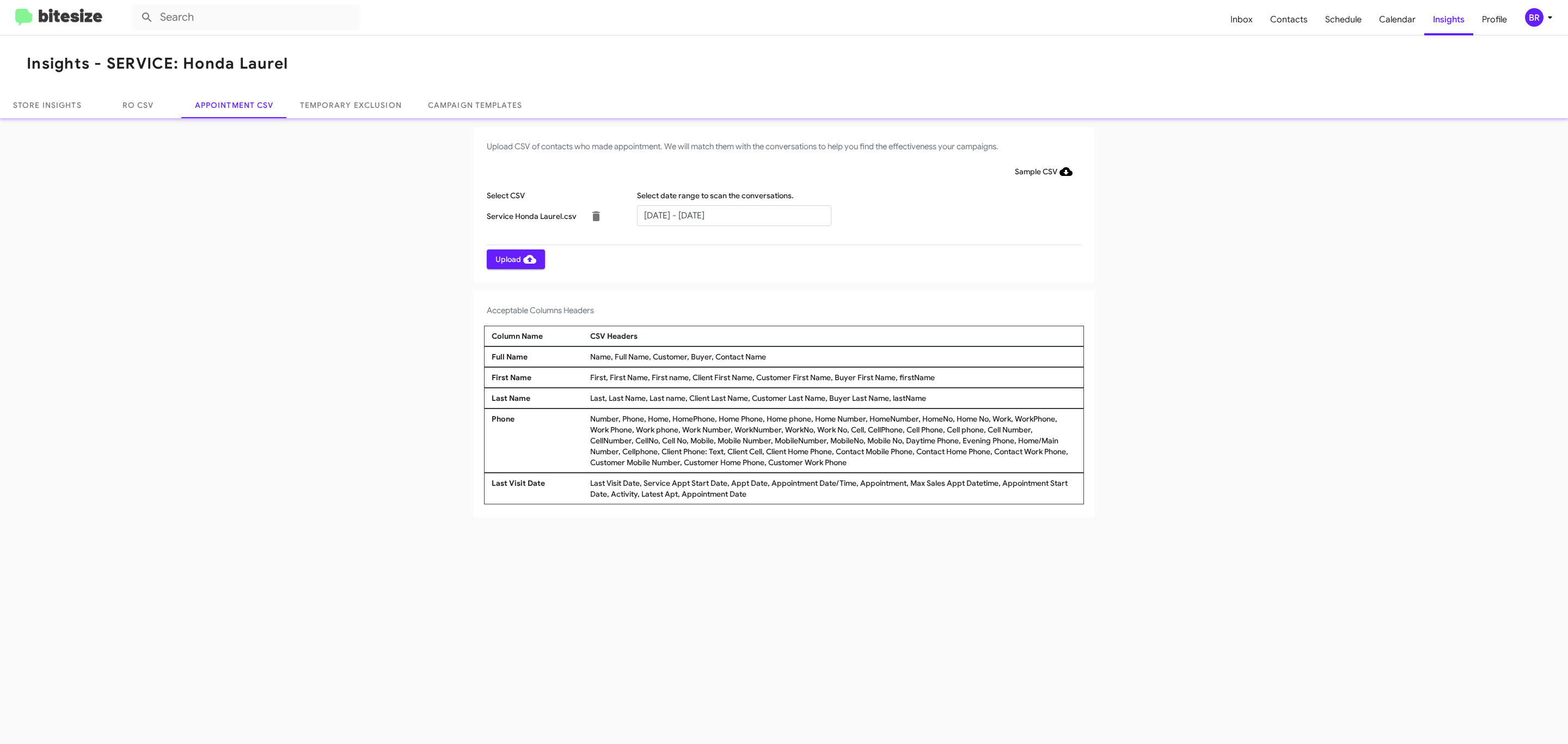
click at [514, 259] on span "Upload" at bounding box center [516, 259] width 41 height 19
click at [733, 214] on input "text" at bounding box center [733, 216] width 194 height 21
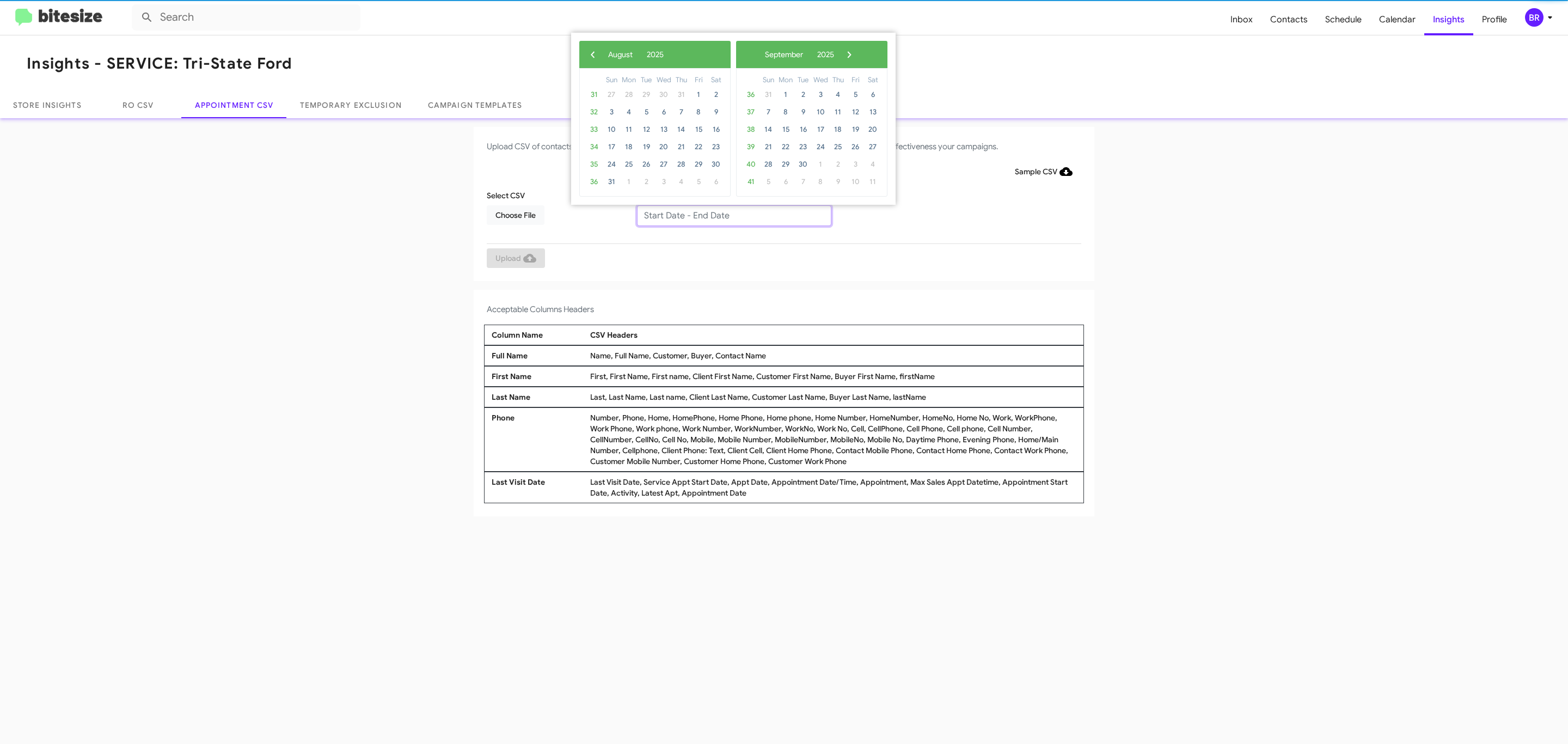
type input "08/28/2025 - 09/28/2025"
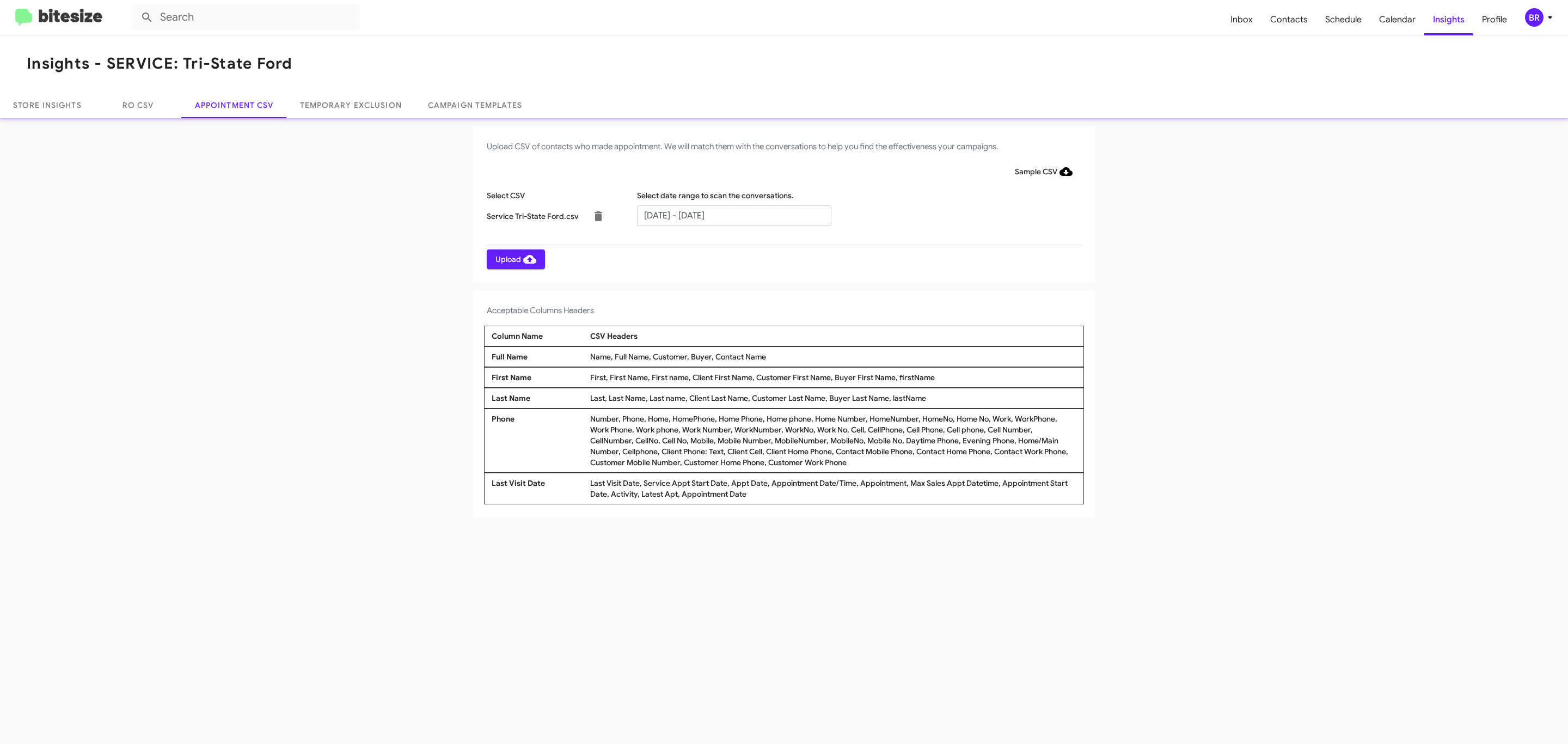
click at [514, 259] on span "Upload" at bounding box center [516, 259] width 41 height 19
click at [733, 214] on input "text" at bounding box center [733, 216] width 194 height 21
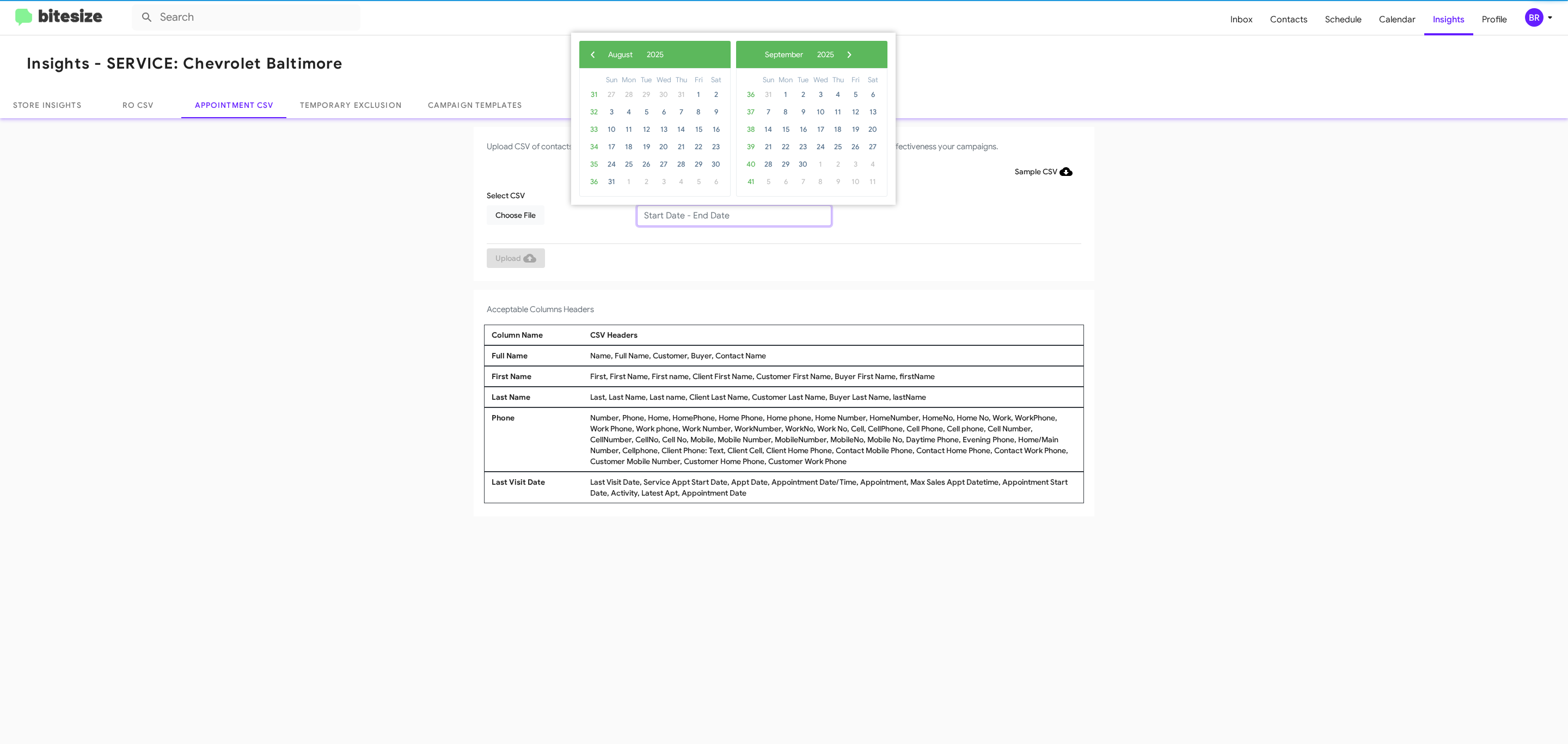
type input "[DATE] - [DATE]"
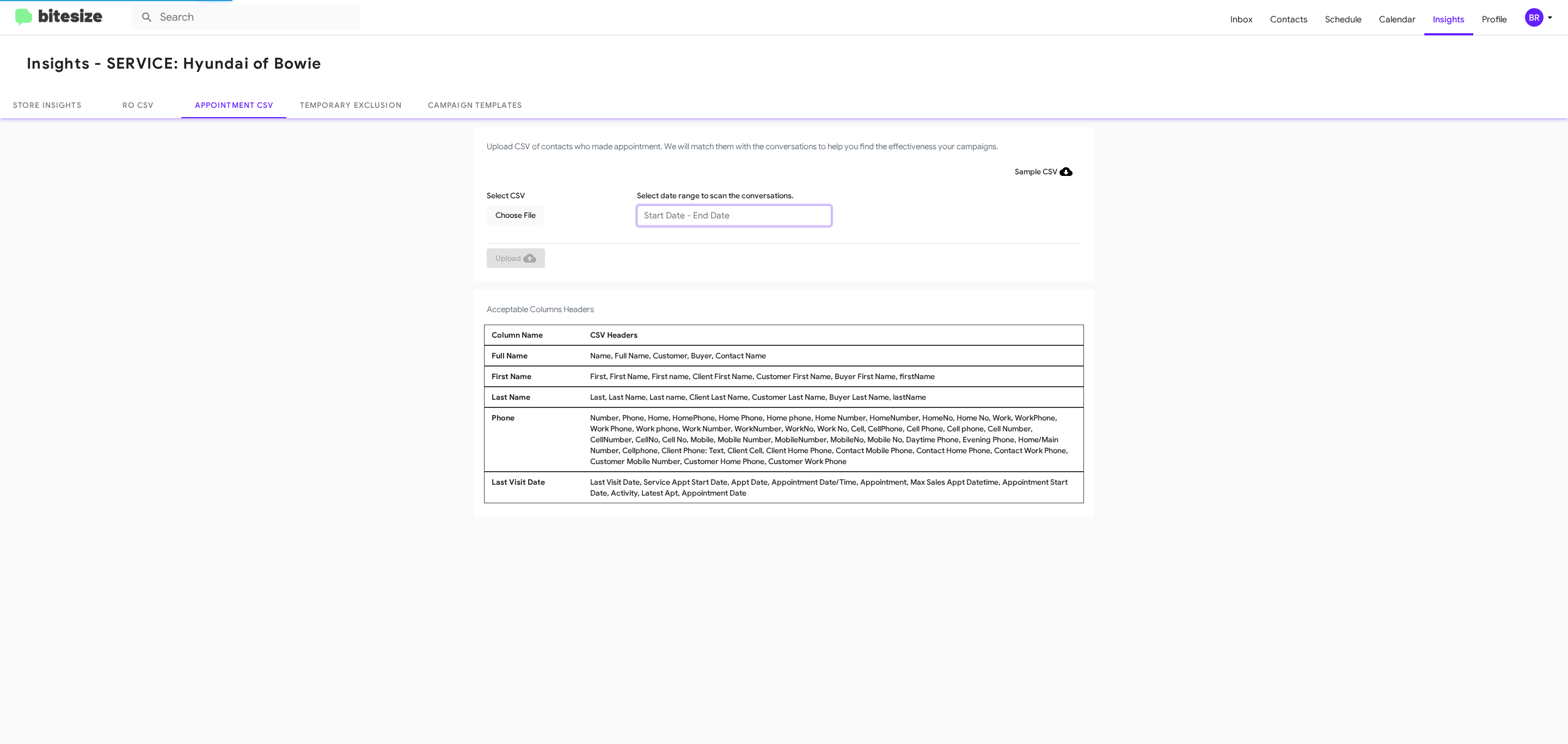
click at [733, 214] on input "text" at bounding box center [733, 216] width 194 height 21
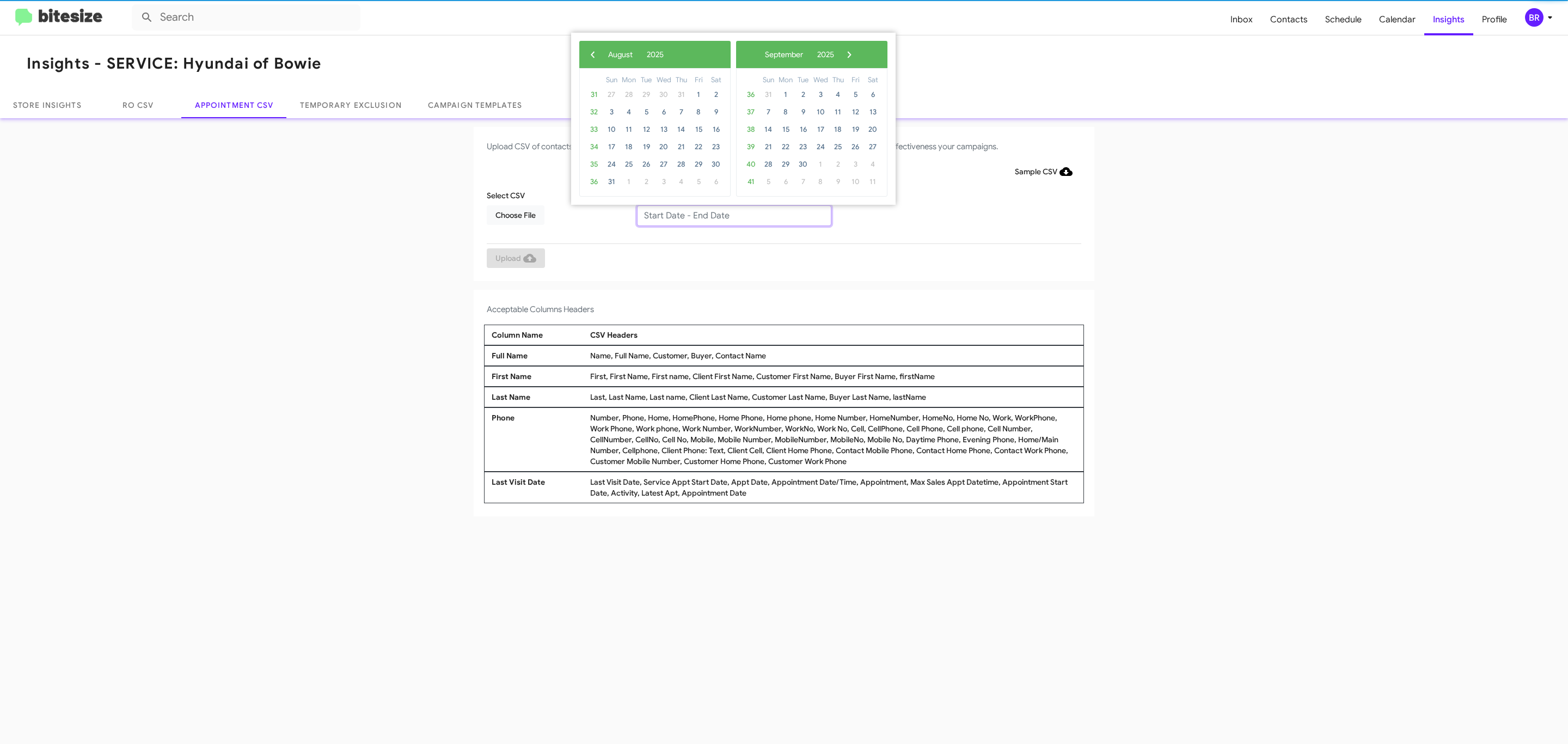
type input "[DATE] - [DATE]"
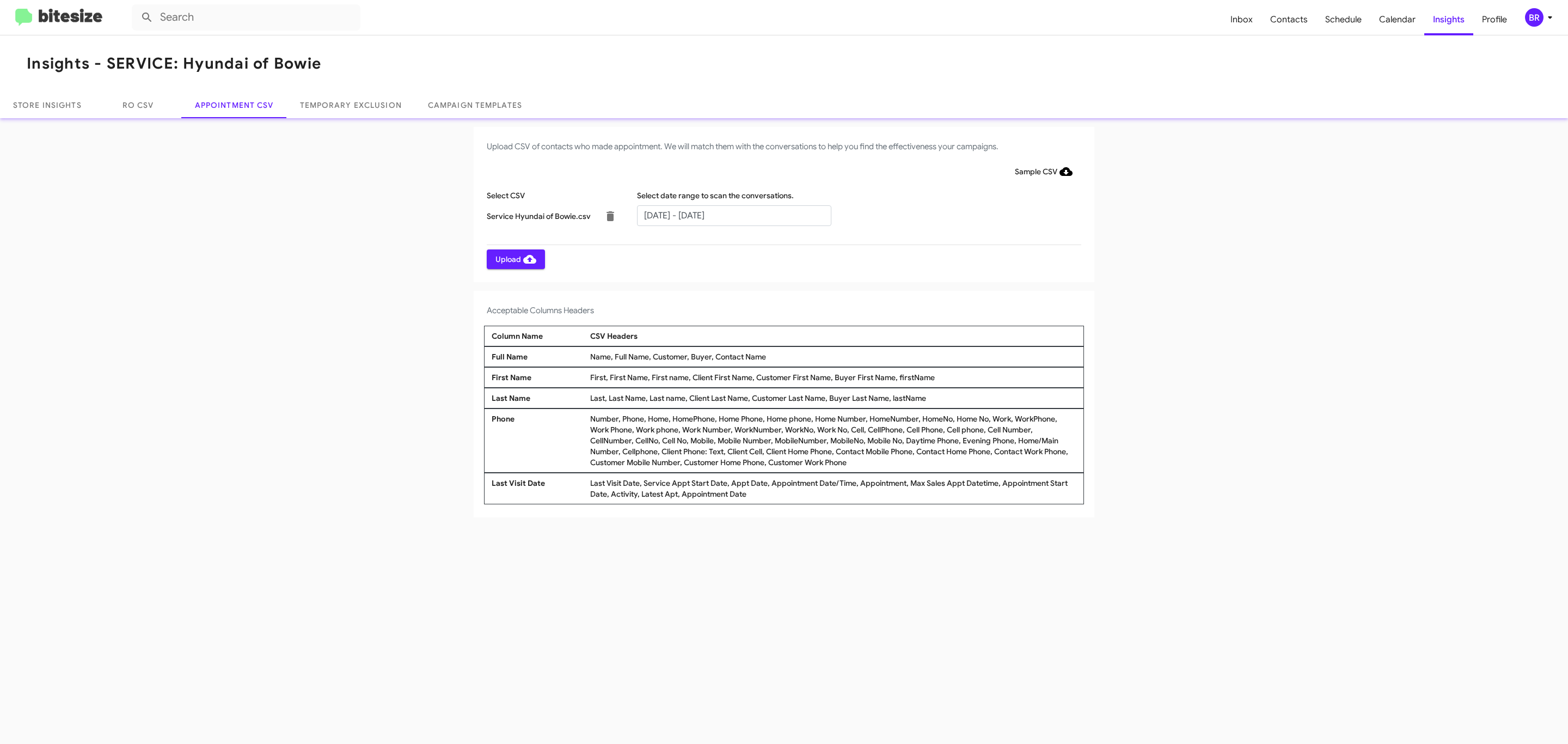
click at [514, 259] on span "Upload" at bounding box center [516, 259] width 41 height 19
click at [733, 214] on input "text" at bounding box center [733, 216] width 194 height 21
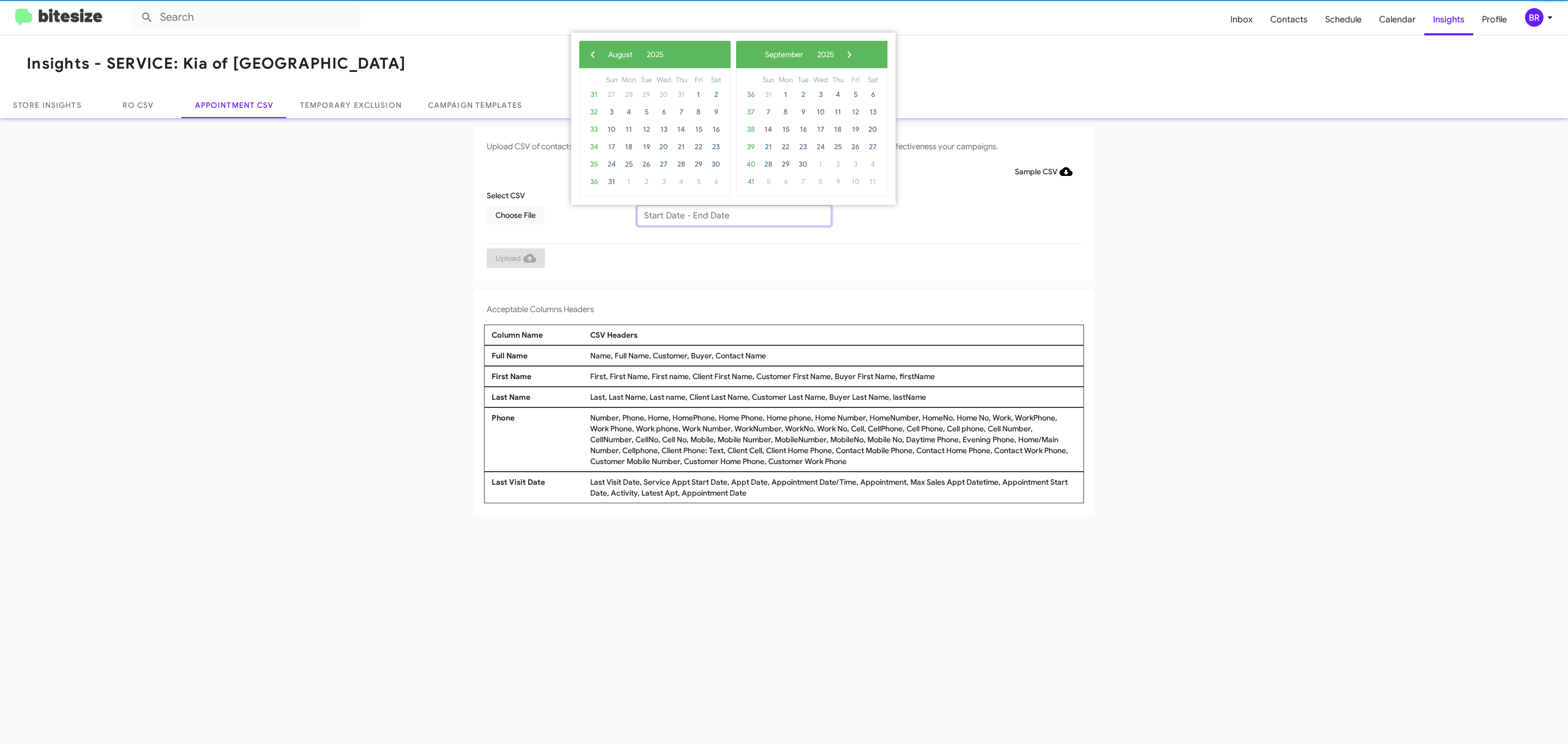
type input "08/28/2025 - 09/28/2025"
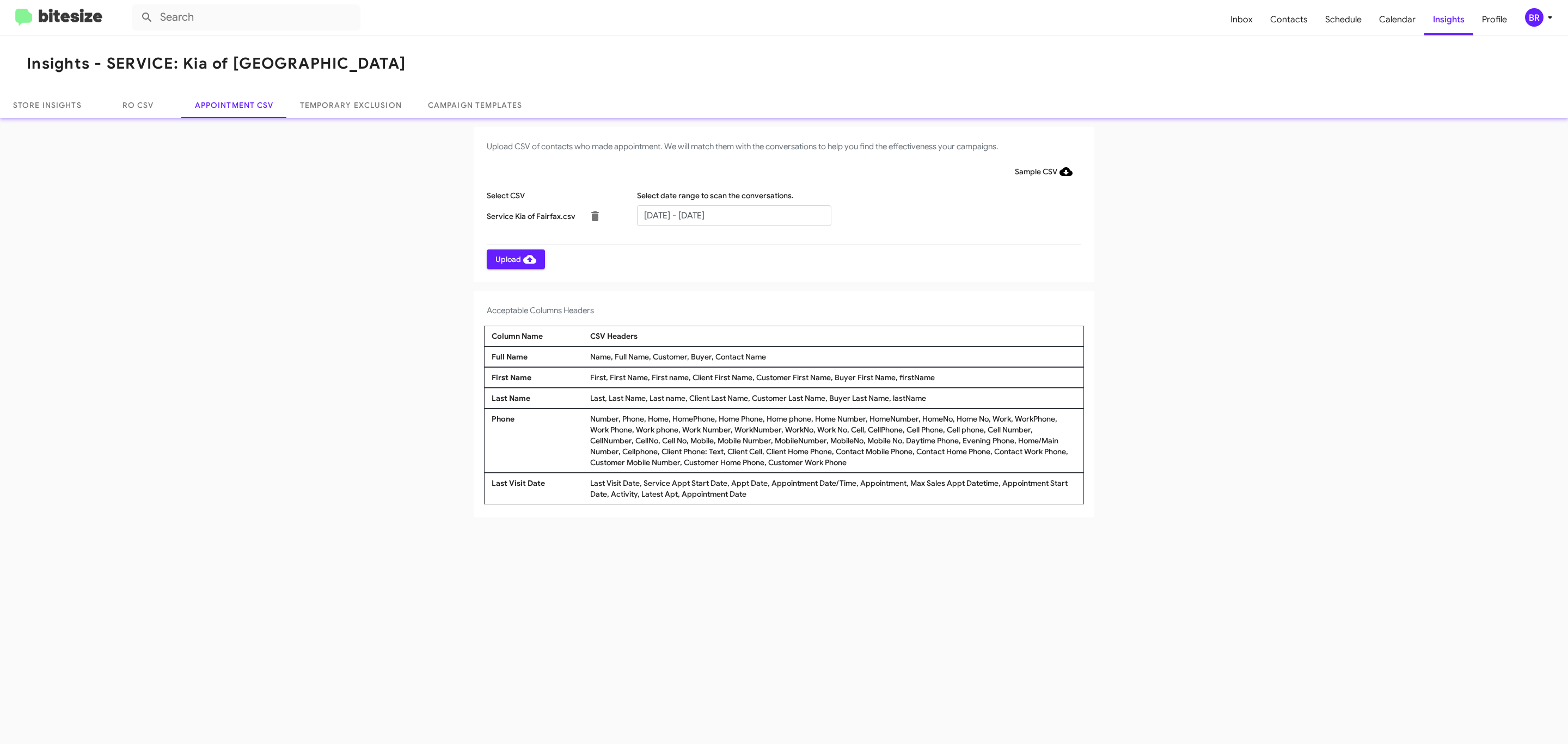
click at [514, 259] on span "Upload" at bounding box center [516, 259] width 41 height 19
click at [733, 214] on input "text" at bounding box center [733, 216] width 194 height 21
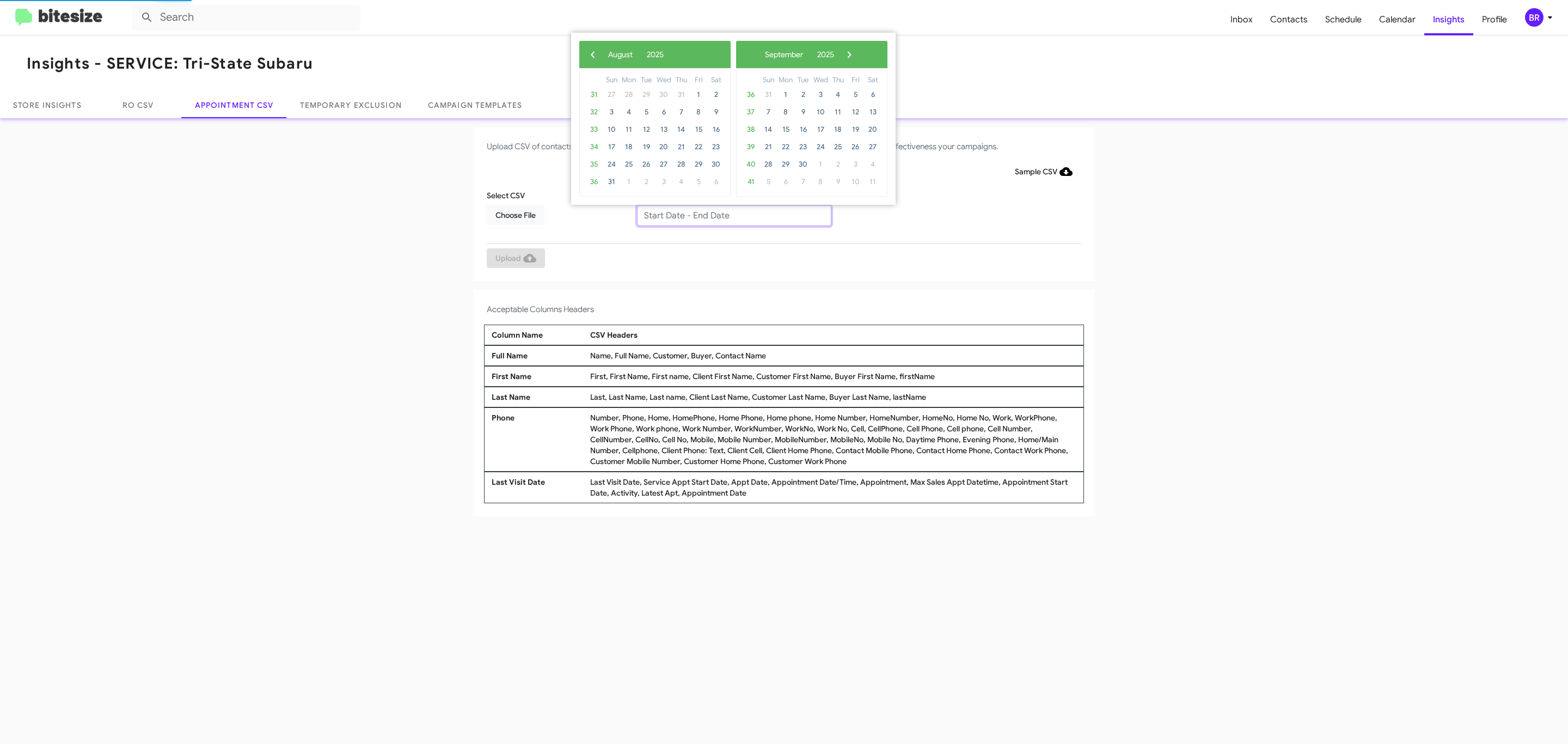
type input "08/28/2025 - 09/28/2025"
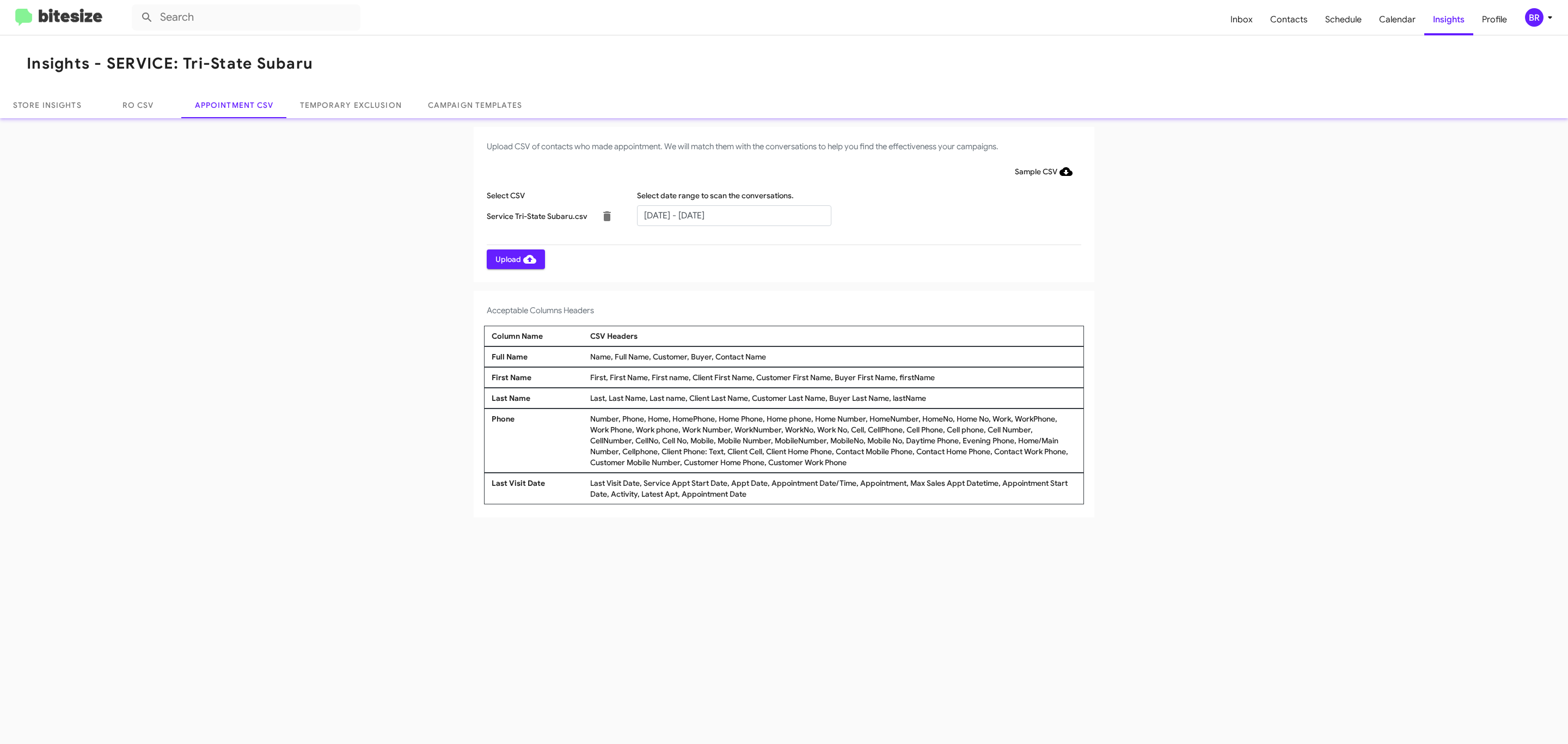
click at [514, 259] on span "Upload" at bounding box center [516, 259] width 41 height 19
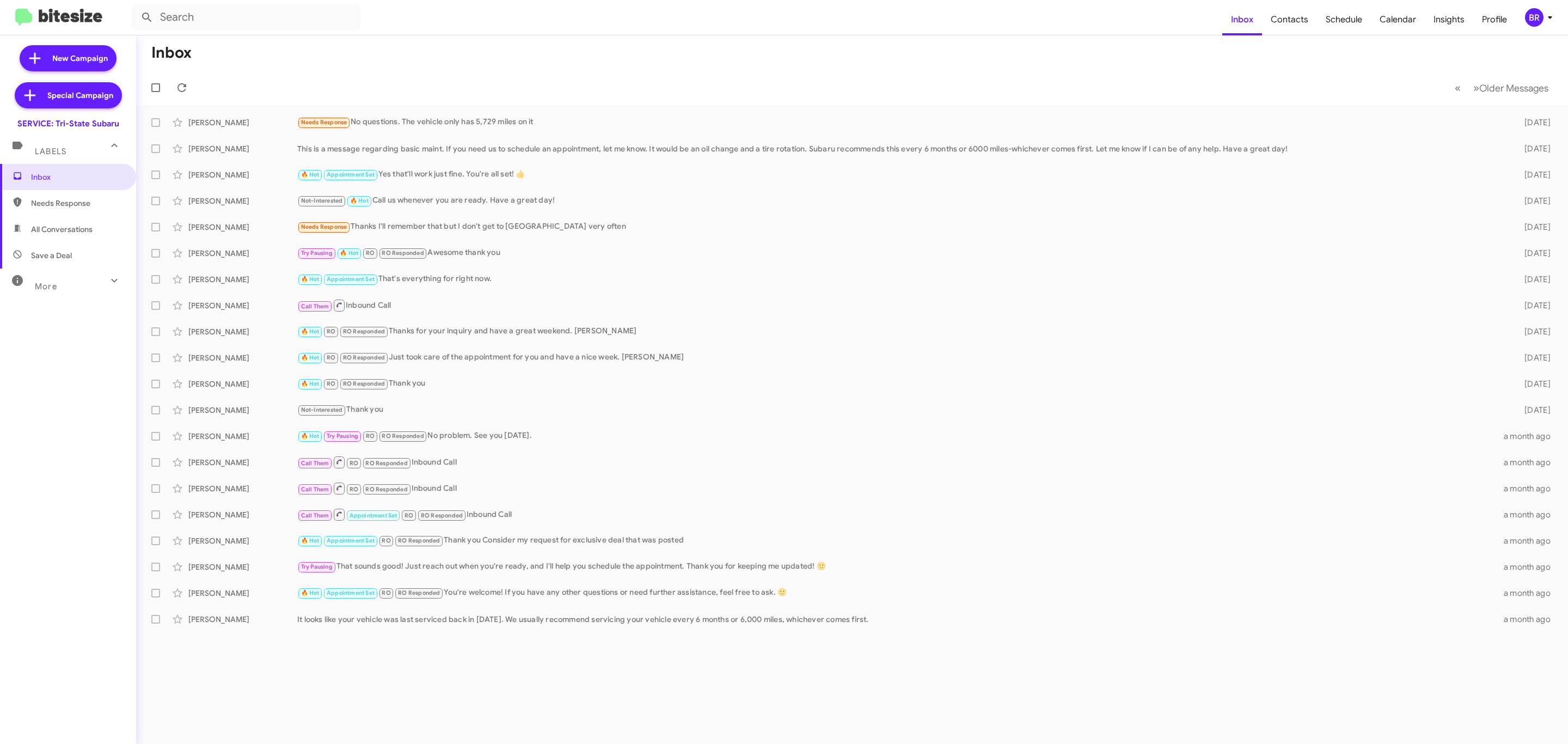
click at [1529, 9] on div "BR" at bounding box center [1534, 17] width 18 height 18
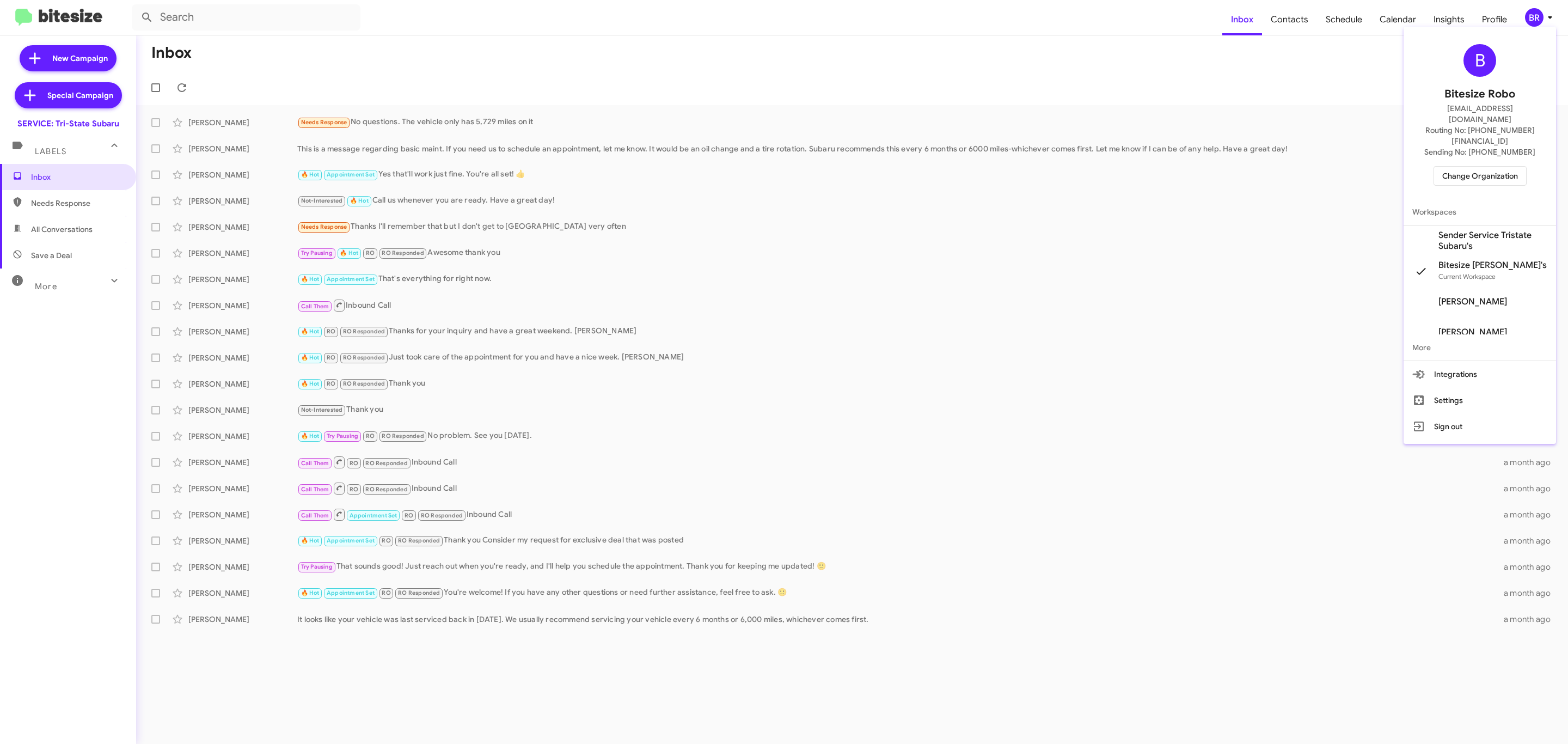
click at [1495, 167] on span "Change Organization" at bounding box center [1480, 176] width 75 height 18
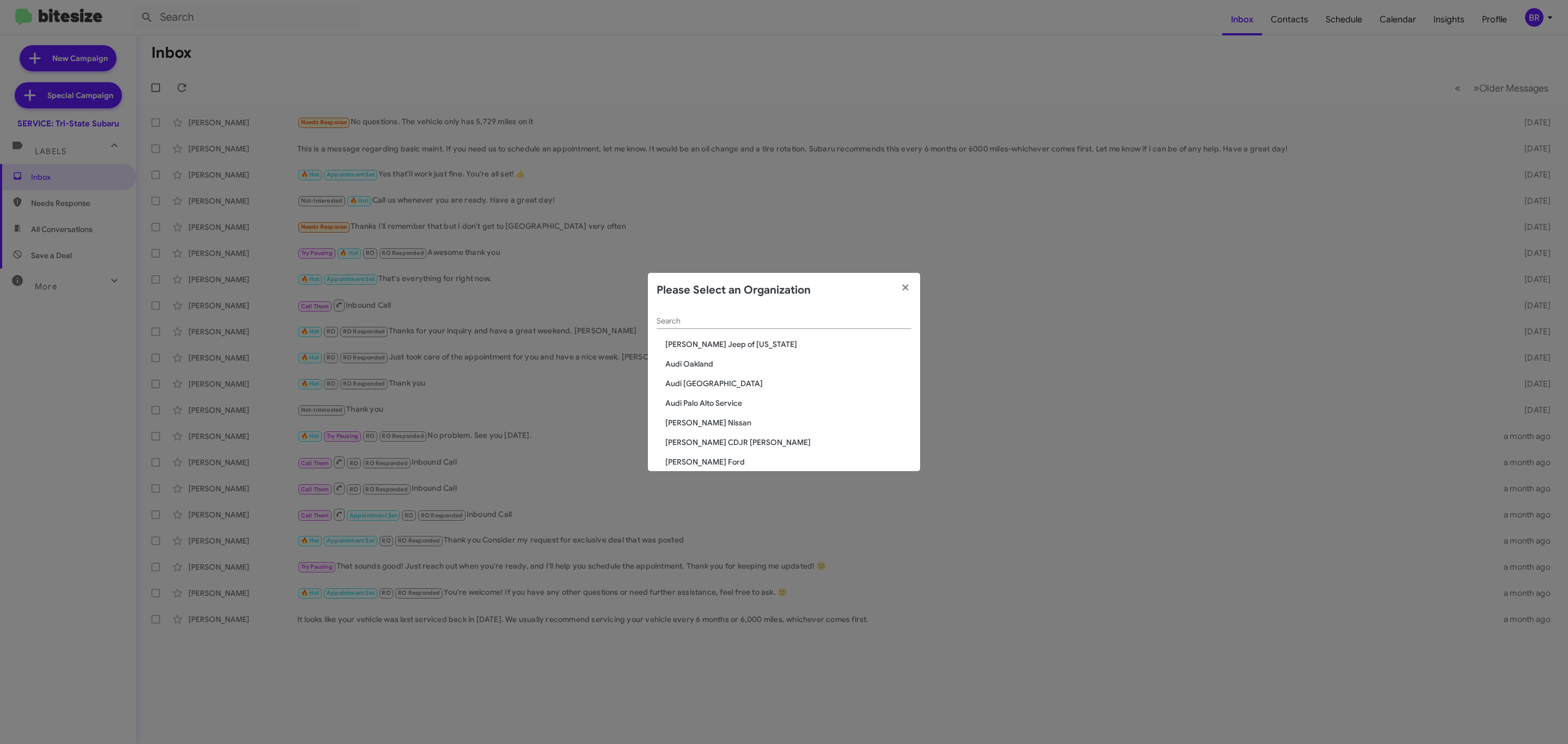
drag, startPoint x: 786, startPoint y: 307, endPoint x: 771, endPoint y: 330, distance: 27.5
click at [783, 312] on div "Search" at bounding box center [784, 318] width 255 height 21
click at [771, 330] on div "Search" at bounding box center [784, 323] width 255 height 31
click at [828, 317] on input "Search" at bounding box center [784, 321] width 255 height 9
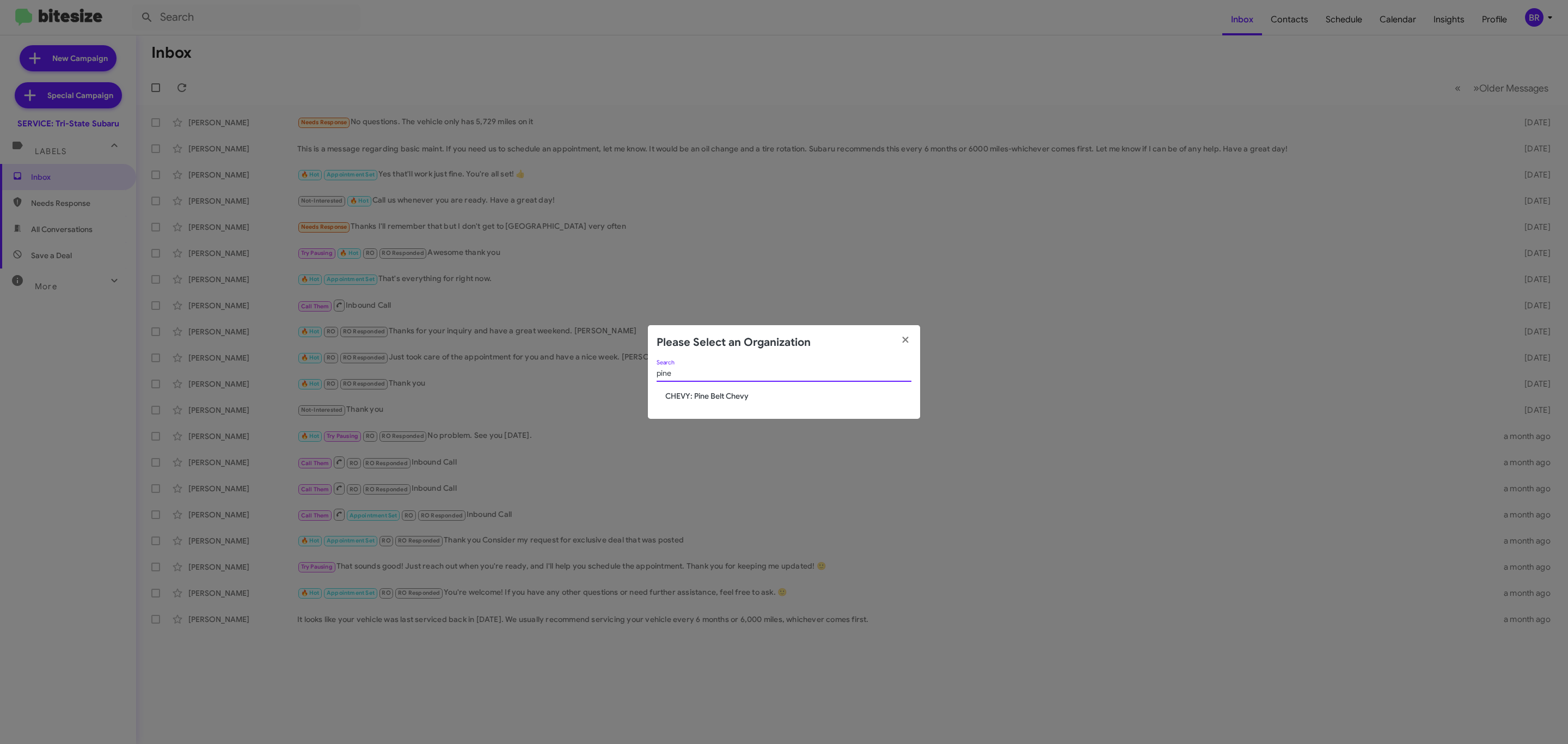
type input "pine"
click at [282, 51] on modal-container "Please Select an Organization pine Search CHEVY: Pine Belt Chevy" at bounding box center [784, 372] width 1568 height 744
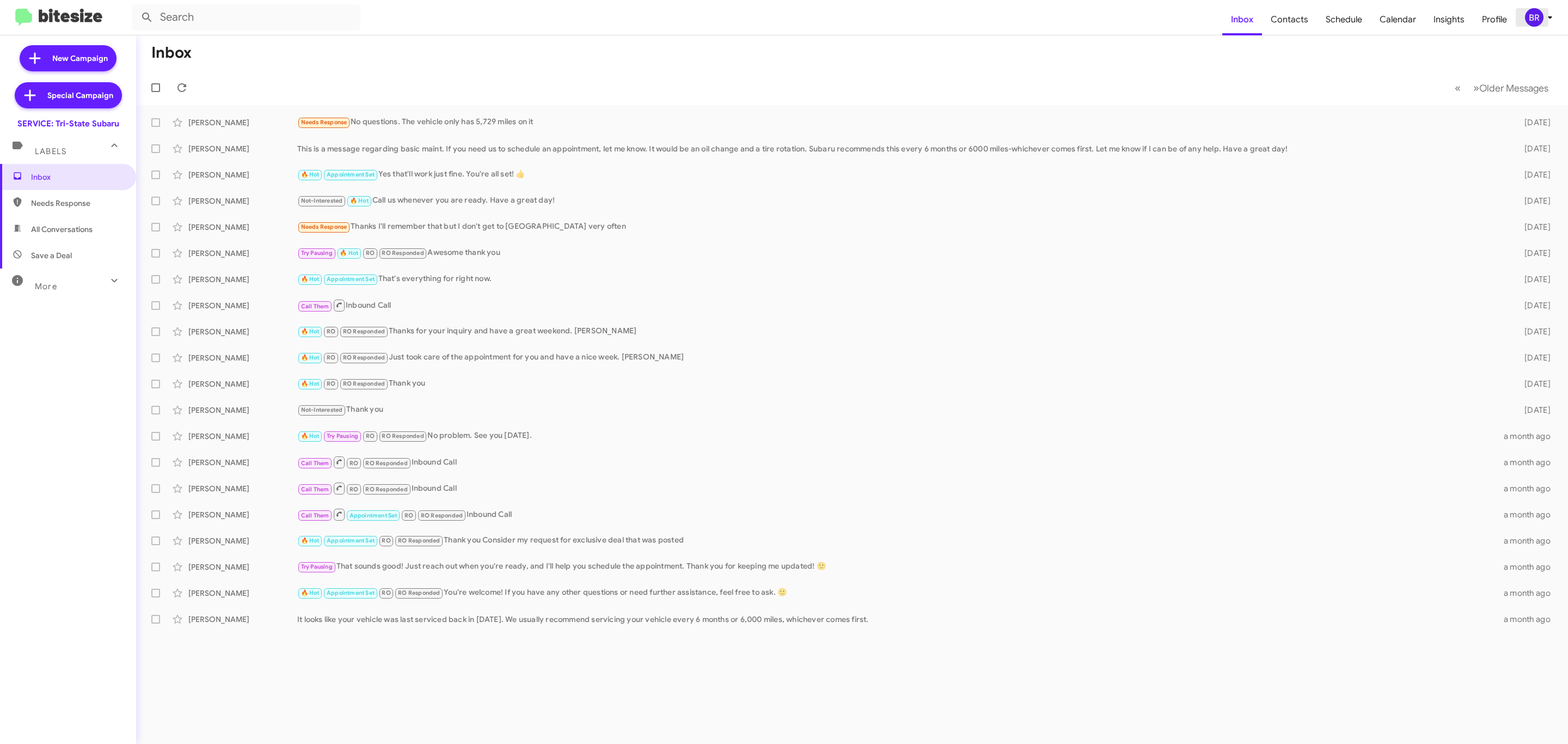
click at [1540, 12] on div "BR" at bounding box center [1534, 17] width 18 height 18
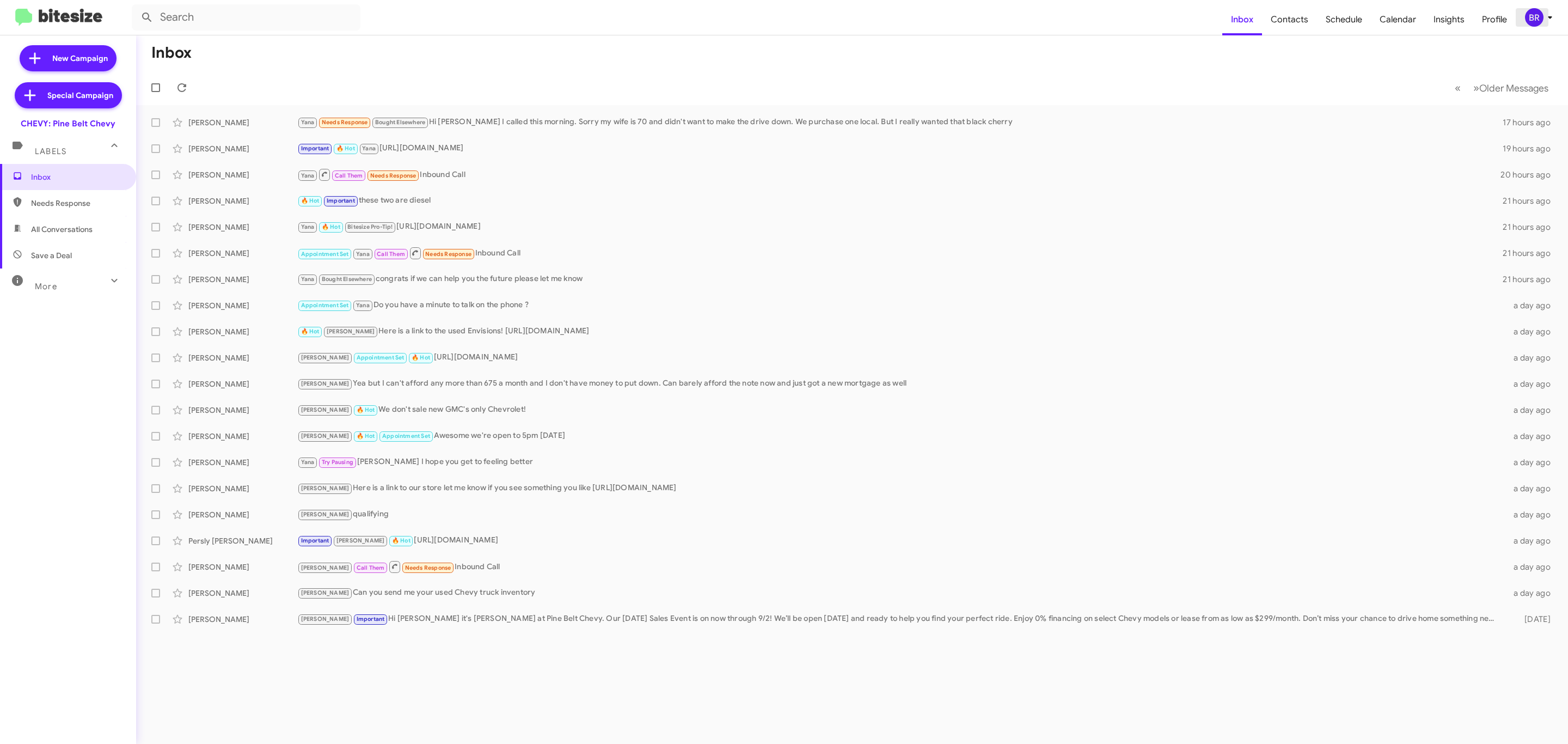
click at [1535, 12] on div "BR" at bounding box center [1534, 17] width 18 height 18
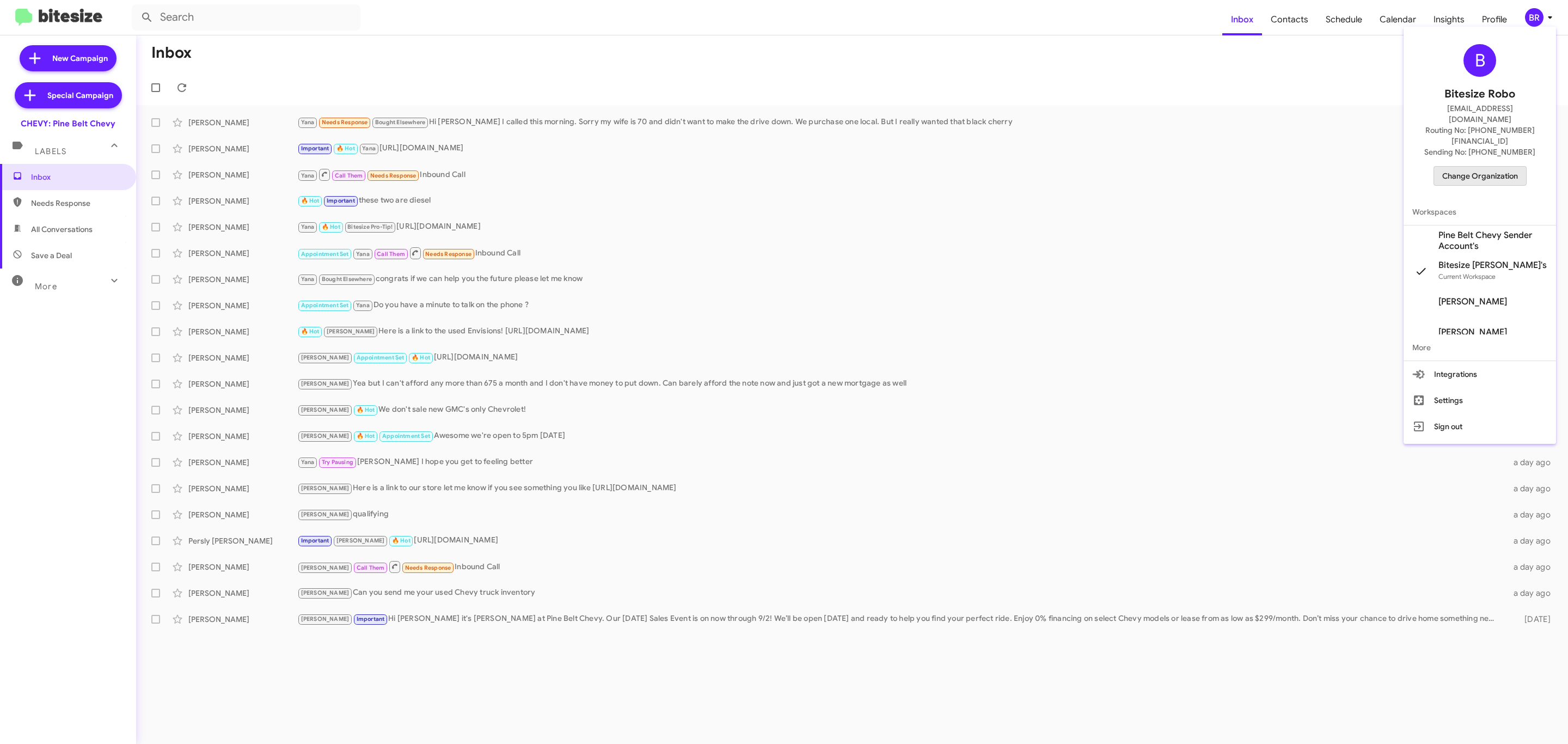
click at [1478, 167] on span "Change Organization" at bounding box center [1480, 176] width 75 height 18
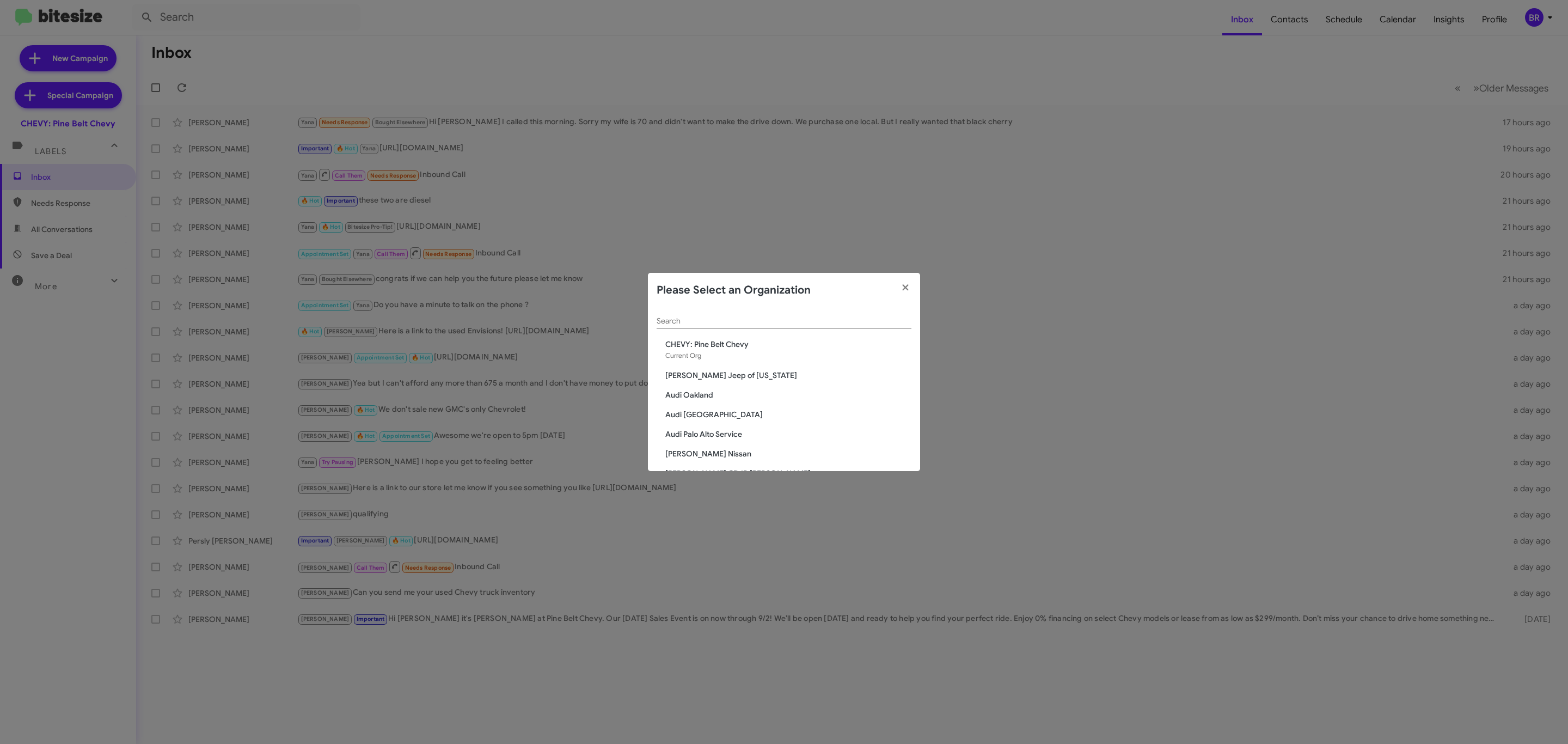
click at [766, 321] on input "Search" at bounding box center [784, 321] width 255 height 9
type input "ba"
click at [709, 381] on span "[PERSON_NAME] Ford" at bounding box center [788, 384] width 246 height 11
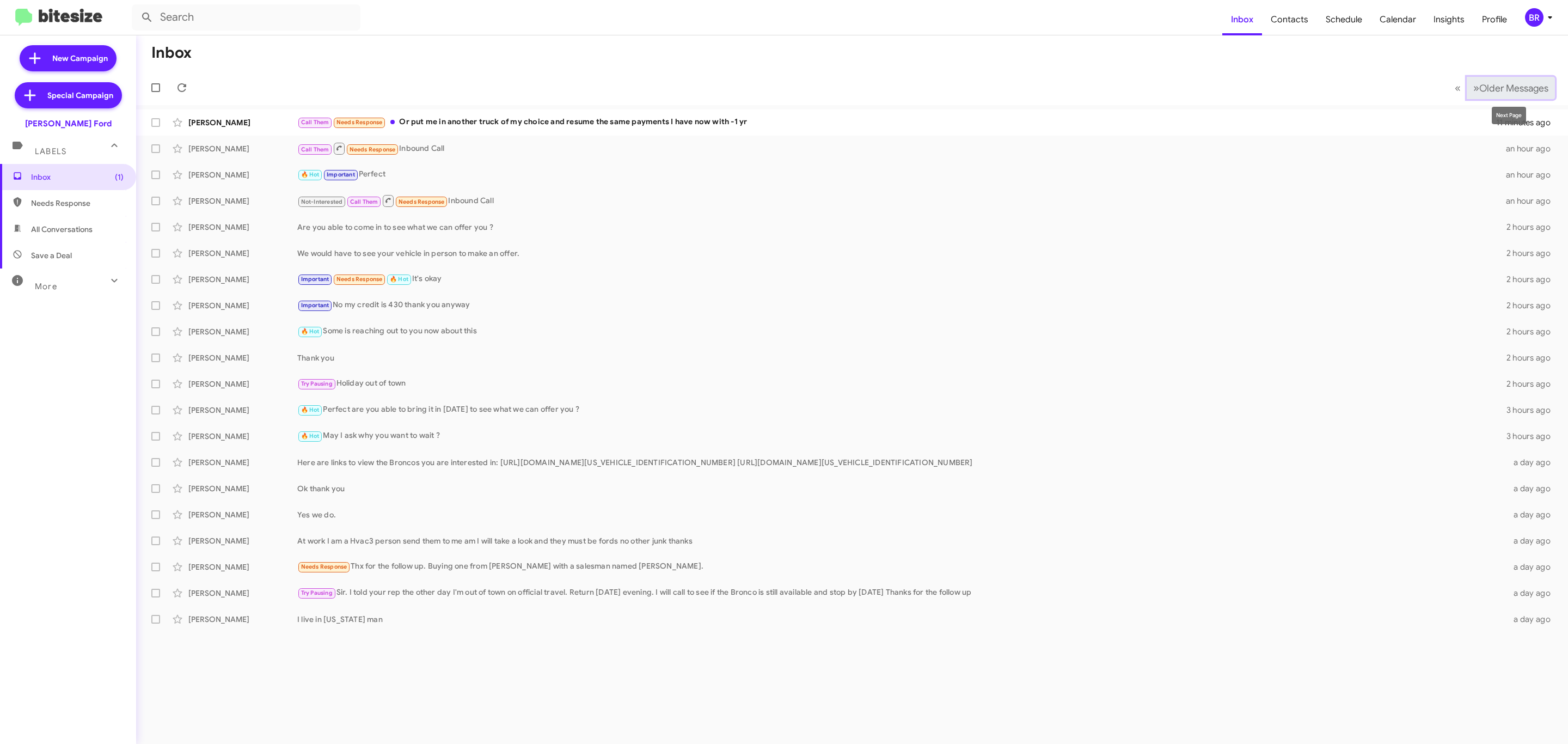
click at [1495, 82] on span "Older Messages" at bounding box center [1514, 88] width 69 height 12
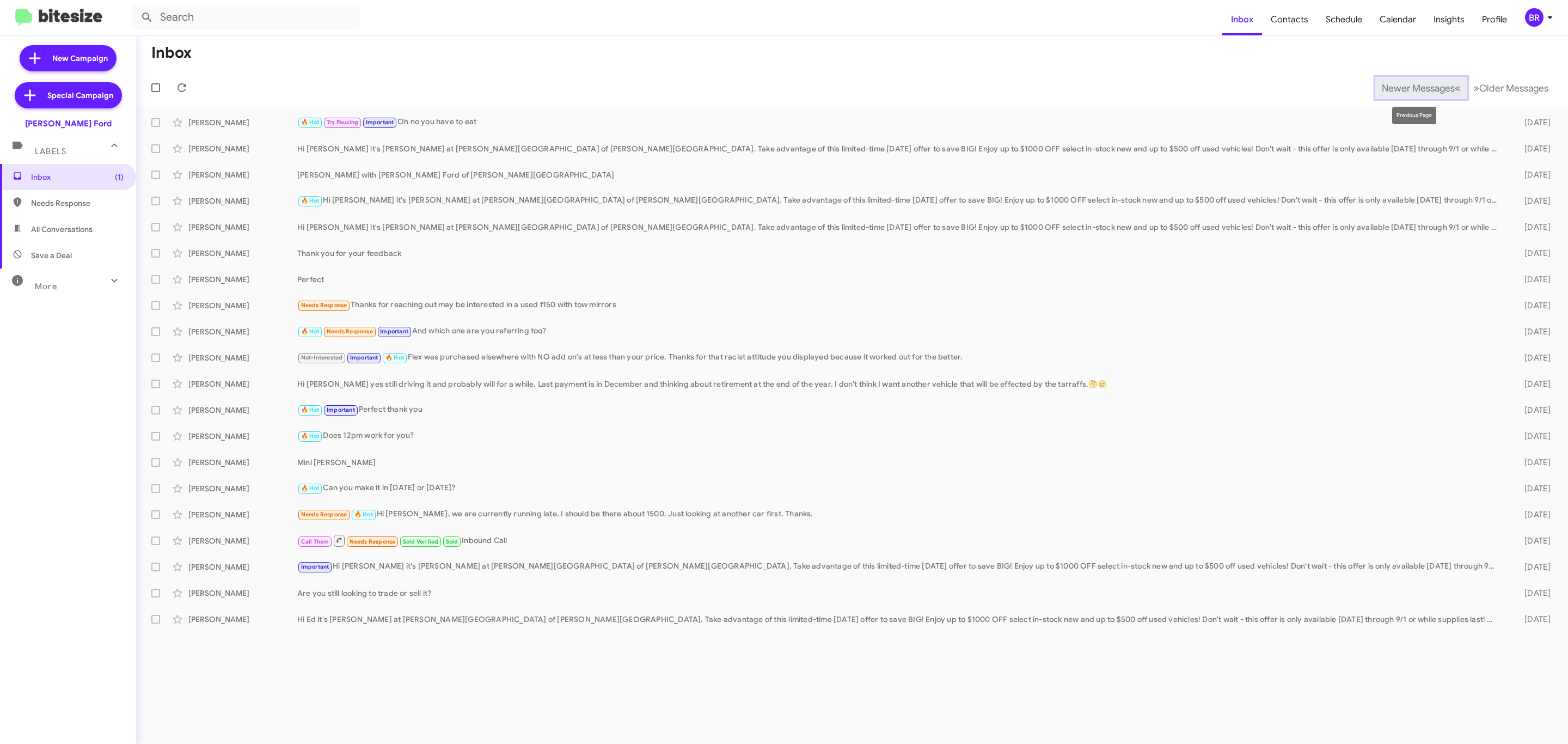
click at [1385, 85] on span "Newer Messages" at bounding box center [1418, 88] width 73 height 12
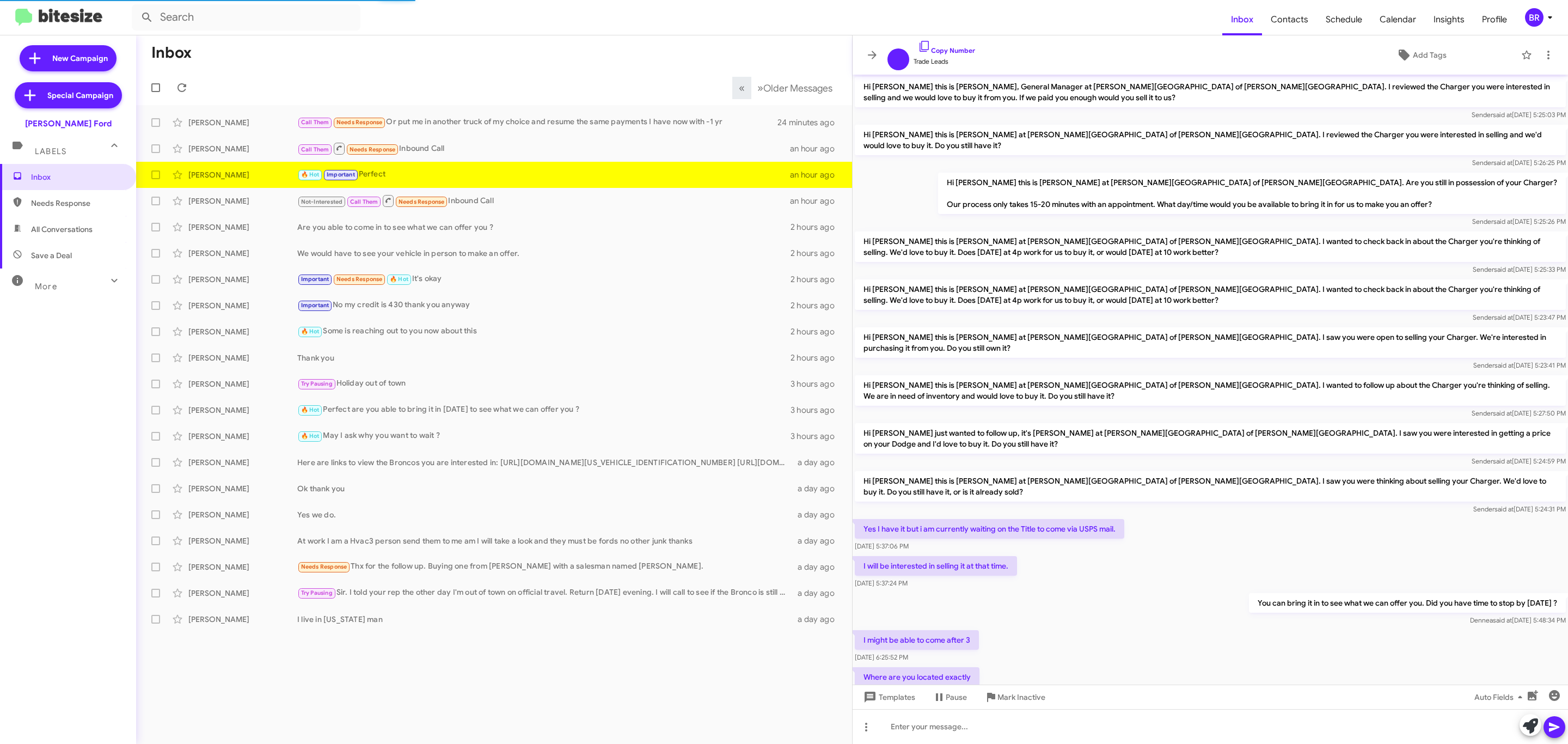
scroll to position [170, 0]
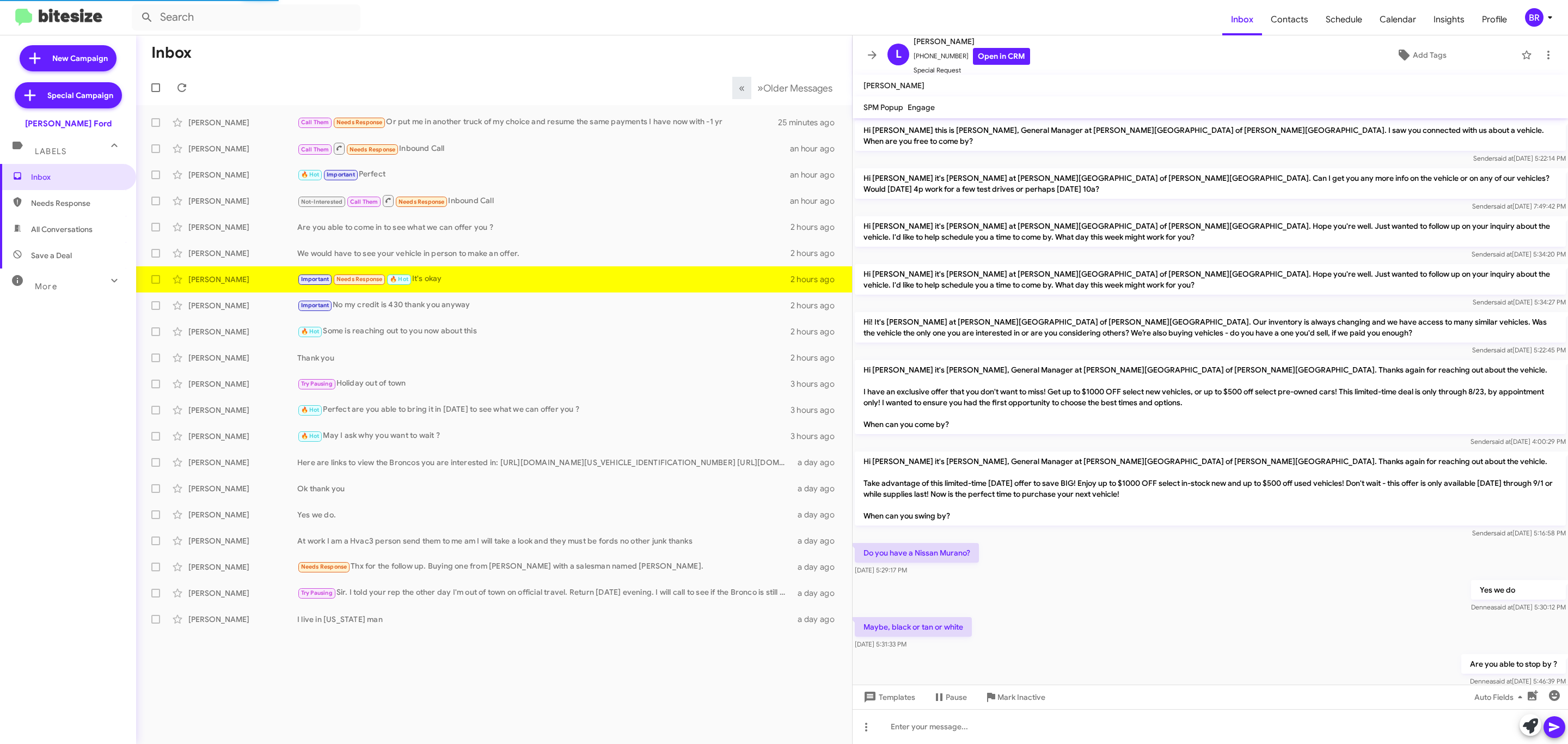
scroll to position [138, 0]
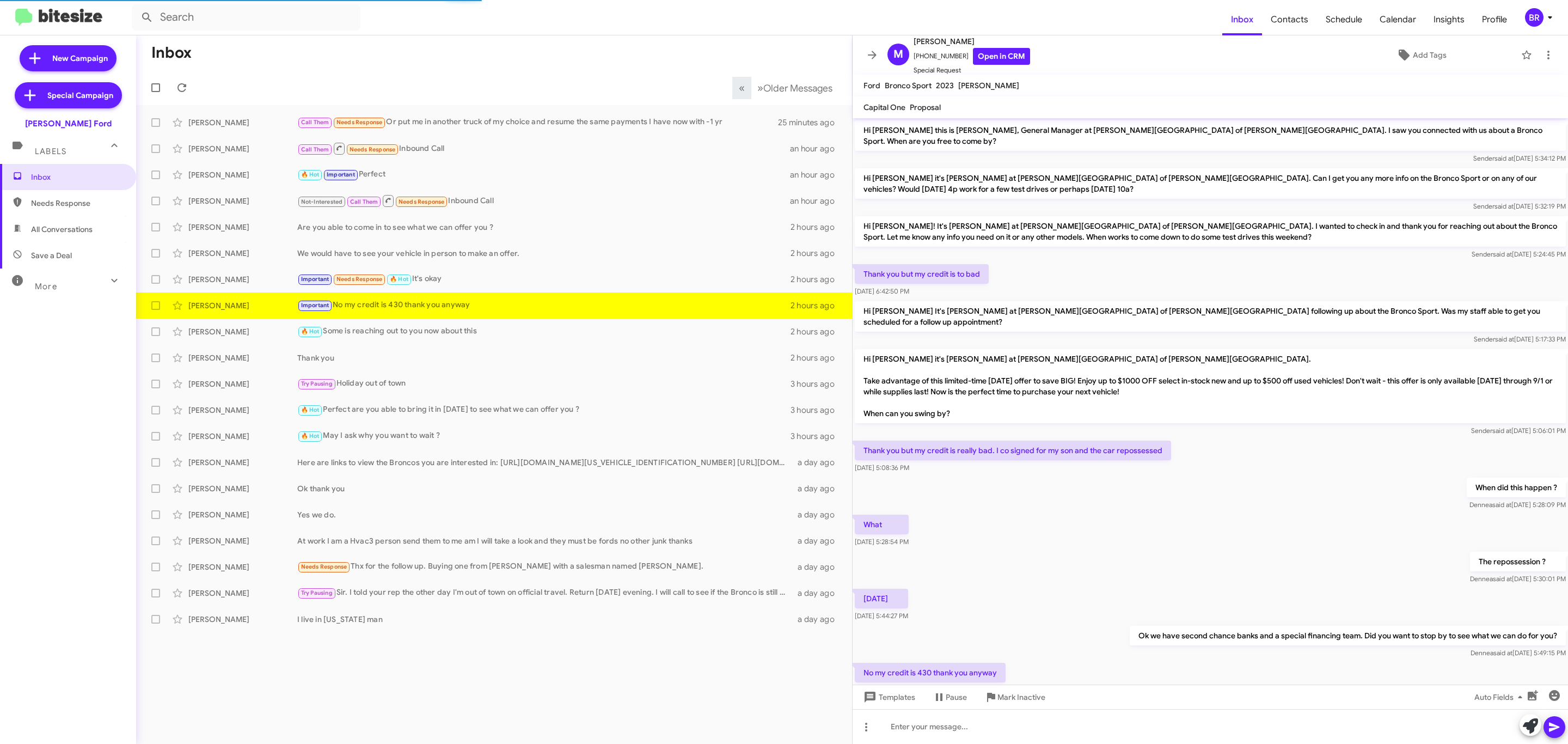
scroll to position [26, 0]
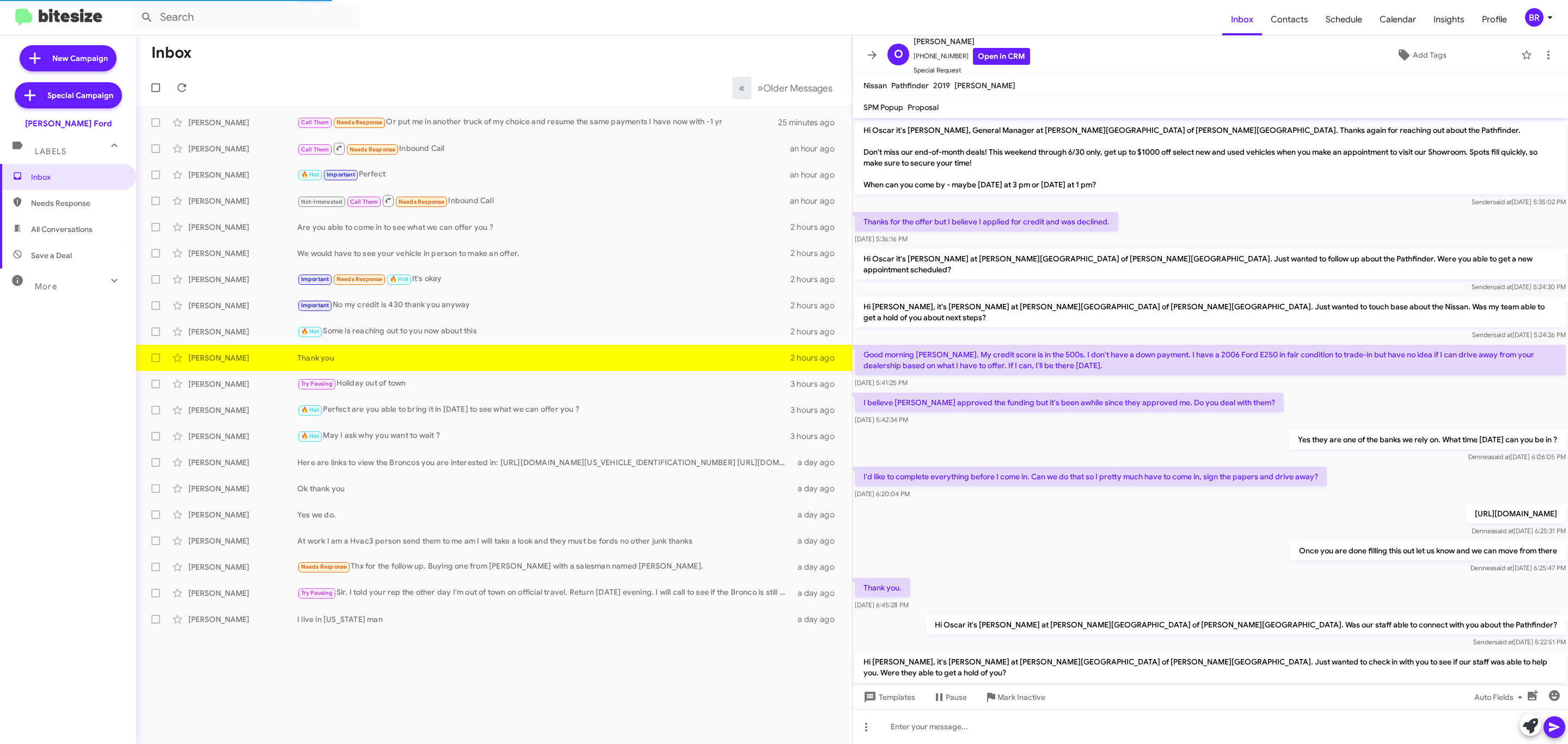
scroll to position [347, 0]
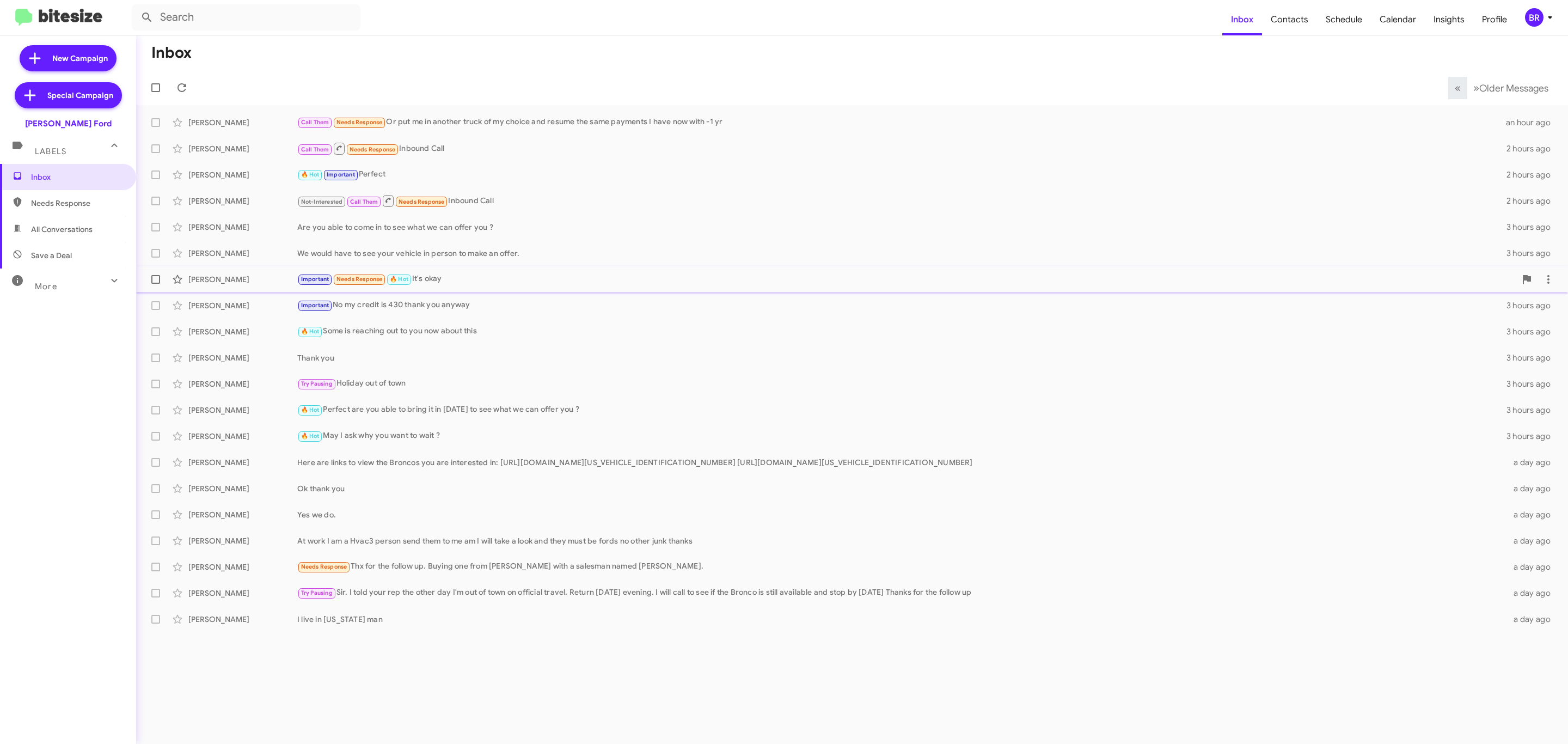
click at [526, 275] on div "Important Needs Response 🔥 Hot It's okay" at bounding box center [906, 279] width 1219 height 13
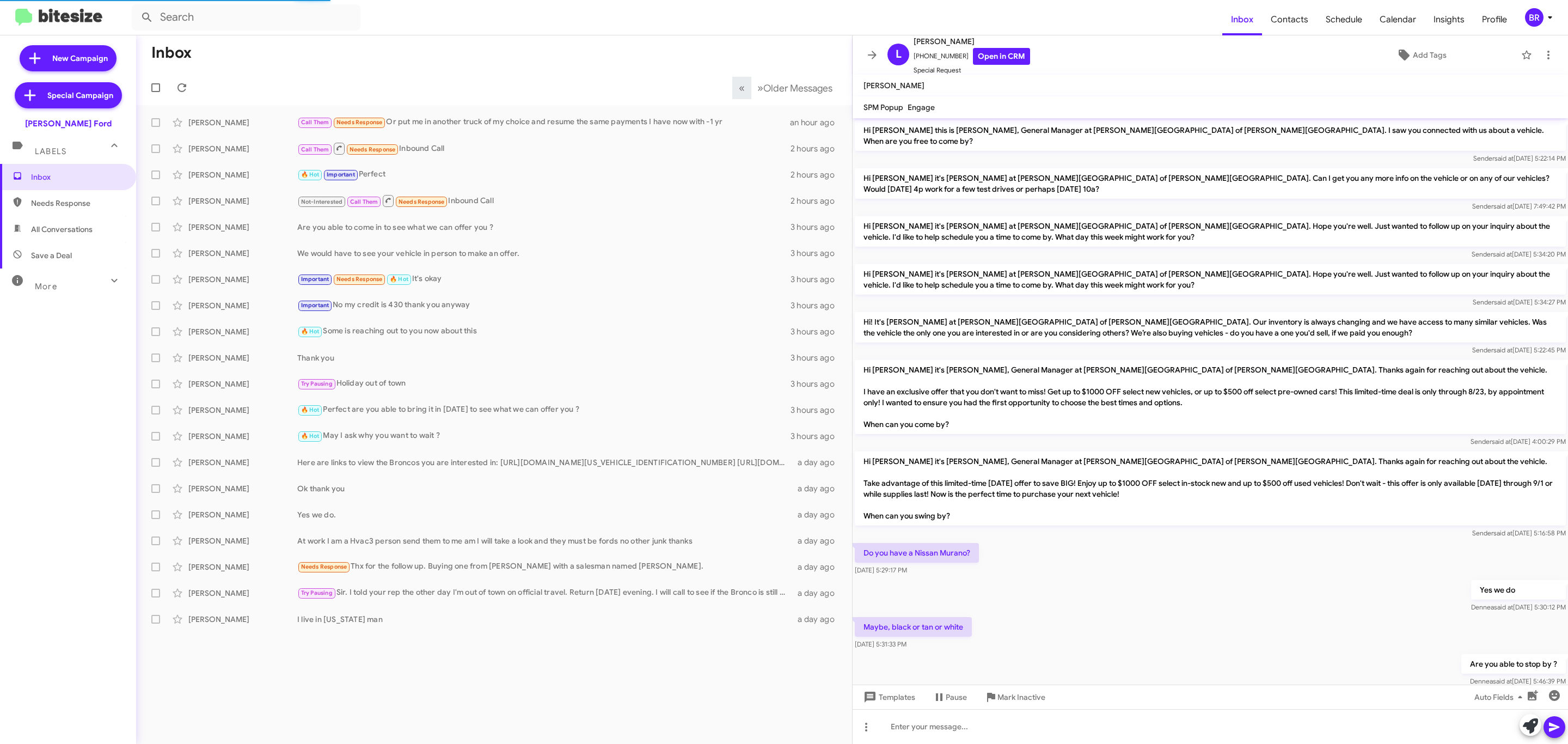
scroll to position [138, 0]
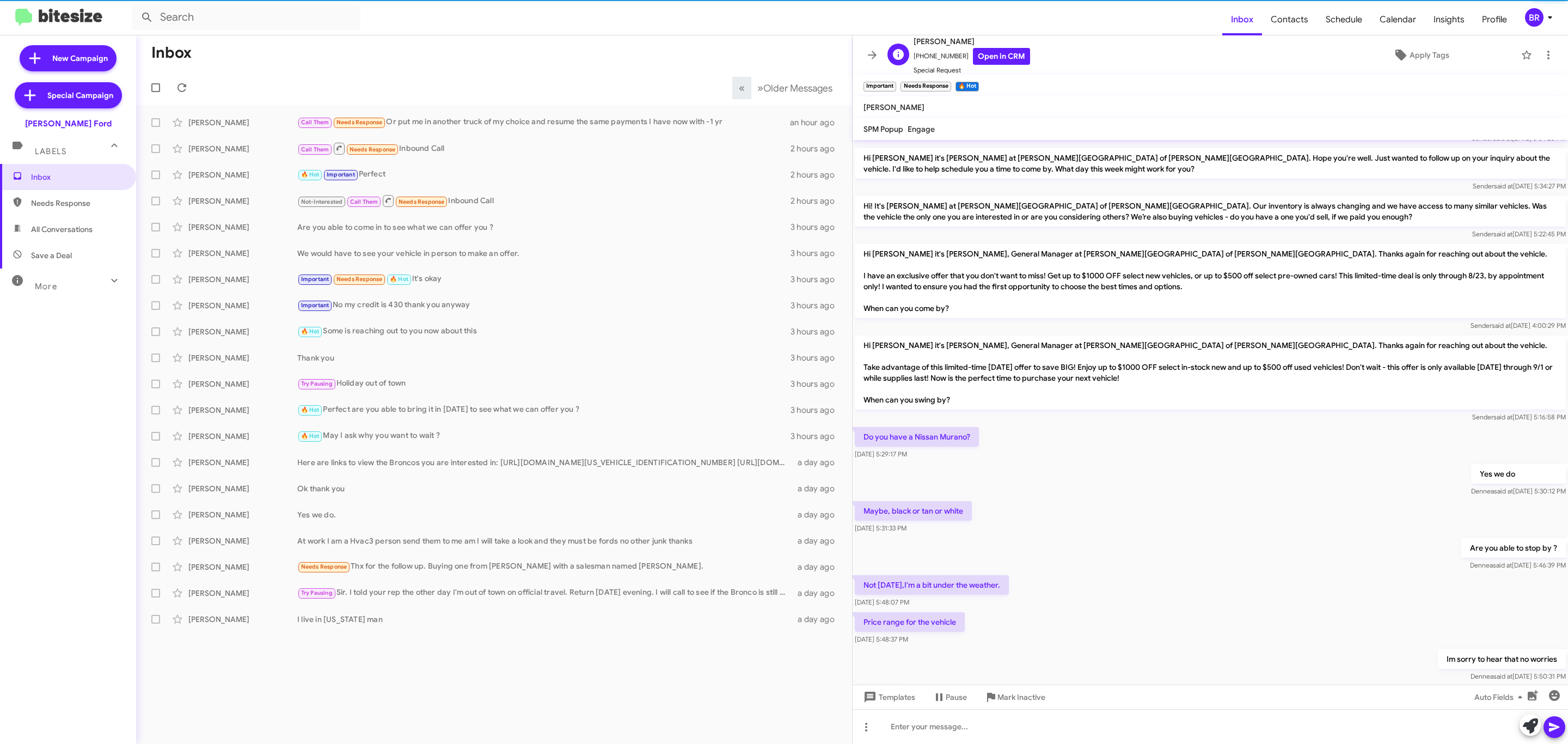
click at [969, 46] on span "Lorie Nickens" at bounding box center [971, 41] width 116 height 13
click at [978, 57] on link "Open in CRM" at bounding box center [1001, 57] width 57 height 17
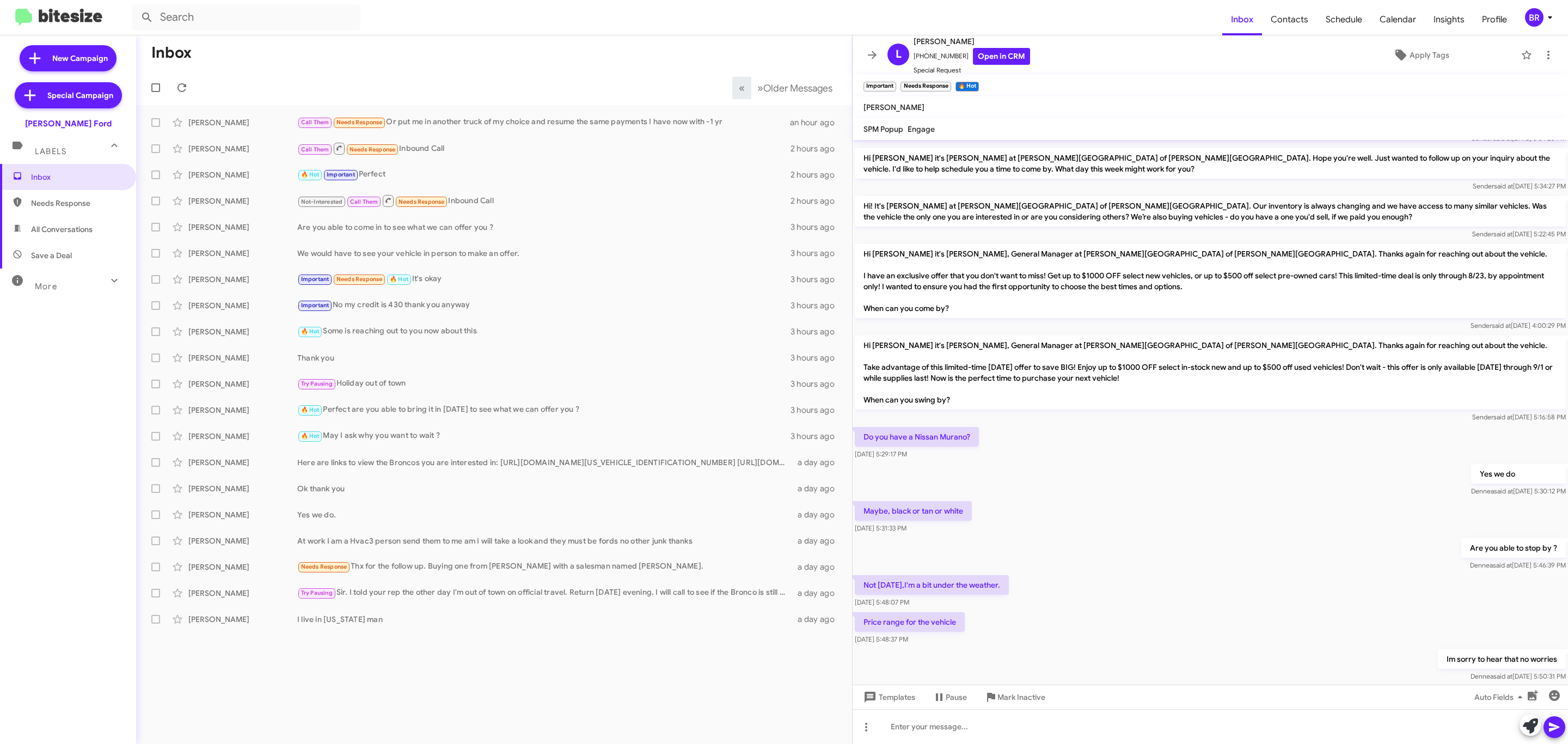
click at [871, 53] on icon at bounding box center [872, 55] width 13 height 13
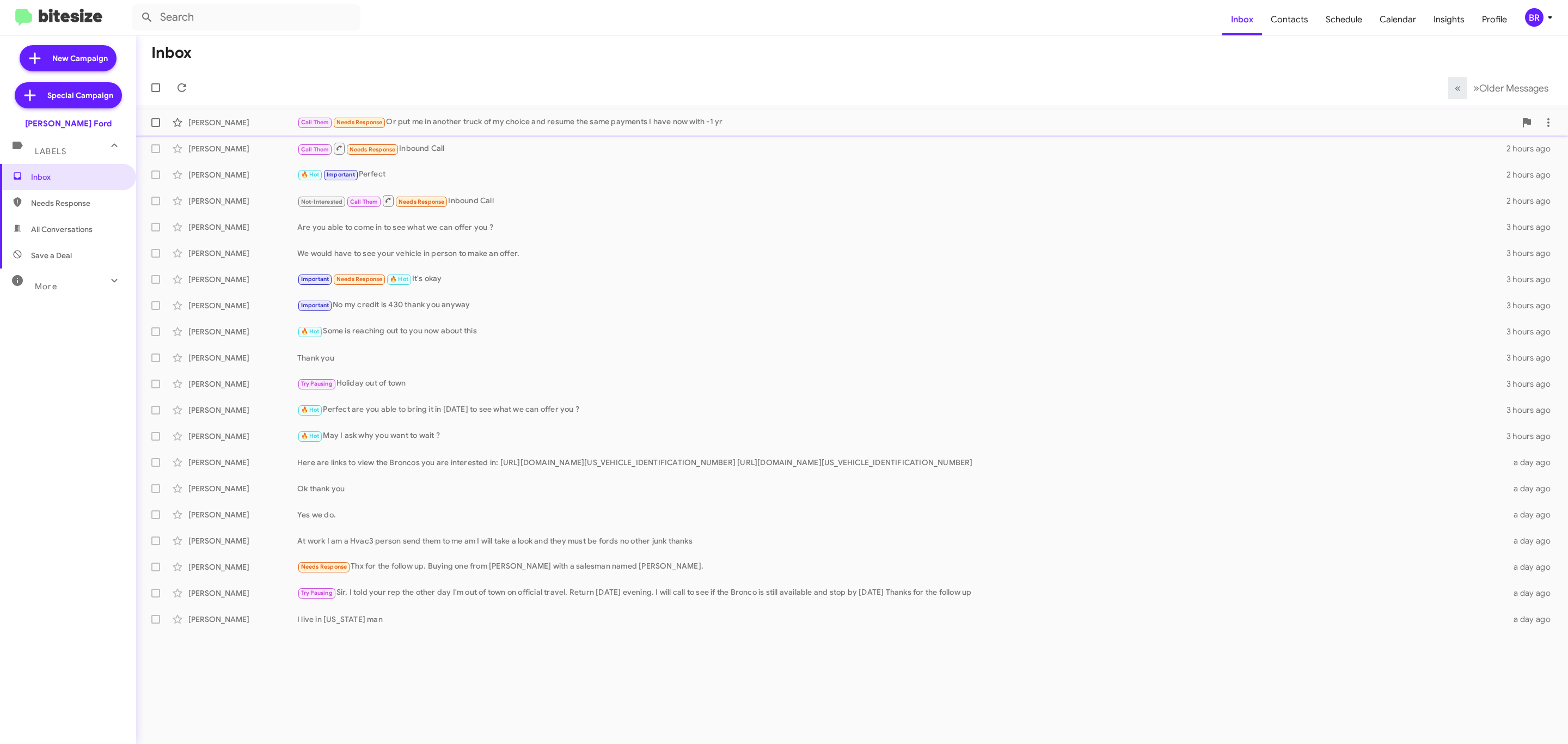
click at [539, 113] on div "Anthony Longshore Call Them Needs Response Or put me in another truck of my cho…" at bounding box center [852, 122] width 1415 height 22
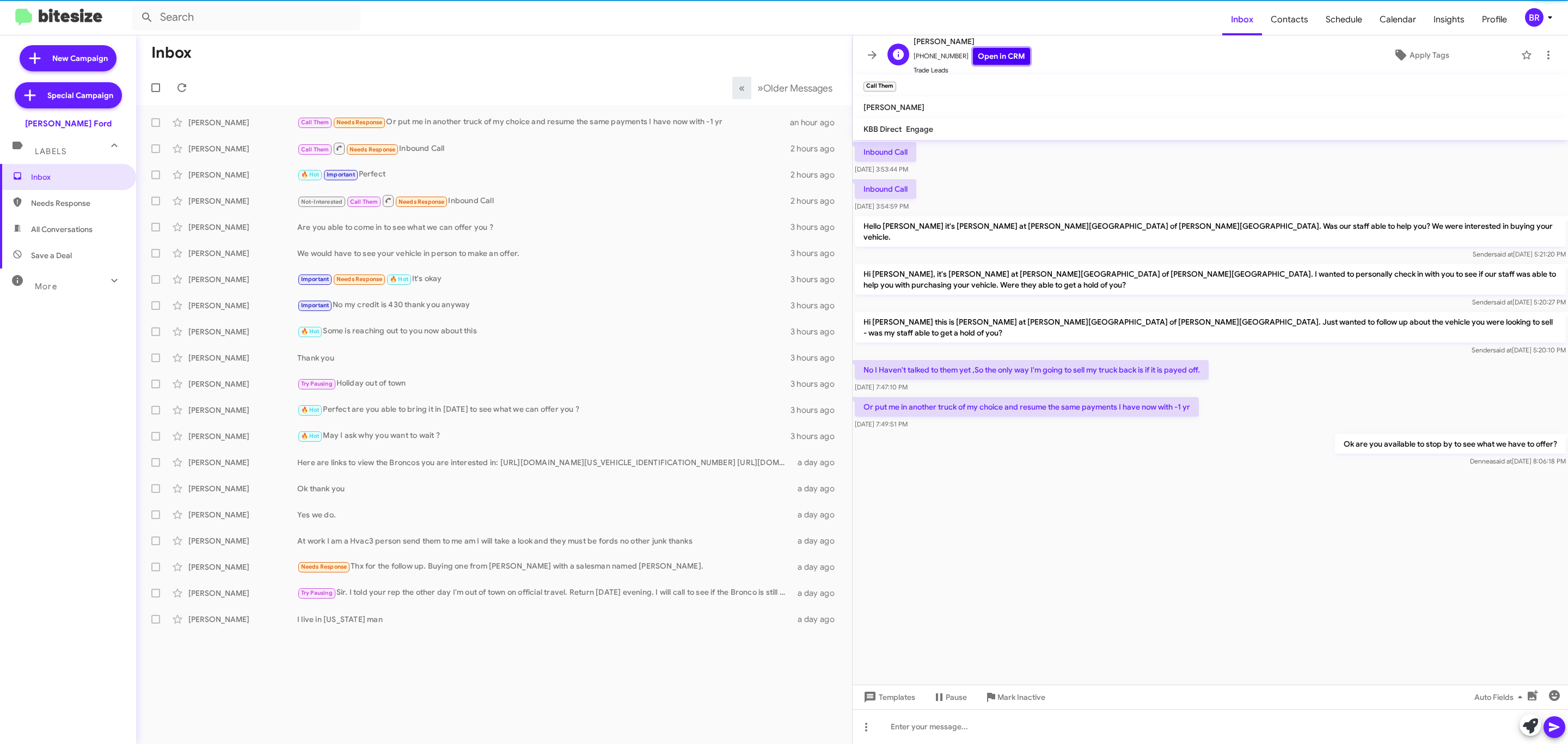
click at [993, 62] on link "Open in CRM" at bounding box center [1001, 57] width 57 height 17
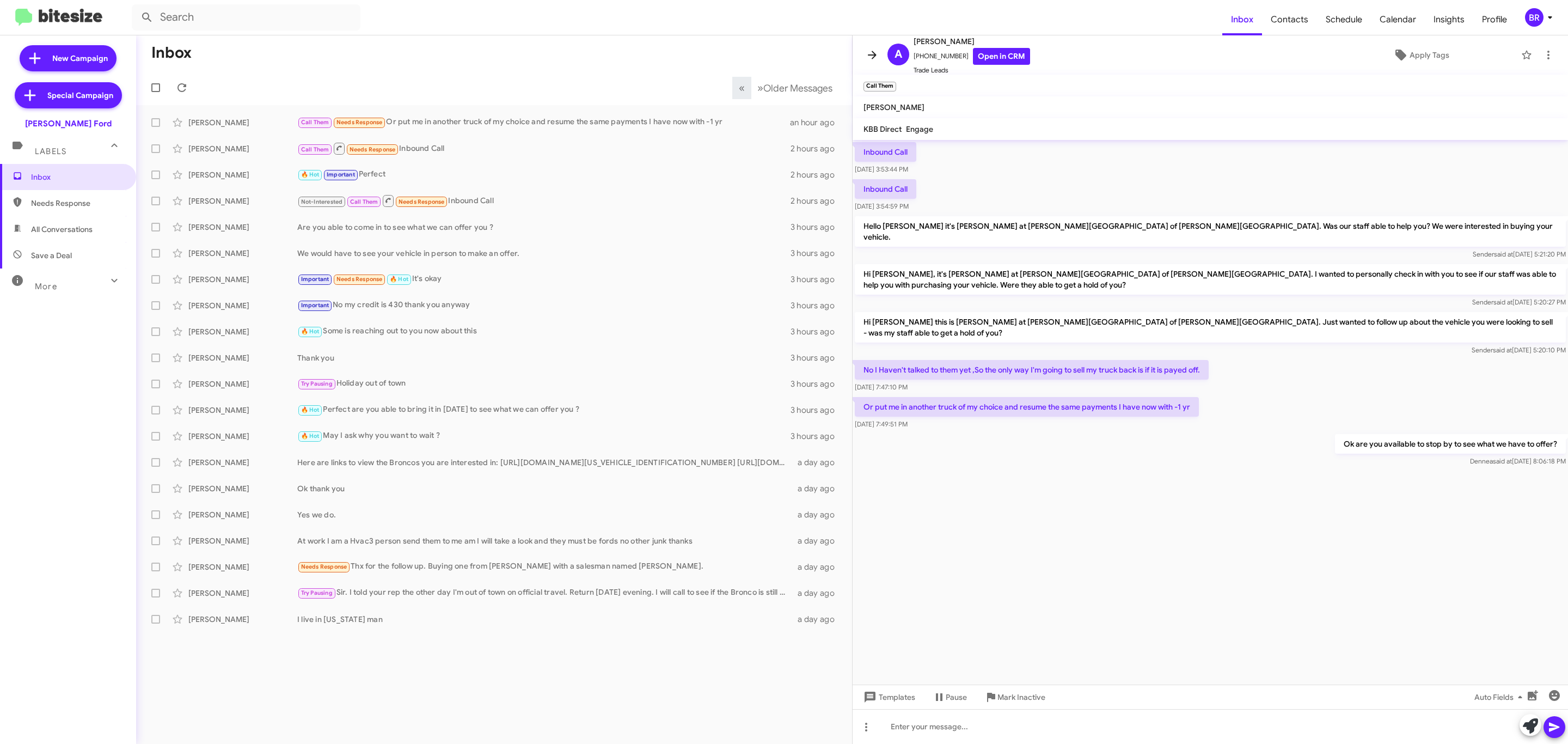
click at [871, 56] on icon at bounding box center [872, 55] width 13 height 13
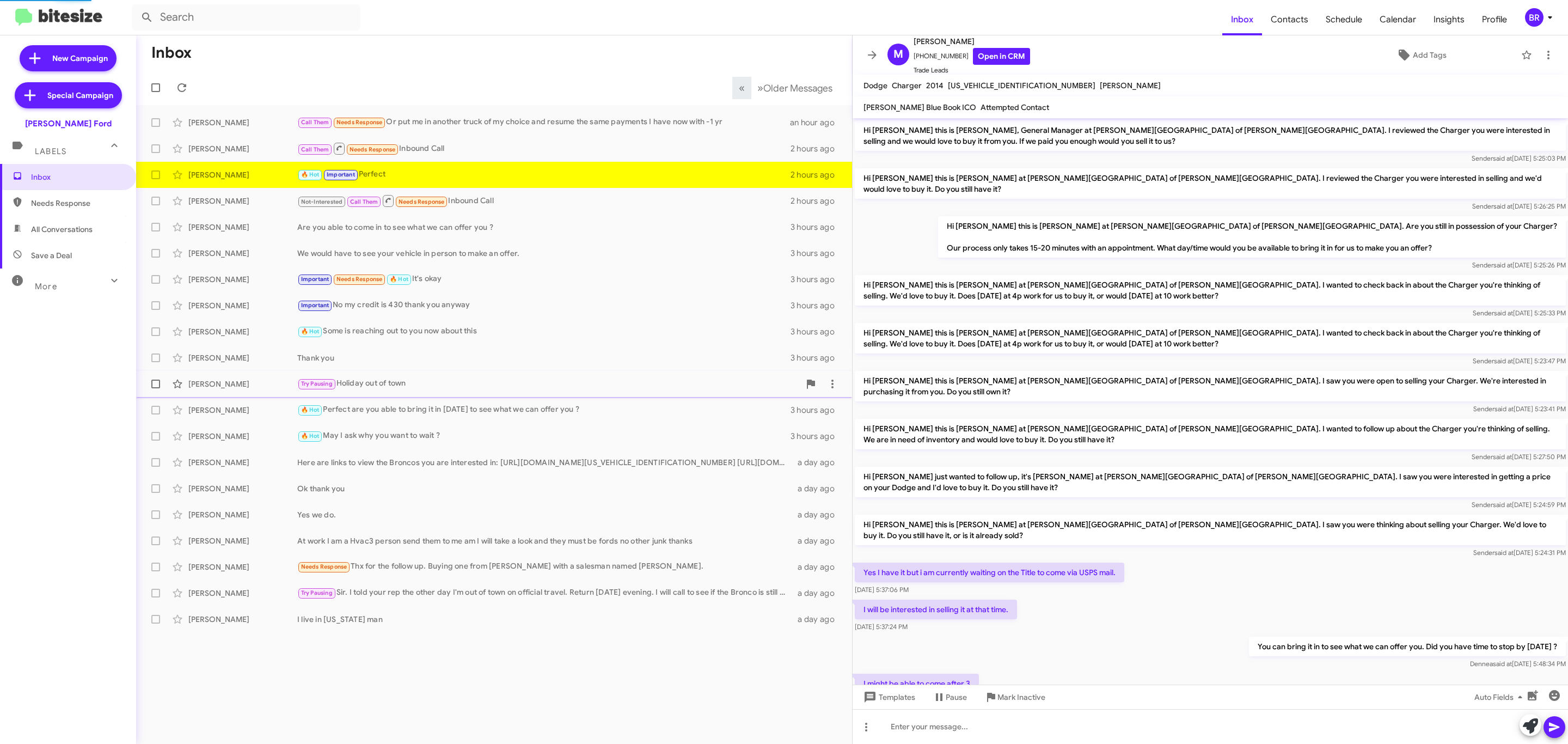
scroll to position [214, 0]
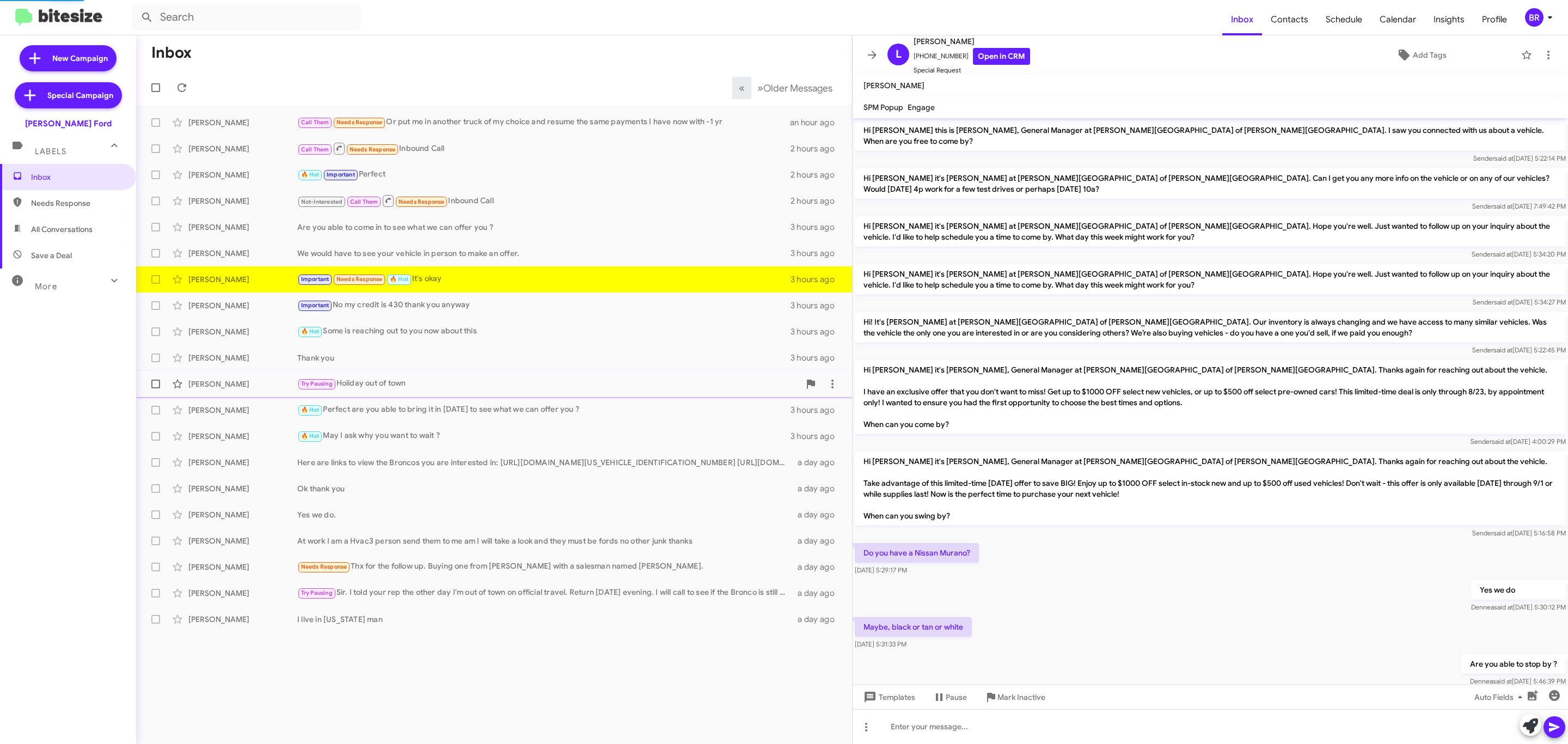
scroll to position [182, 0]
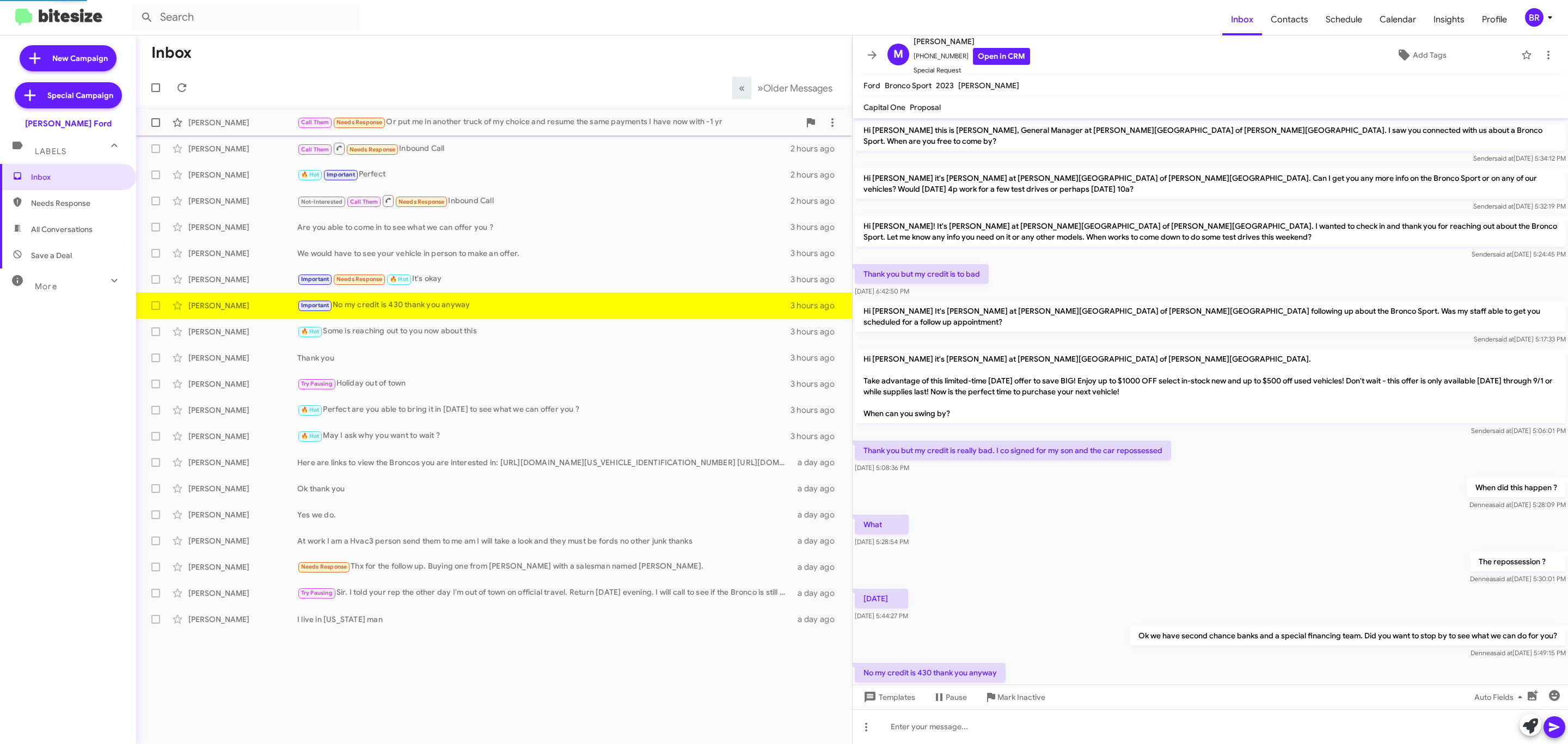
scroll to position [26, 0]
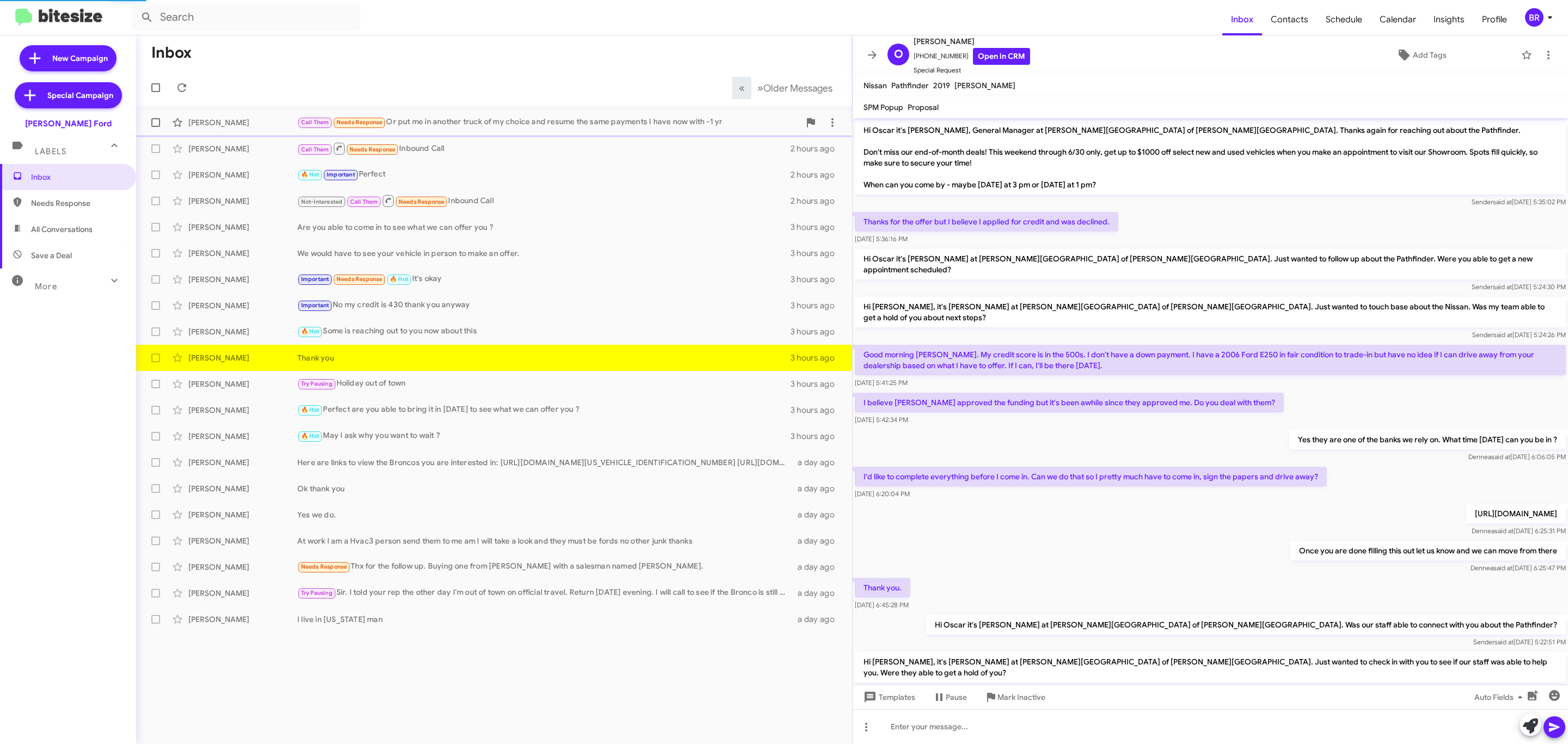
scroll to position [347, 0]
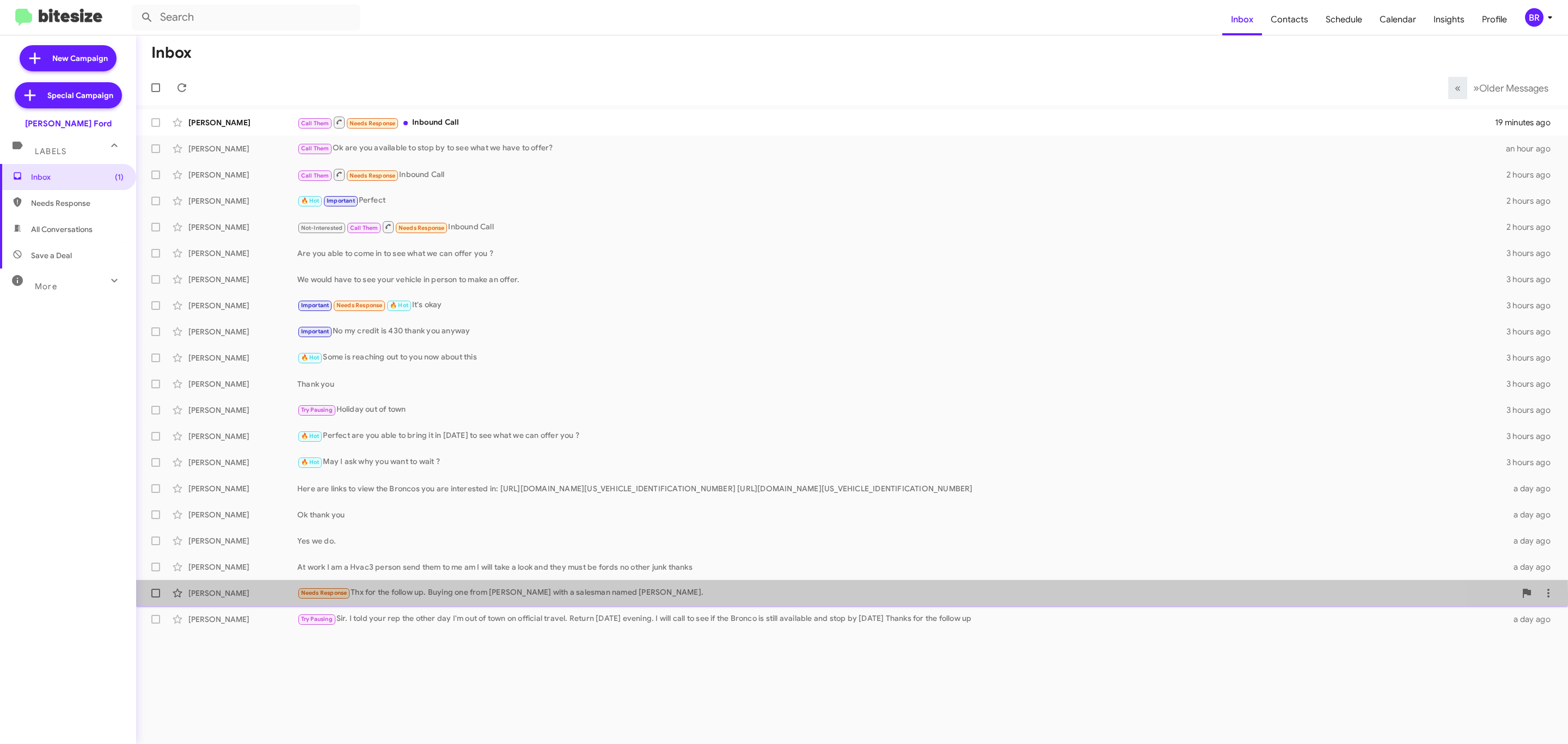
click at [618, 595] on div "Needs Response Thx for the follow up. Buying one from Banister with a salesman …" at bounding box center [906, 592] width 1219 height 13
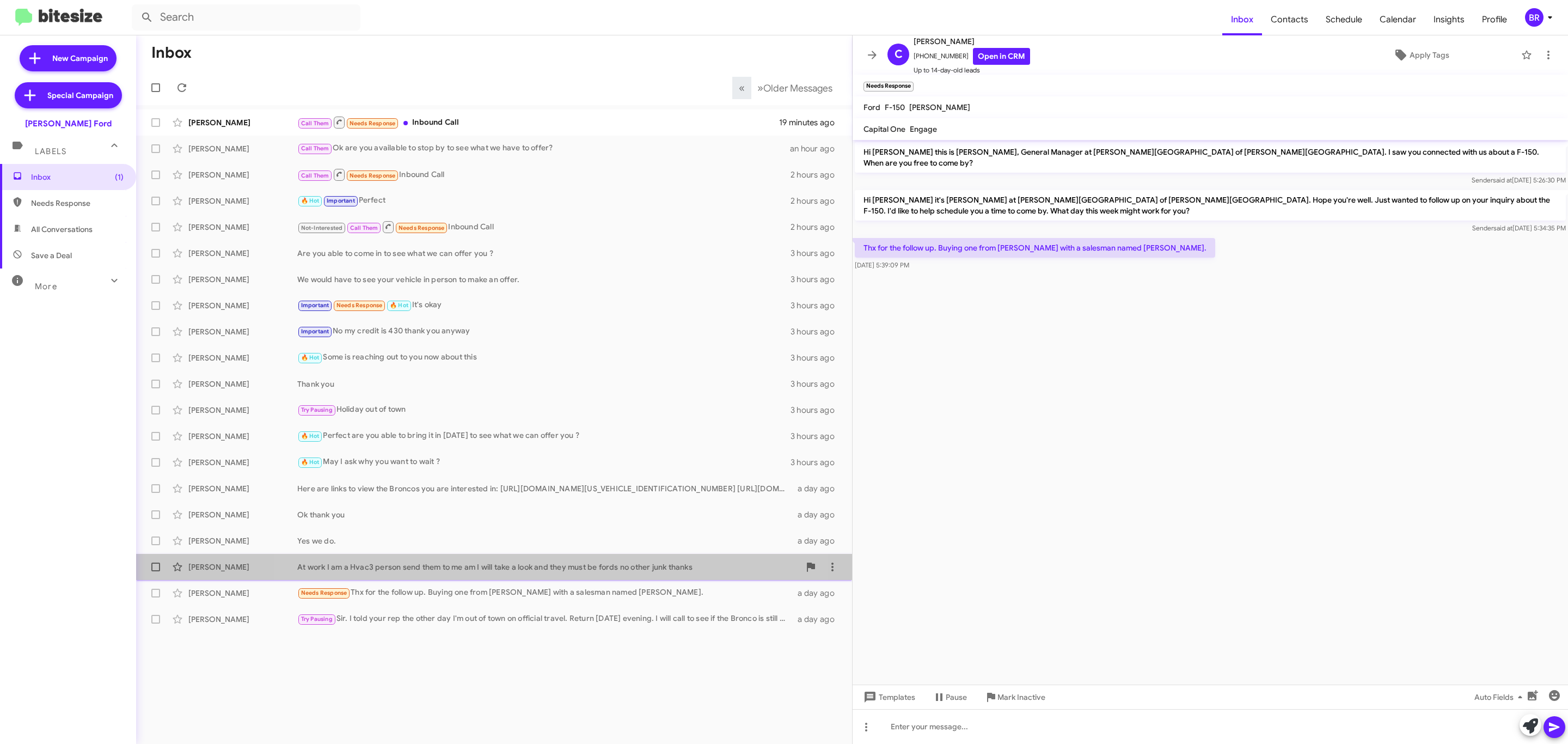
click at [502, 561] on div "At work I am a Hvac3 person send them to me am I will take a look and they must…" at bounding box center [548, 567] width 503 height 11
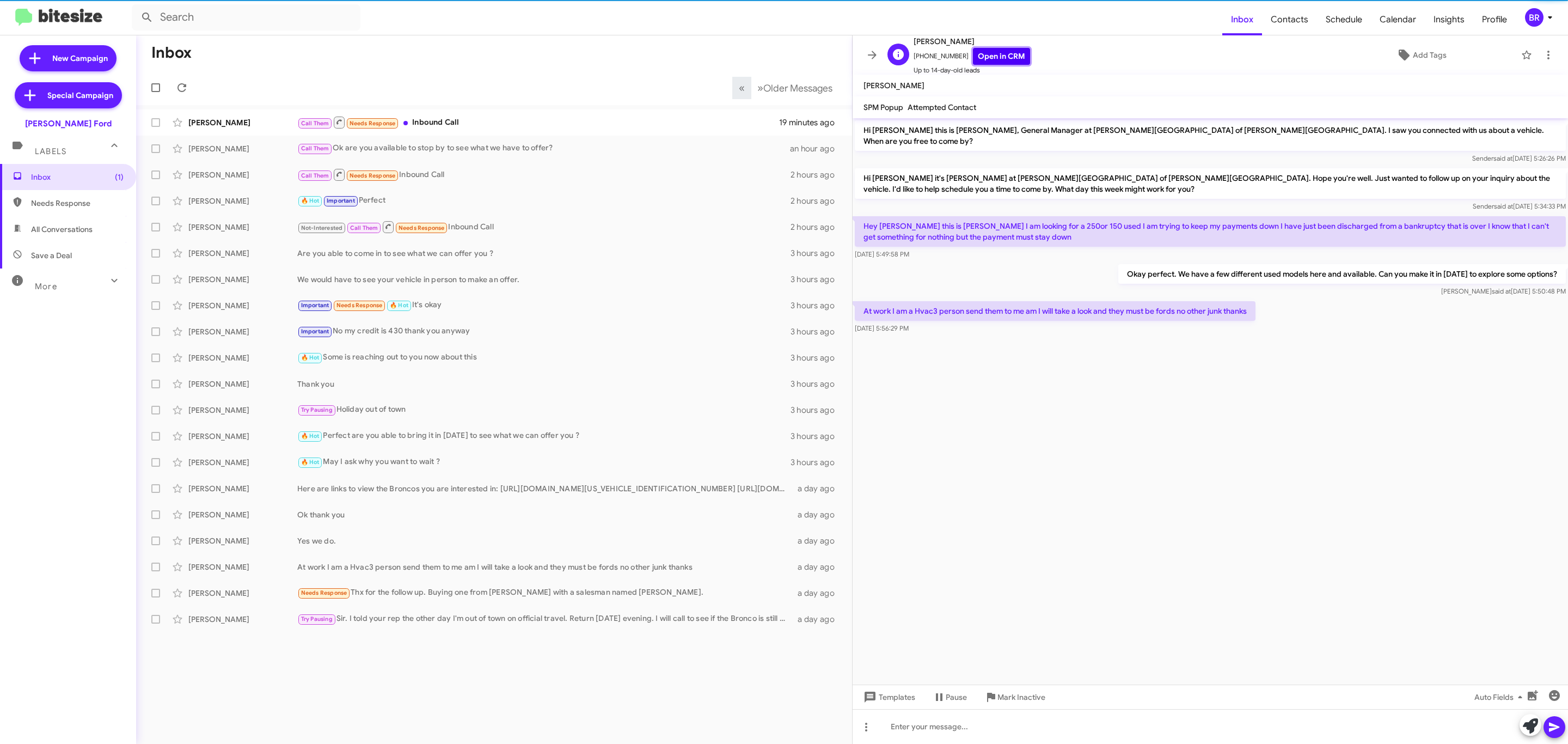
click at [989, 62] on link "Open in CRM" at bounding box center [1001, 57] width 57 height 17
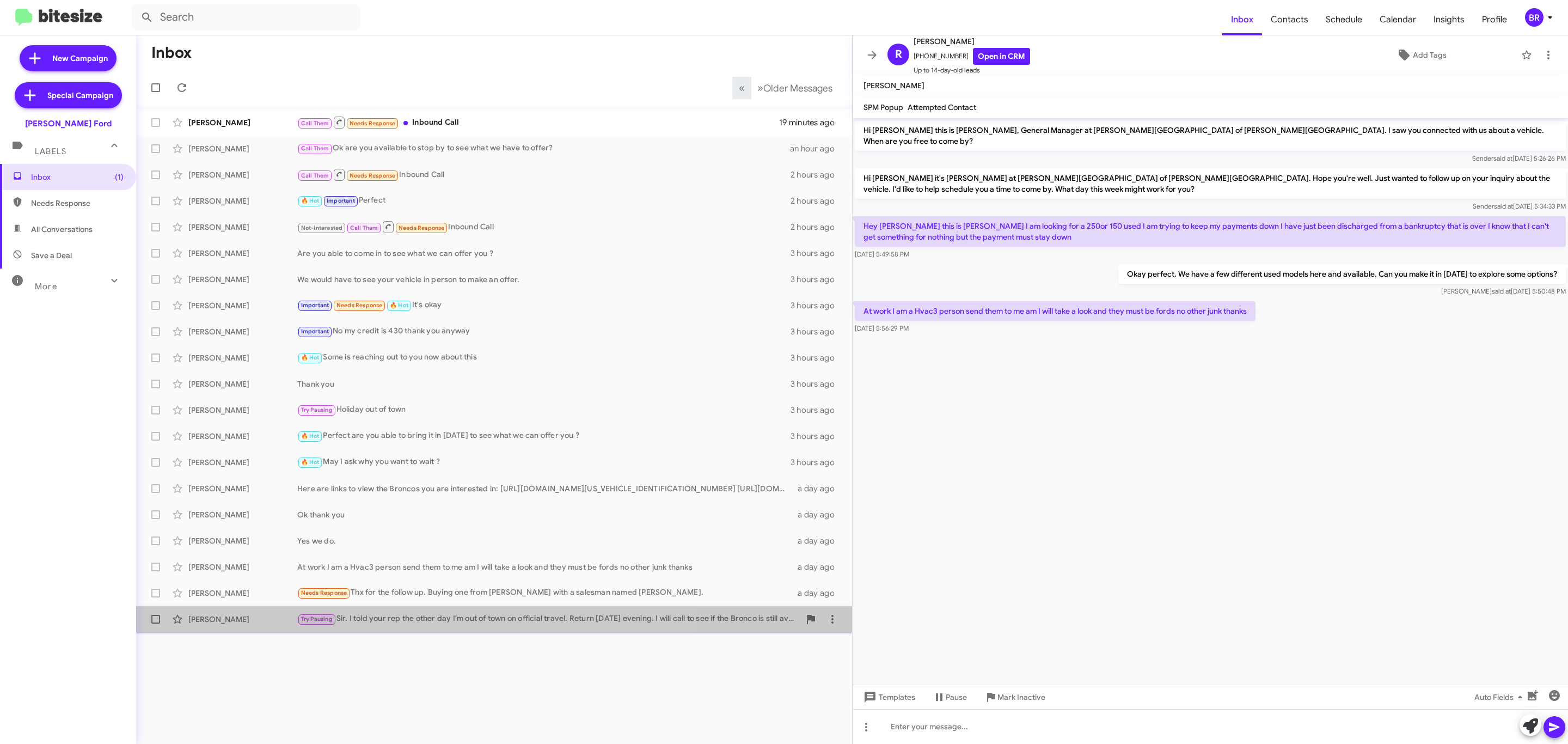
click at [429, 611] on div "Lyndon Roane Try Pausing Sir. I told your rep the other day I'm out of town on …" at bounding box center [494, 619] width 699 height 22
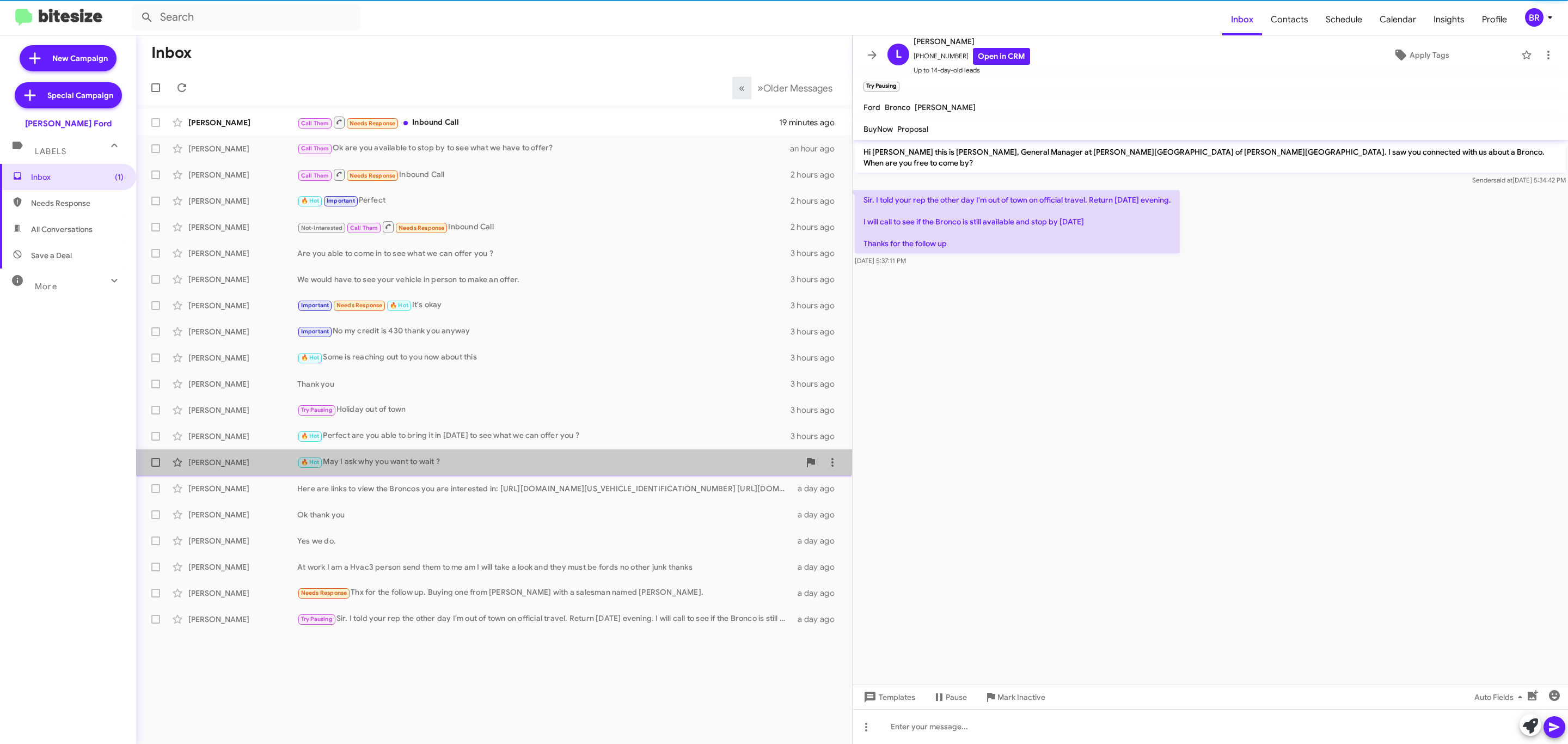
click at [418, 449] on span "Tom Stevens 🔥 Hot May I ask why you want to wait ? 3 hours ago" at bounding box center [494, 462] width 716 height 26
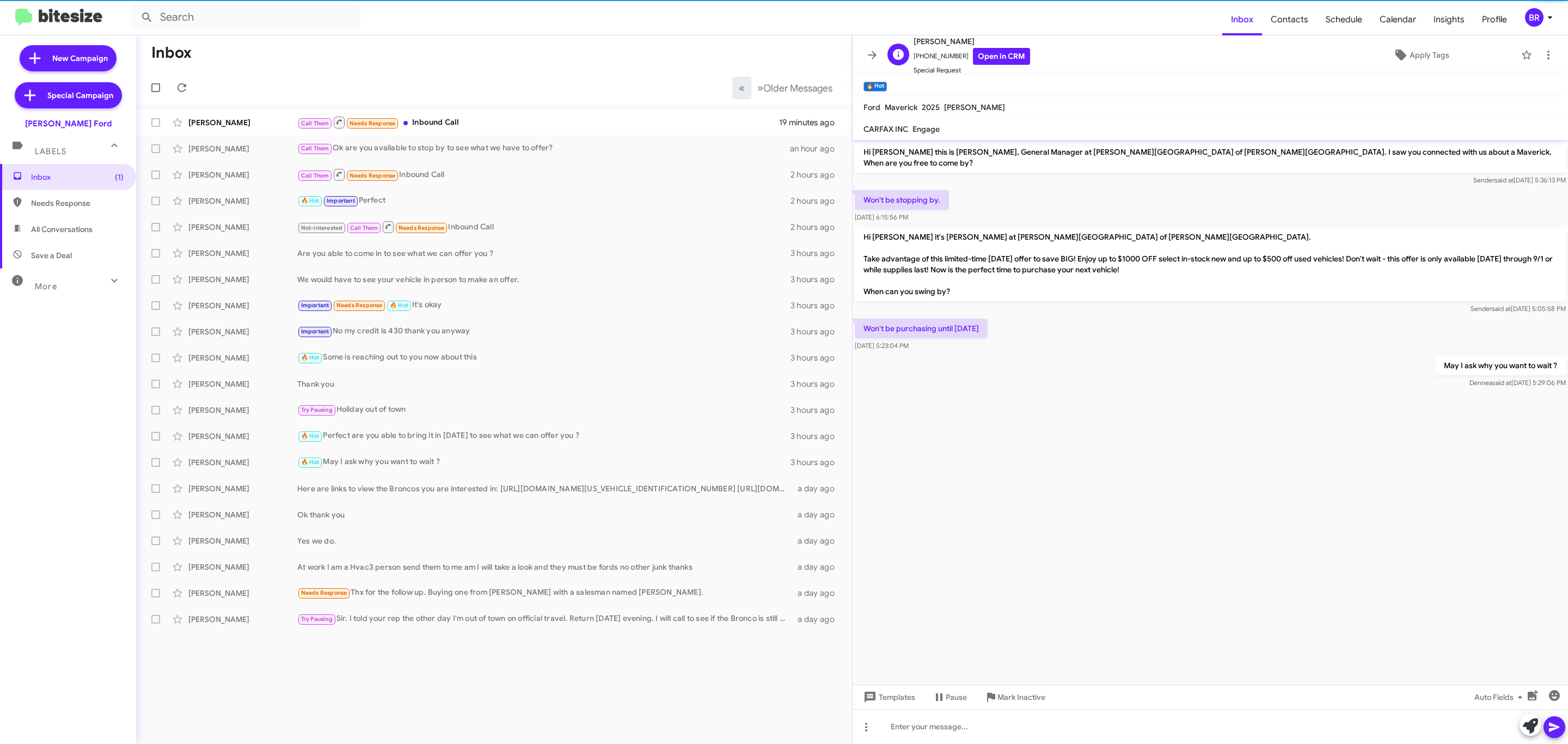
click at [990, 66] on span "Special Request" at bounding box center [971, 70] width 116 height 11
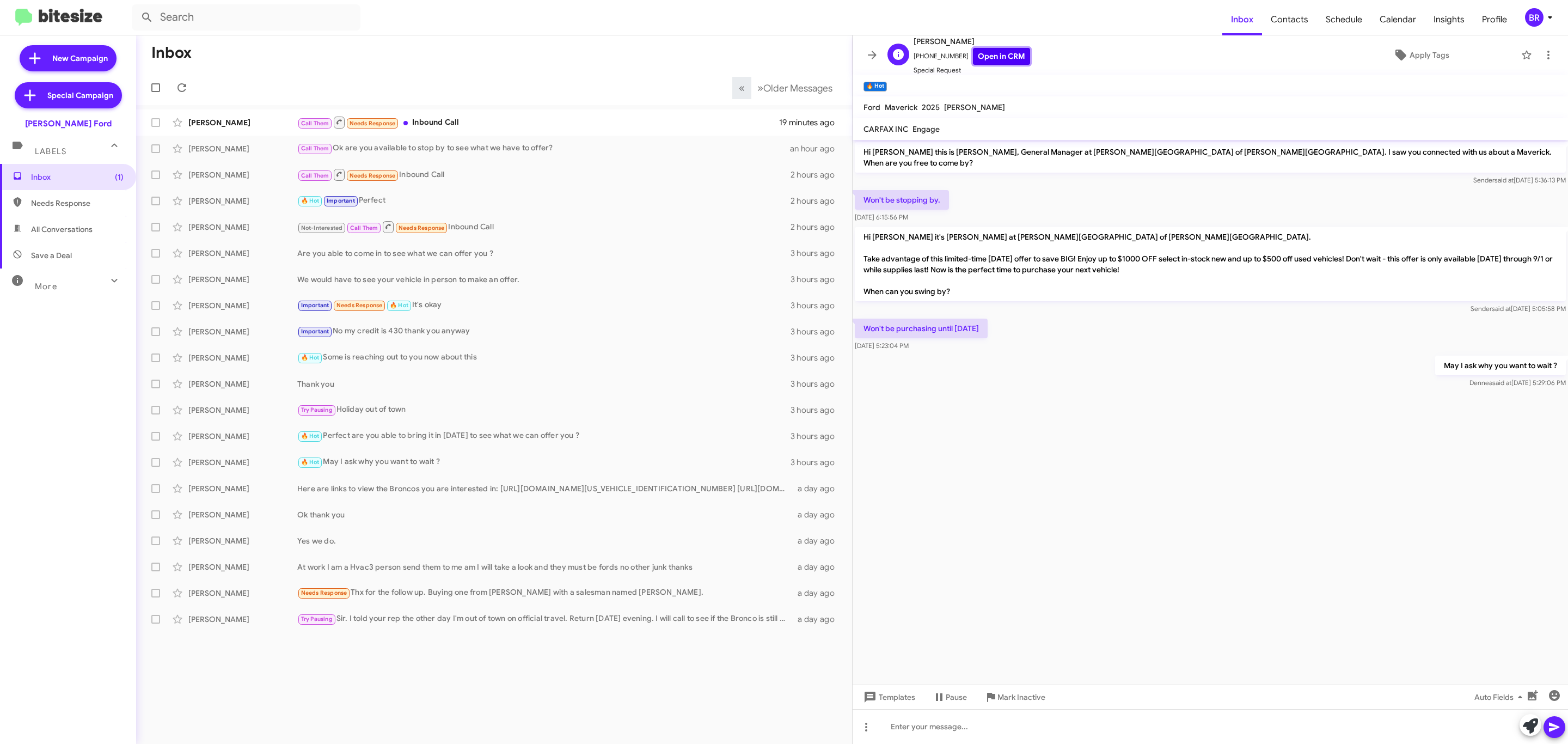
click at [983, 56] on link "Open in CRM" at bounding box center [1001, 57] width 57 height 17
click at [881, 54] on span at bounding box center [872, 55] width 22 height 13
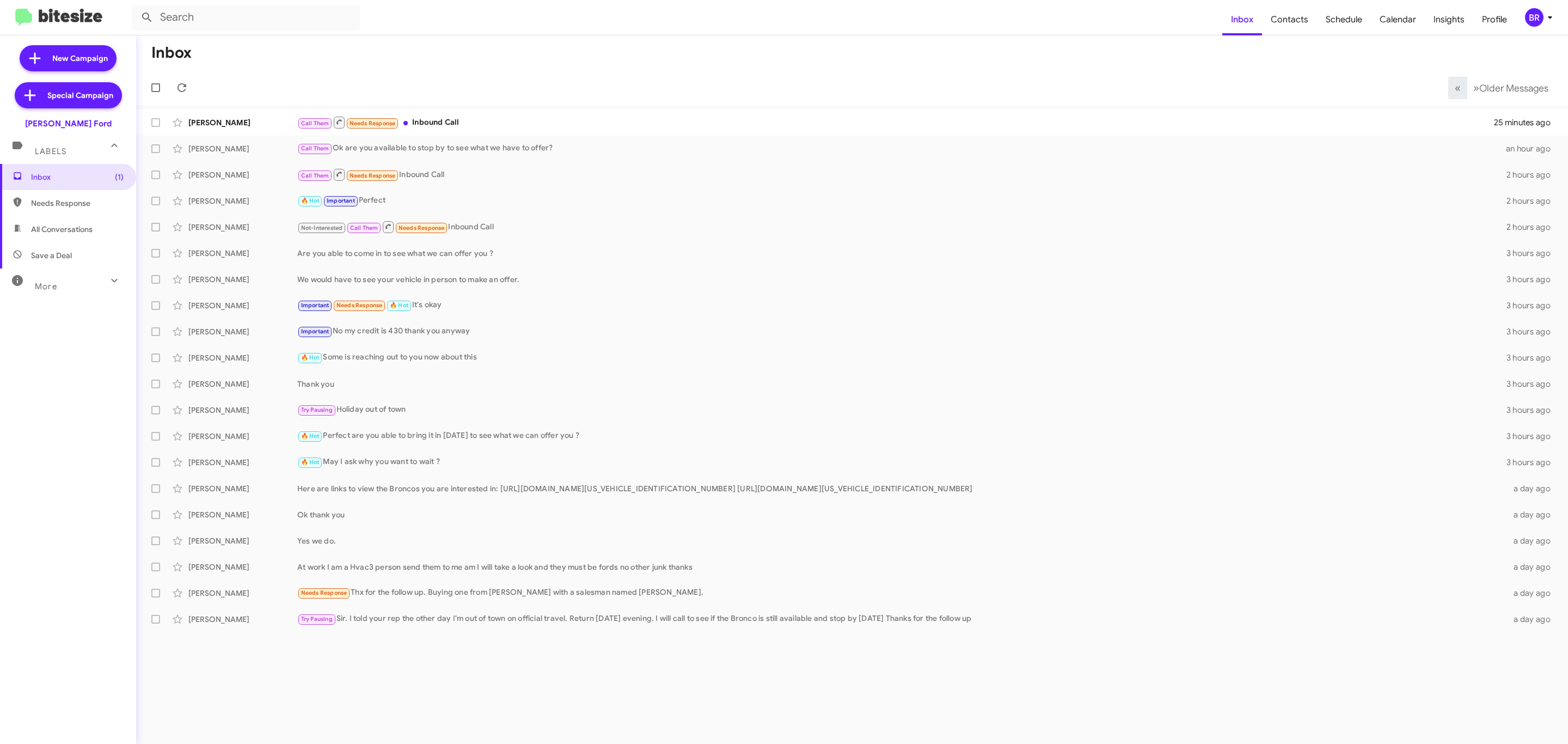
click at [1225, 86] on mat-toolbar-row "« Previous » Next Older Messages" at bounding box center [852, 87] width 1432 height 35
click at [1544, 11] on icon at bounding box center [1550, 17] width 13 height 13
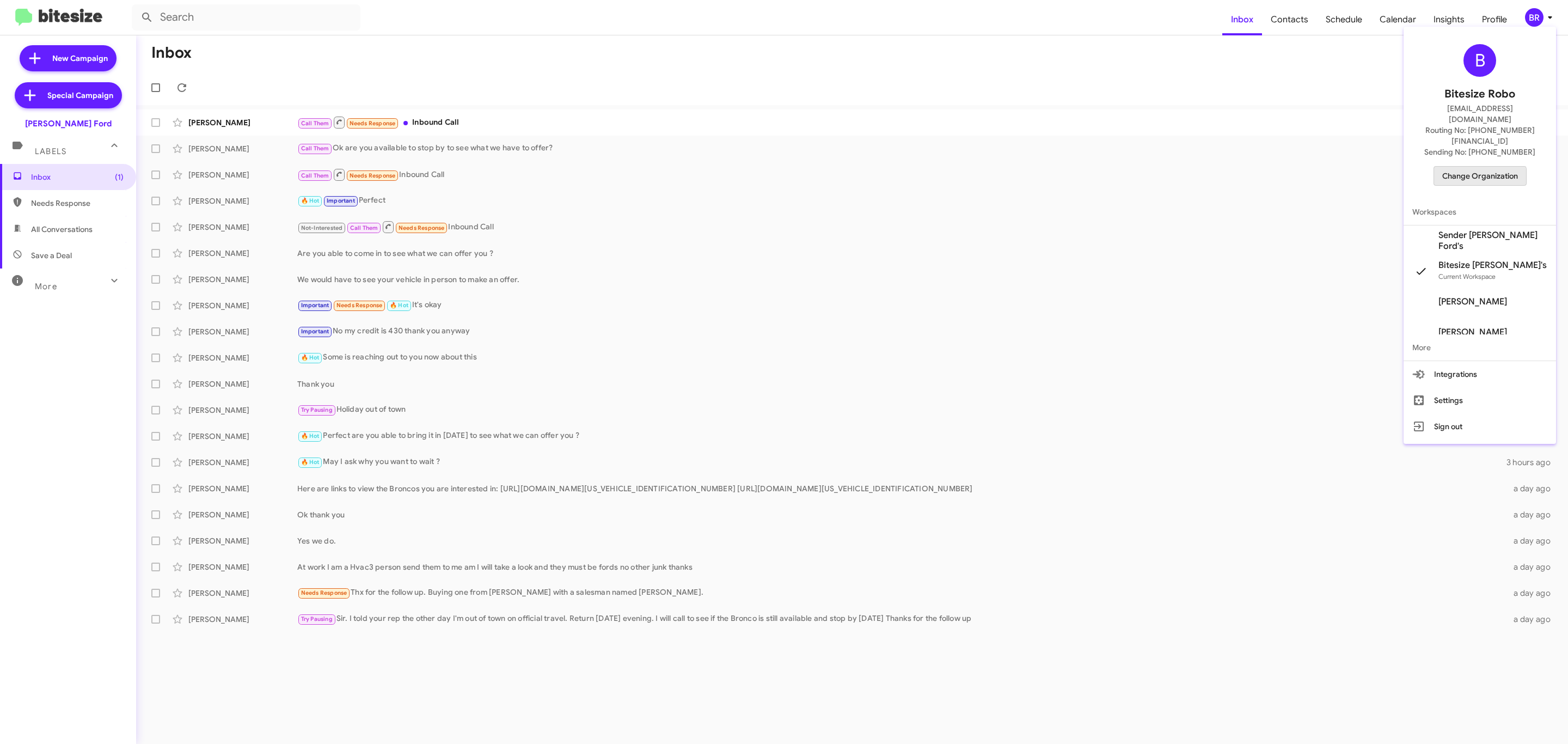
click at [1474, 167] on span "Change Organization" at bounding box center [1480, 176] width 75 height 18
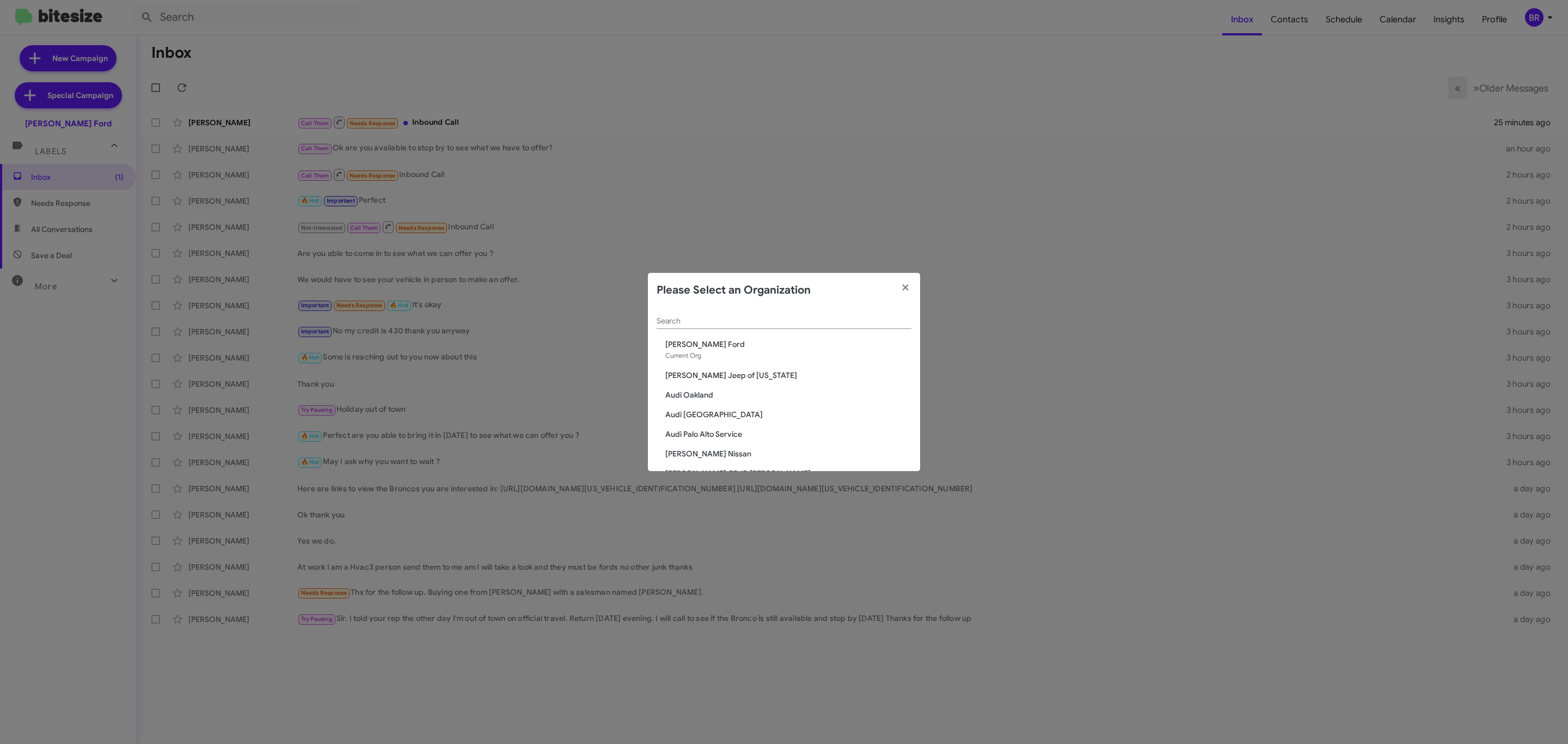
click at [727, 323] on input "Search" at bounding box center [784, 321] width 255 height 9
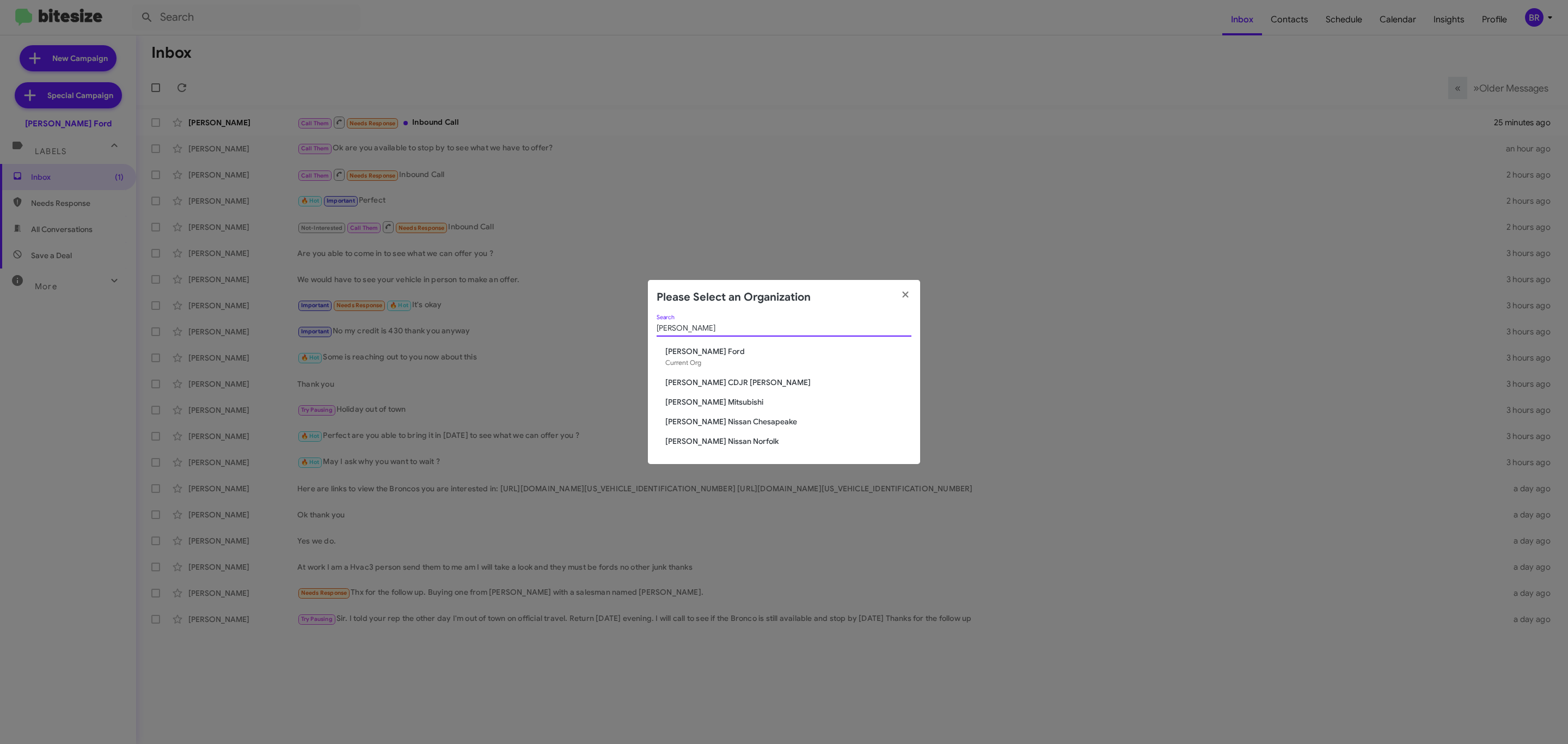
type input "banis"
click at [730, 378] on span "Banister CDJR Hampton" at bounding box center [788, 382] width 246 height 11
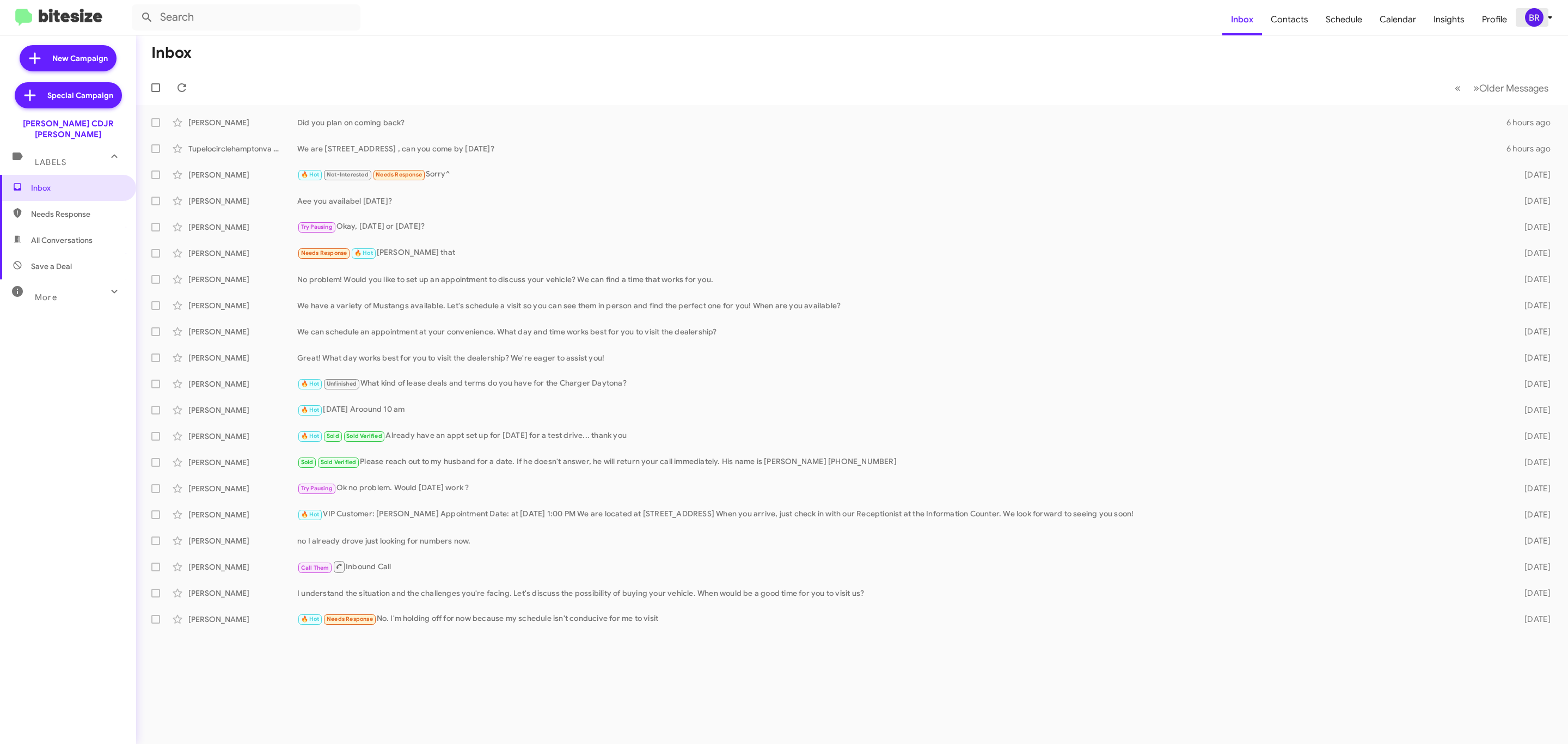
click at [1525, 15] on div "BR" at bounding box center [1534, 17] width 18 height 18
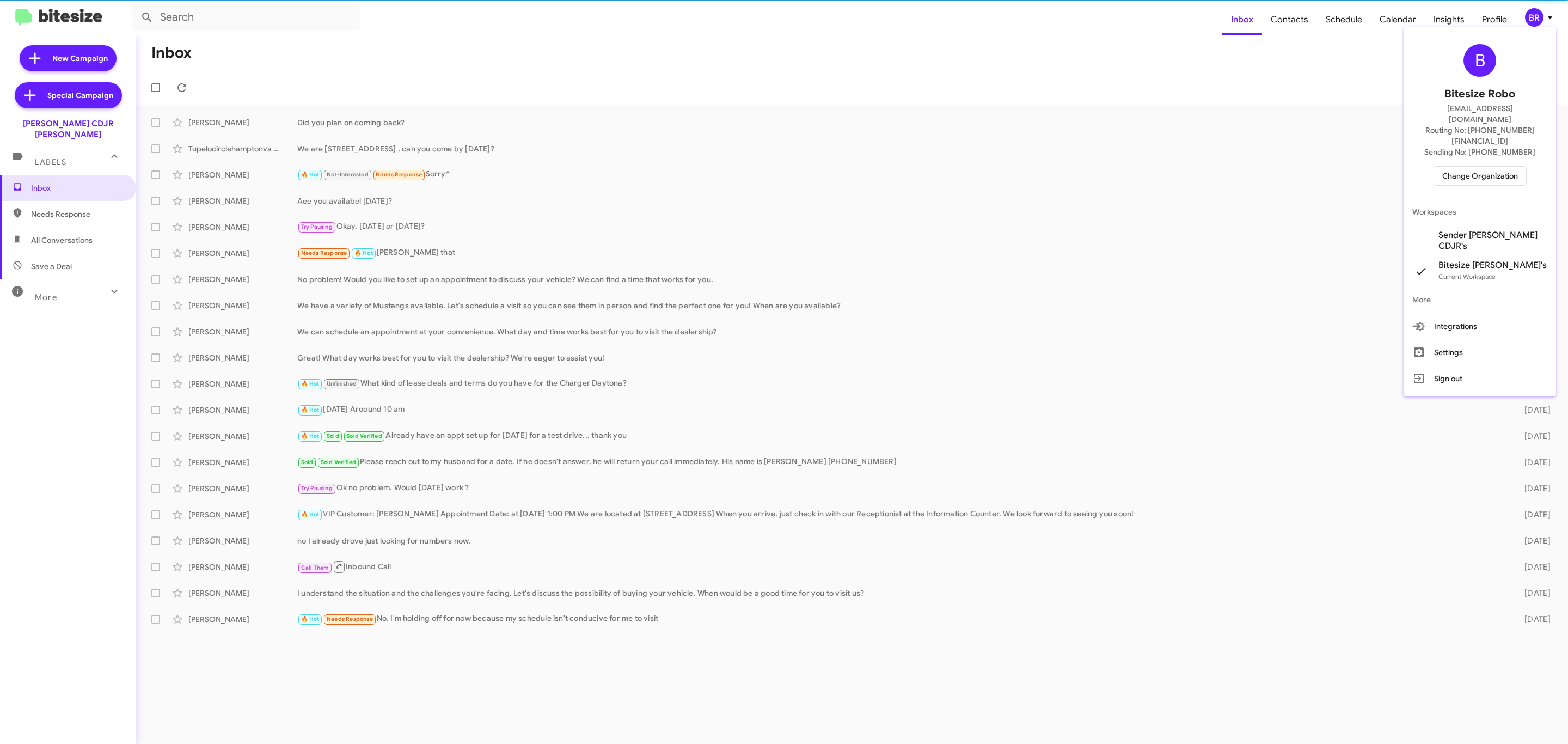
click at [1488, 167] on span "Change Organization" at bounding box center [1480, 176] width 75 height 18
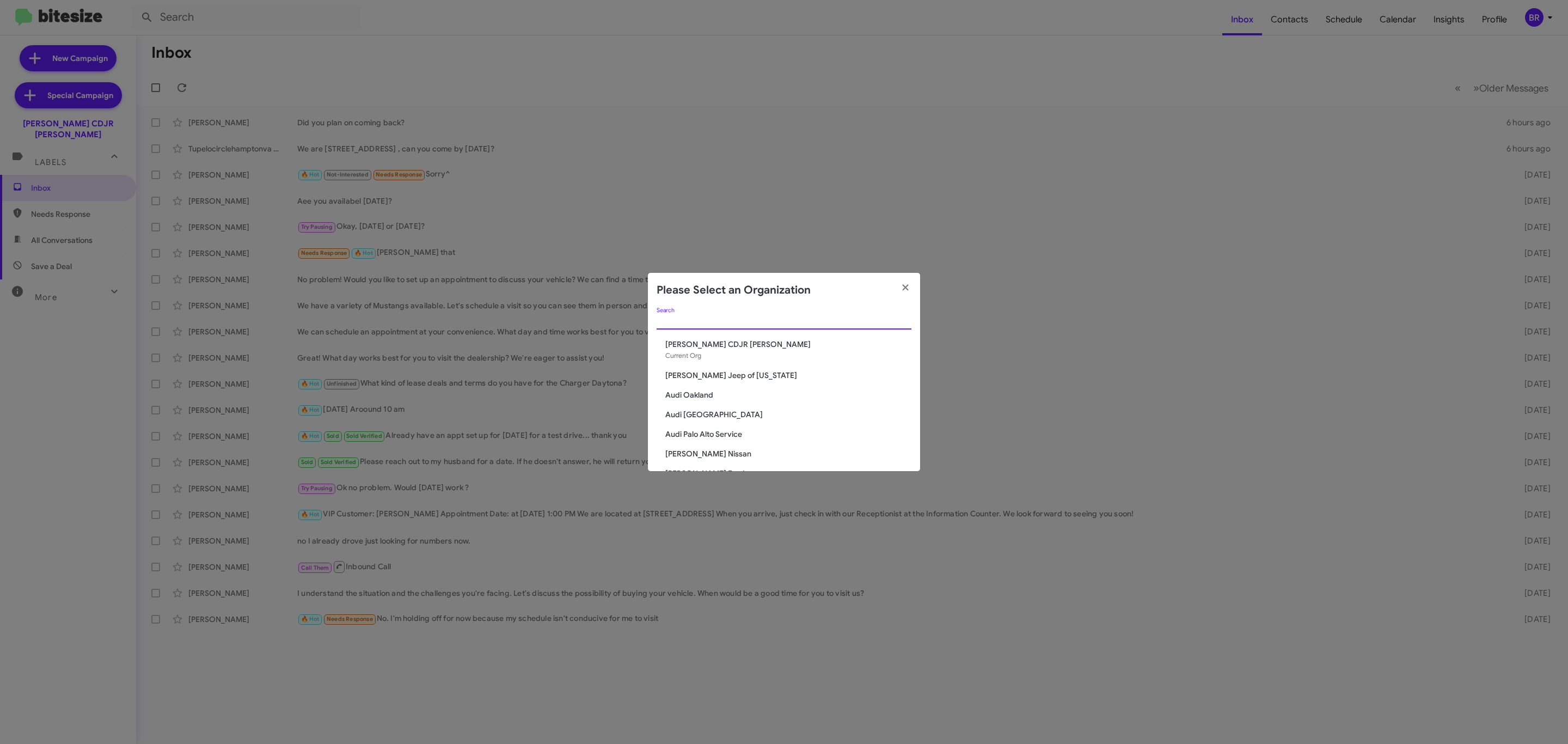
click at [772, 322] on input "Search" at bounding box center [784, 321] width 255 height 9
type input "ba"
click at [745, 435] on span "[PERSON_NAME] Nissan Chesapeake" at bounding box center [788, 434] width 246 height 11
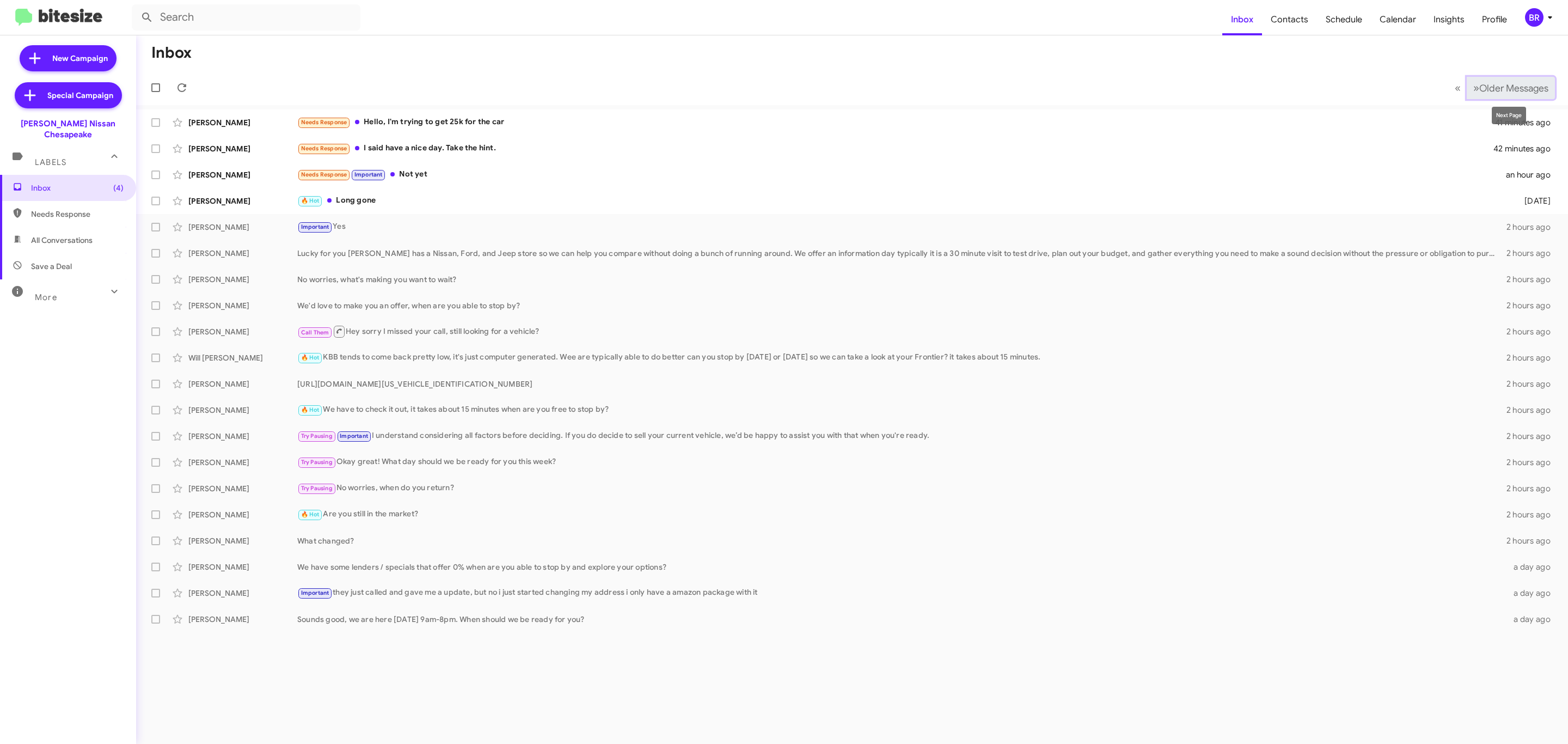
click at [1483, 91] on span "Older Messages" at bounding box center [1514, 88] width 69 height 12
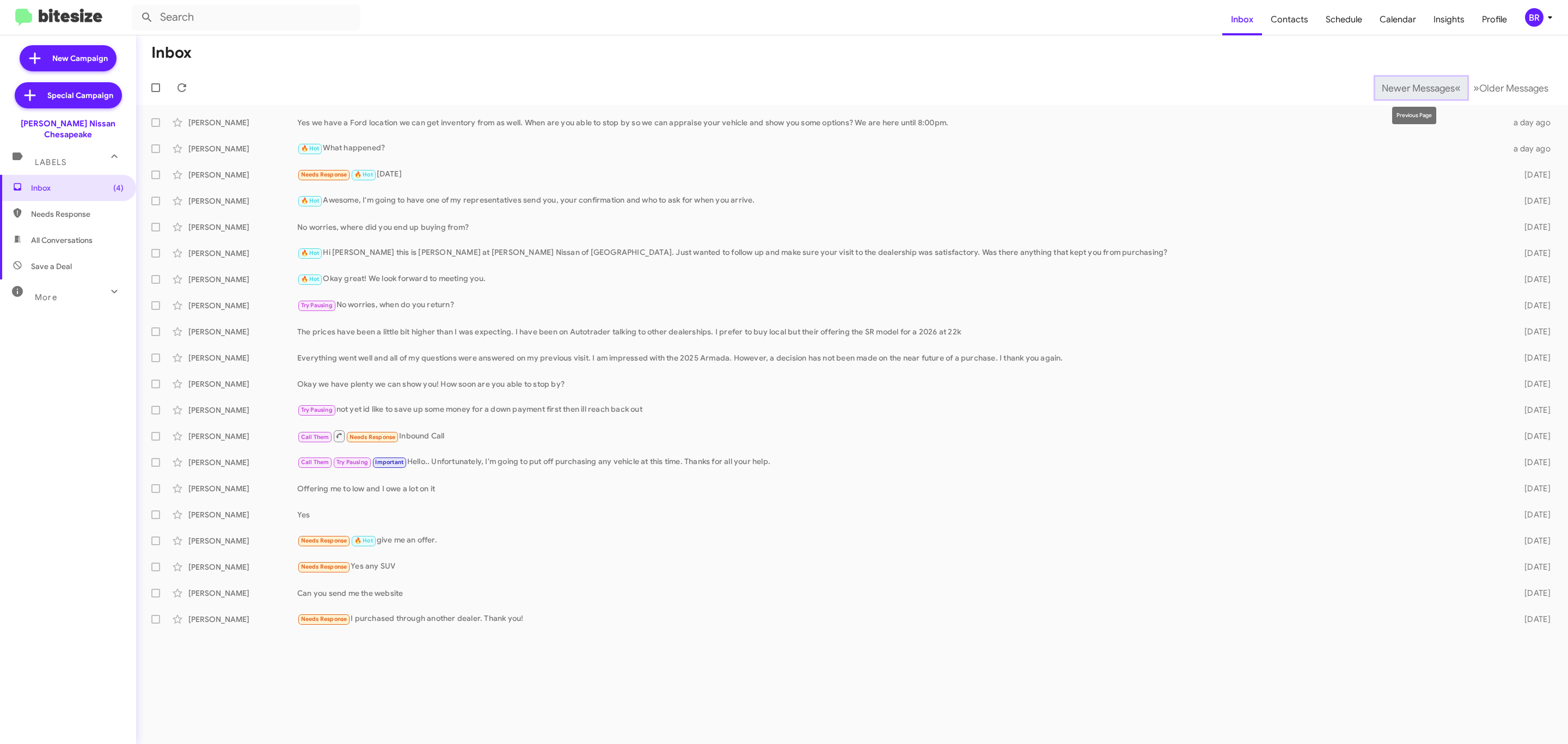
click at [1390, 94] on button "Newer Messages « Previous" at bounding box center [1421, 88] width 92 height 23
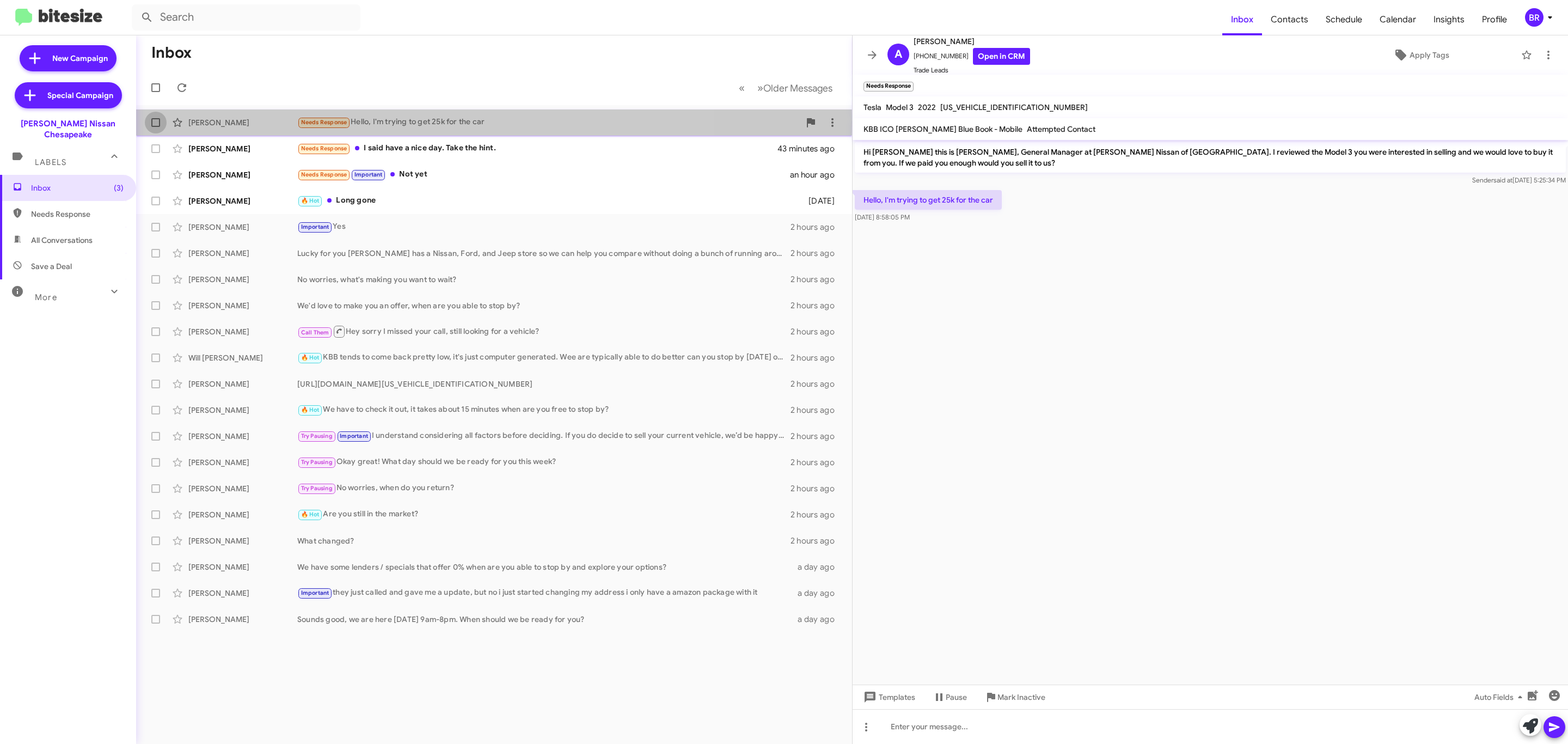
click at [161, 122] on label at bounding box center [156, 122] width 22 height 22
click at [156, 127] on input "checkbox" at bounding box center [155, 127] width 1 height 1
checkbox input "true"
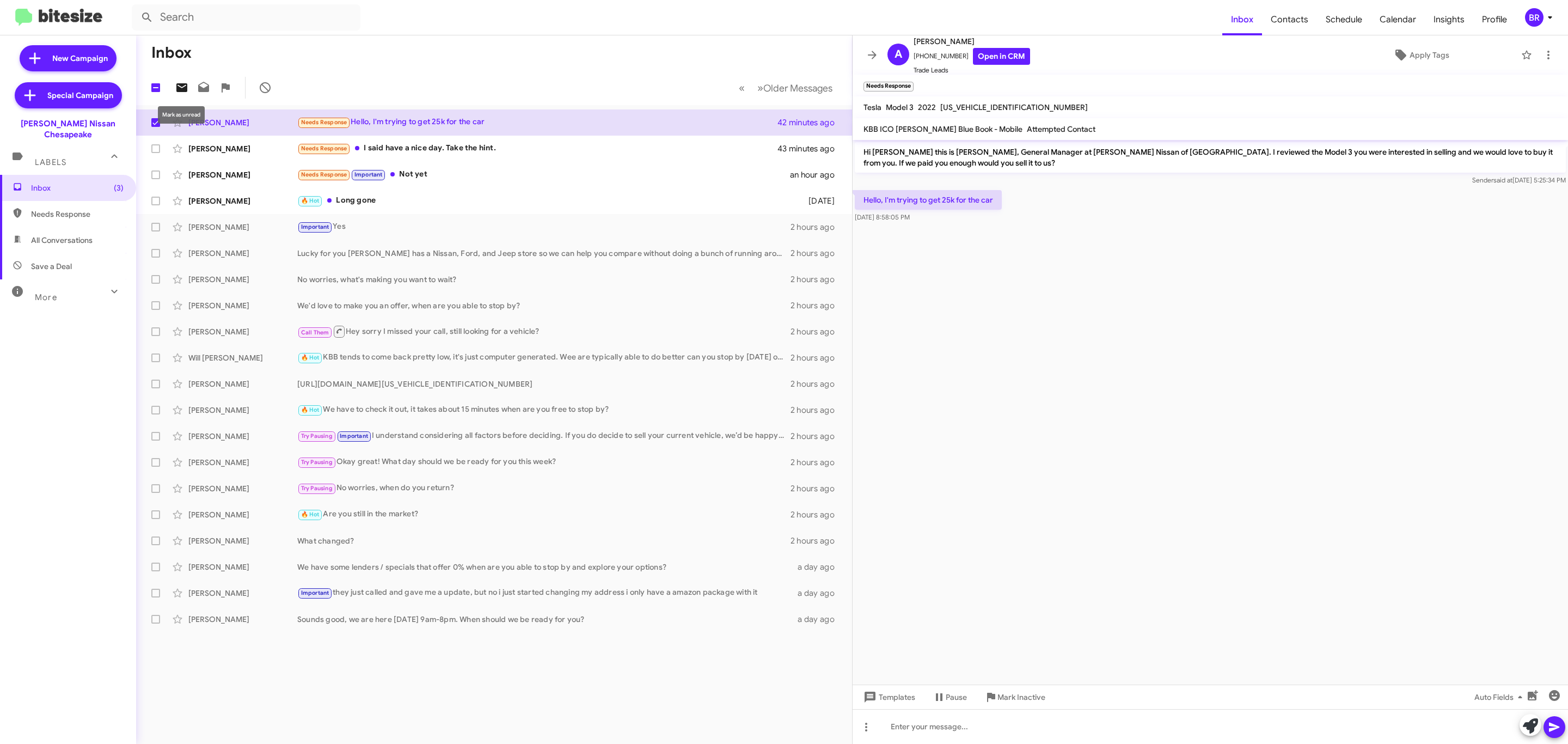
click at [184, 81] on icon at bounding box center [181, 87] width 13 height 13
click at [882, 56] on span at bounding box center [872, 55] width 22 height 13
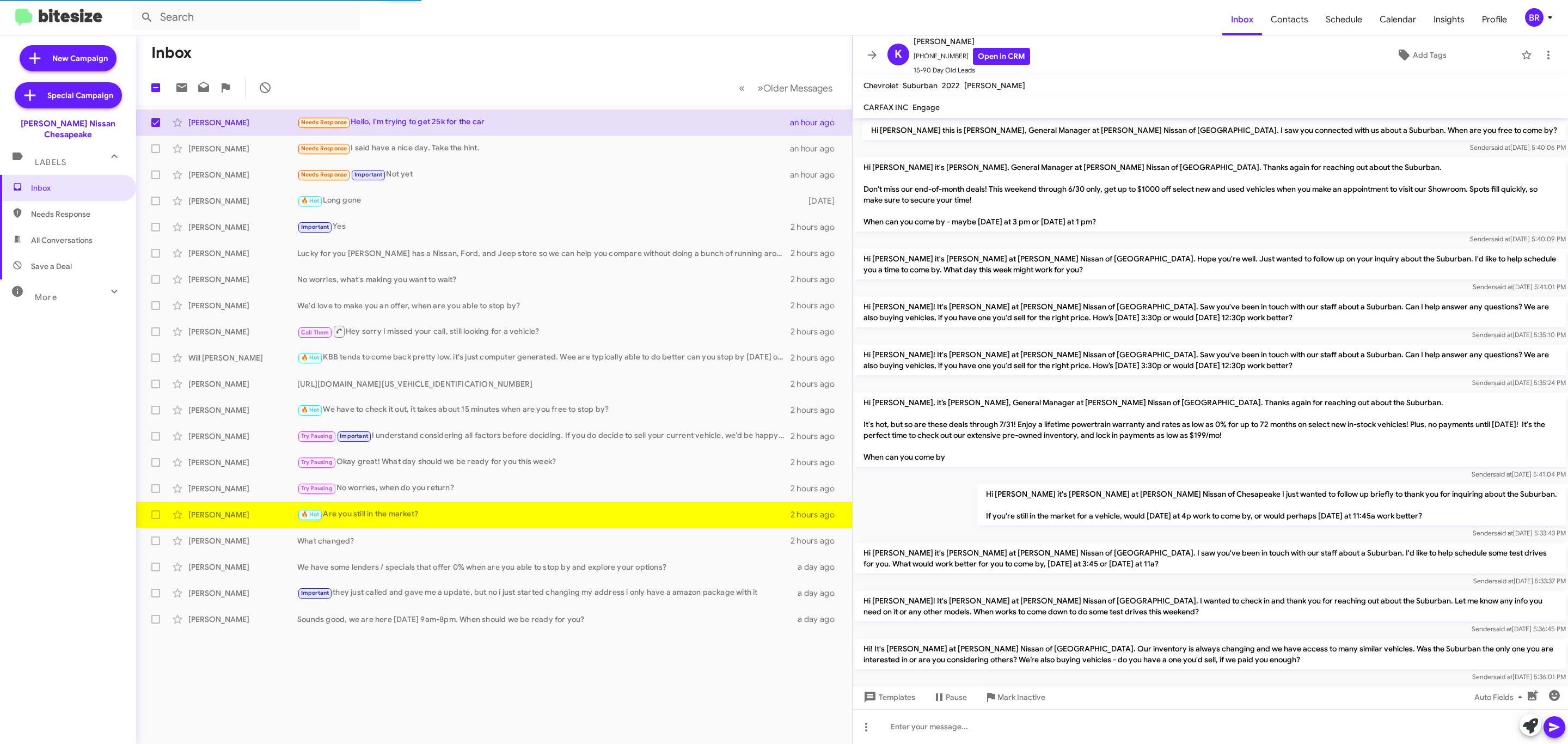
scroll to position [189, 0]
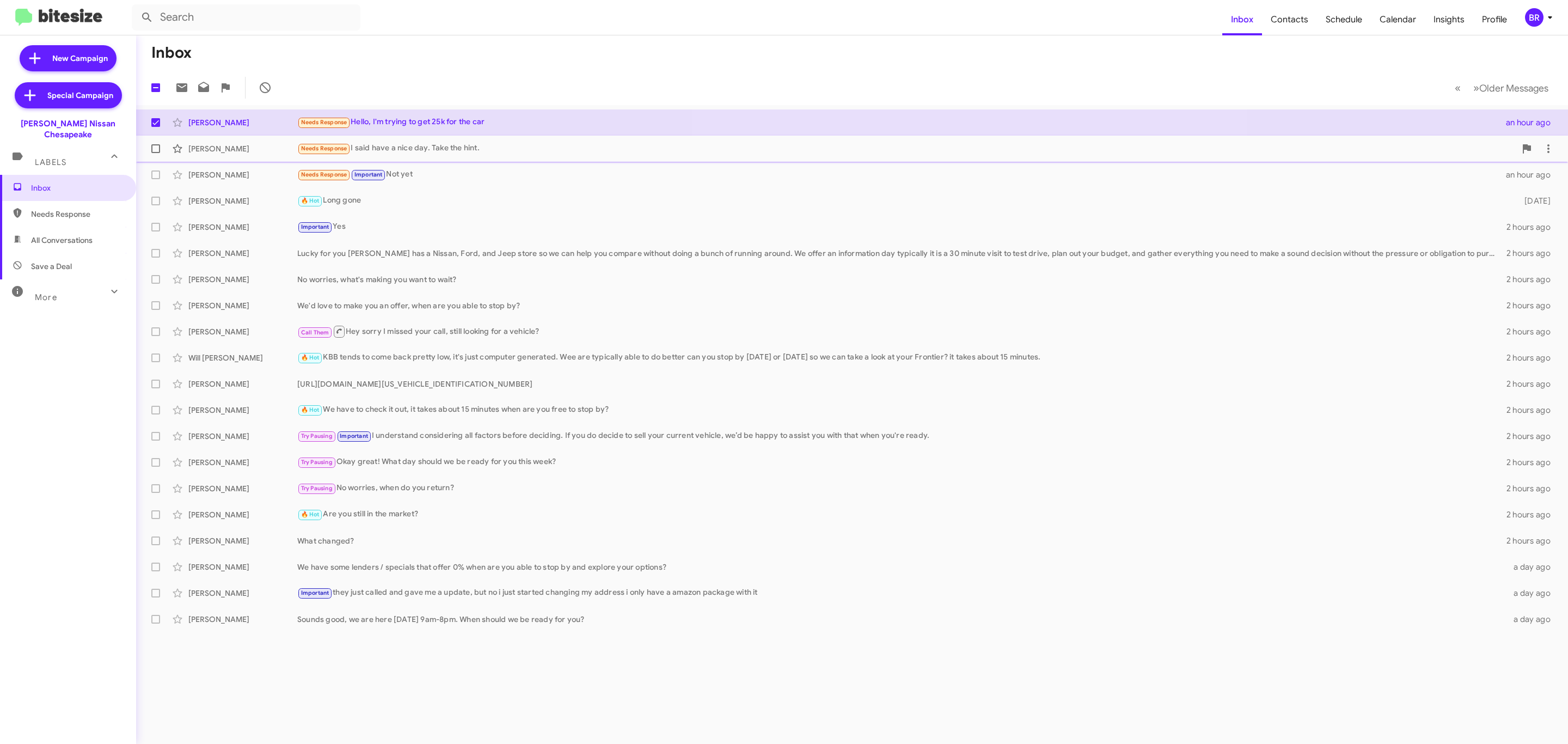
click at [155, 151] on span at bounding box center [156, 149] width 9 height 9
click at [155, 153] on input "checkbox" at bounding box center [155, 153] width 1 height 1
checkbox input "true"
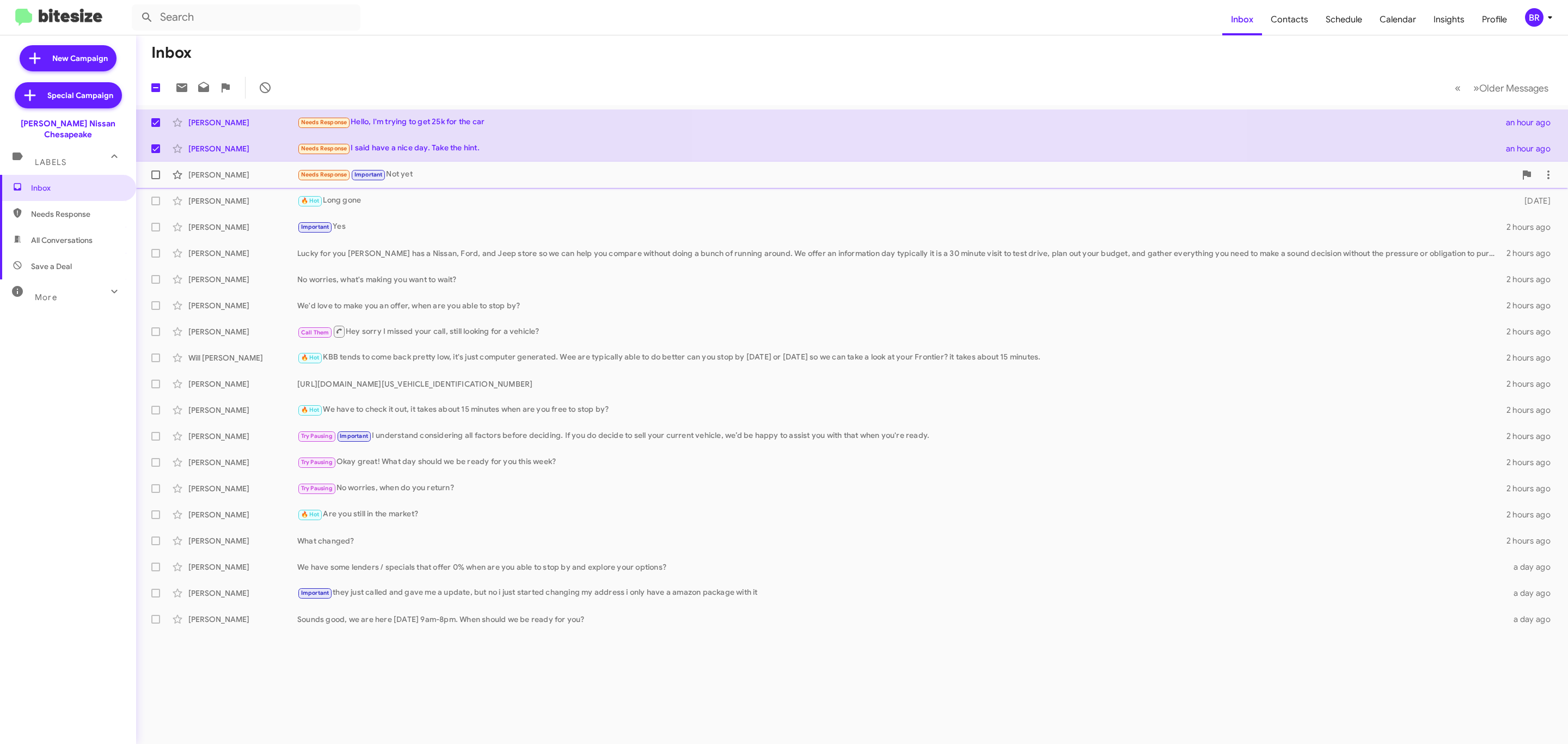
click at [153, 177] on span at bounding box center [156, 175] width 9 height 9
click at [155, 179] on input "checkbox" at bounding box center [155, 179] width 1 height 1
checkbox input "true"
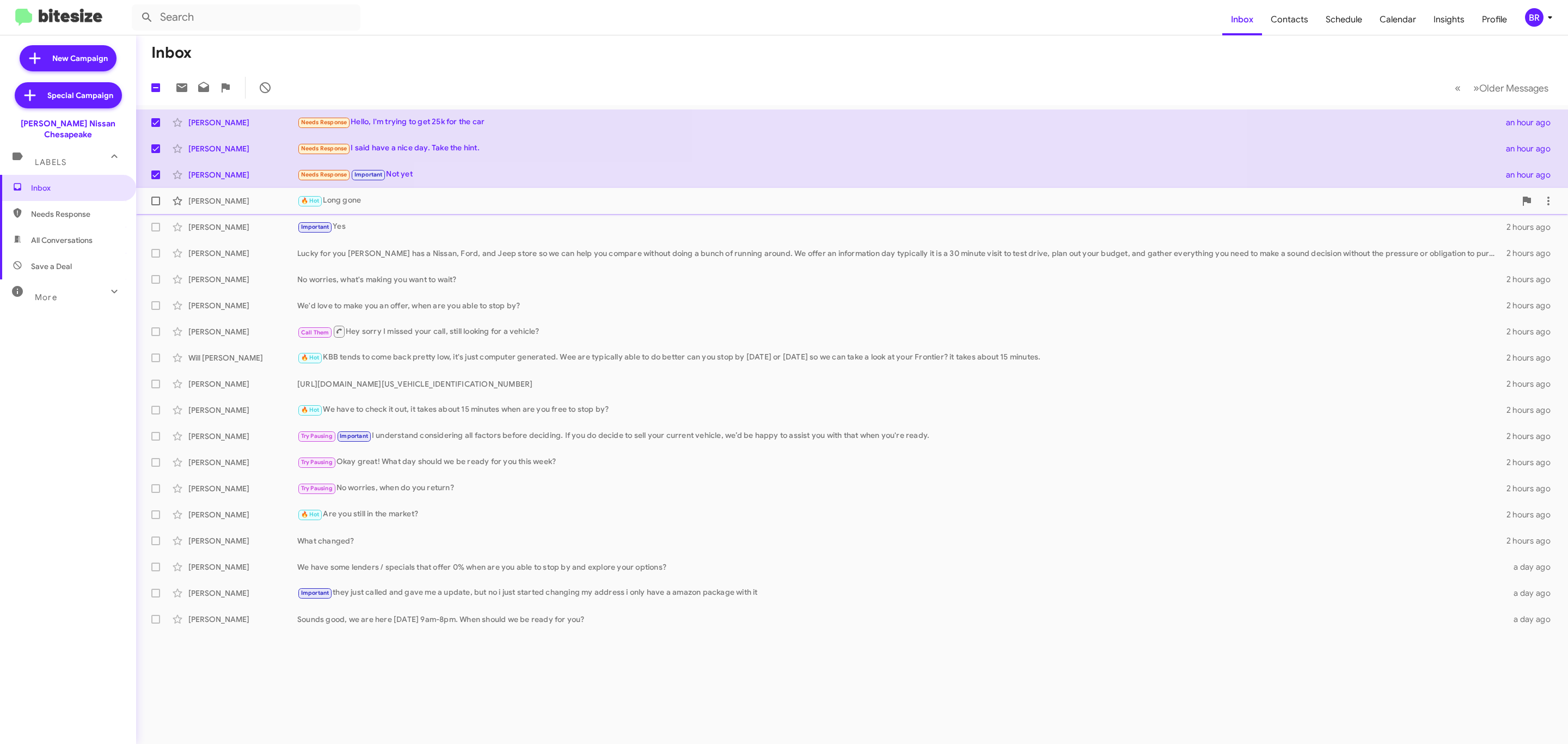
drag, startPoint x: 153, startPoint y: 208, endPoint x: 157, endPoint y: 203, distance: 6.4
click at [156, 208] on label at bounding box center [156, 201] width 22 height 22
click at [156, 206] on input "checkbox" at bounding box center [155, 205] width 1 height 1
checkbox input "true"
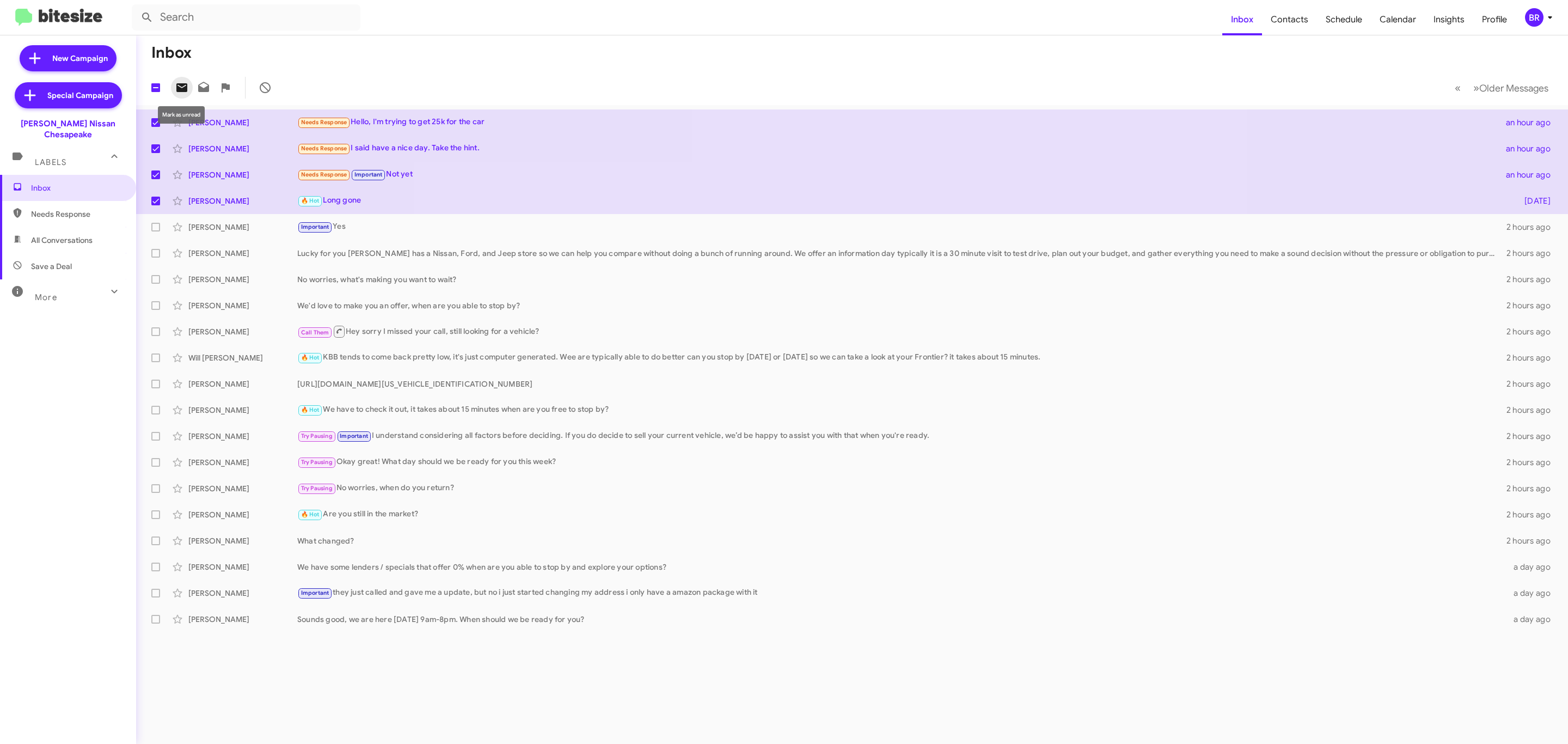
click at [188, 90] on span at bounding box center [182, 87] width 22 height 13
click at [1524, 23] on span "BR" at bounding box center [1541, 17] width 33 height 18
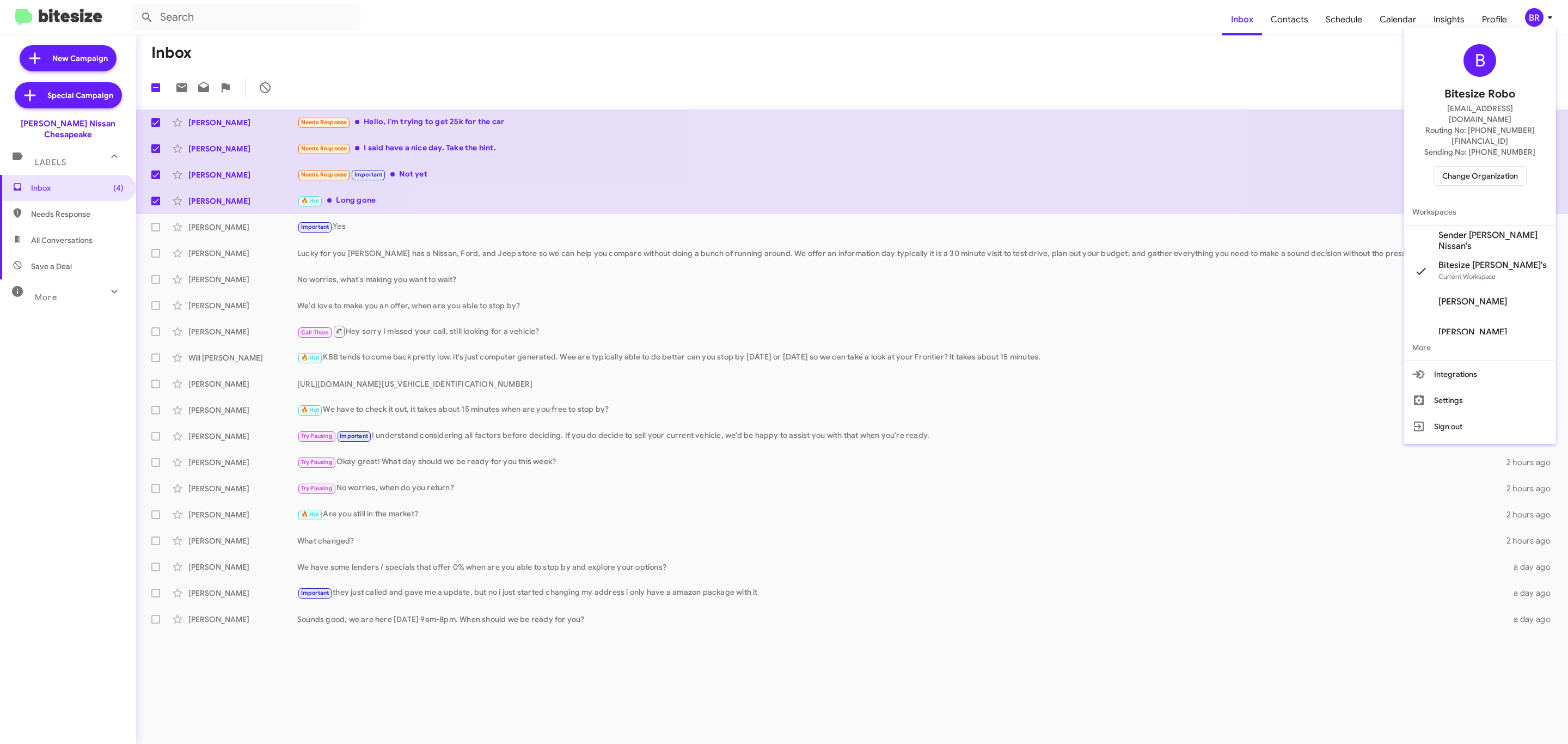
click at [1472, 167] on span "Change Organization" at bounding box center [1480, 176] width 75 height 18
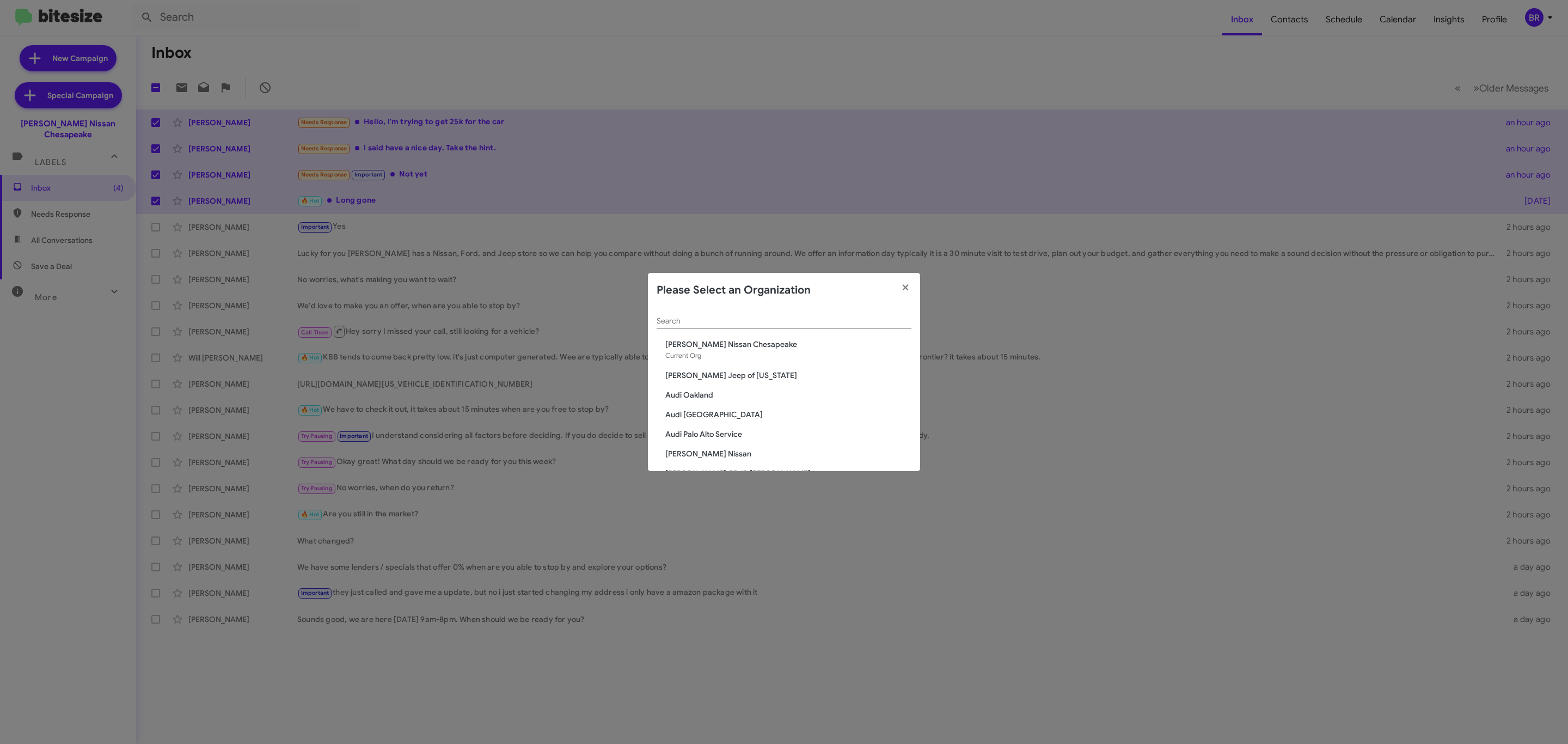
click at [727, 312] on div "Search" at bounding box center [784, 318] width 255 height 21
type input "nissan"
click at [730, 395] on span "[PERSON_NAME] Nissan Norfolk" at bounding box center [788, 395] width 246 height 11
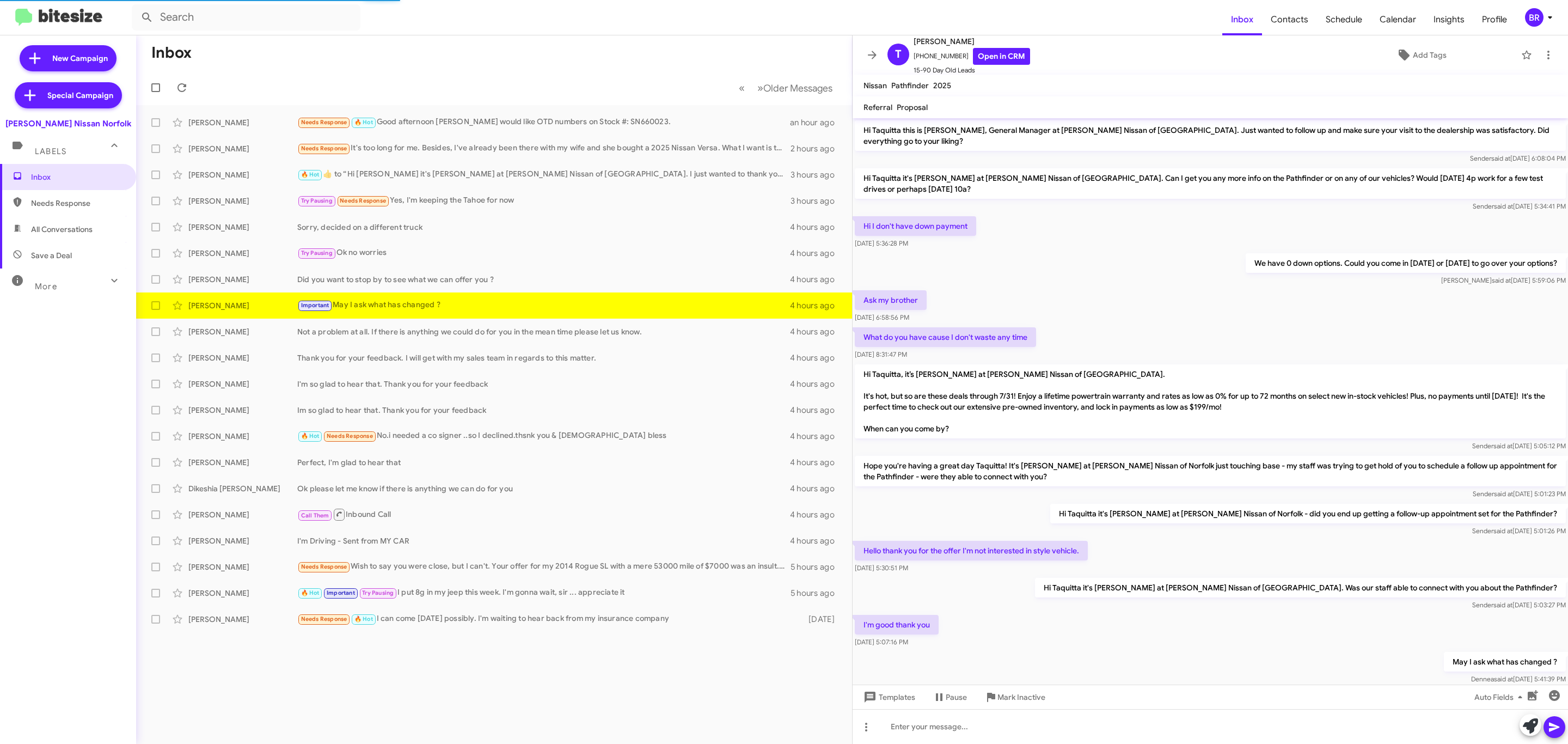
scroll to position [37, 0]
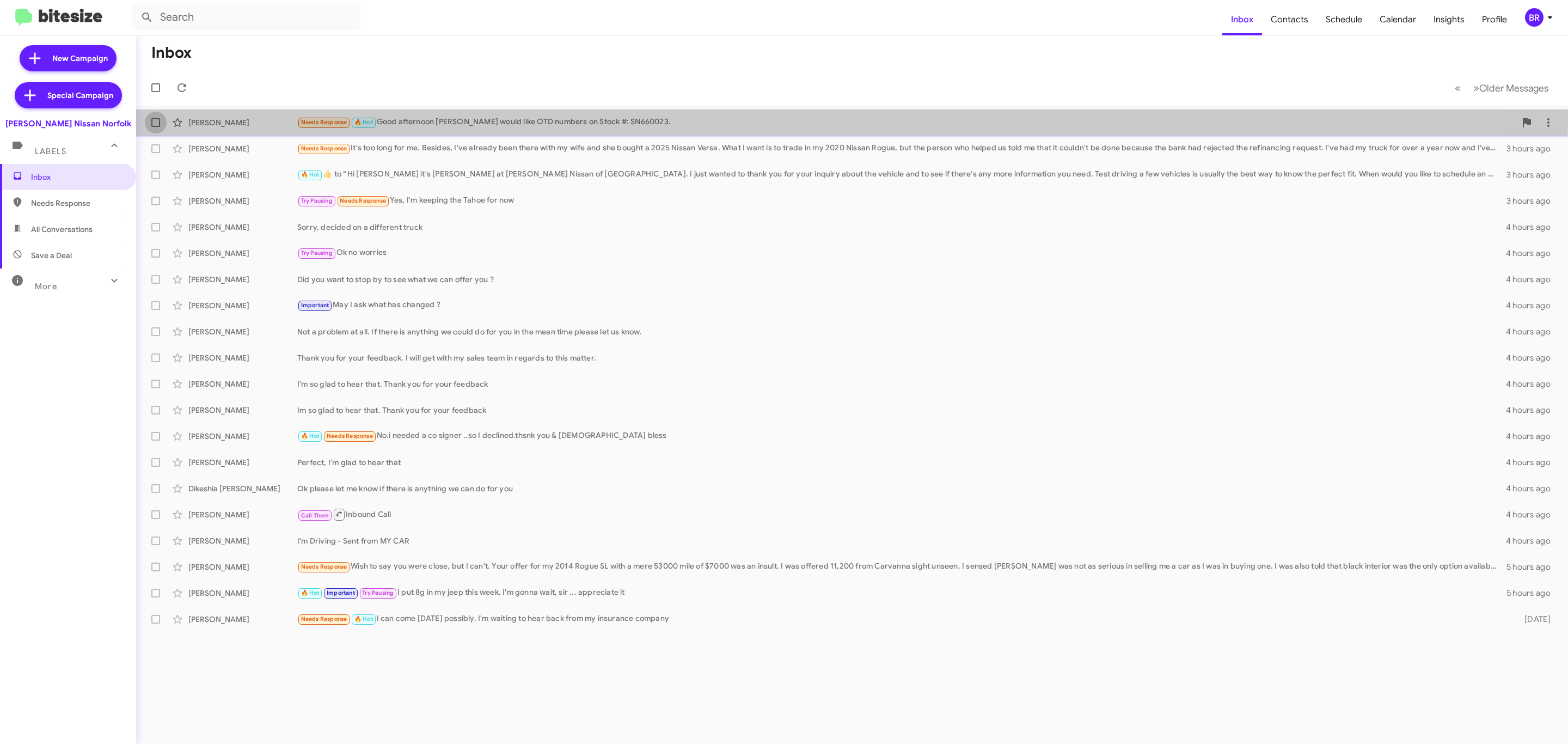
click at [152, 122] on span at bounding box center [156, 122] width 9 height 9
click at [155, 127] on input "checkbox" at bounding box center [155, 127] width 1 height 1
checkbox input "true"
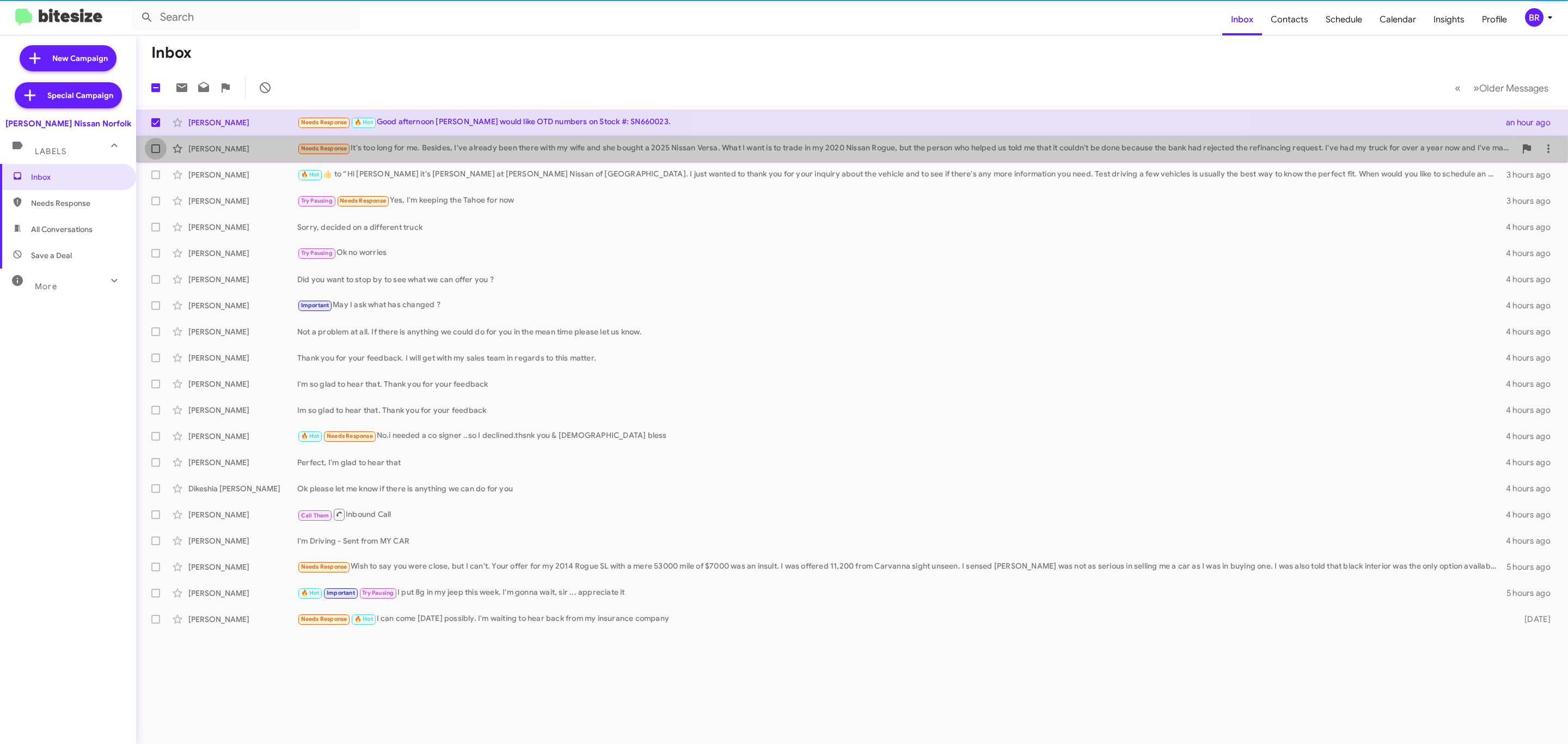
click at [157, 149] on span at bounding box center [156, 149] width 9 height 9
click at [156, 153] on input "checkbox" at bounding box center [155, 153] width 1 height 1
checkbox input "true"
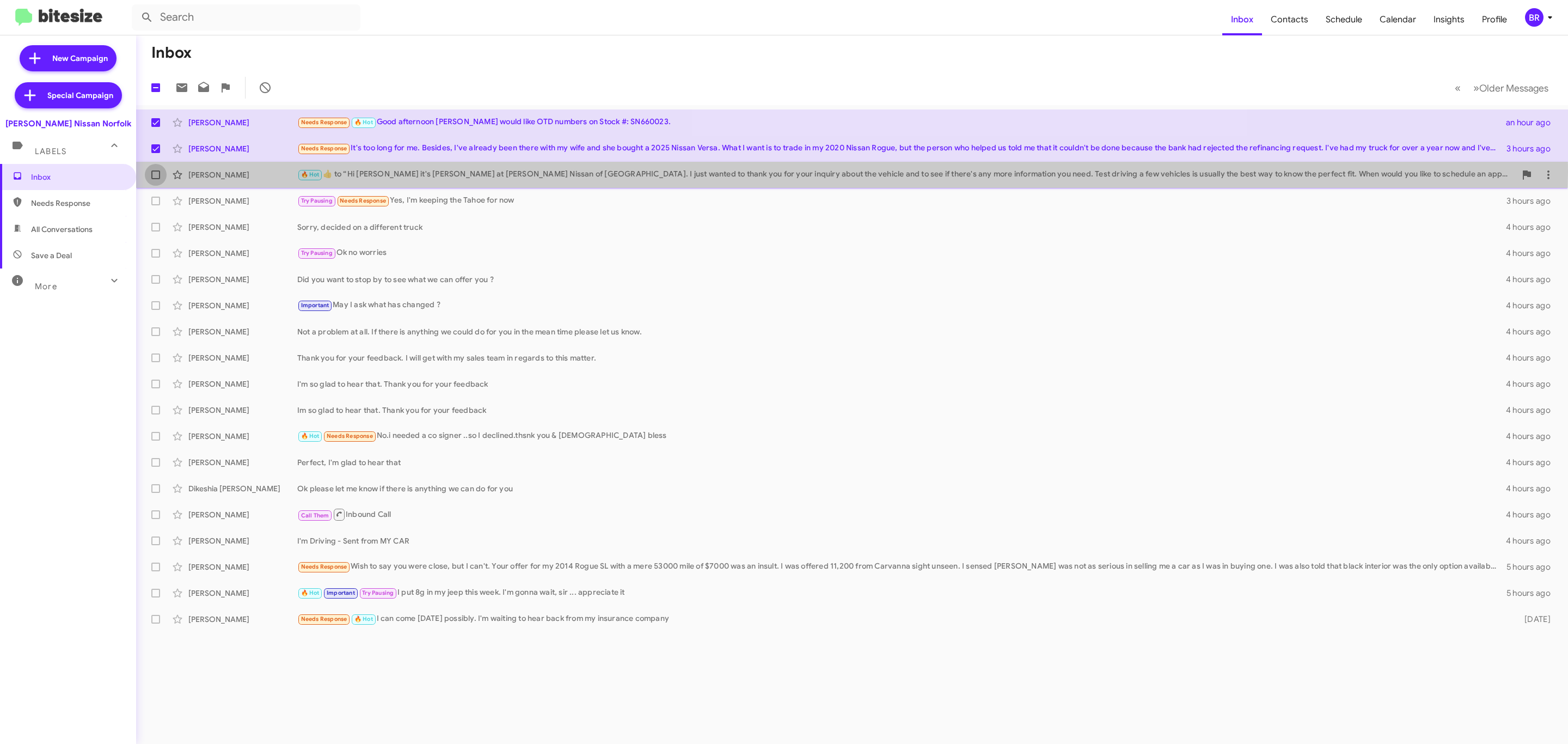
click span
click input "checkbox"
checkbox input "true"
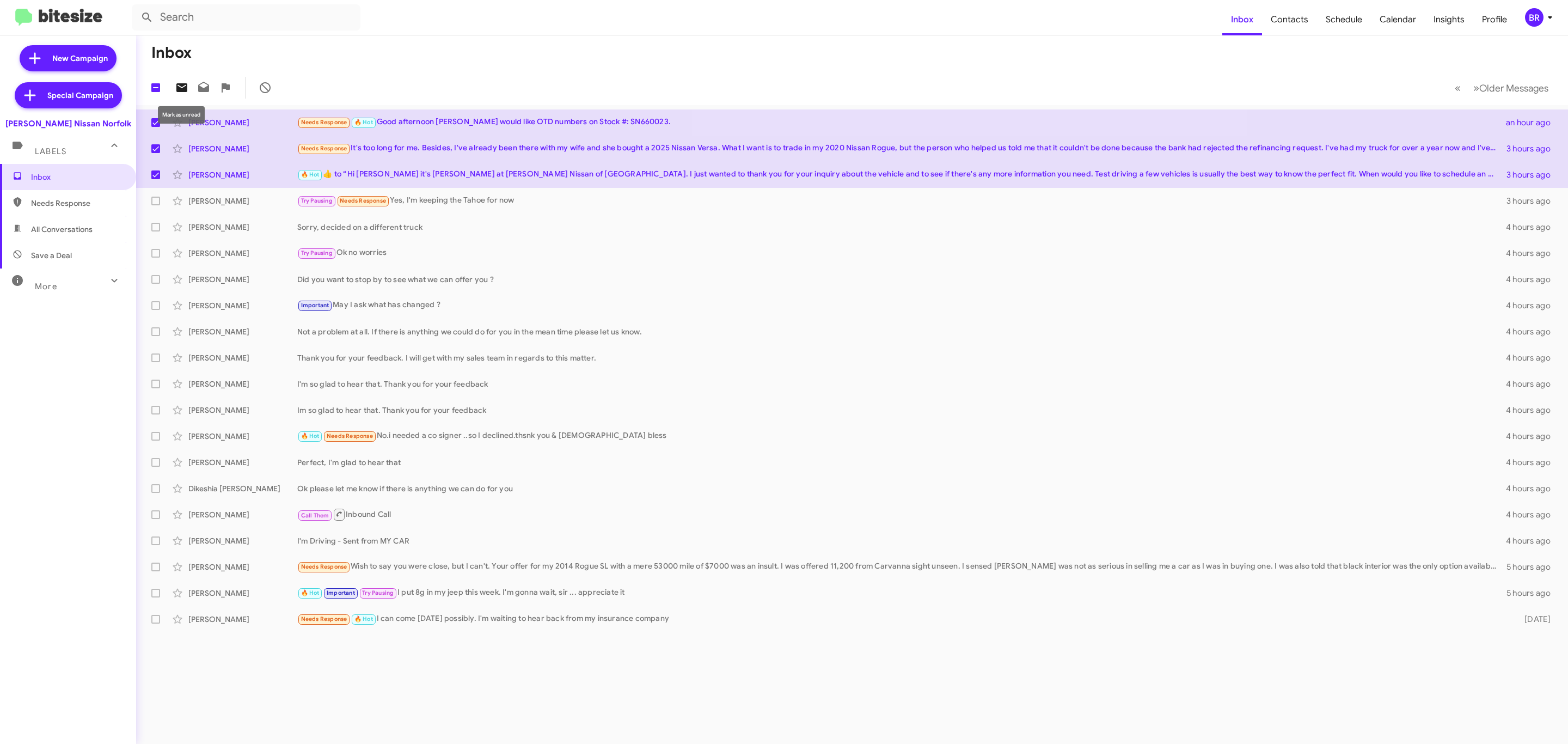
click icon
click div "BR"
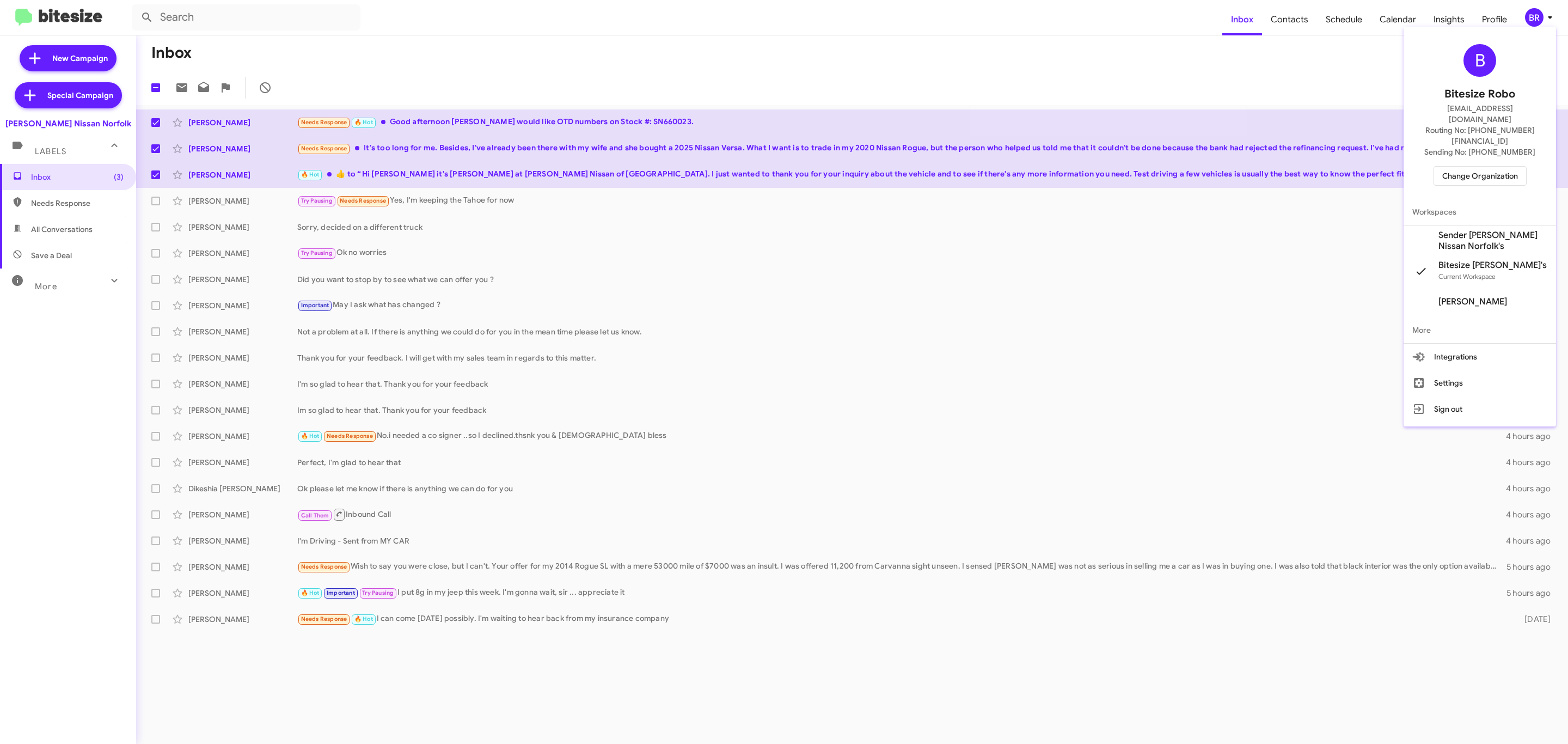
click span "Change Organization"
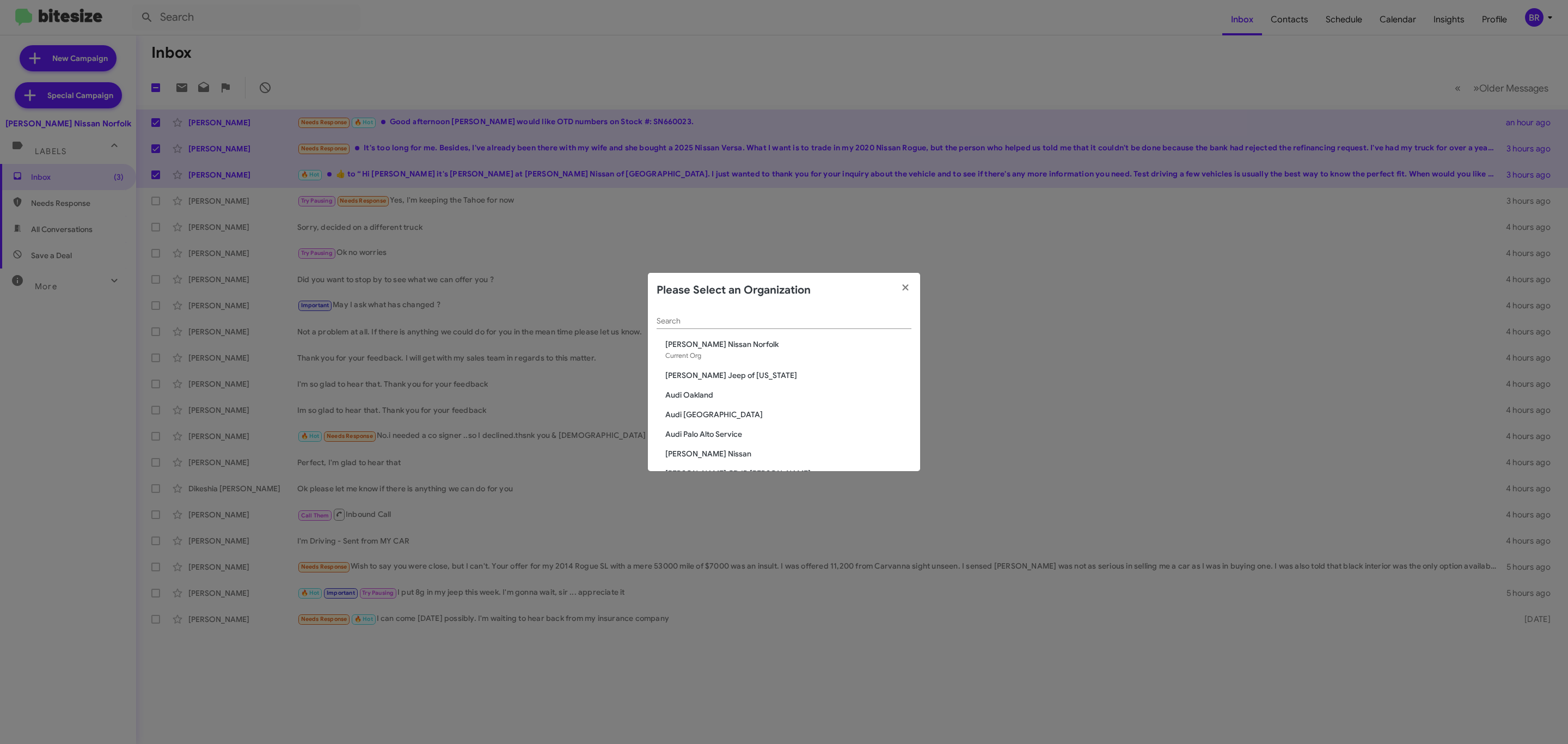
click input "Search"
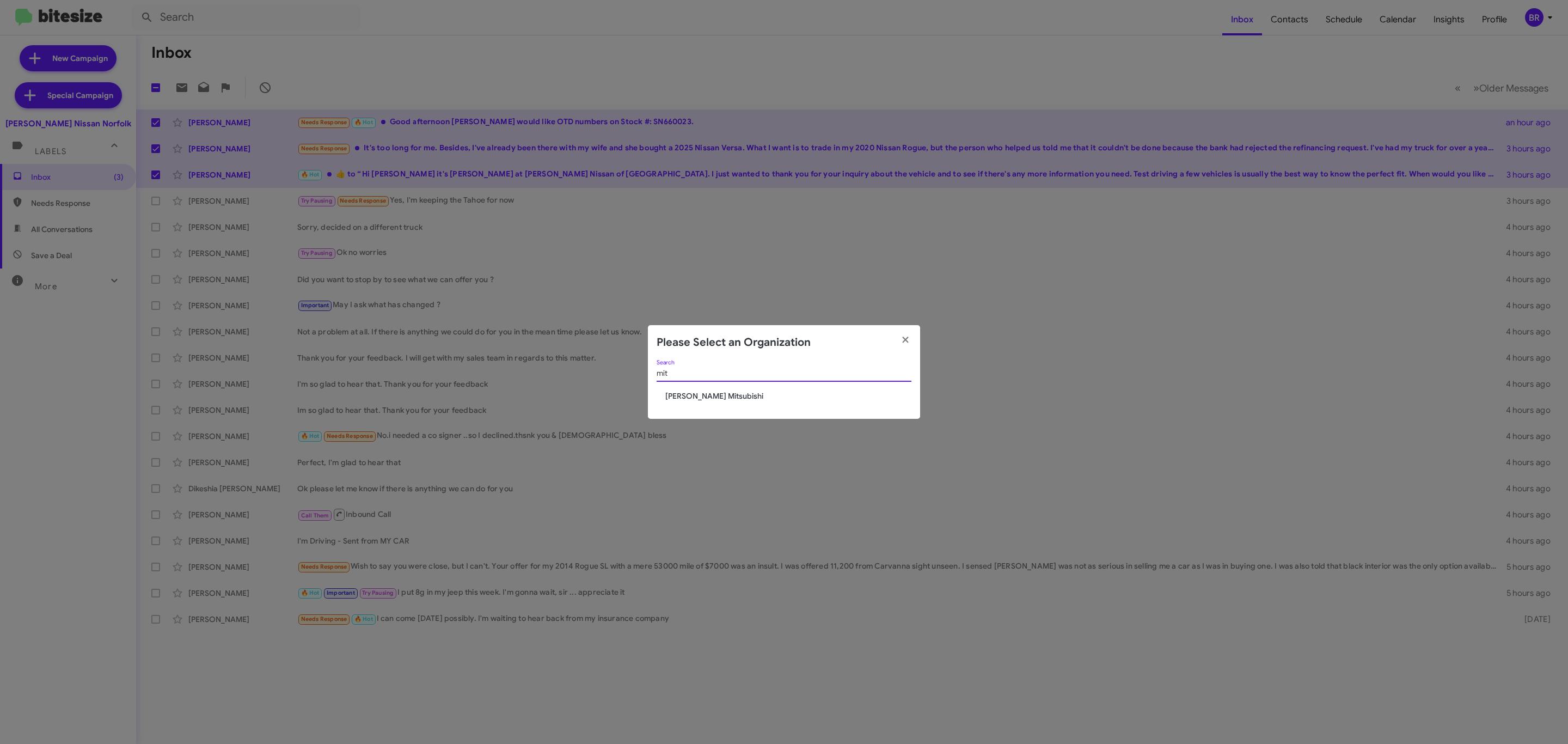
type input "mit"
click span "Banister Mitsubishi"
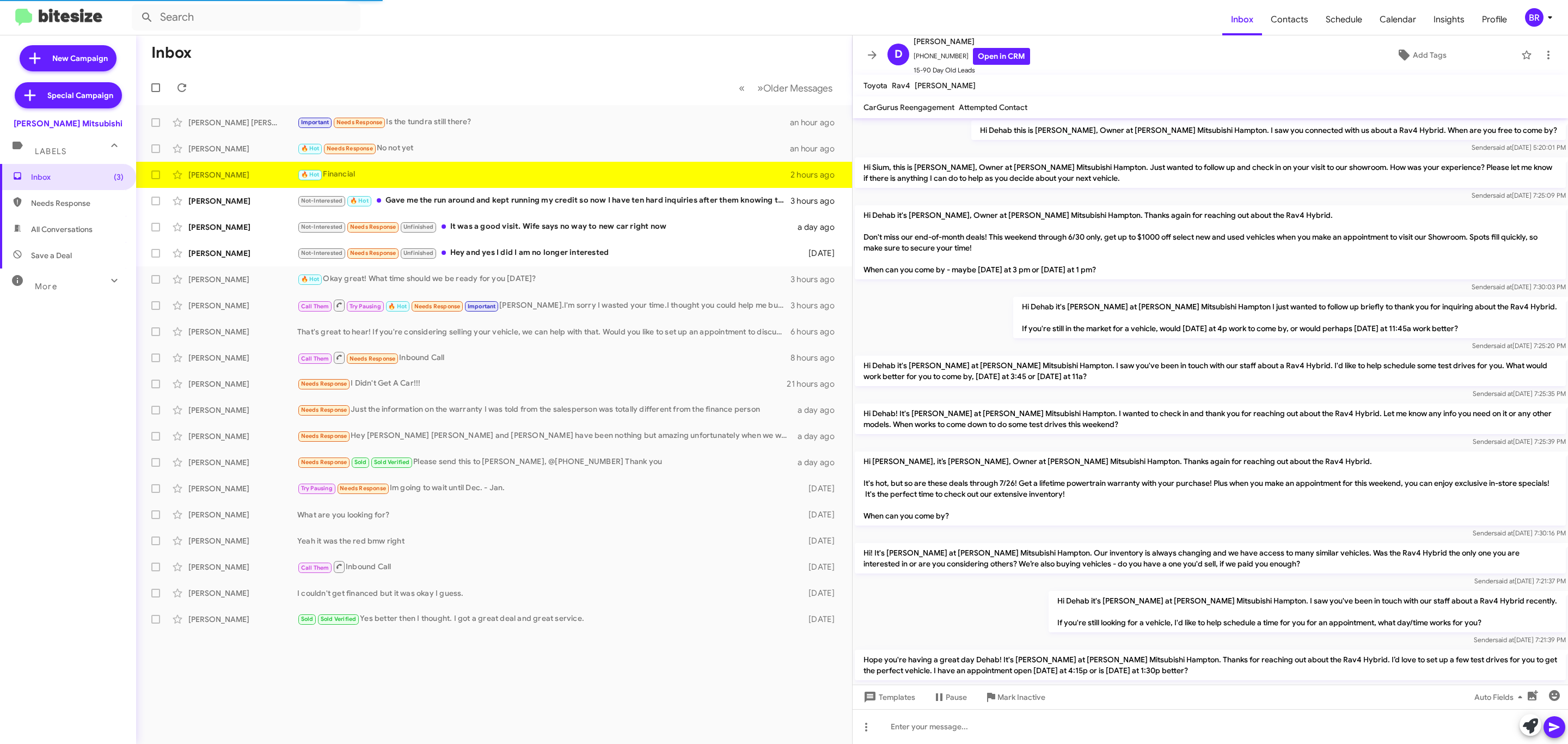
scroll to position [265, 0]
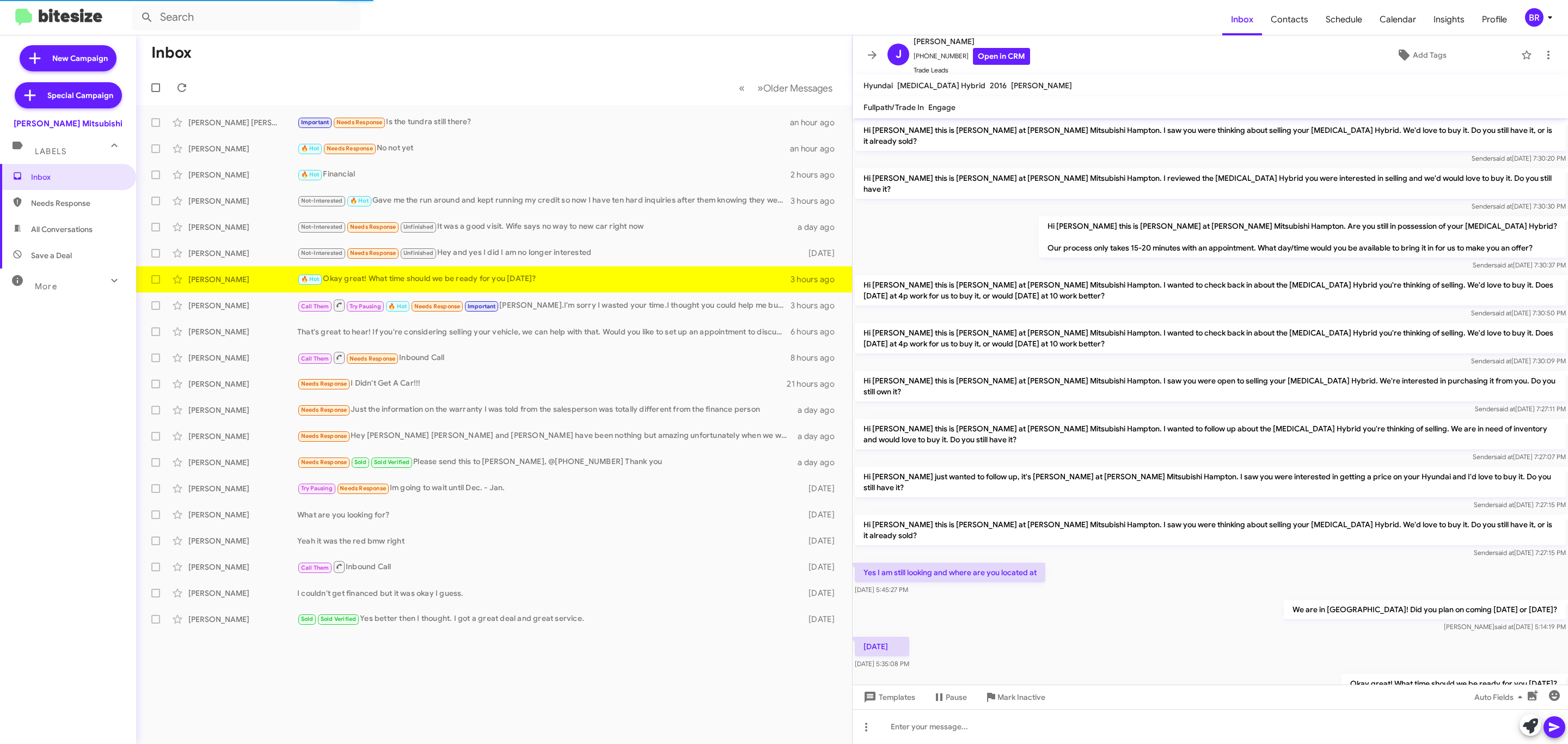
scroll to position [4, 0]
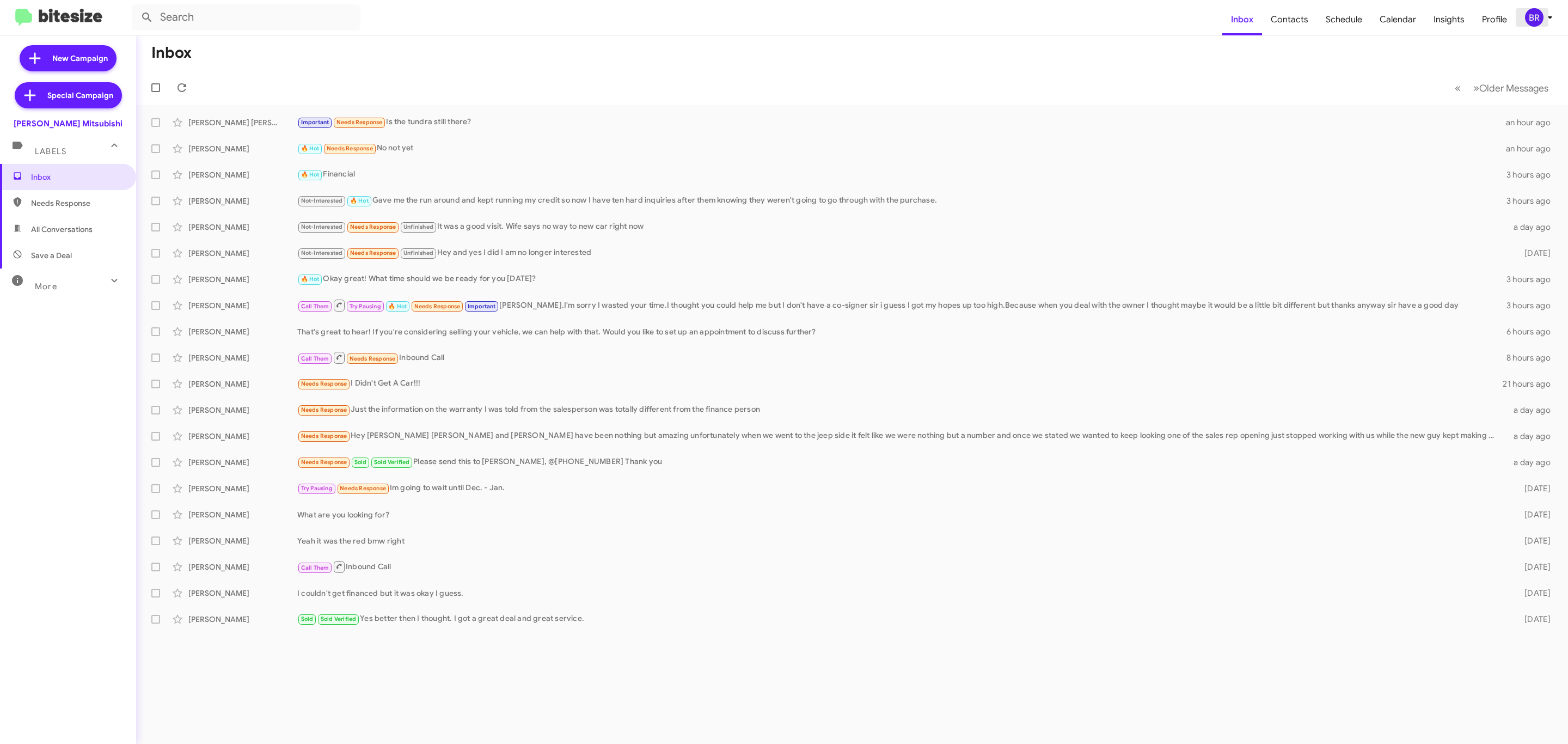
click at [1531, 20] on div "BR" at bounding box center [1534, 17] width 18 height 18
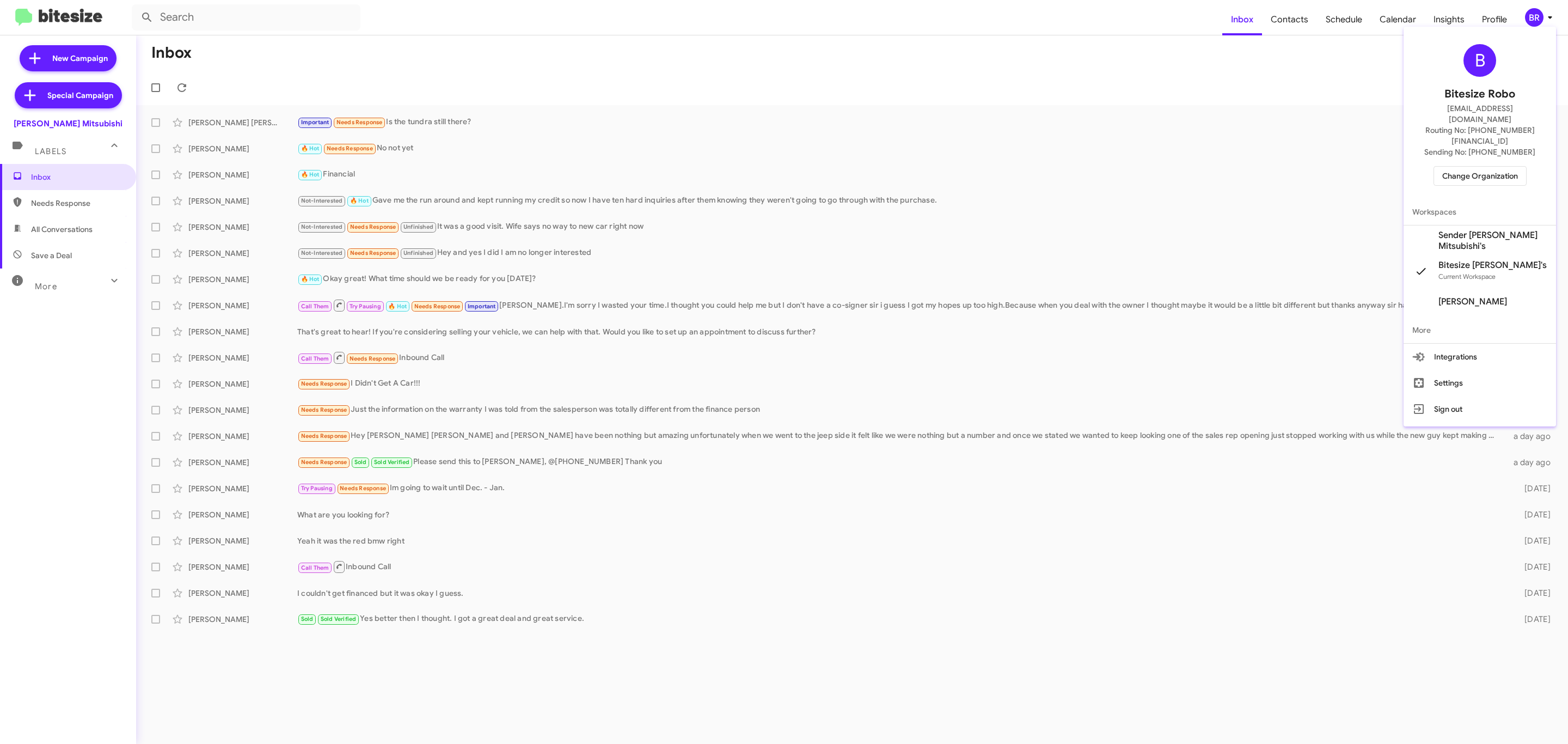
click at [1461, 167] on span "Change Organization" at bounding box center [1480, 176] width 75 height 18
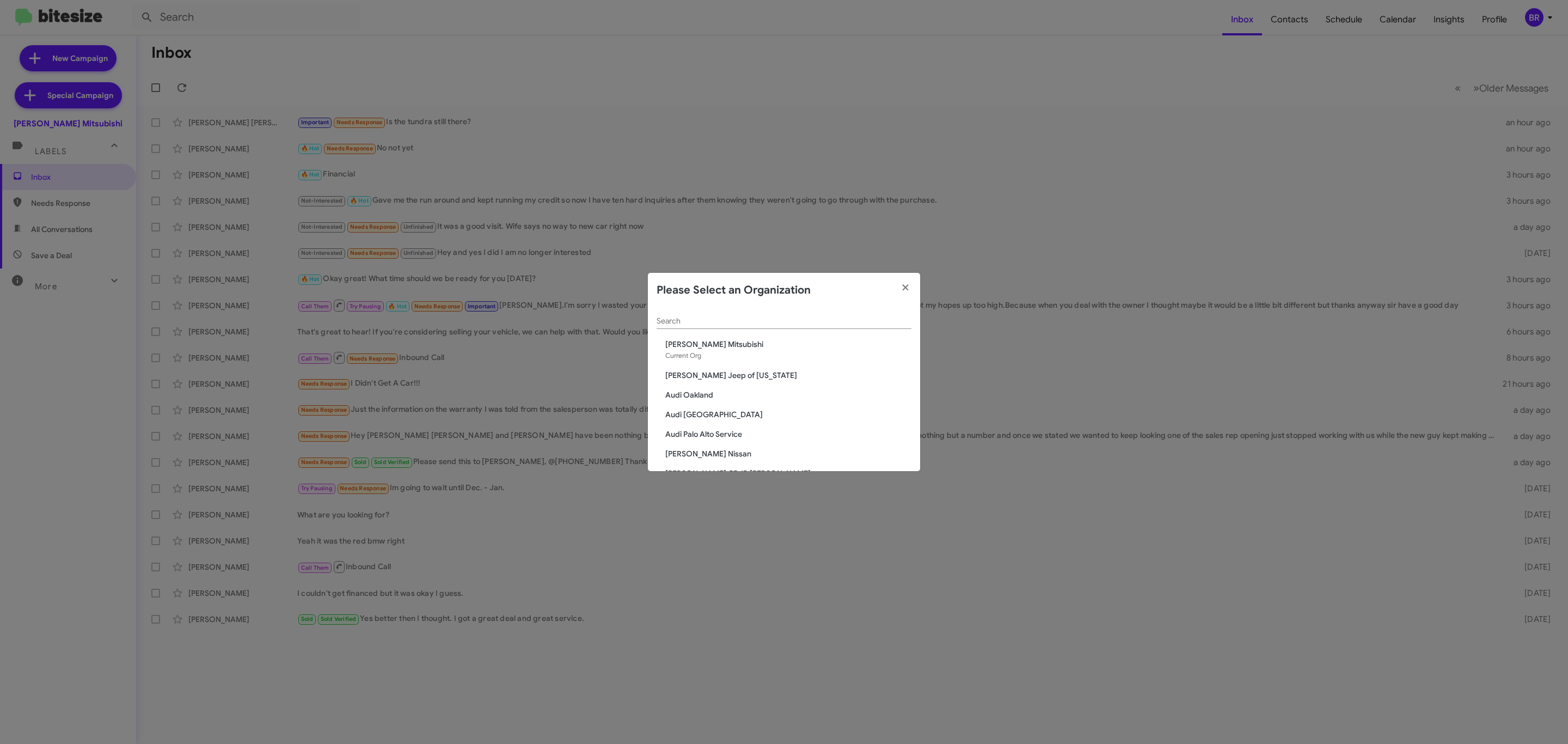
click at [803, 317] on input "Search" at bounding box center [784, 321] width 255 height 9
type input "ton"
click at [694, 446] on span "[PERSON_NAME] Sales" at bounding box center [788, 449] width 246 height 11
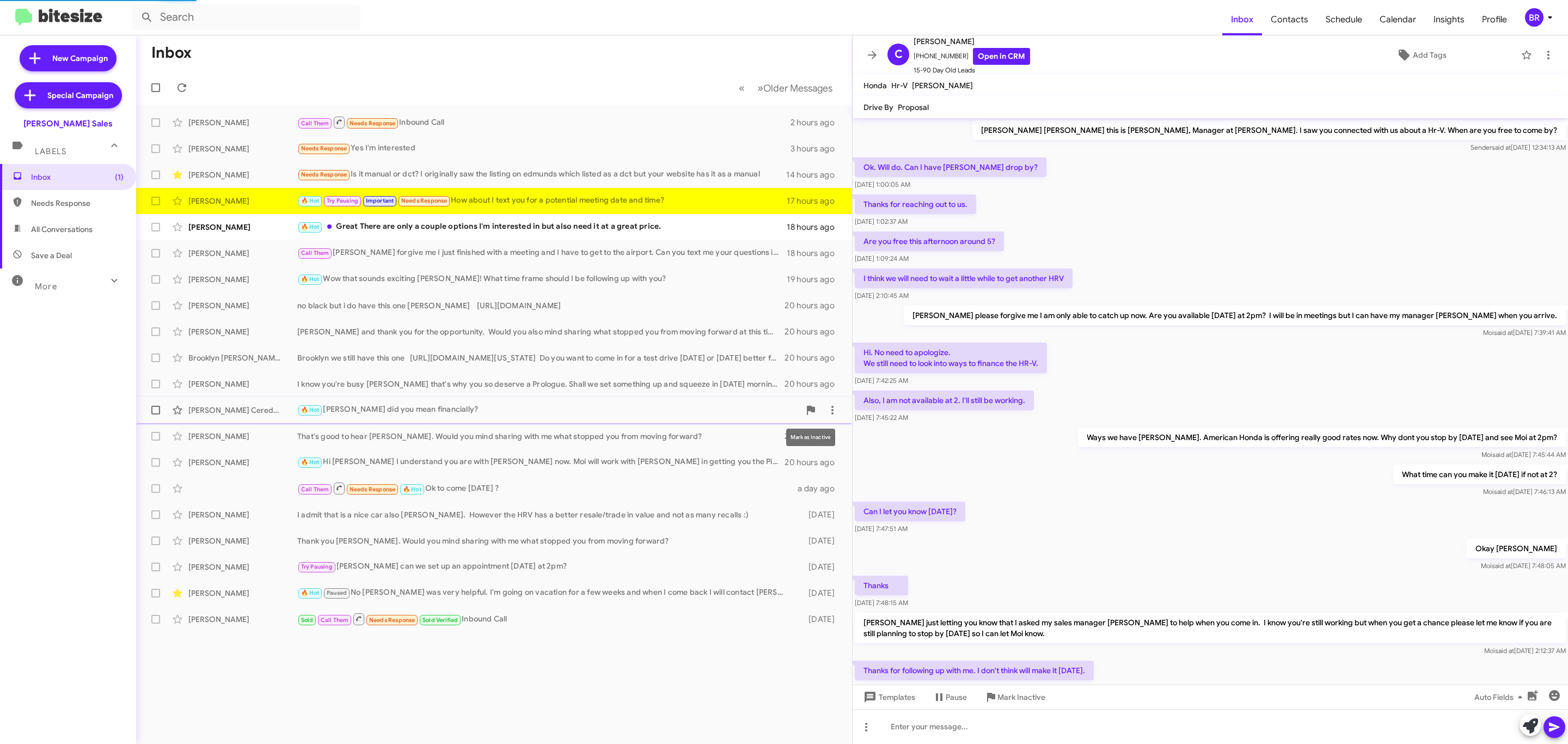
scroll to position [261, 0]
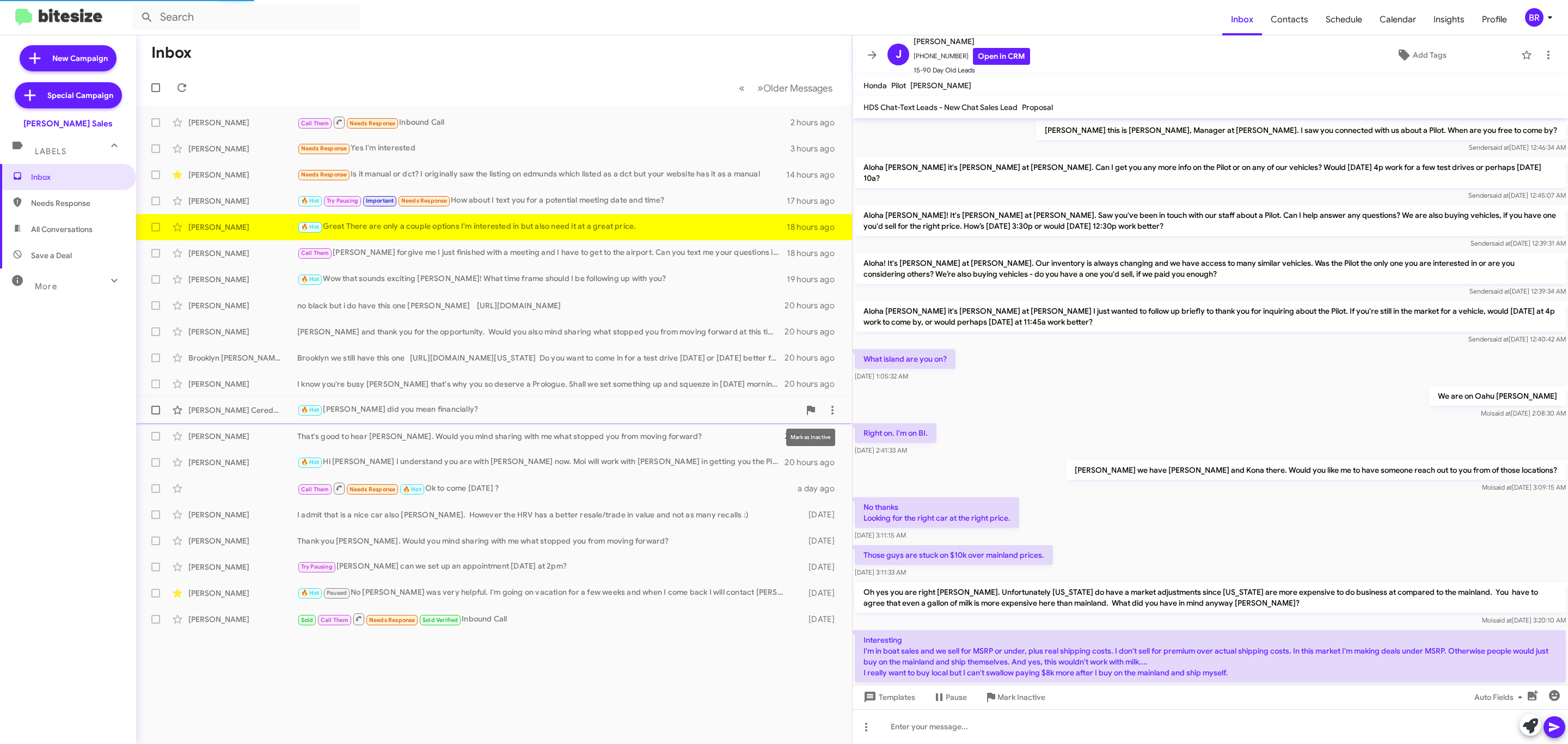
scroll to position [288, 0]
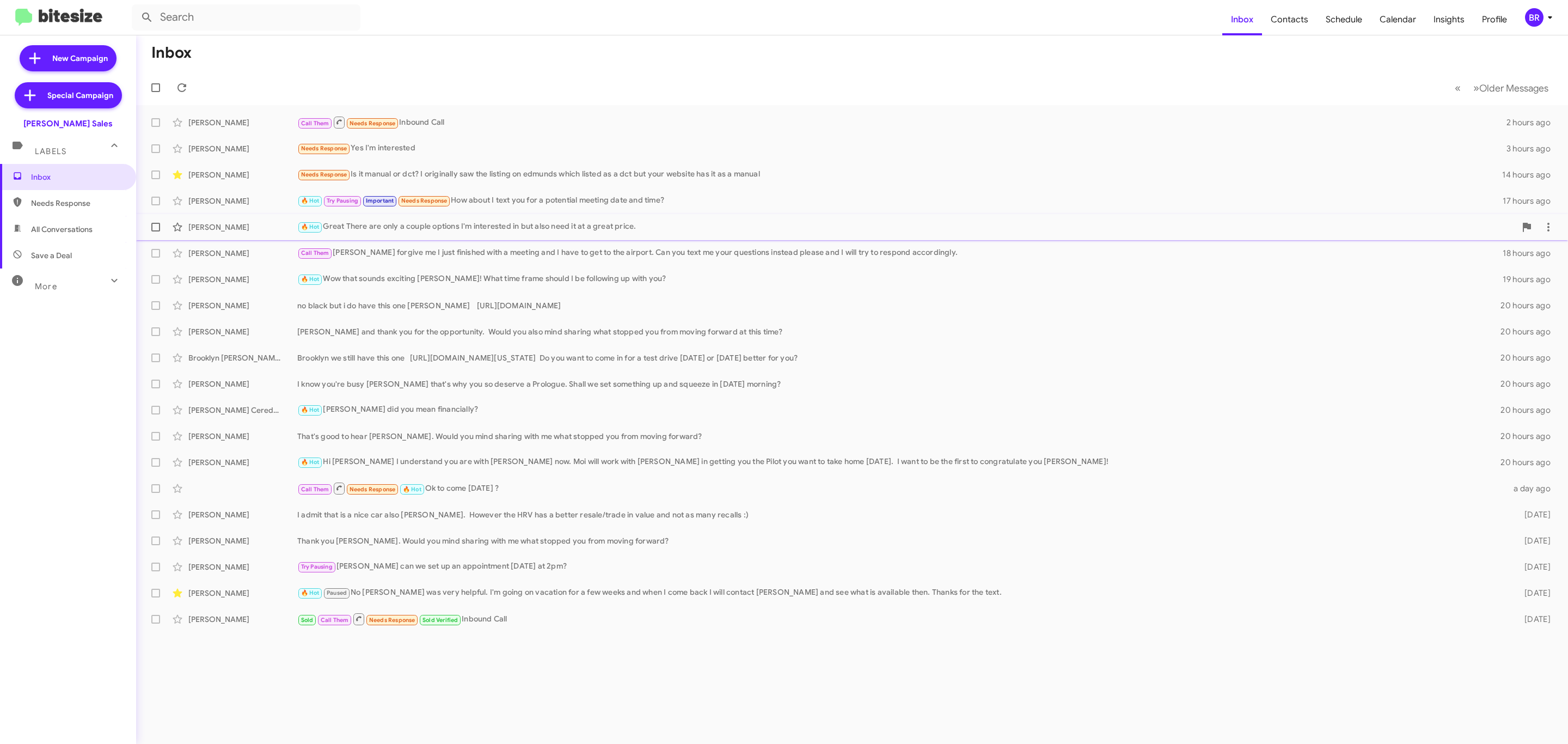
click at [159, 224] on span at bounding box center [156, 227] width 9 height 9
click at [156, 231] on input "checkbox" at bounding box center [155, 231] width 1 height 1
checkbox input "true"
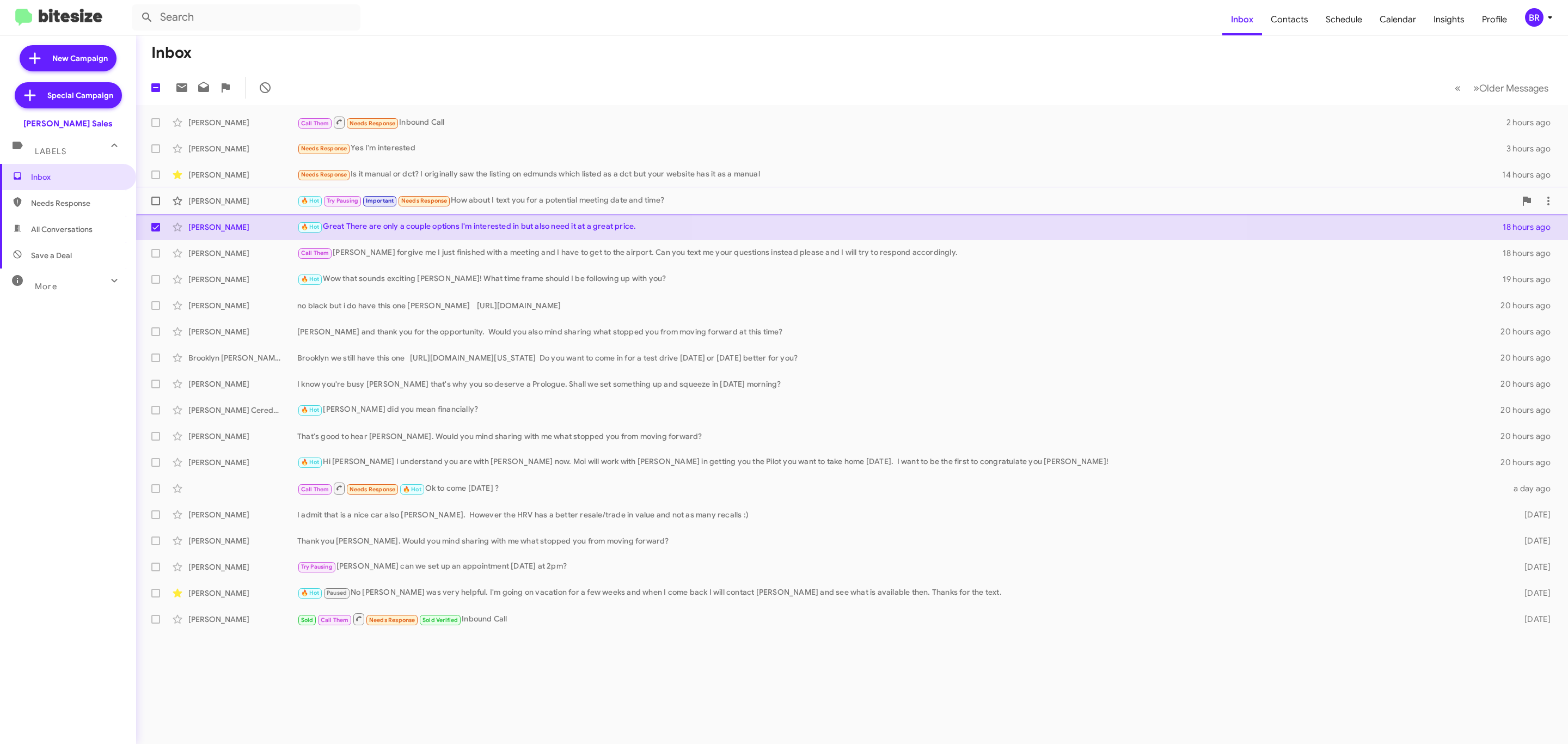
click at [156, 197] on span at bounding box center [156, 201] width 9 height 9
click at [156, 205] on input "checkbox" at bounding box center [155, 205] width 1 height 1
checkbox input "true"
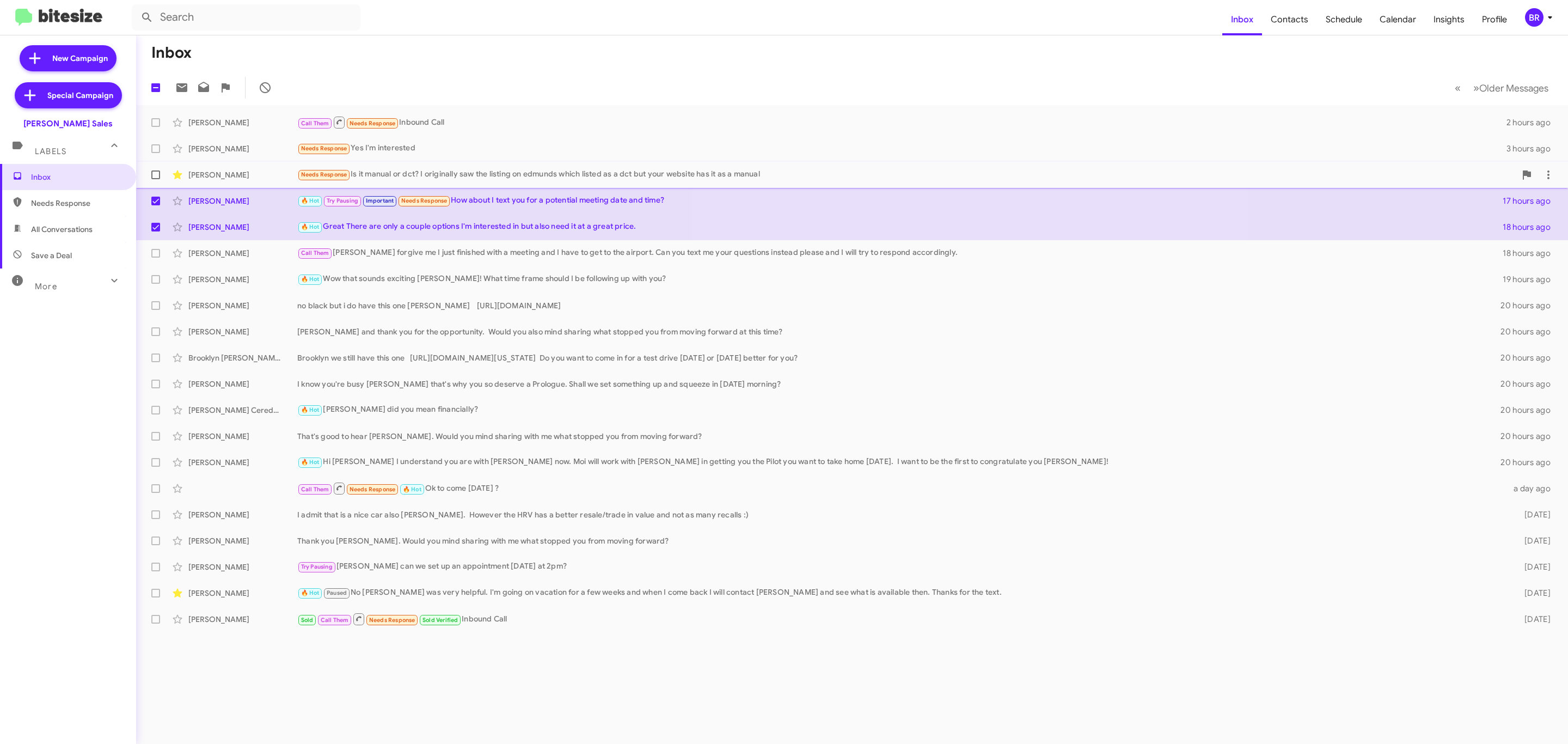
click at [150, 177] on label at bounding box center [156, 175] width 22 height 22
click at [155, 179] on input "checkbox" at bounding box center [155, 179] width 1 height 1
checkbox input "true"
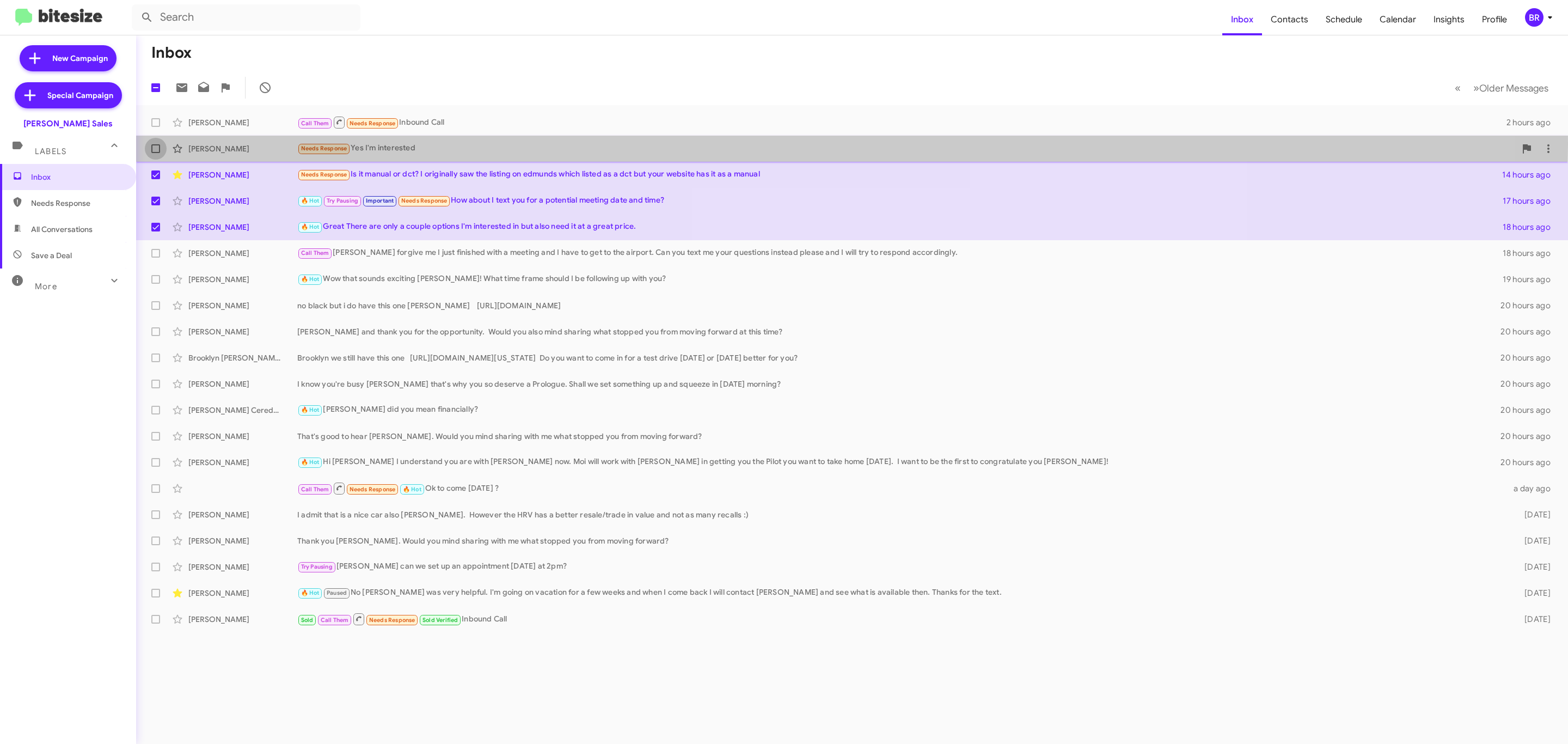
click at [158, 144] on span at bounding box center [156, 149] width 9 height 9
click at [156, 153] on input "checkbox" at bounding box center [155, 153] width 1 height 1
checkbox input "true"
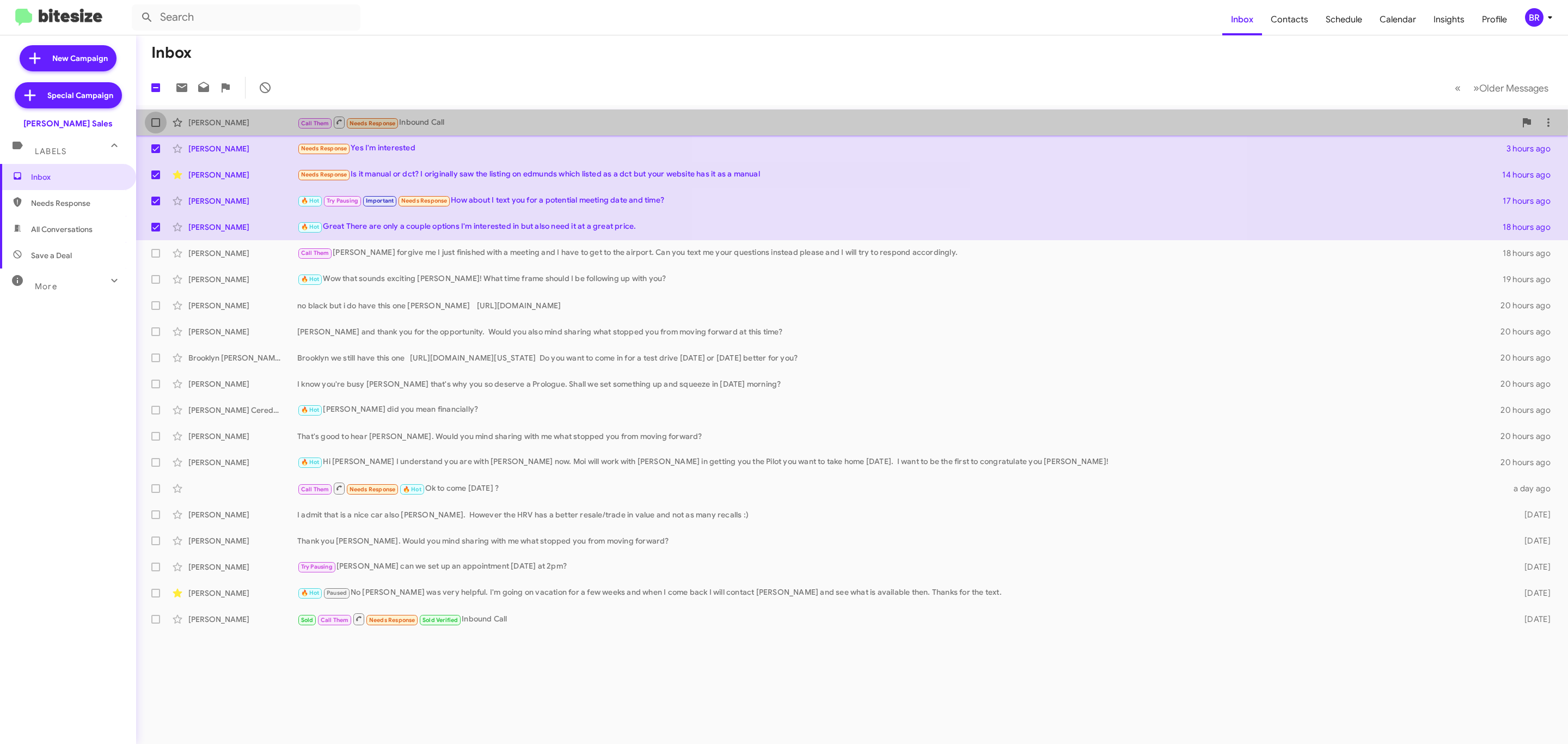
click at [151, 127] on label at bounding box center [156, 122] width 22 height 22
click at [155, 127] on input "checkbox" at bounding box center [155, 127] width 1 height 1
checkbox input "true"
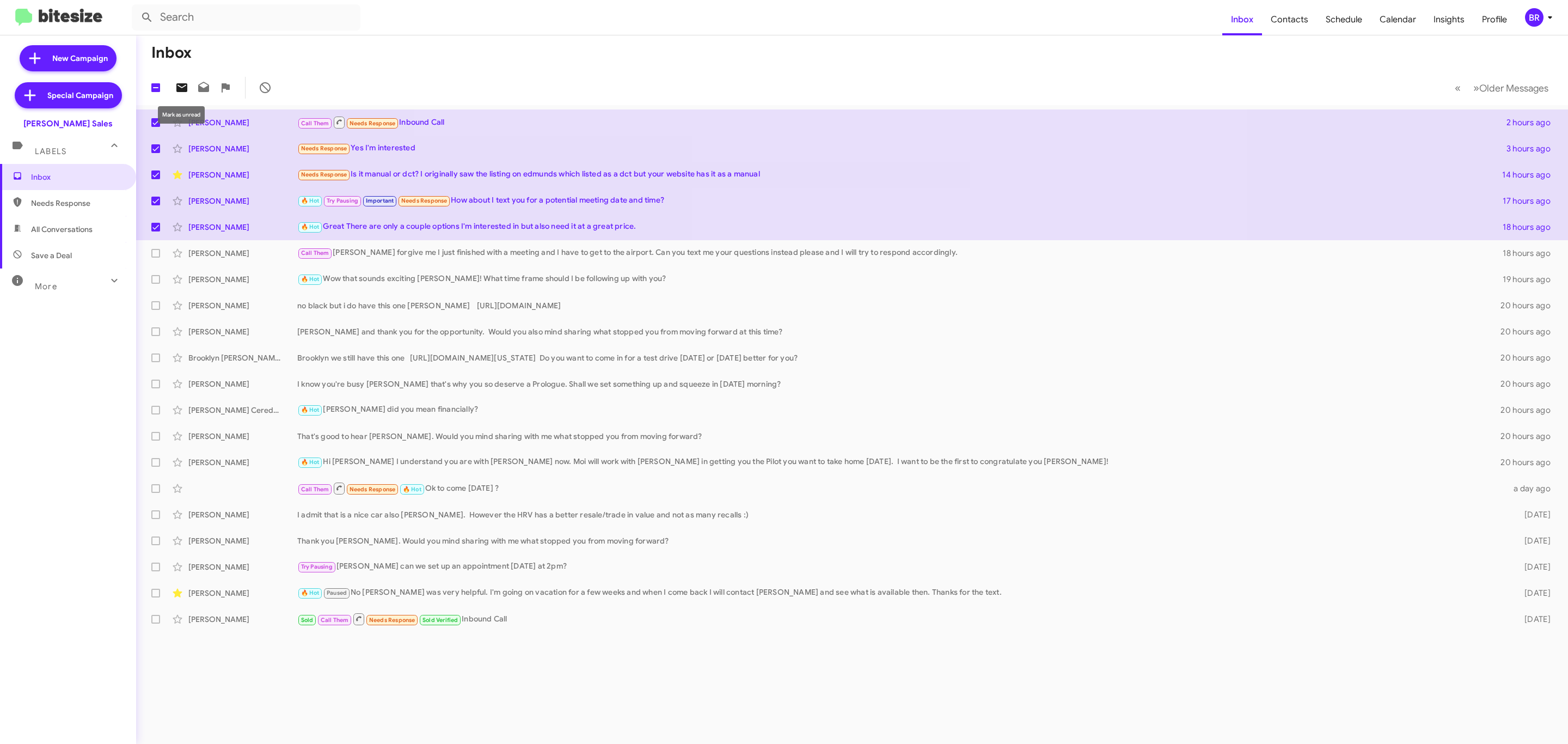
click at [178, 84] on icon at bounding box center [182, 88] width 11 height 9
click at [1536, 24] on div "BR" at bounding box center [1534, 17] width 18 height 18
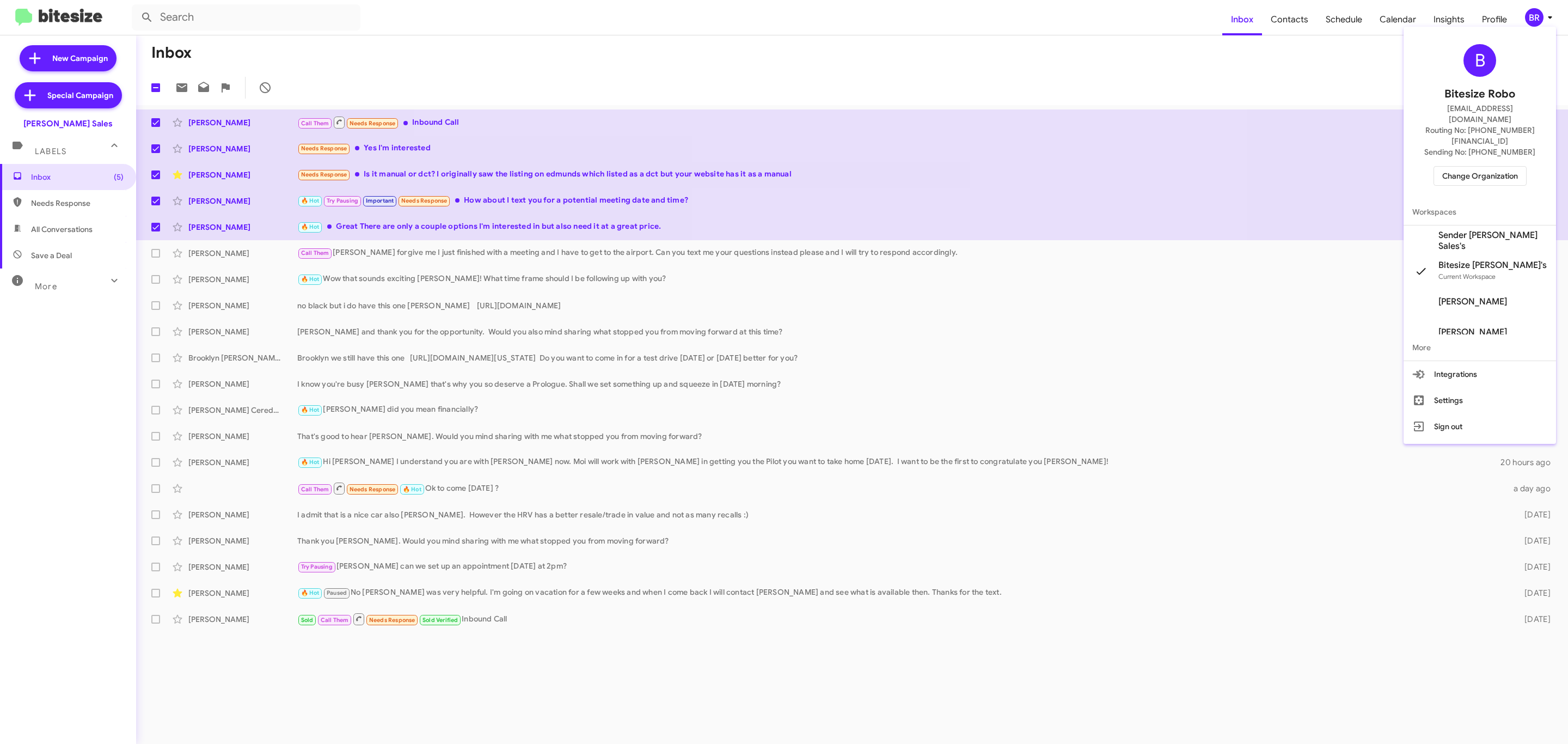
click at [1454, 167] on span "Change Organization" at bounding box center [1480, 176] width 75 height 18
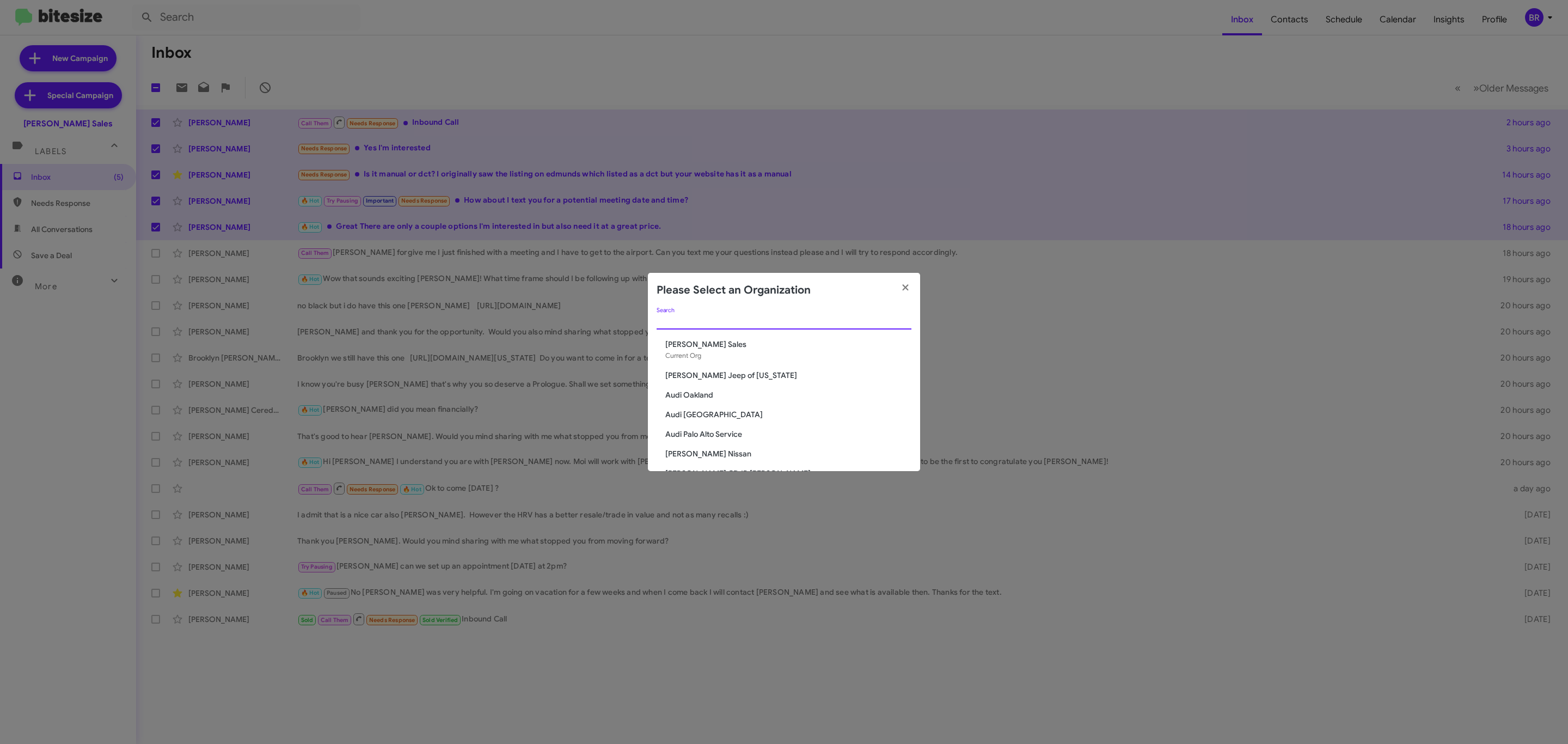
click at [797, 322] on input "Search" at bounding box center [784, 321] width 255 height 9
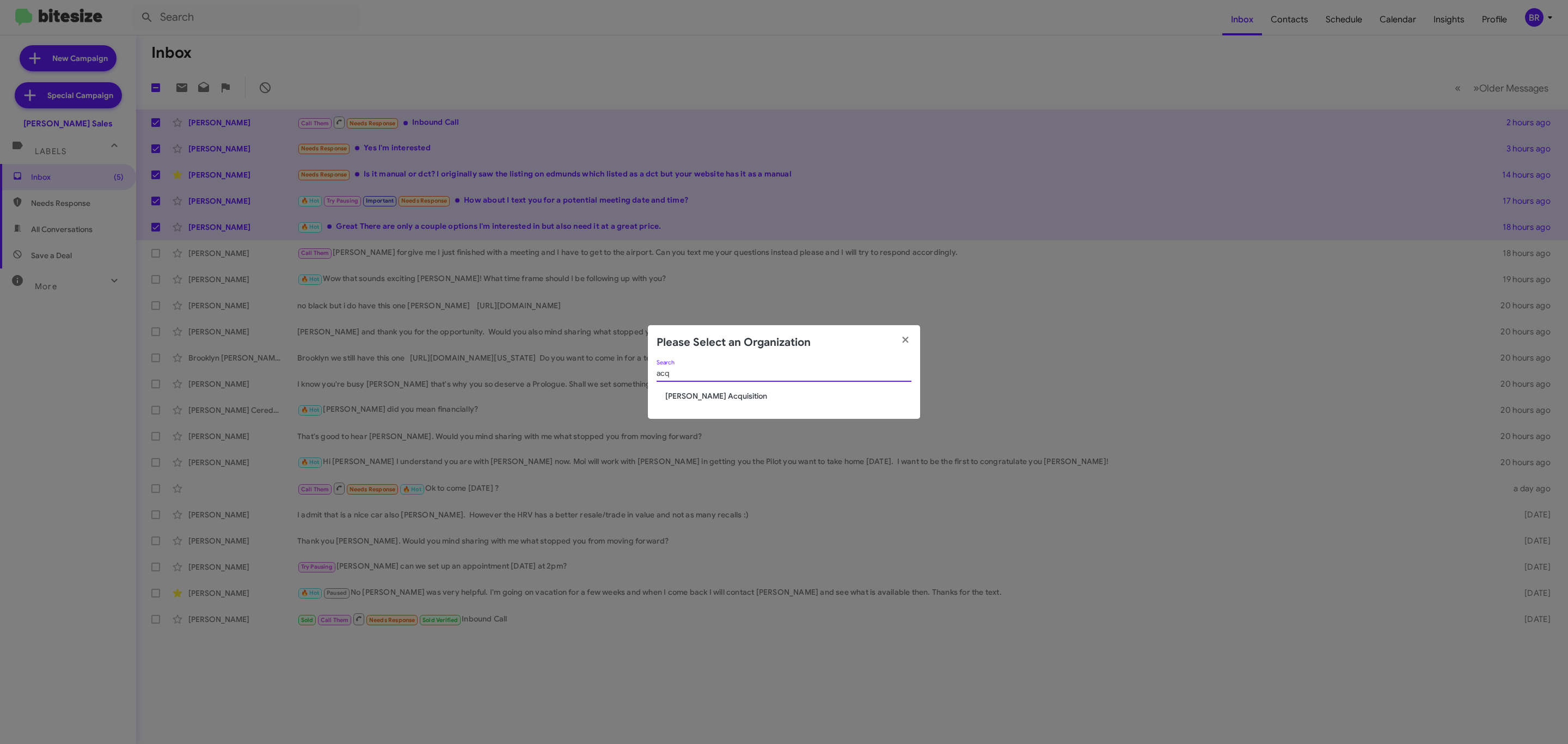
type input "acq"
click at [729, 393] on span "[PERSON_NAME] Acquisition" at bounding box center [788, 396] width 246 height 11
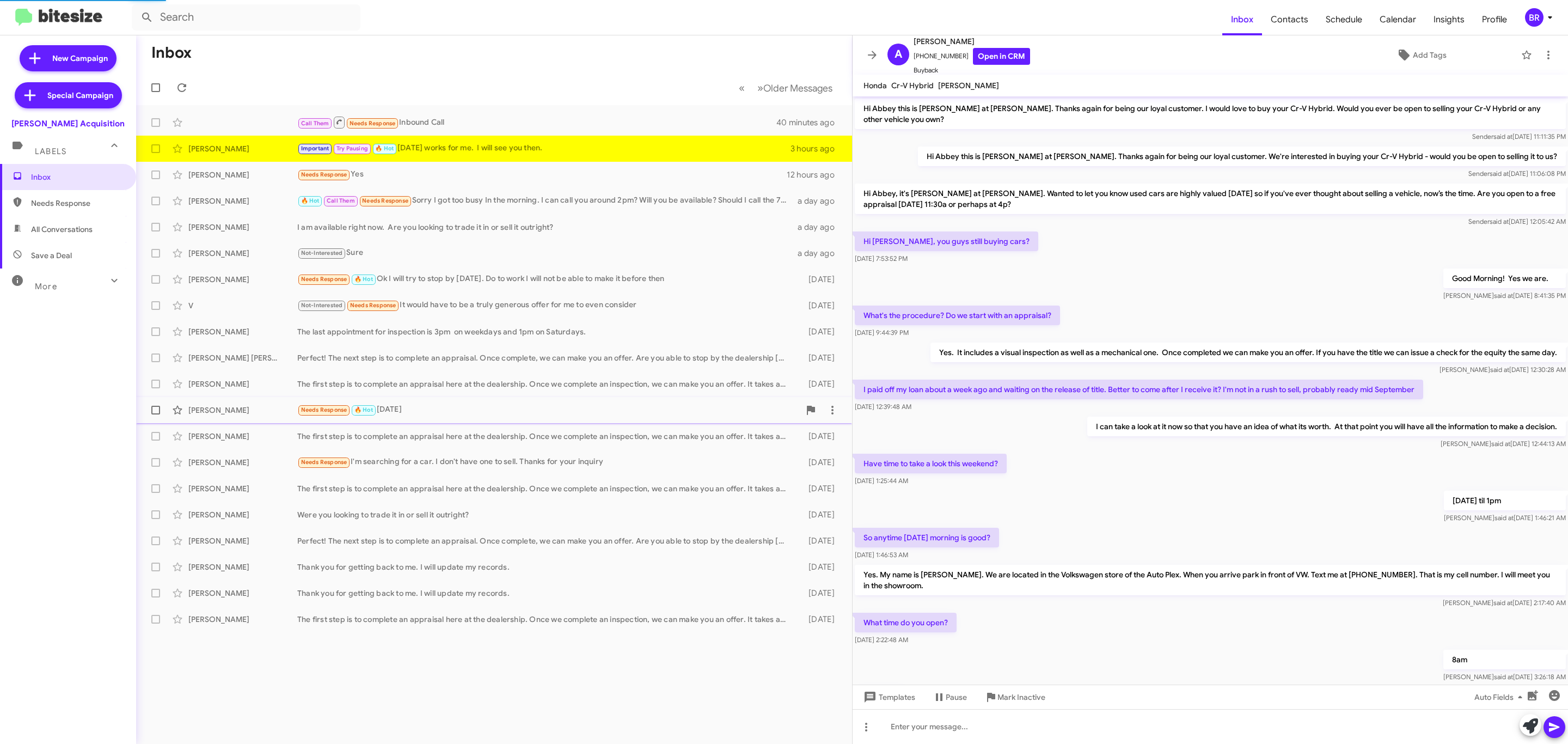
scroll to position [239, 0]
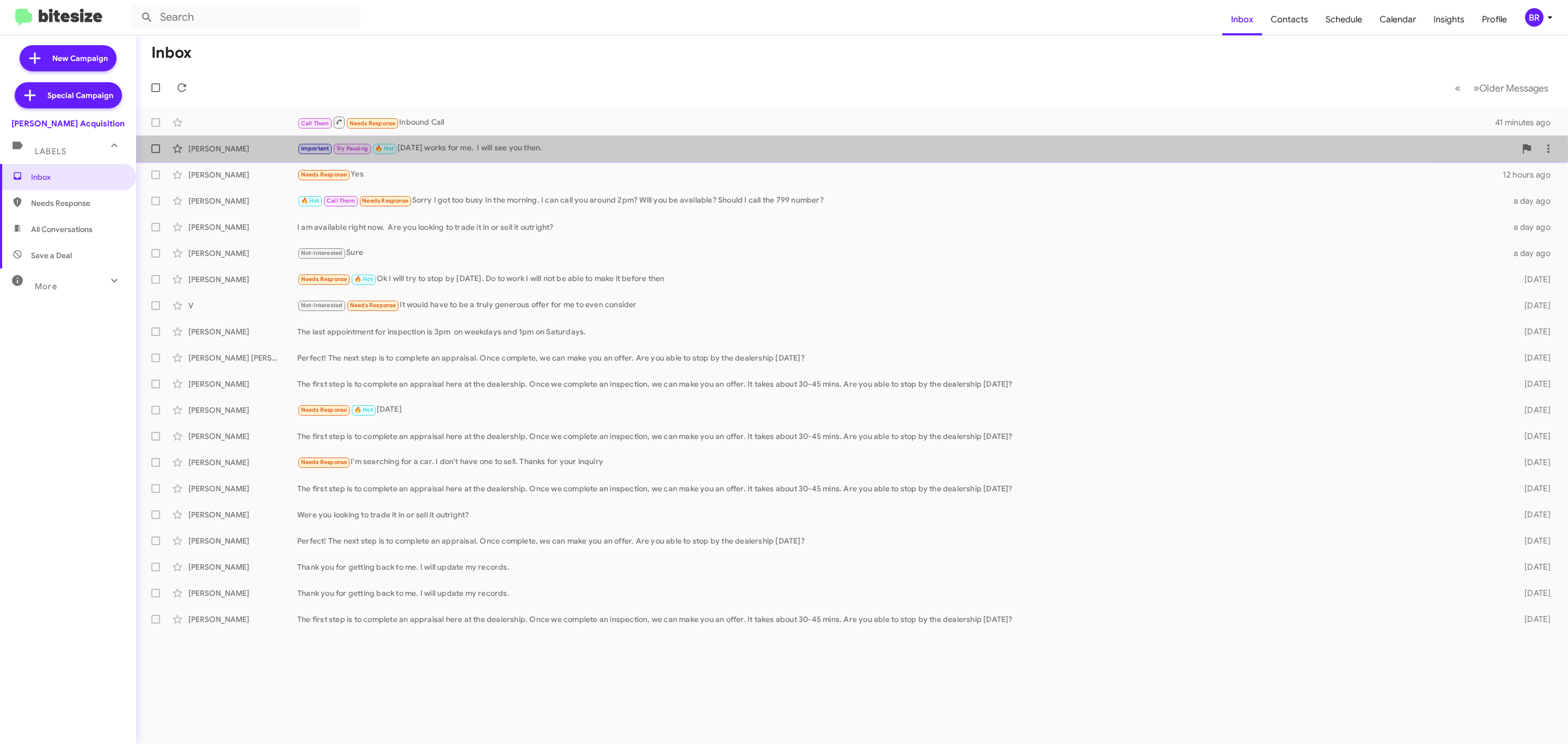
click at [464, 151] on div "Important Try Pausing 🔥 Hot [DATE] works for me. I will see you then." at bounding box center [906, 148] width 1219 height 13
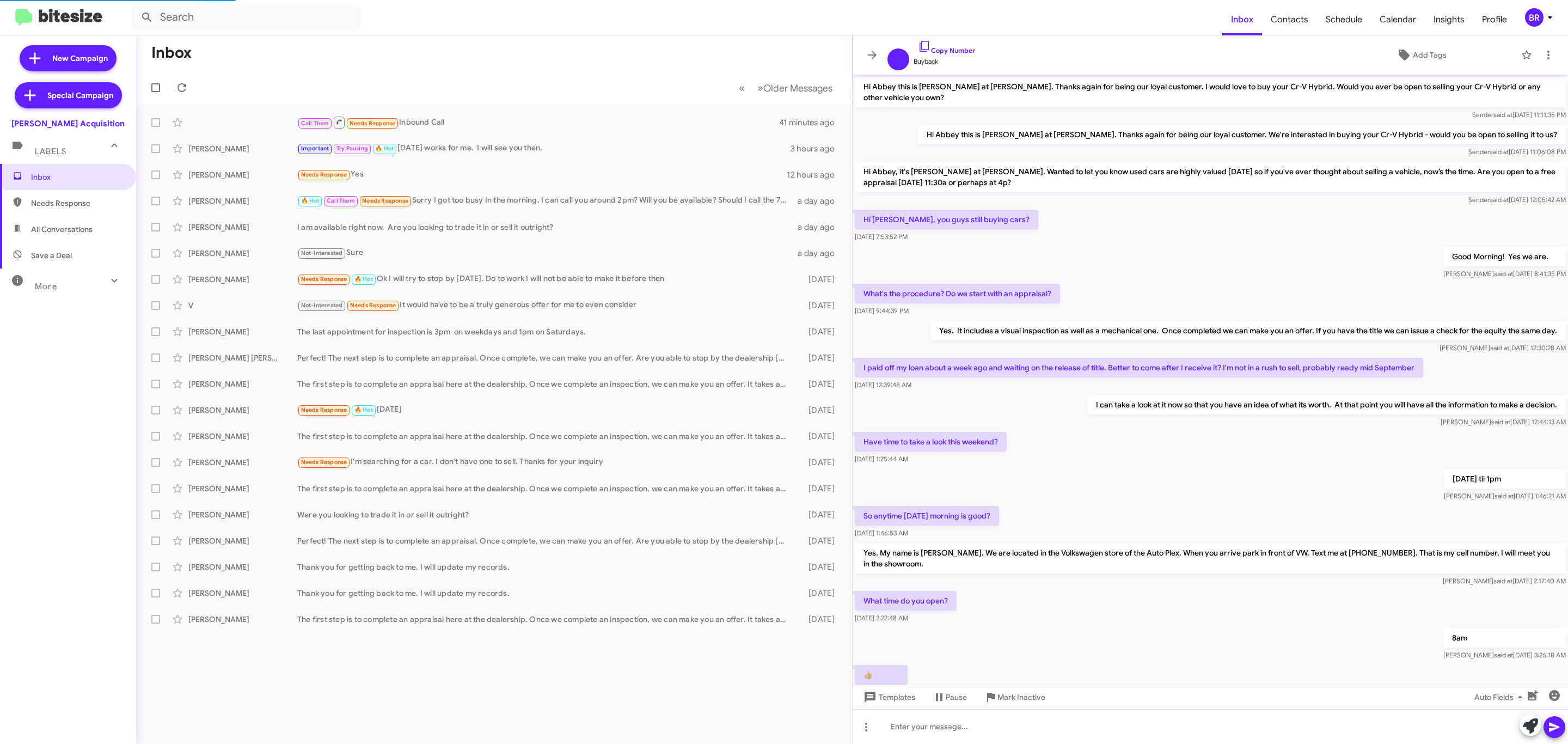
scroll to position [239, 0]
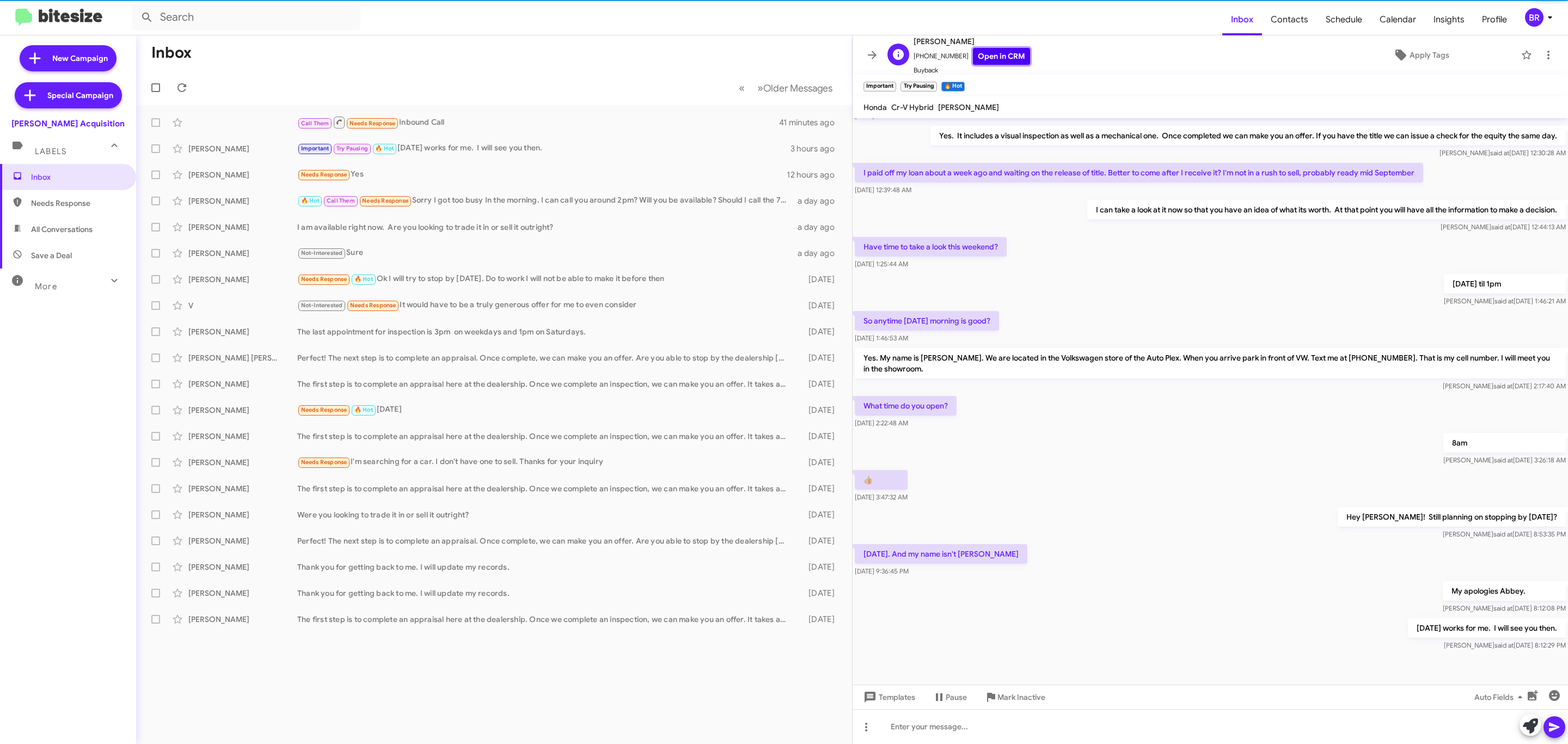
click at [973, 57] on link "Open in CRM" at bounding box center [1001, 57] width 57 height 17
